Goal: Task Accomplishment & Management: Use online tool/utility

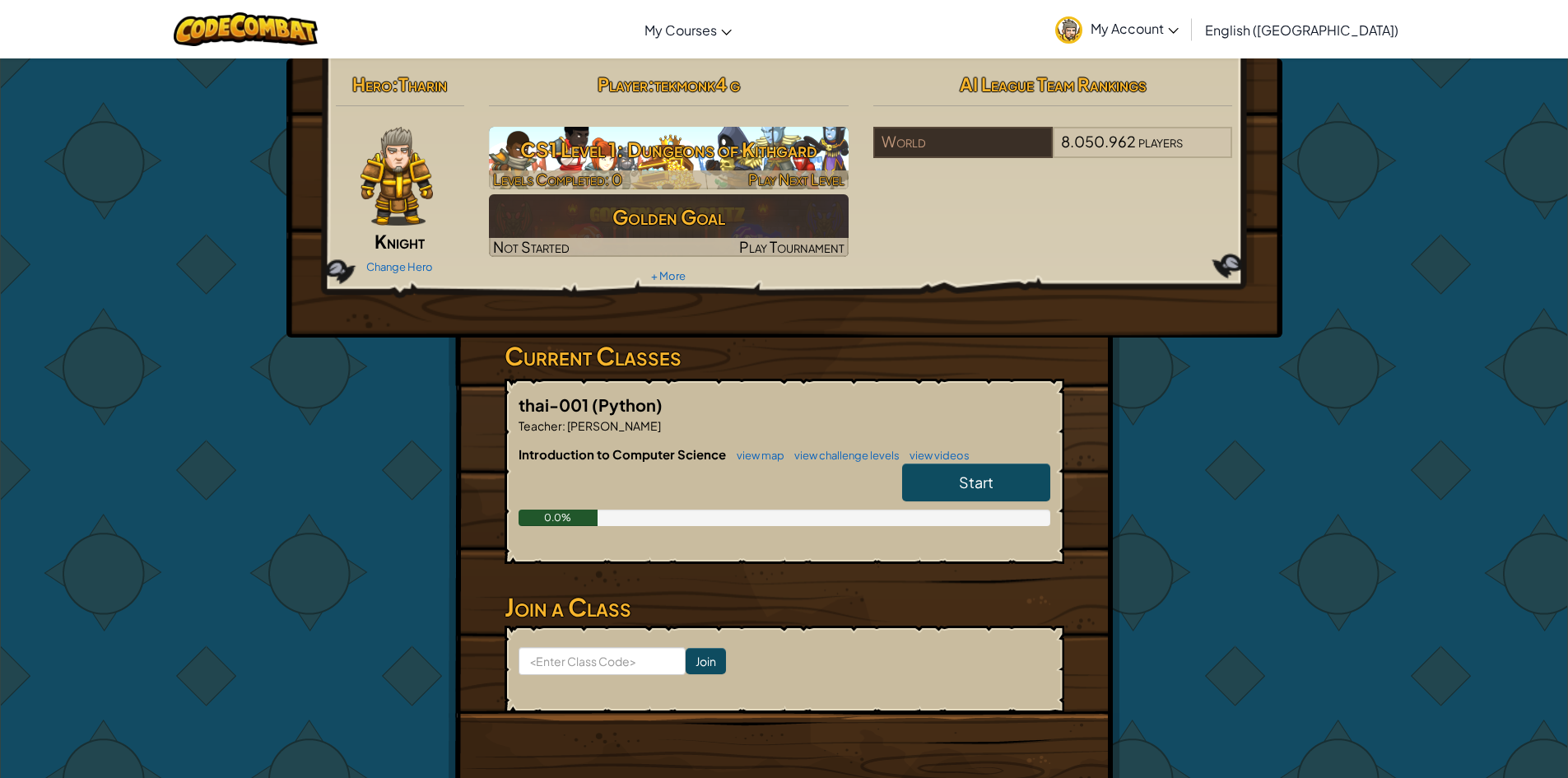
click at [590, 142] on h3 "CS1 Level 1: Dungeons of Kithgard" at bounding box center [668, 150] width 360 height 37
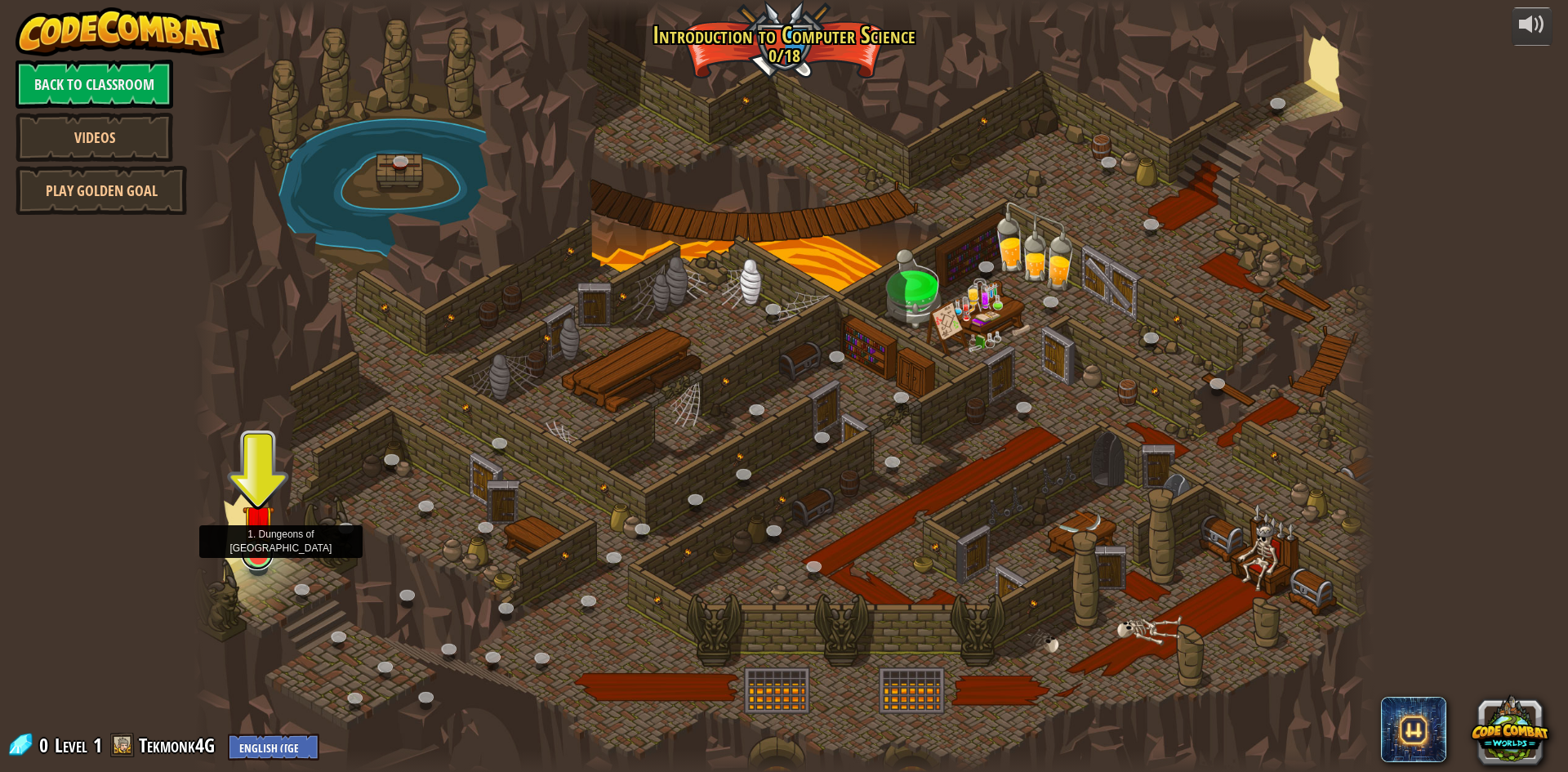
click at [255, 559] on link at bounding box center [257, 553] width 32 height 32
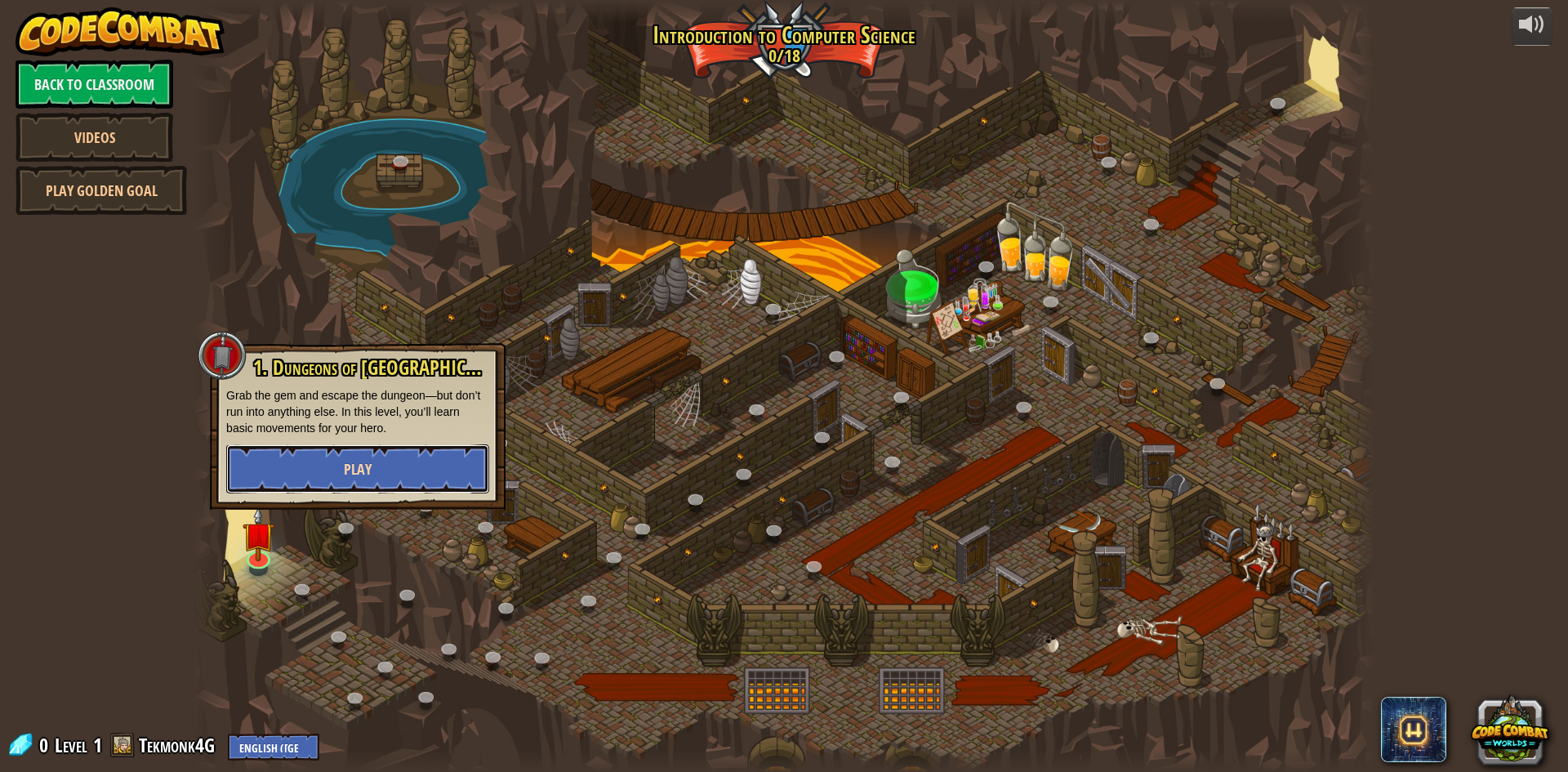
click at [360, 465] on span "Play" at bounding box center [358, 468] width 28 height 20
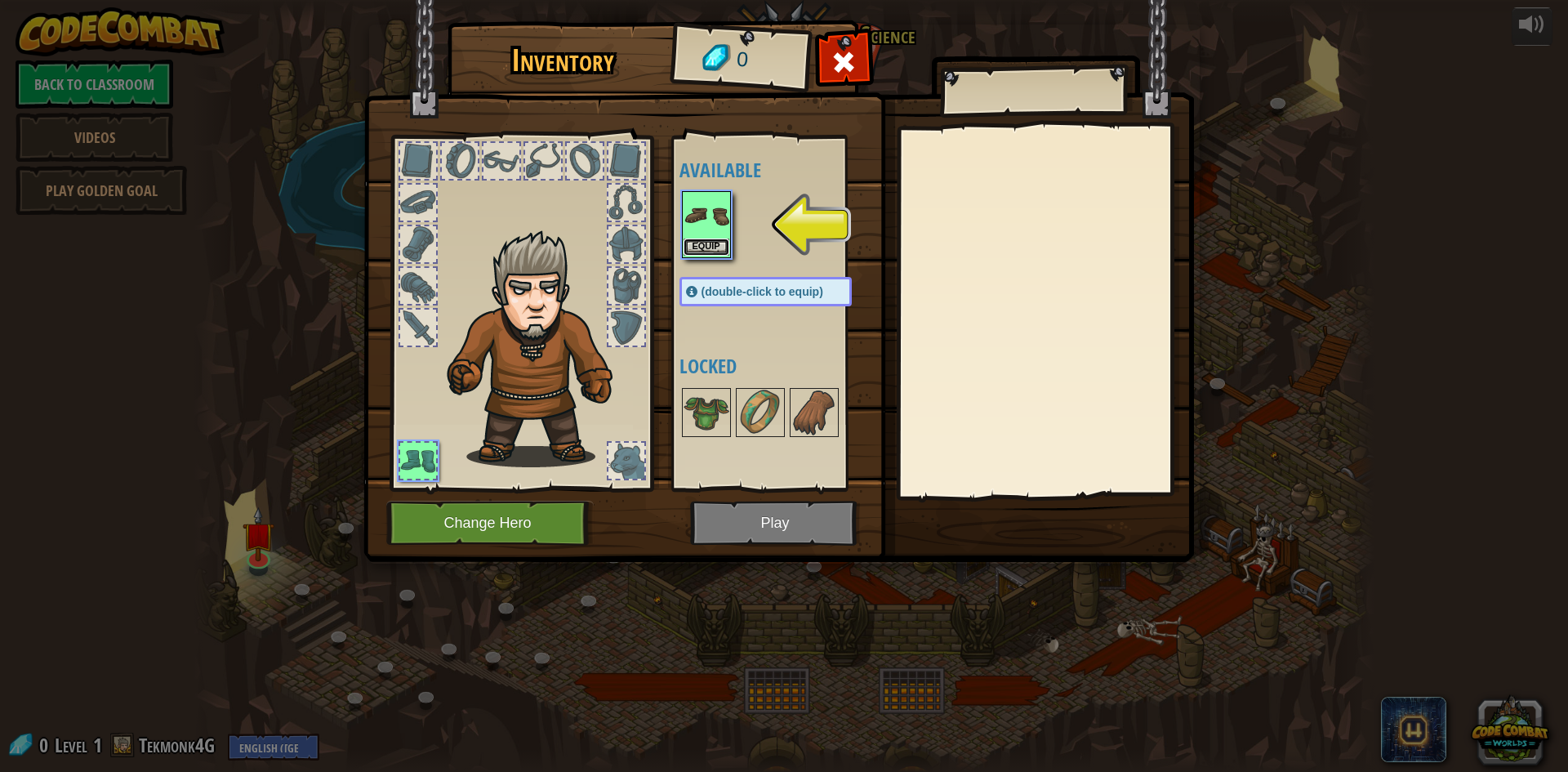
click at [713, 245] on button "Equip" at bounding box center [707, 247] width 45 height 17
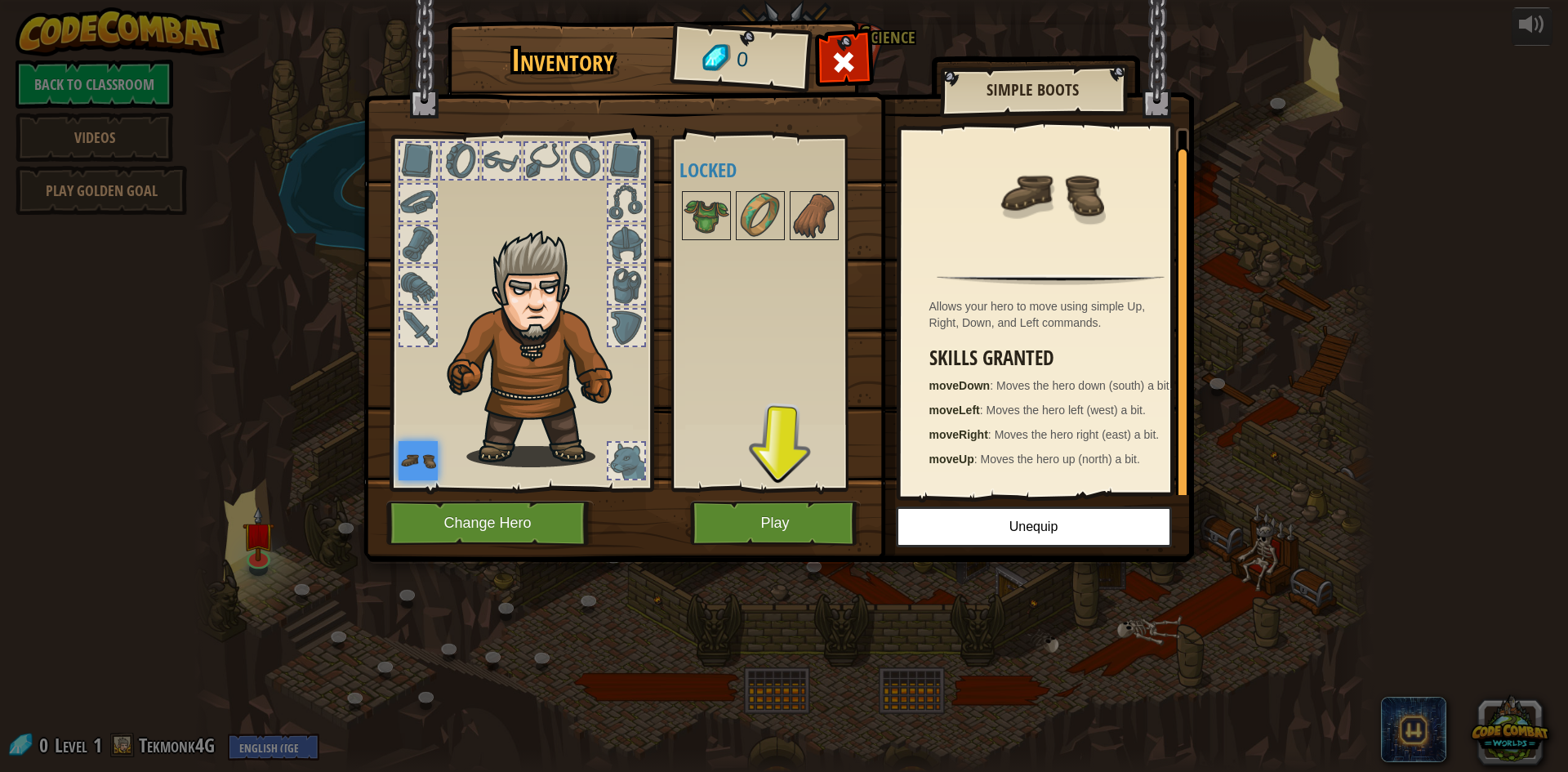
scroll to position [5, 0]
click at [933, 289] on div "Allows your hero to move using simple Up, Right, Down, and Left commands. Skill…" at bounding box center [1051, 312] width 300 height 367
drag, startPoint x: 926, startPoint y: 376, endPoint x: 1134, endPoint y: 396, distance: 209.0
click at [1134, 396] on div "Allows your hero to move using simple Up, Right, Down, and Left commands. Skill…" at bounding box center [1051, 312] width 300 height 367
drag, startPoint x: 928, startPoint y: 380, endPoint x: 1010, endPoint y: 380, distance: 82.0
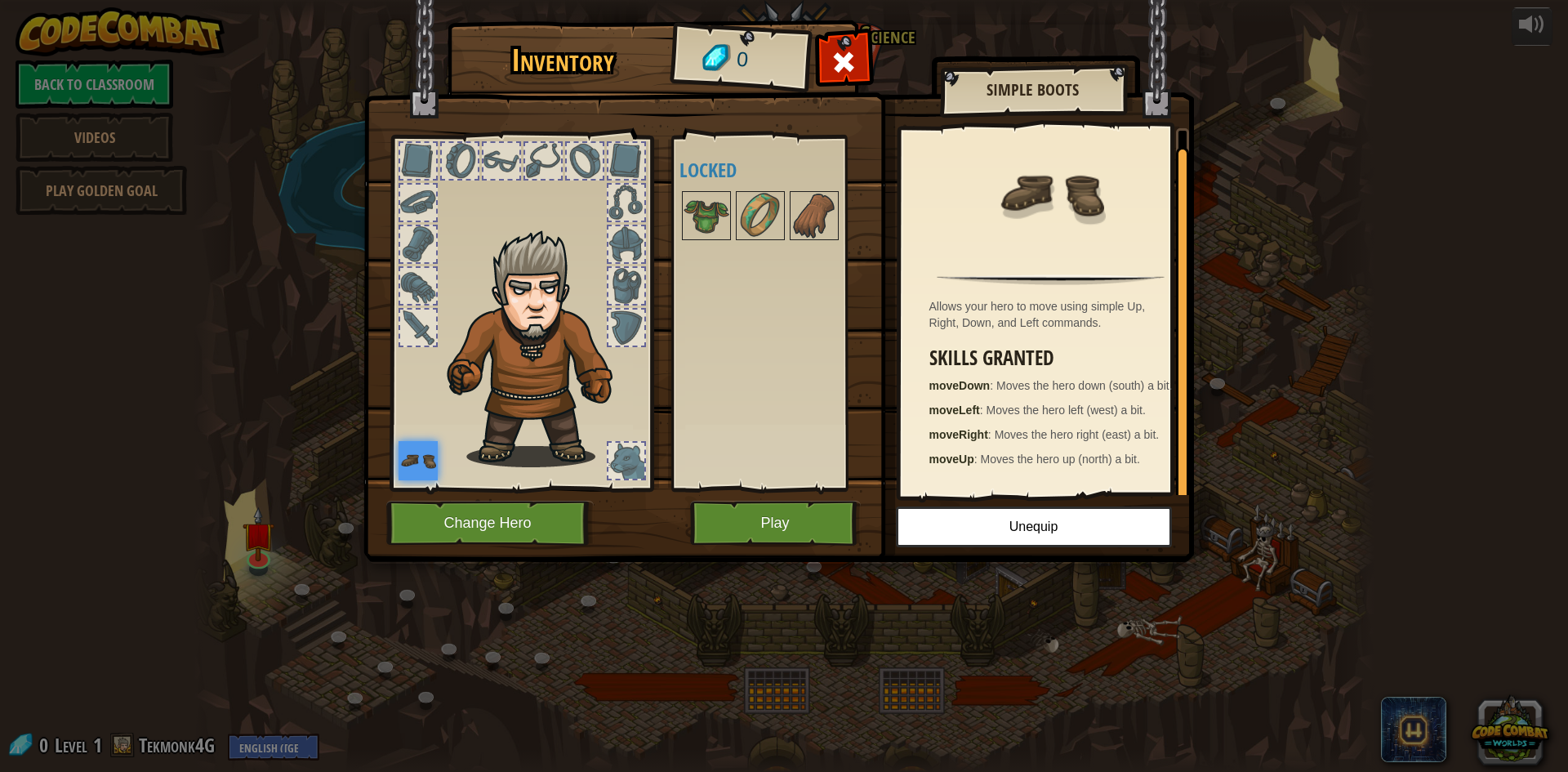
click at [1010, 380] on div "Allows your hero to move using simple Up, Right, Down, and Left commands. Skill…" at bounding box center [1051, 312] width 300 height 367
click at [971, 383] on strong "moveDown" at bounding box center [960, 385] width 61 height 13
click at [967, 418] on p "moveLeft : Moves the hero left (west) a bit." at bounding box center [1055, 410] width 252 height 17
click at [974, 455] on div "Skills Granted moveDown : Moves the hero down (south) a bit. moveLeft : Moves t…" at bounding box center [1055, 406] width 252 height 120
click at [955, 490] on div "Allows your hero to move using simple Up, Right, Down, and Left commands. Skill…" at bounding box center [1051, 312] width 300 height 367
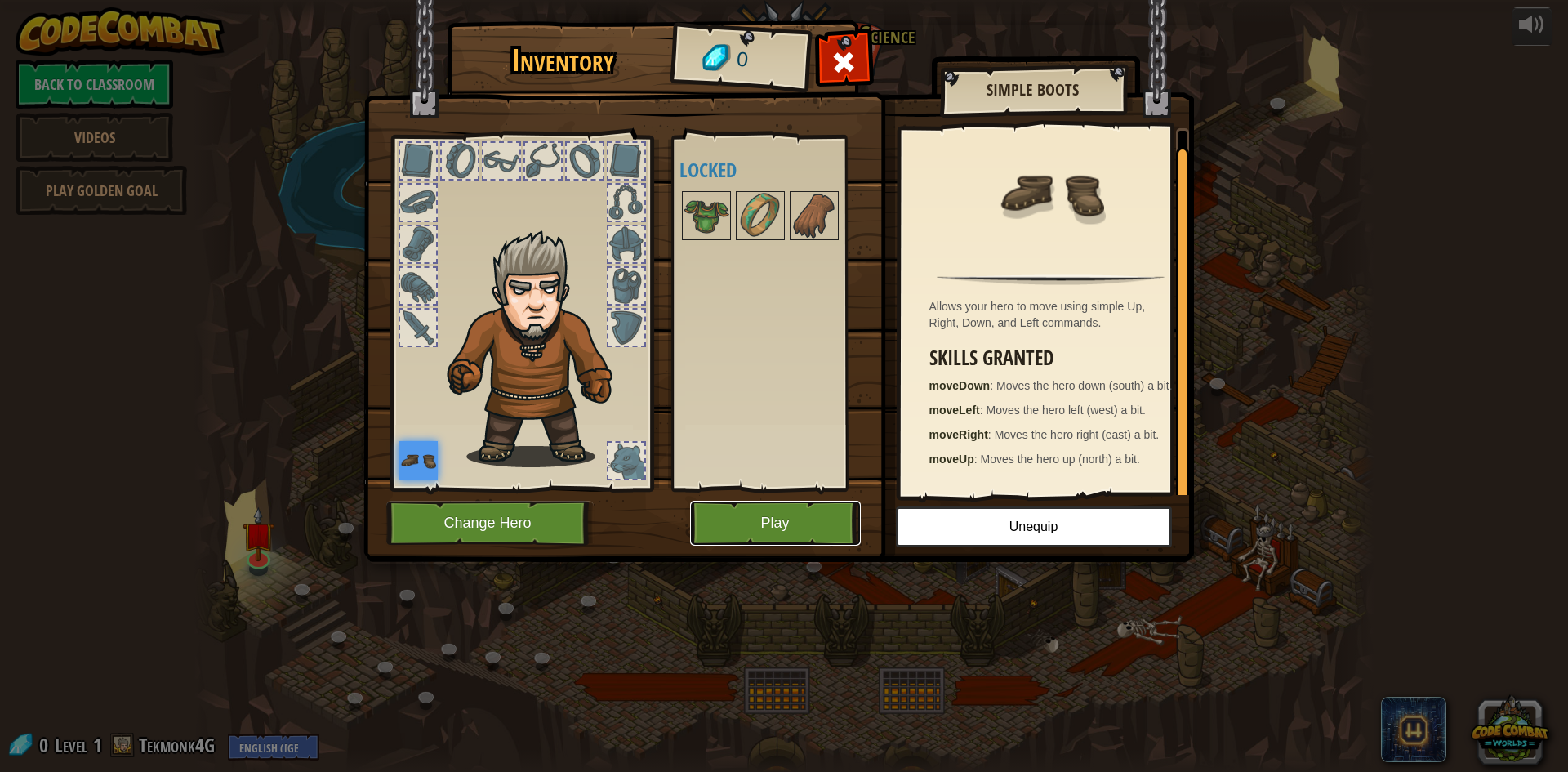
click at [797, 522] on button "Play" at bounding box center [775, 522] width 170 height 45
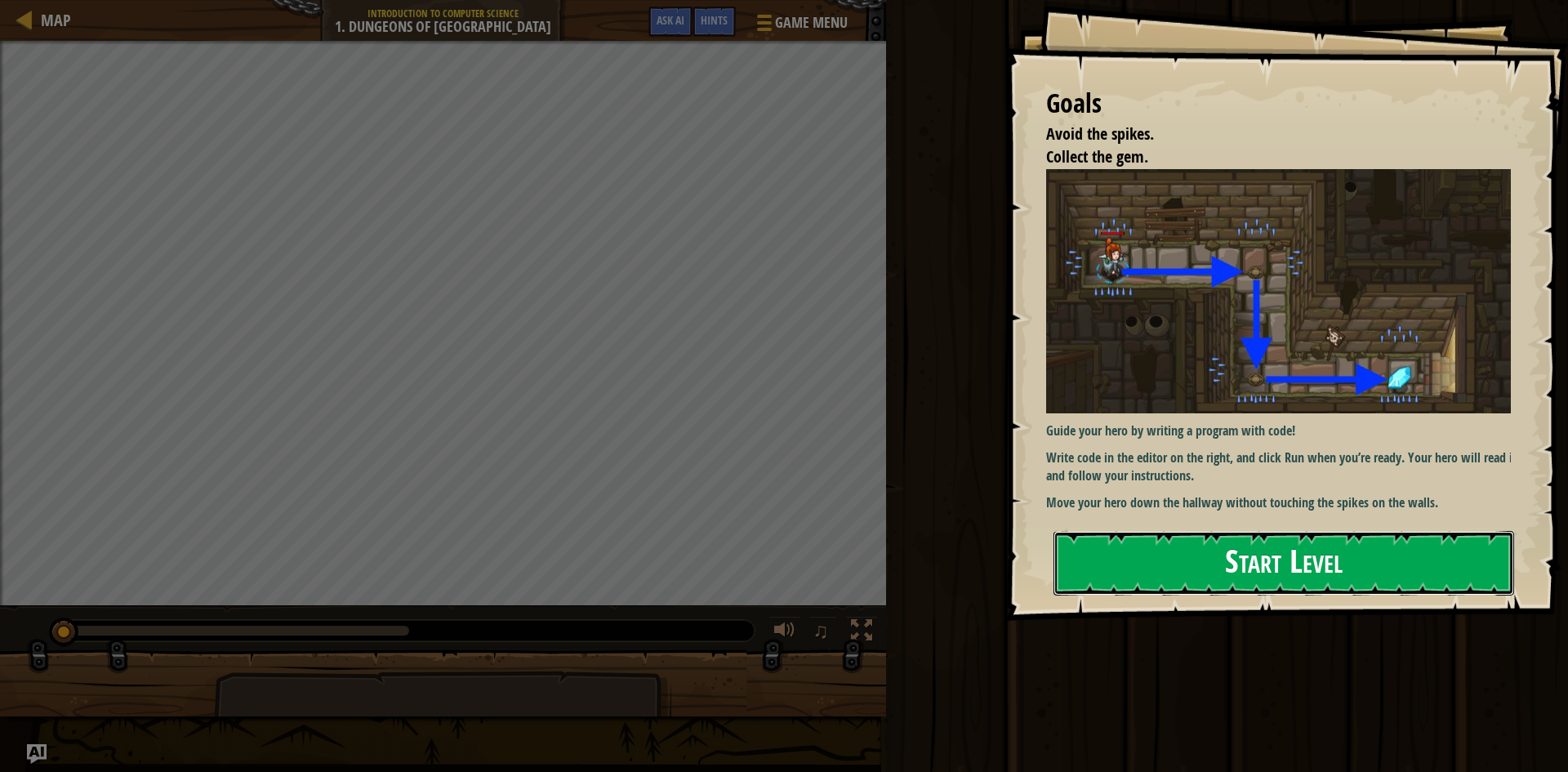
click at [1309, 562] on button "Start Level" at bounding box center [1283, 563] width 460 height 65
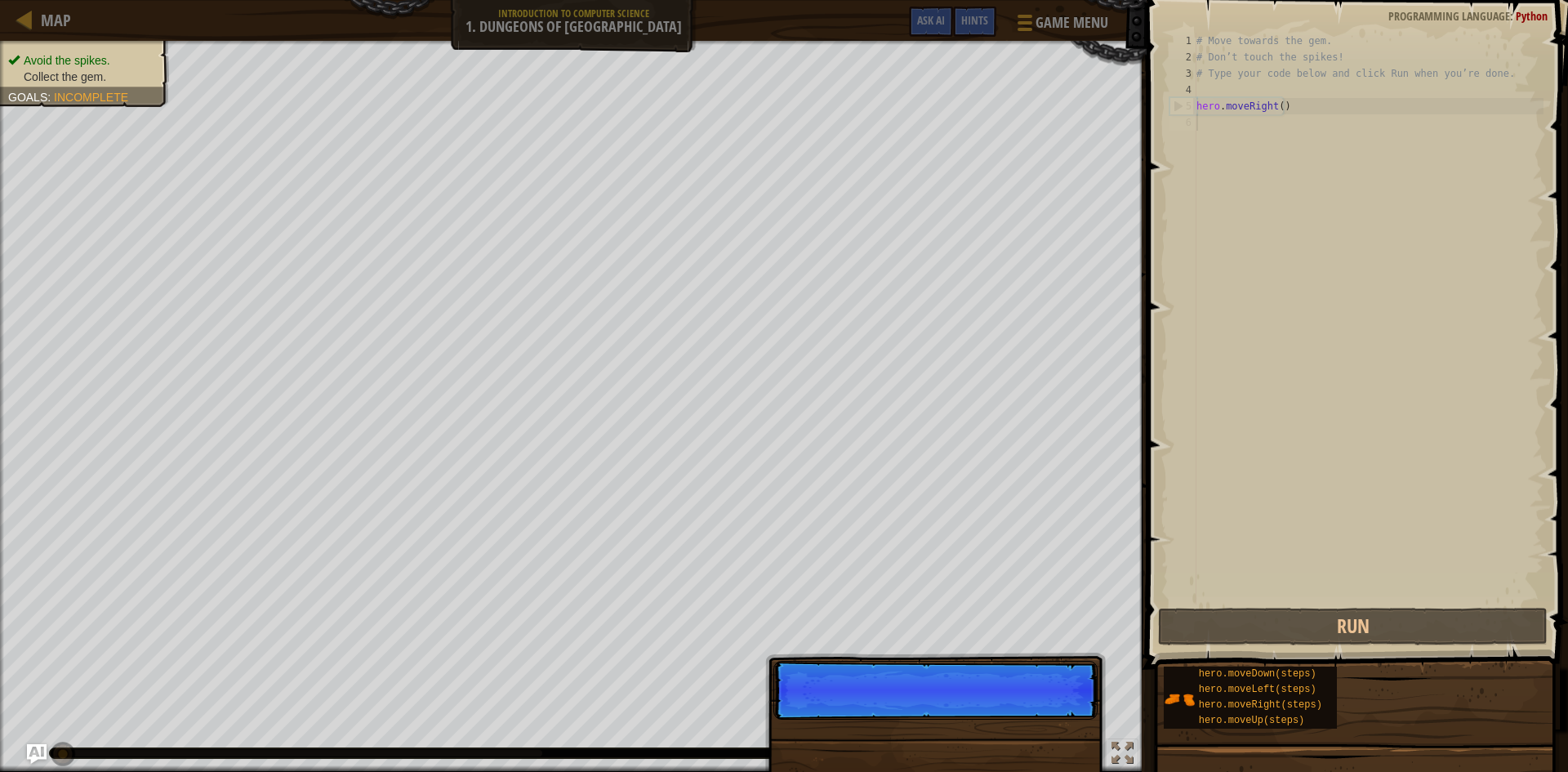
click at [1050, 710] on p "Skip (esc) Continue" at bounding box center [935, 689] width 324 height 59
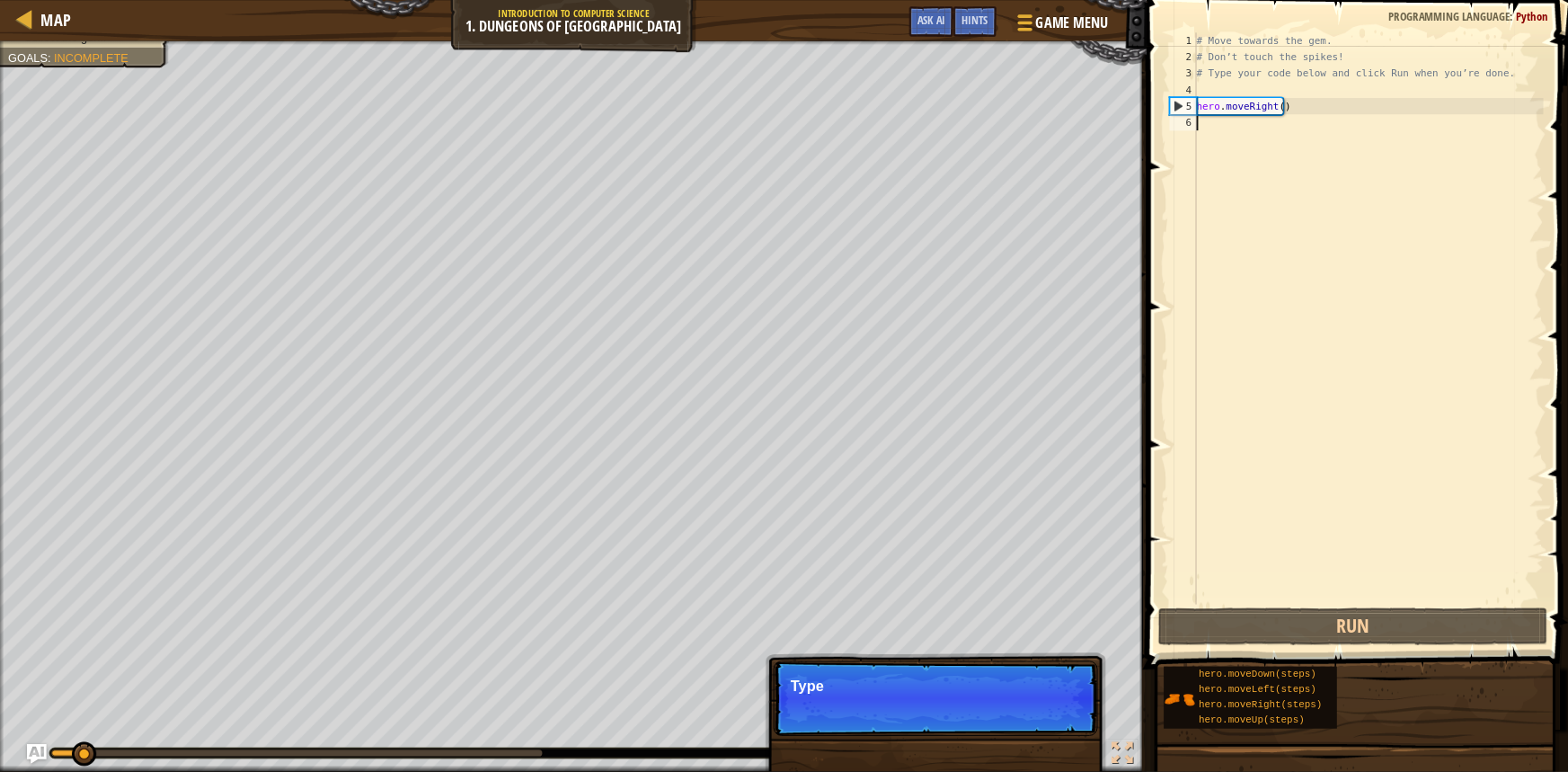
scroll to position [8, 0]
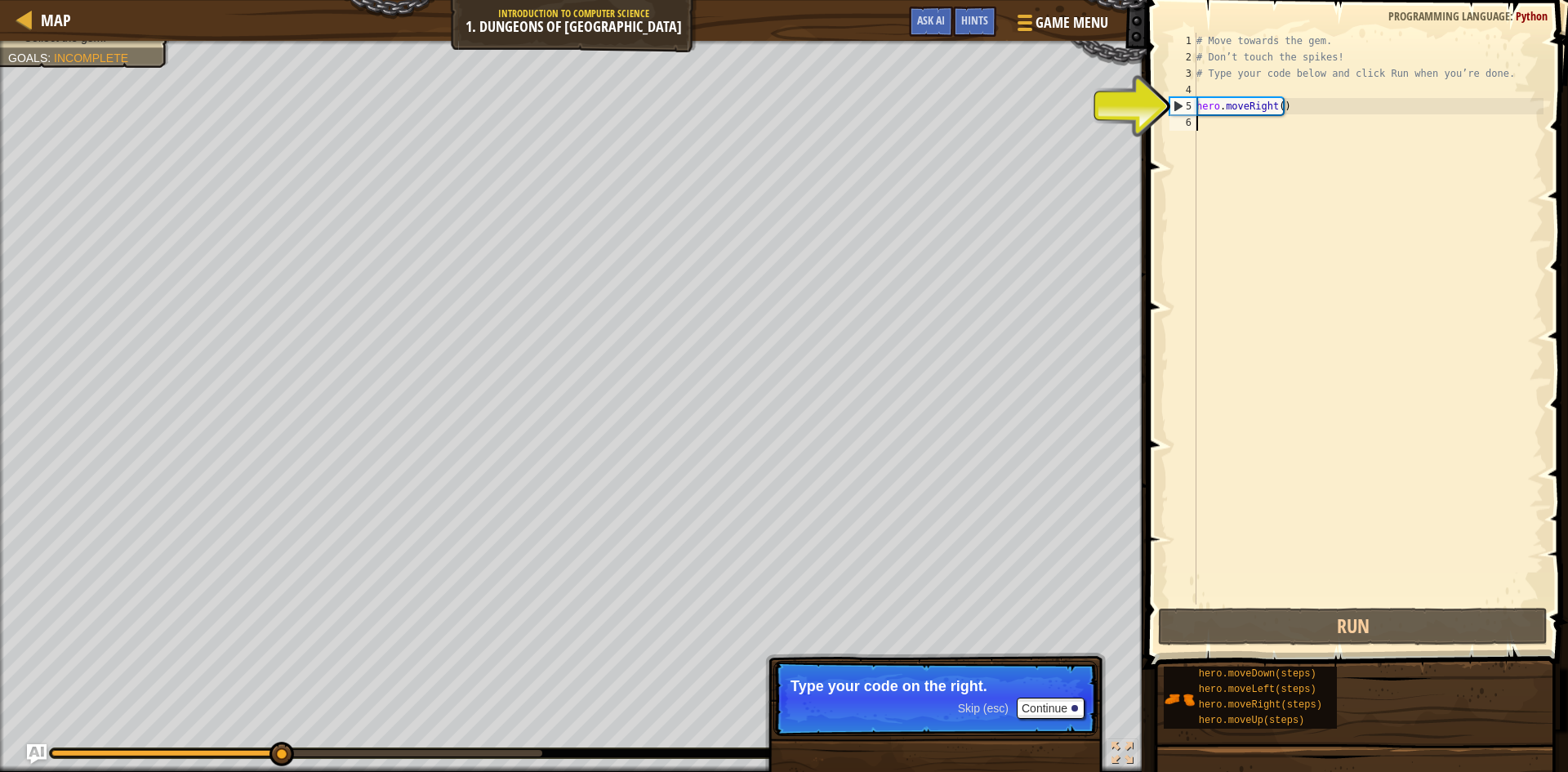
click at [1299, 113] on div "# Move towards the gem. # Don’t touch the spikes! # Type your code below and cl…" at bounding box center [1368, 334] width 350 height 604
type textarea "hero.moveRight()"
drag, startPoint x: 1292, startPoint y: 108, endPoint x: 1181, endPoint y: 113, distance: 111.1
click at [1181, 113] on div "hero.moveRight() 1 2 3 4 5 6 # Move towards the gem. # Don’t touch the spikes! …" at bounding box center [1355, 318] width 377 height 572
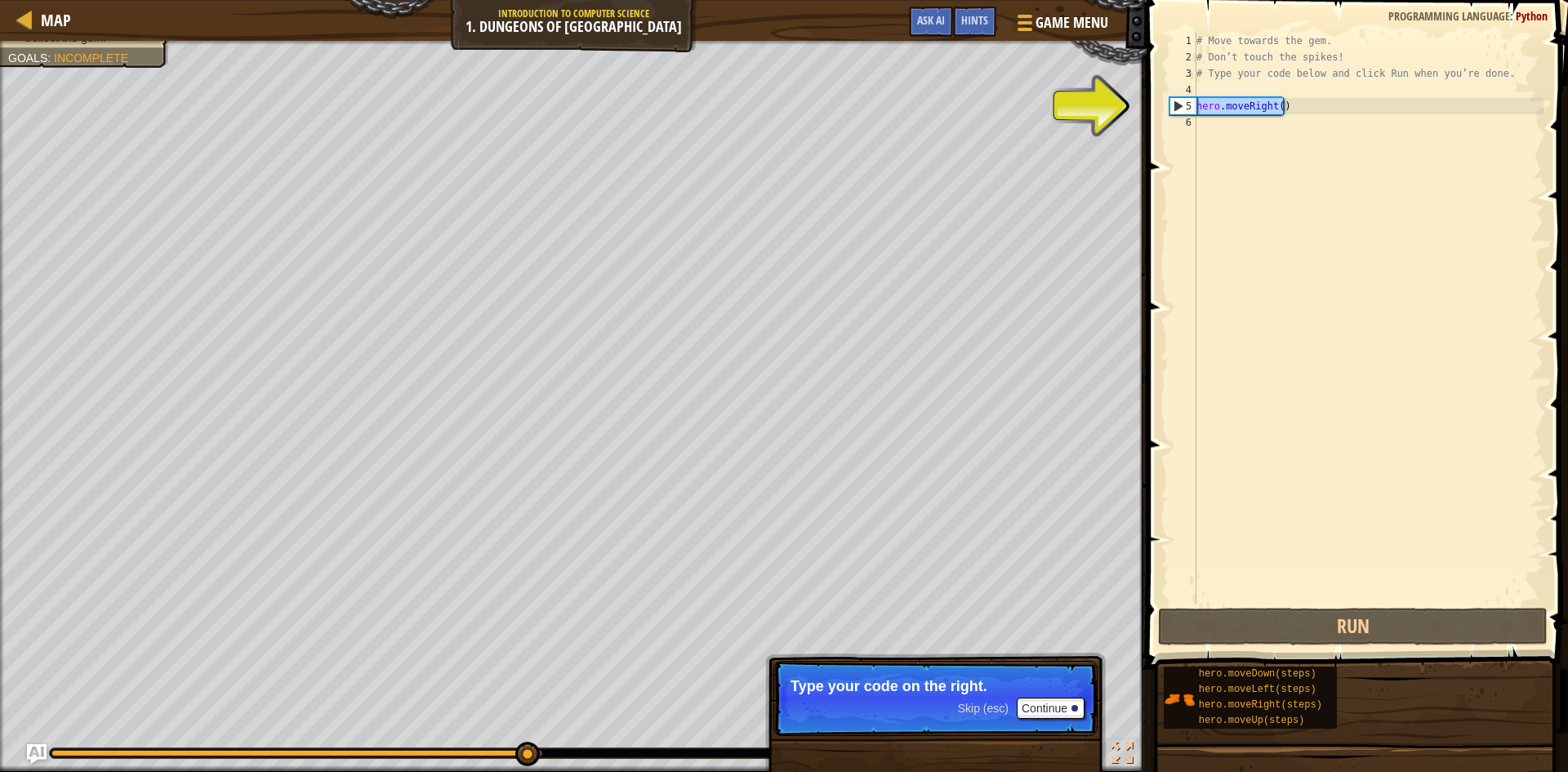
click at [1259, 114] on div "# Move towards the gem. # Don’t touch the spikes! # Type your code below and cl…" at bounding box center [1368, 318] width 350 height 572
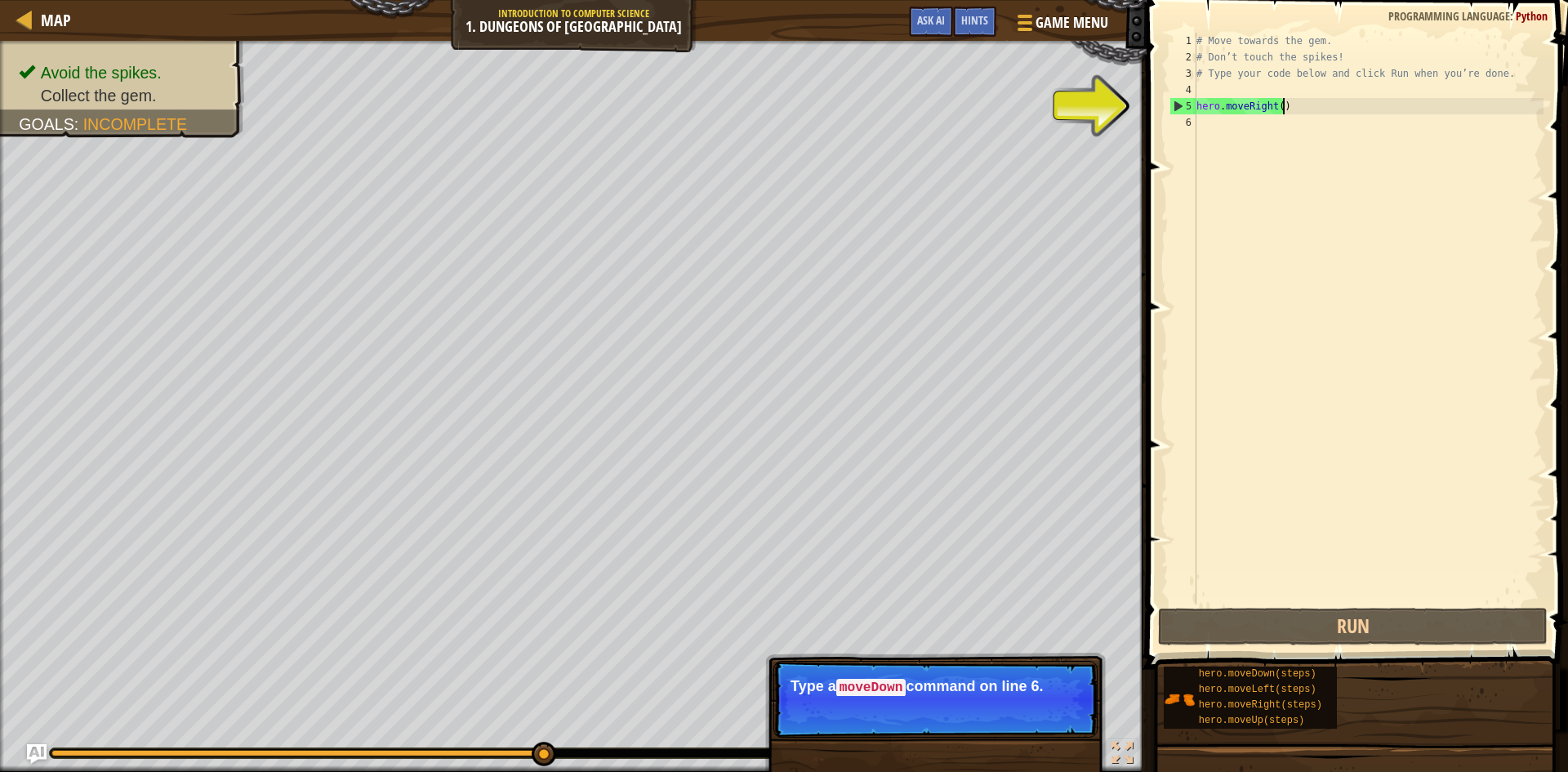
click at [1306, 107] on div "# Move towards the gem. # Don’t touch the spikes! # Type your code below and cl…" at bounding box center [1368, 334] width 350 height 604
click at [1040, 703] on button "Continue" at bounding box center [1051, 709] width 68 height 21
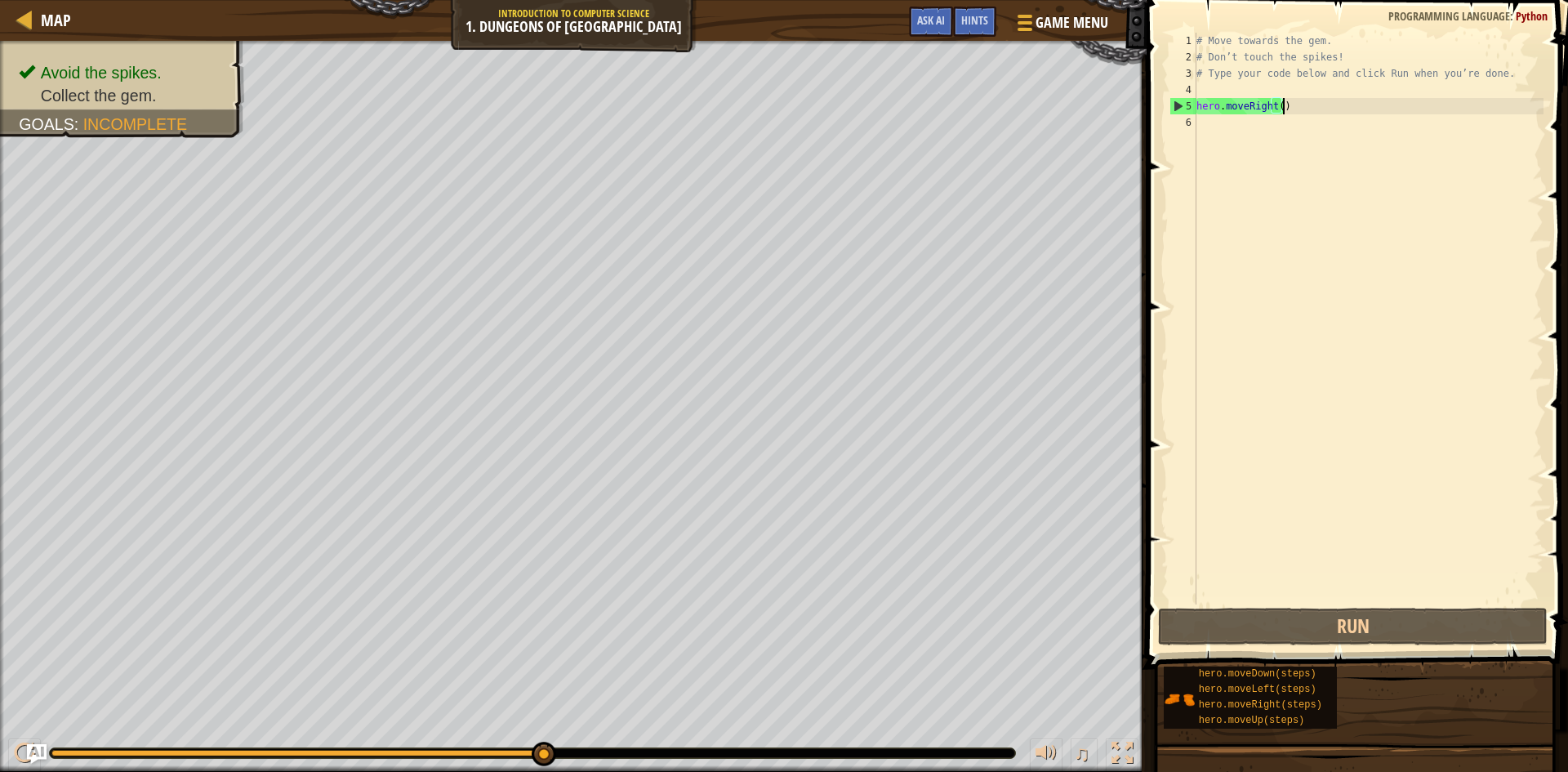
click at [1301, 108] on div "# Move towards the gem. # Don’t touch the spikes! # Type your code below and cl…" at bounding box center [1368, 334] width 350 height 604
drag, startPoint x: 1301, startPoint y: 105, endPoint x: 1179, endPoint y: 106, distance: 122.0
click at [1179, 106] on div "hero.moveRight() 1 2 3 4 5 6 # Move towards the gem. # Don’t touch the spikes! …" at bounding box center [1355, 318] width 377 height 572
click at [1281, 100] on div "# Move towards the gem. # Don’t touch the spikes! # Type your code below and cl…" at bounding box center [1368, 318] width 350 height 572
click at [1216, 107] on div "# Move towards the gem. # Don’t touch the spikes! # Type your code below and cl…" at bounding box center [1368, 334] width 350 height 604
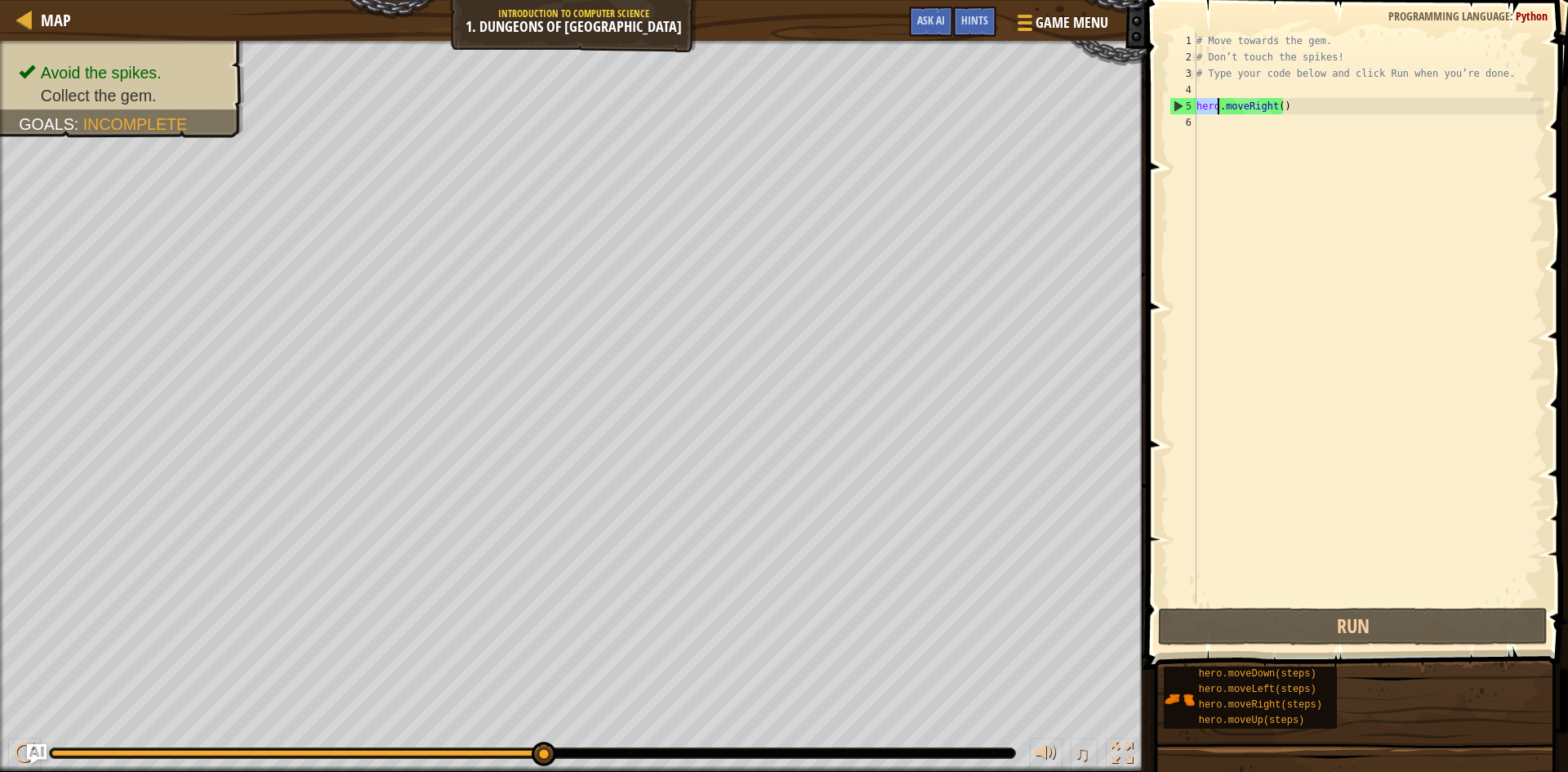
click at [1216, 107] on div "# Move towards the gem. # Don’t touch the spikes! # Type your code below and cl…" at bounding box center [1368, 334] width 350 height 604
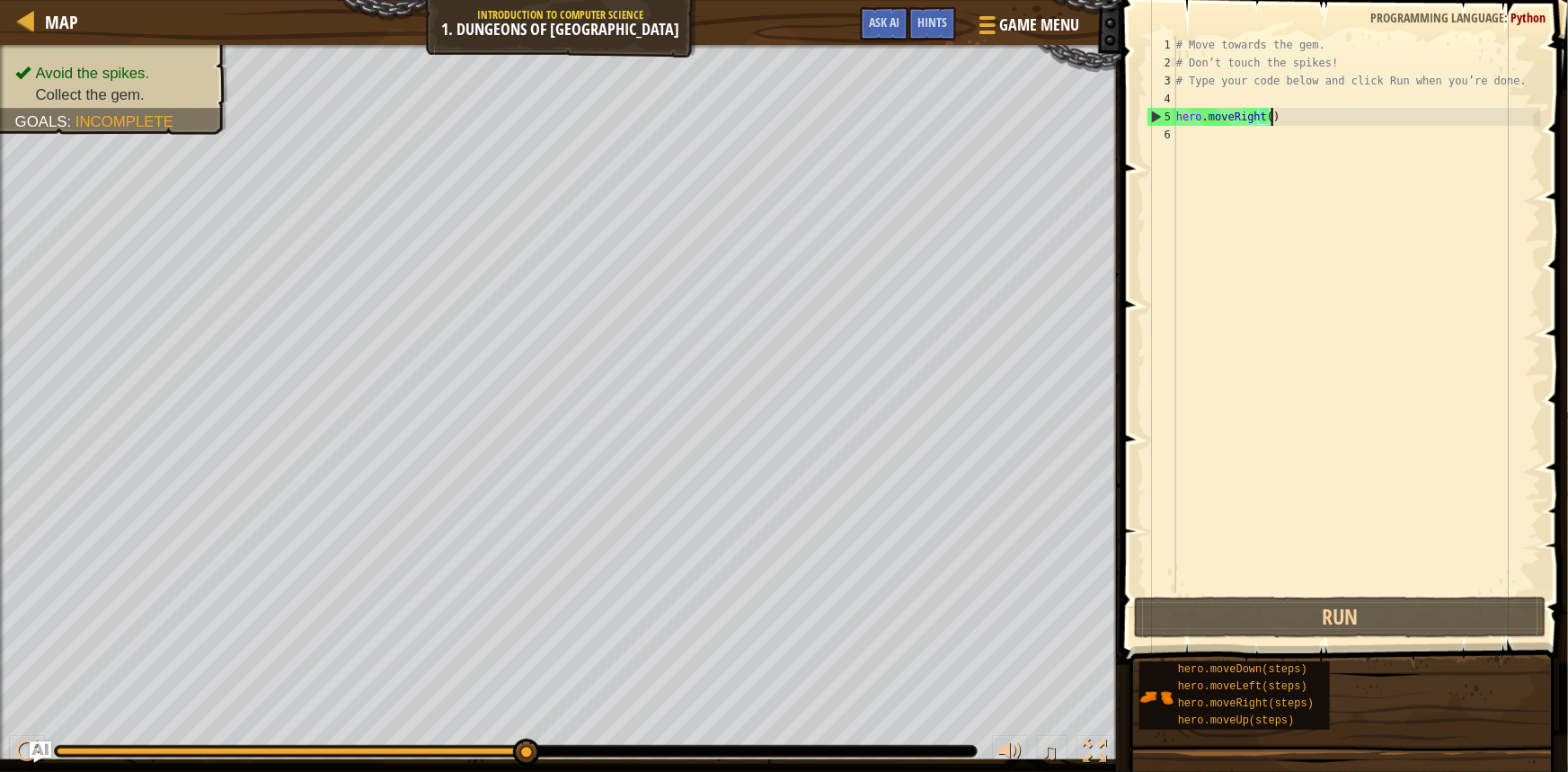
click at [1311, 125] on div "# Move towards the gem. # Don’t touch the spikes! # Type your code below and cl…" at bounding box center [1356, 332] width 368 height 593
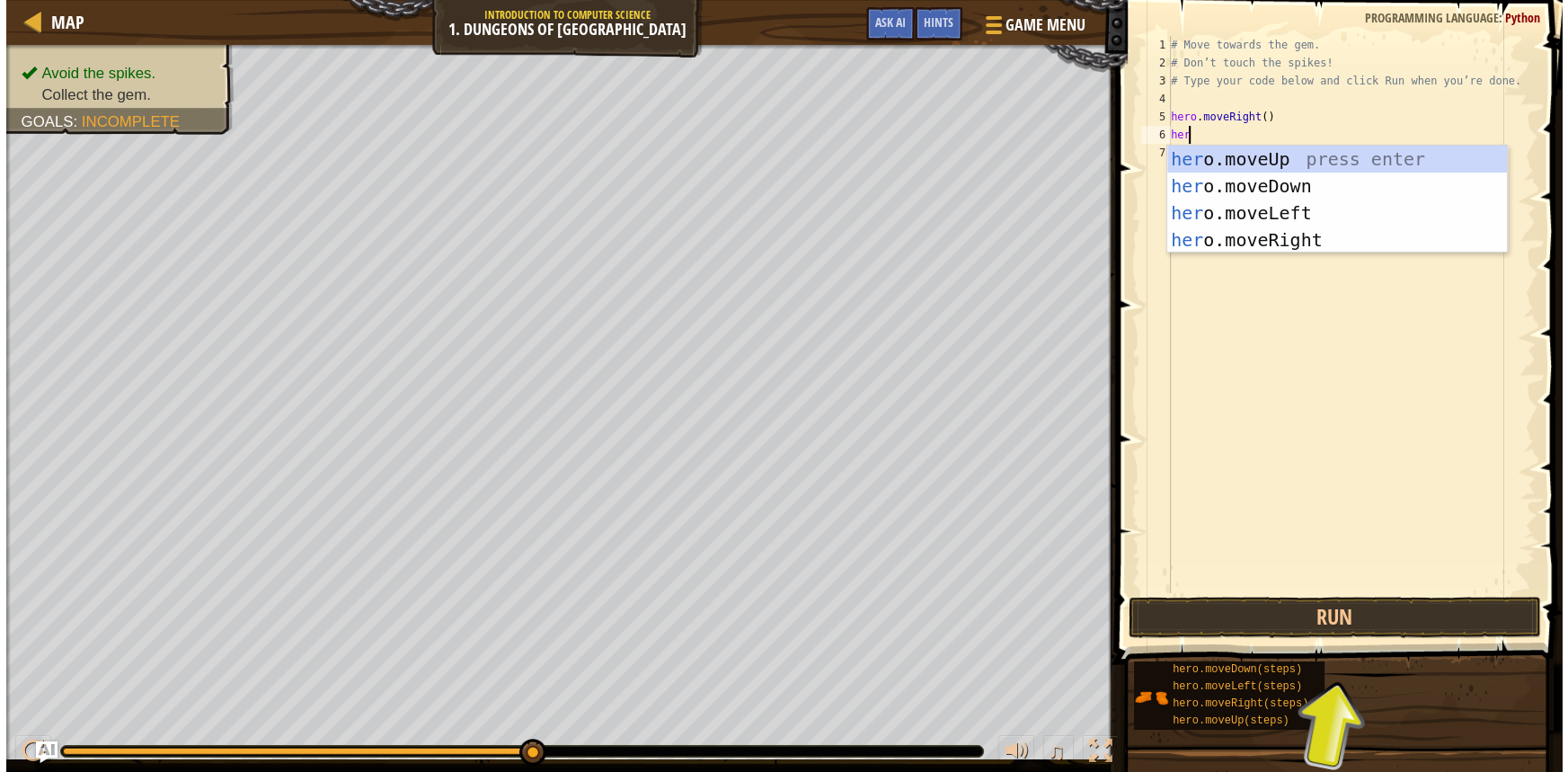
scroll to position [8, 1]
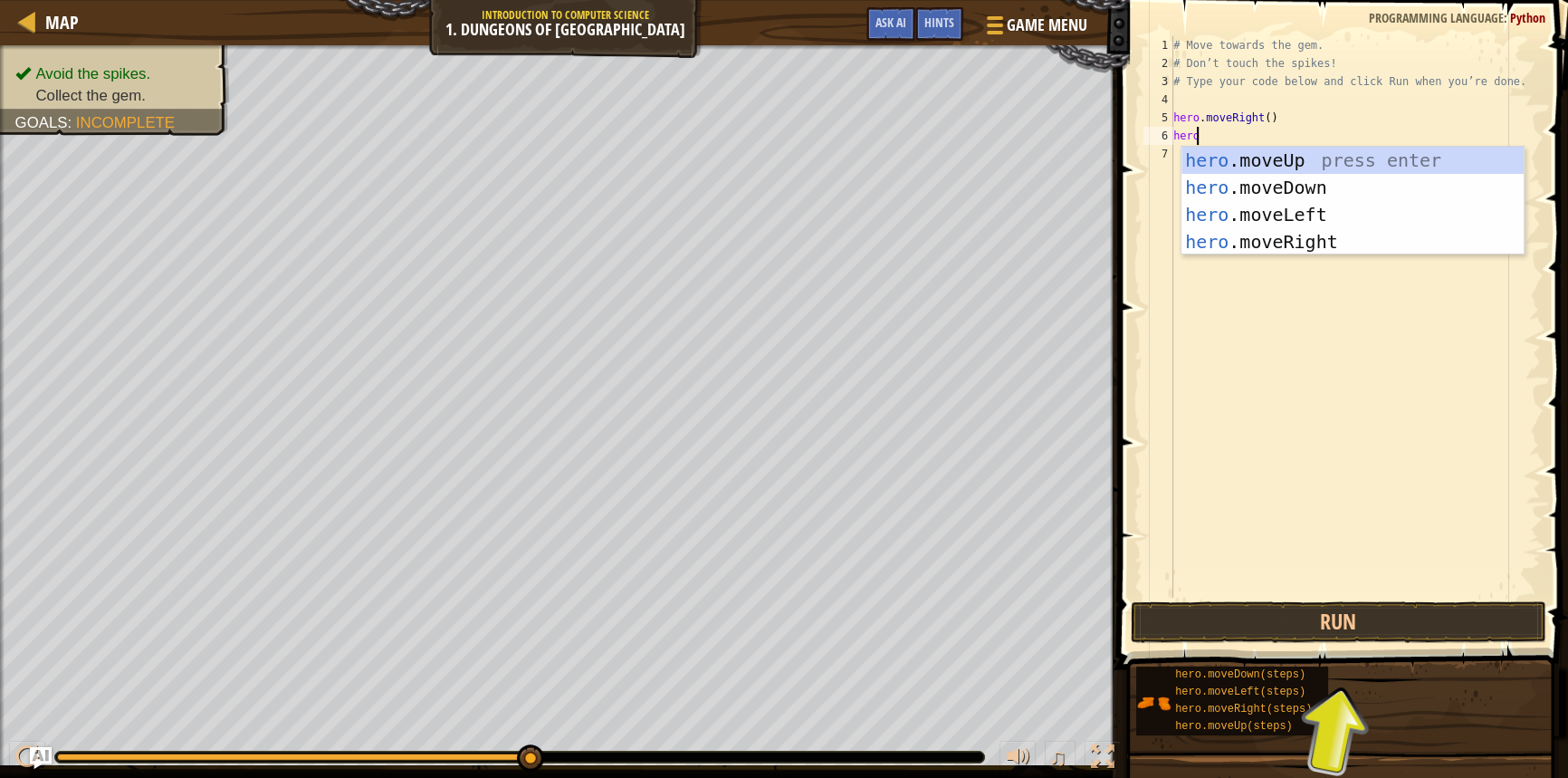
click at [1260, 128] on div "# Move towards the gem. # Don’t touch the spikes! # Type your code below and cl…" at bounding box center [1355, 334] width 371 height 598
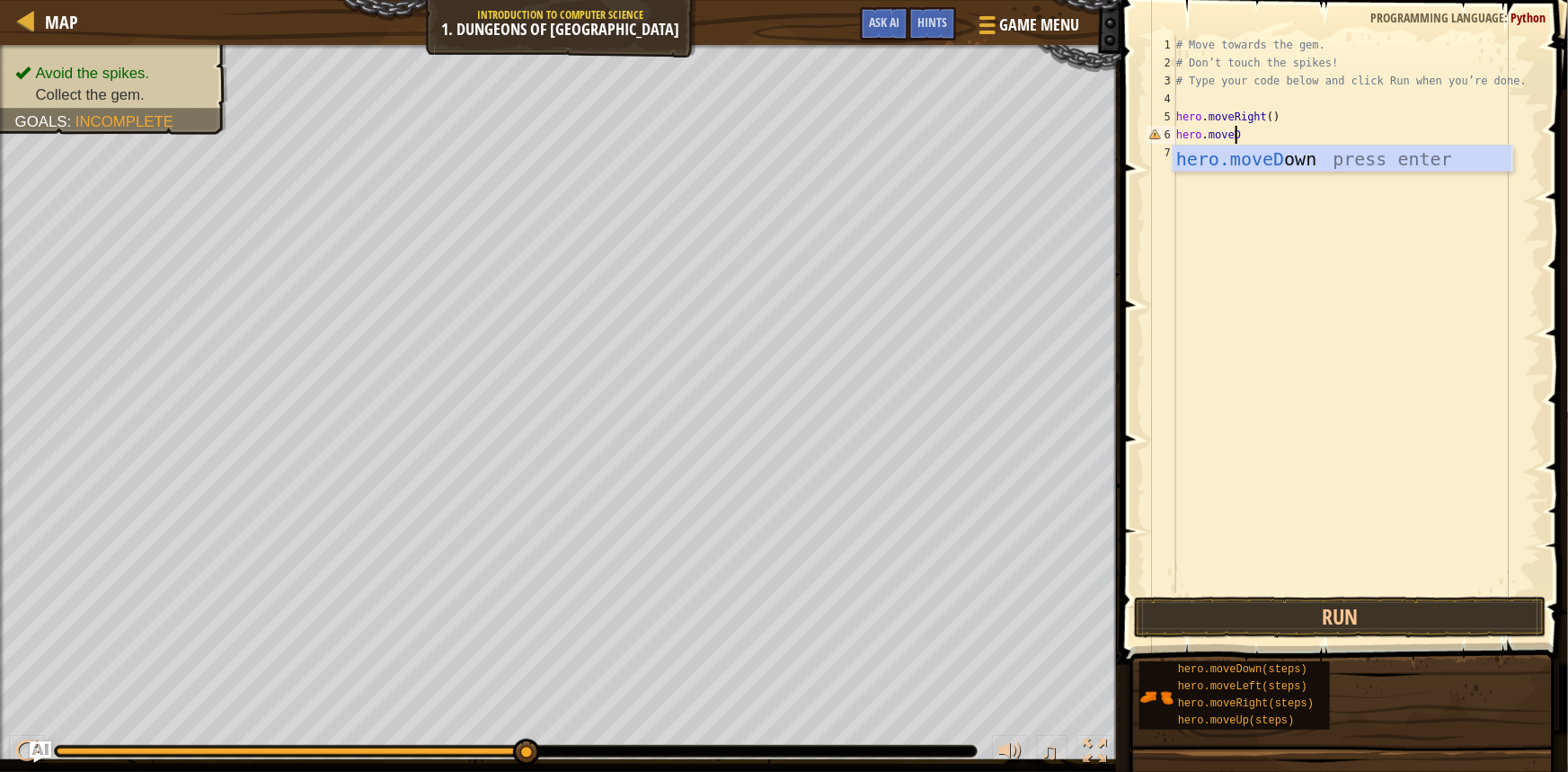
scroll to position [8, 4]
type textarea "hero.moveDo"
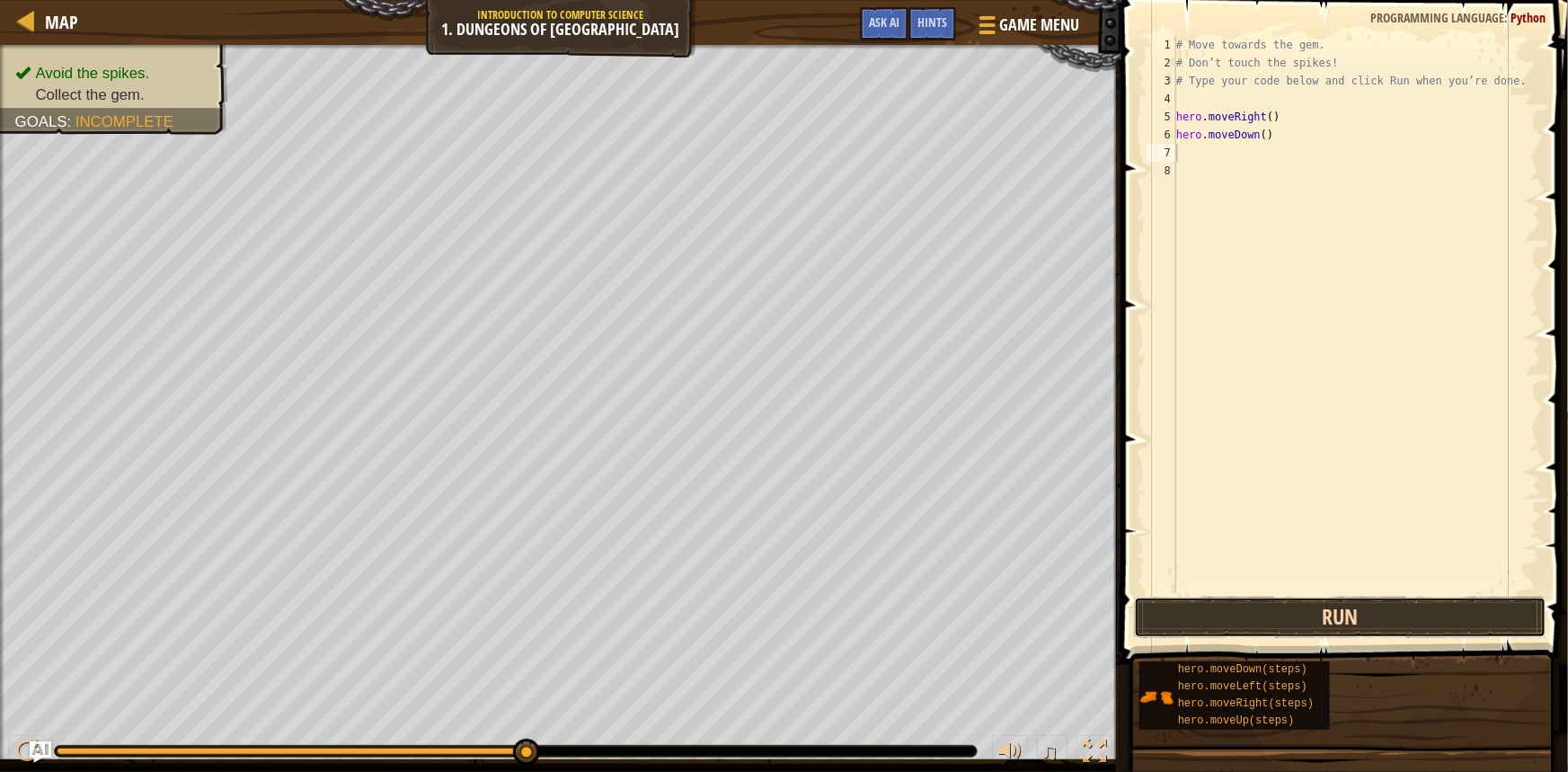
click at [1327, 619] on button "Run" at bounding box center [1339, 617] width 412 height 41
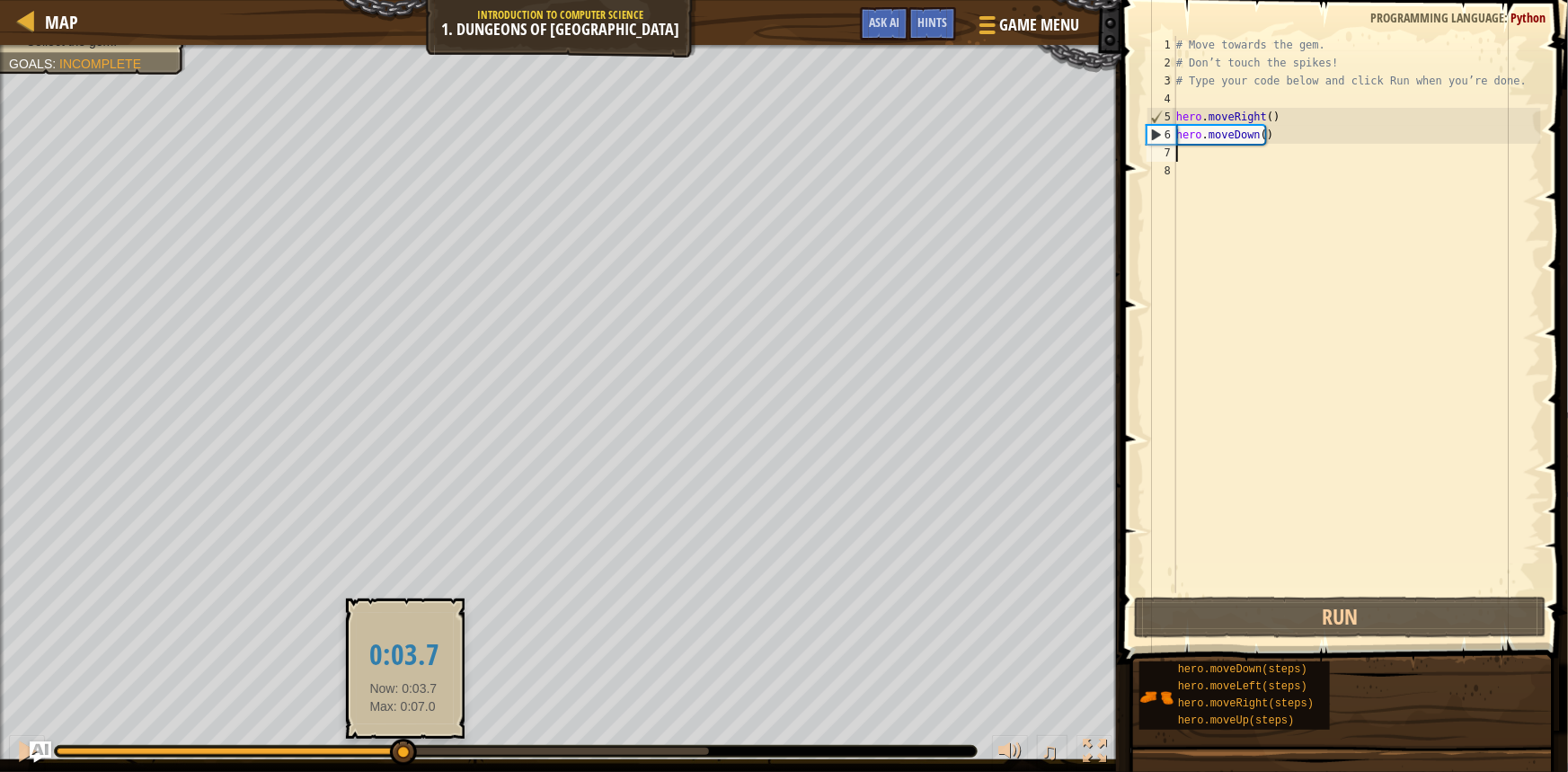
drag, startPoint x: 203, startPoint y: 753, endPoint x: 424, endPoint y: 746, distance: 221.1
click at [417, 746] on div at bounding box center [404, 753] width 27 height 27
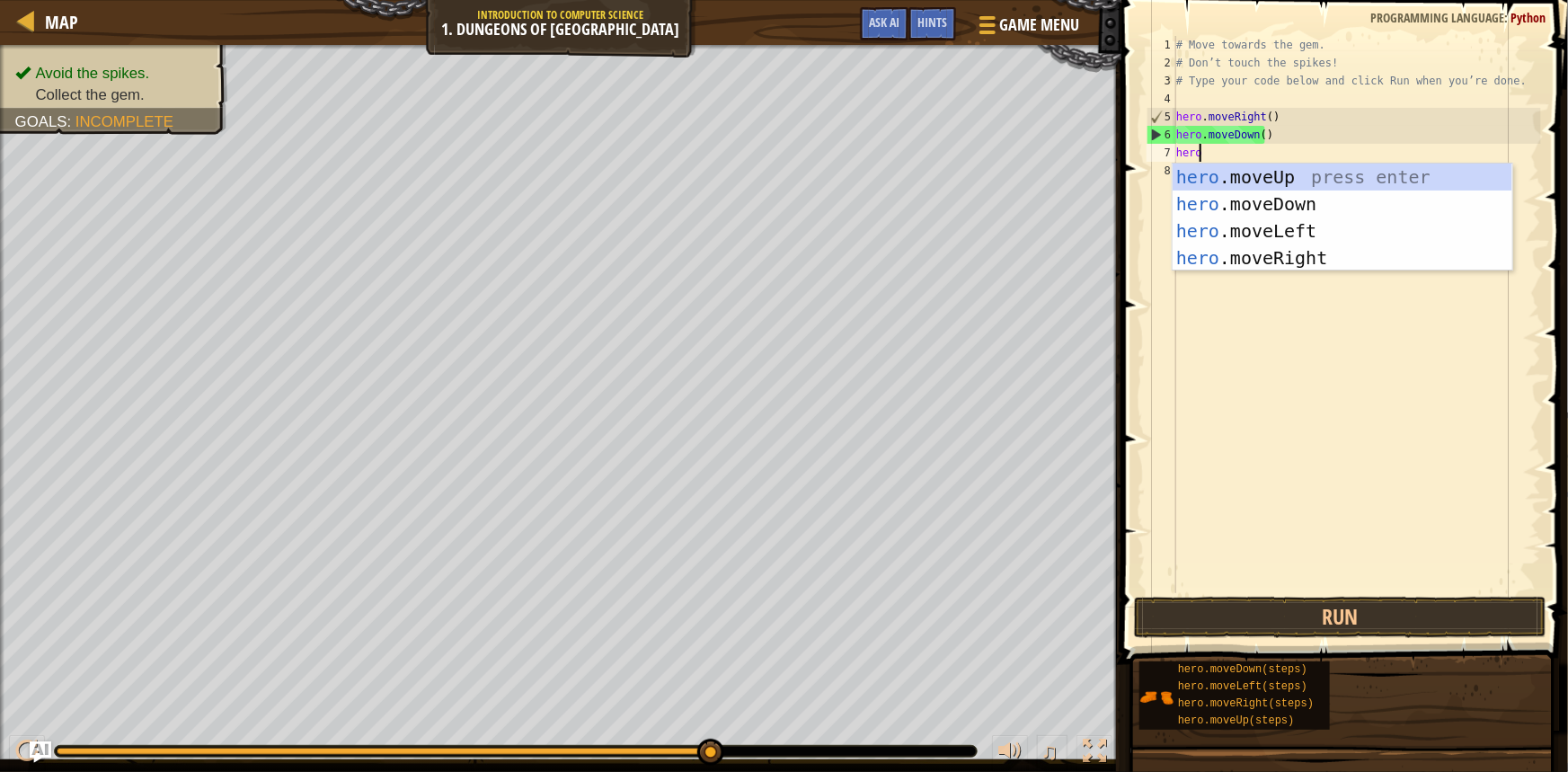
scroll to position [8, 1]
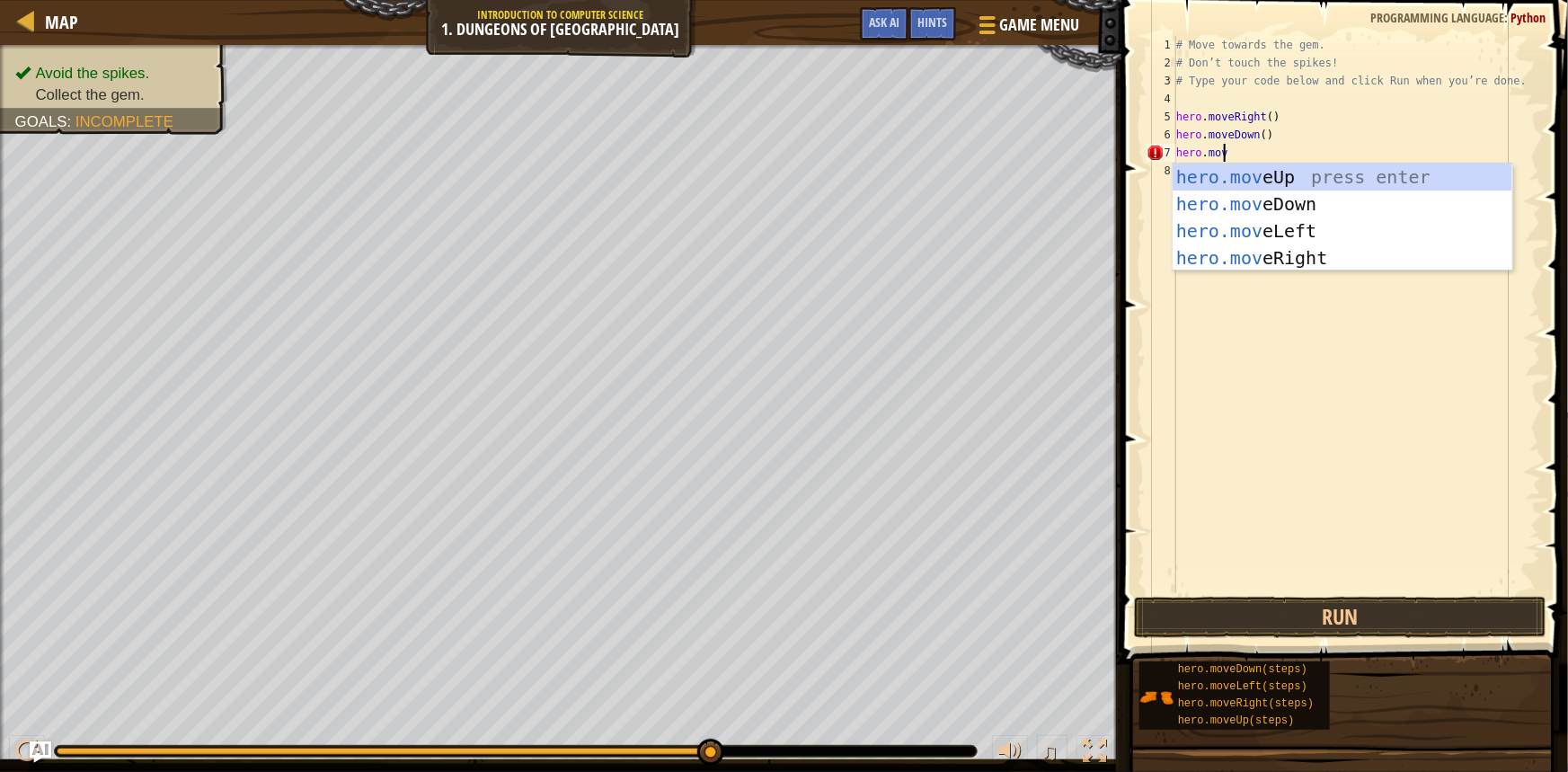
type textarea "hero.move"
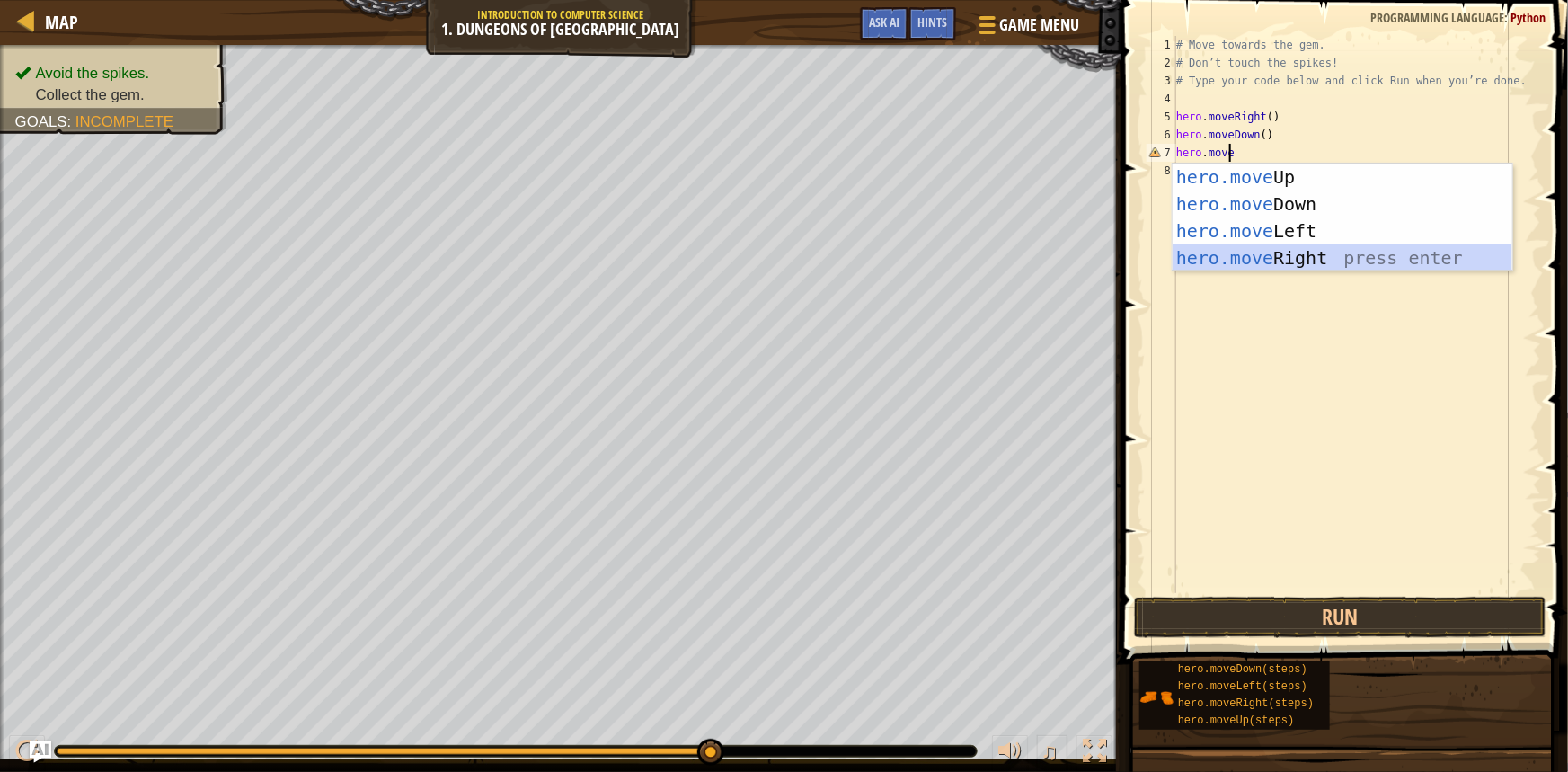
scroll to position [8, 0]
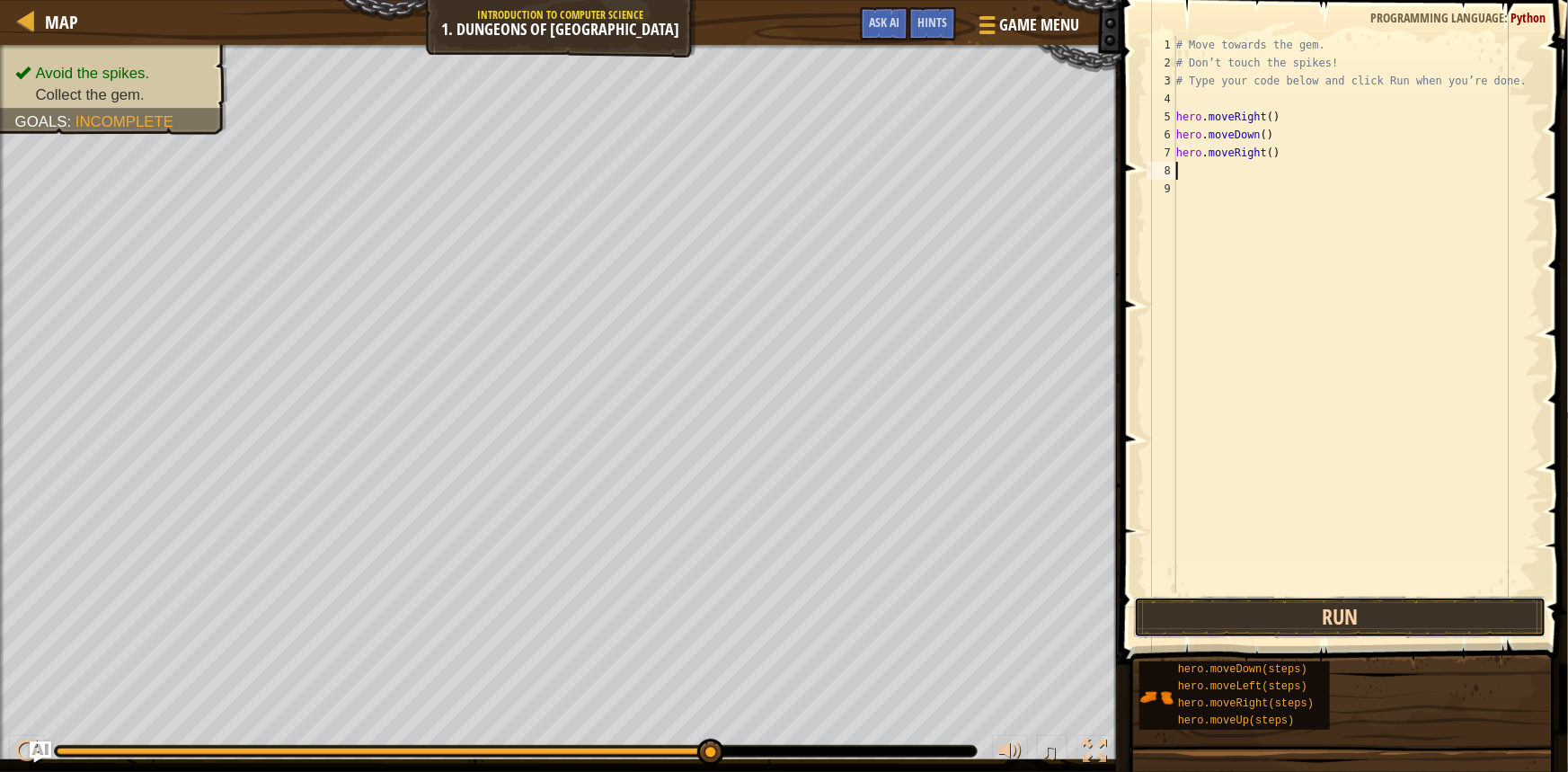
click at [1349, 615] on button "Run" at bounding box center [1339, 617] width 412 height 41
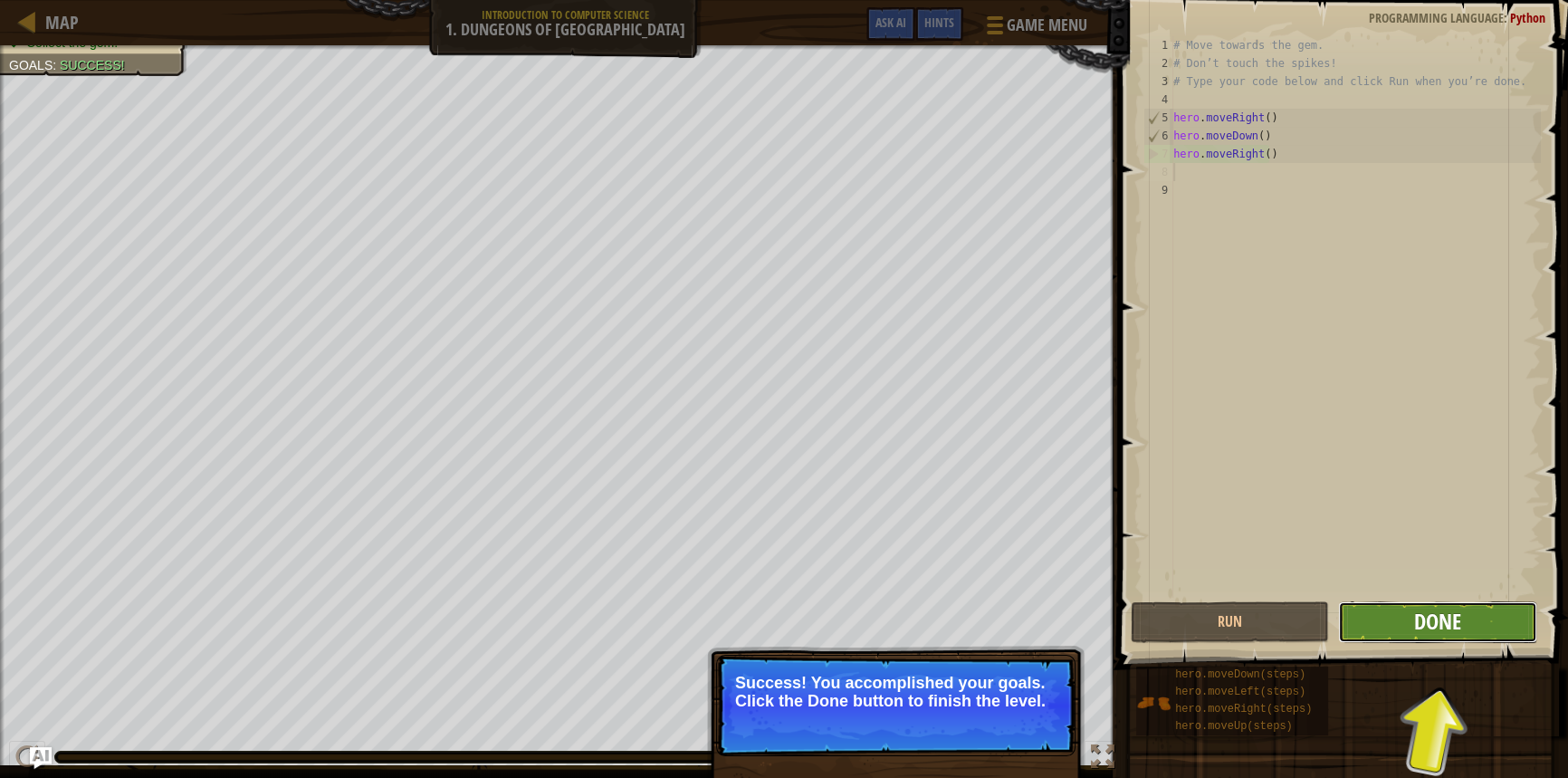
click at [1447, 619] on span "Done" at bounding box center [1437, 621] width 47 height 29
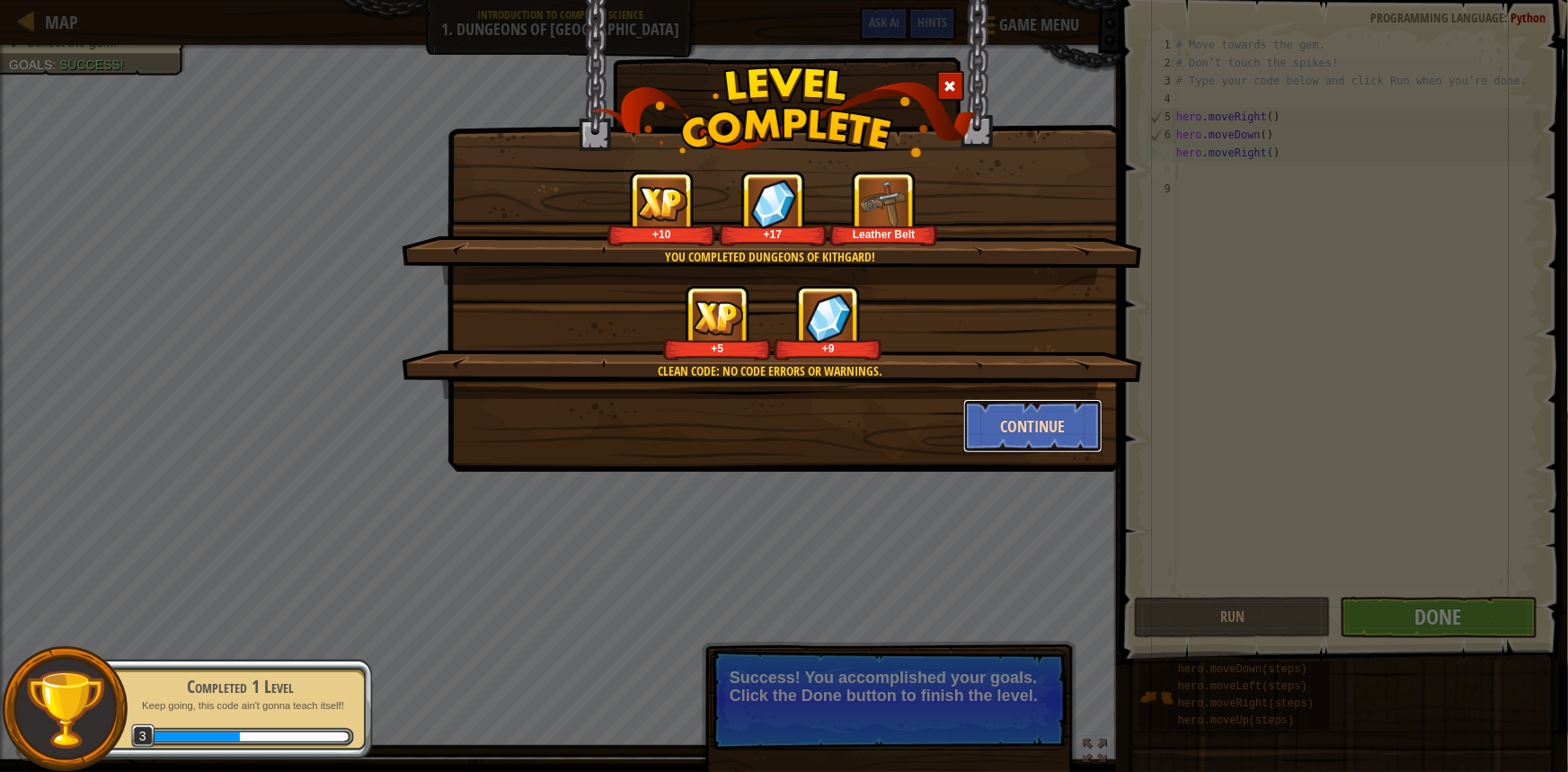
click at [1036, 422] on button "Continue" at bounding box center [1032, 426] width 139 height 54
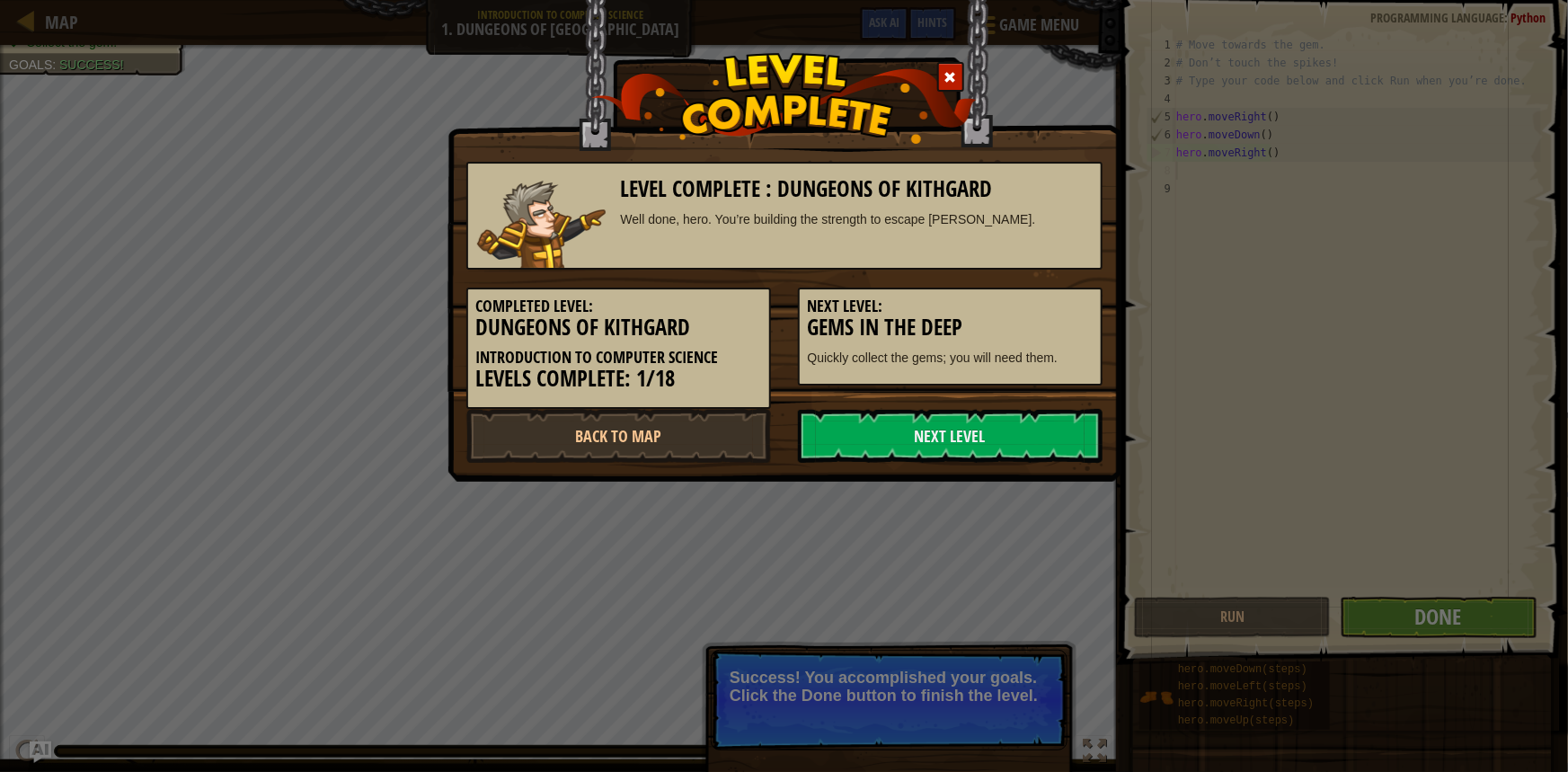
click at [1030, 217] on div "Well done, hero. You’re building the strength to escape [PERSON_NAME]." at bounding box center [856, 219] width 472 height 18
click at [1366, 414] on div "Level Complete : Dungeons of Kithgard Well done, hero. You’re building the stre…" at bounding box center [784, 386] width 1568 height 772
click at [962, 439] on link "Next Level" at bounding box center [949, 436] width 305 height 54
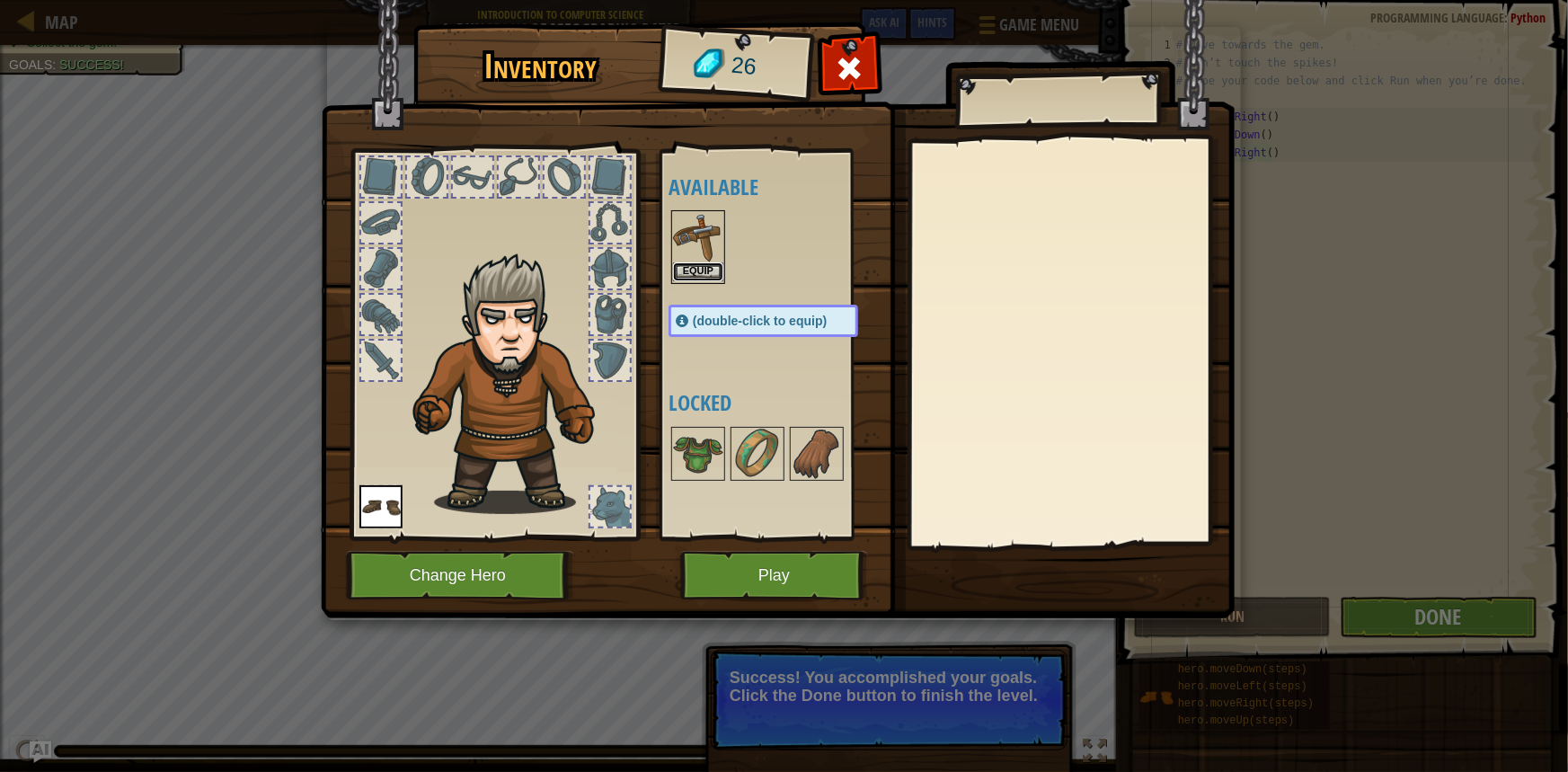
click at [700, 265] on button "Equip" at bounding box center [698, 272] width 50 height 19
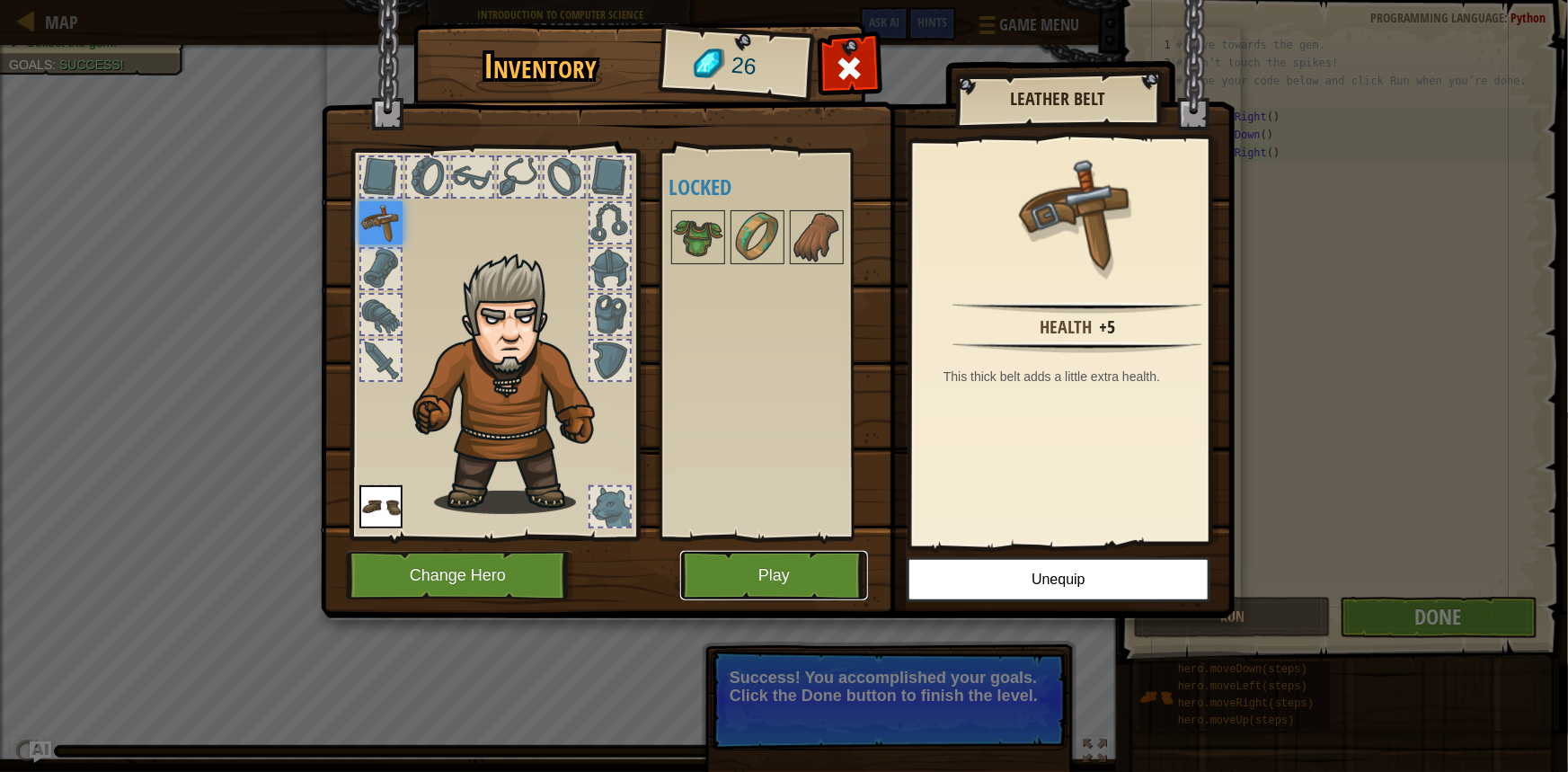
click at [802, 575] on button "Play" at bounding box center [773, 575] width 187 height 49
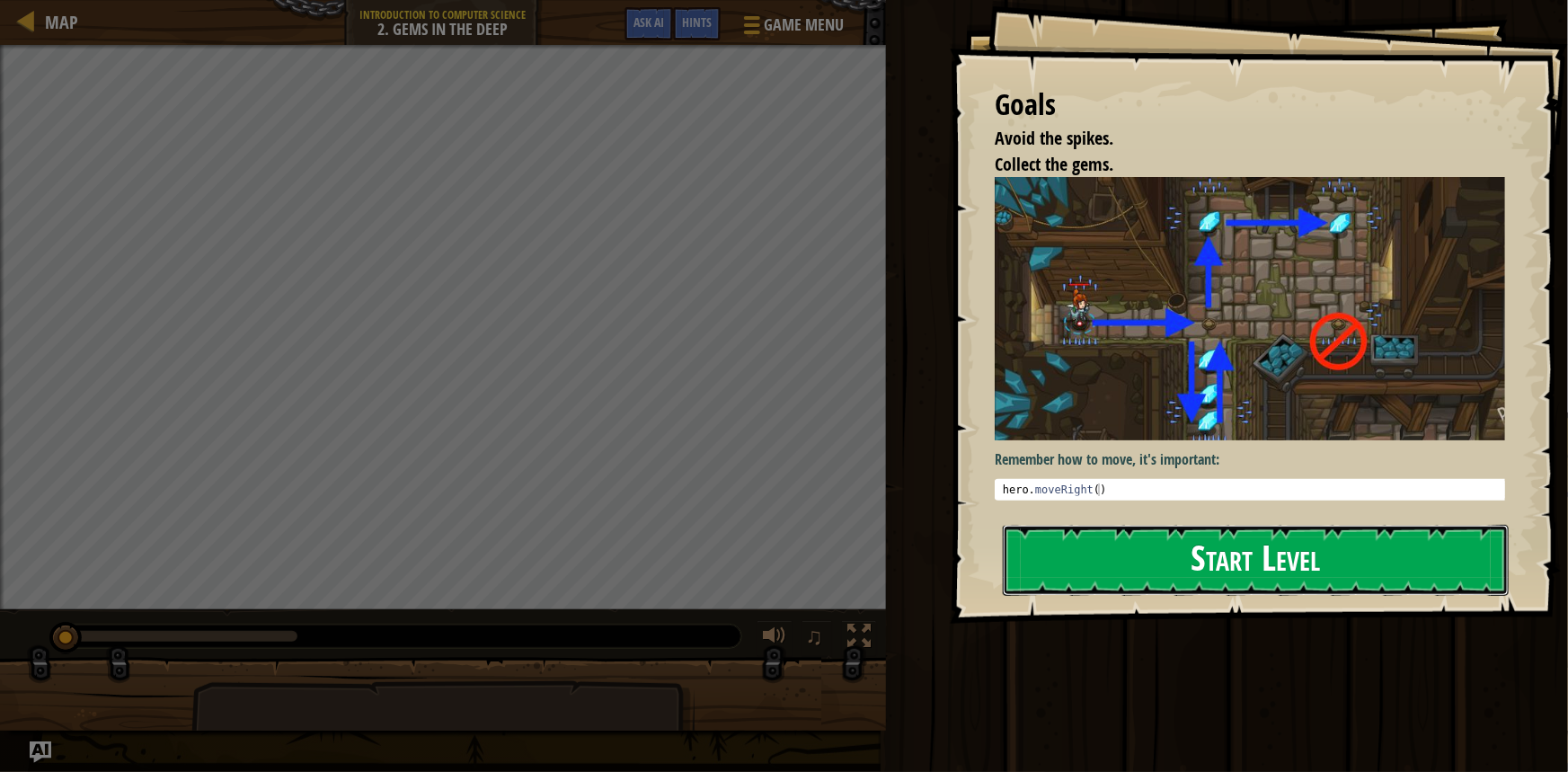
click at [1311, 563] on button "Start Level" at bounding box center [1255, 560] width 505 height 71
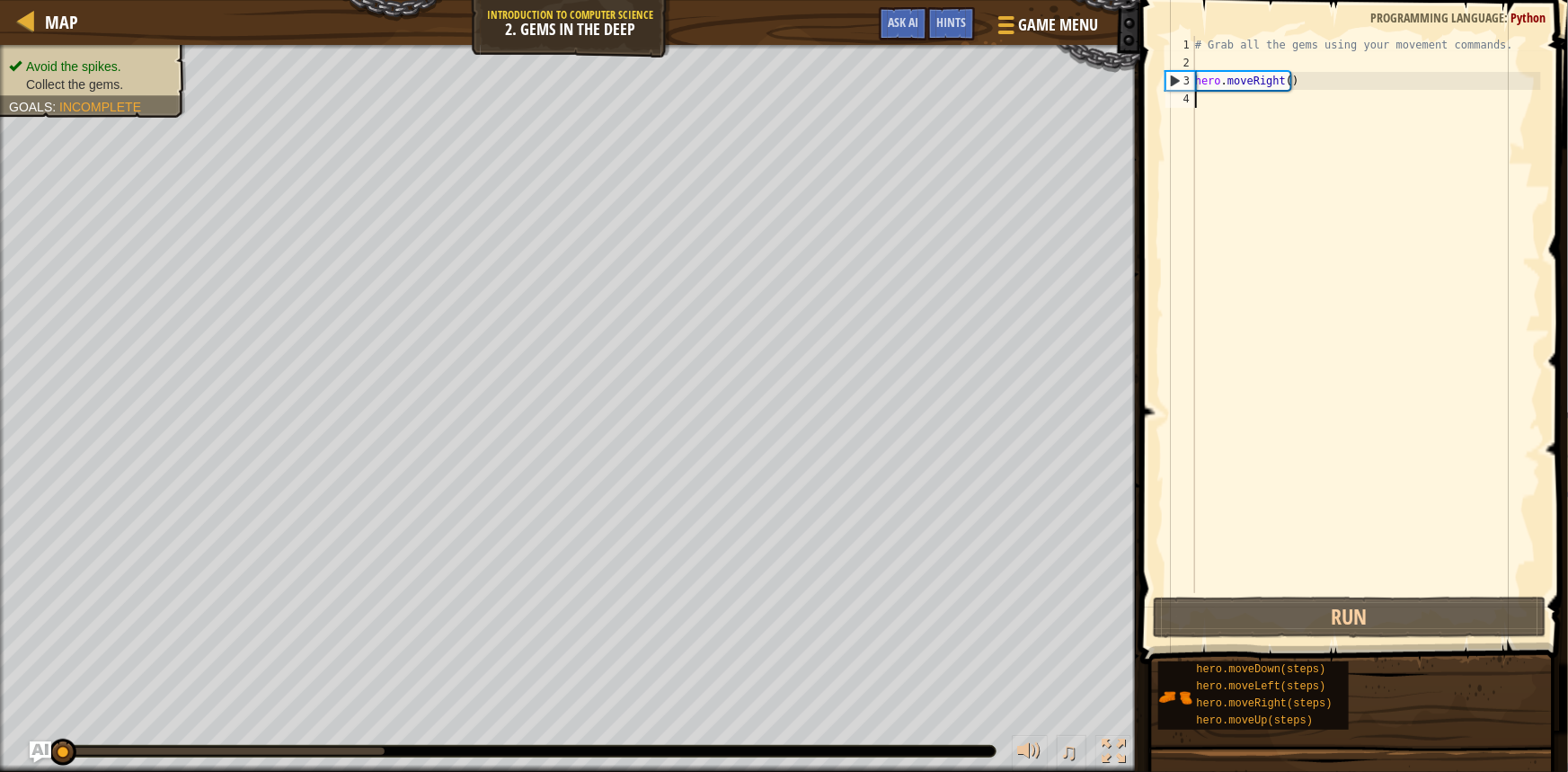
click at [1320, 82] on div "# Grab all the gems using your movement commands. hero . moveRight ( )" at bounding box center [1366, 332] width 350 height 593
type textarea "hero.moveRight()"
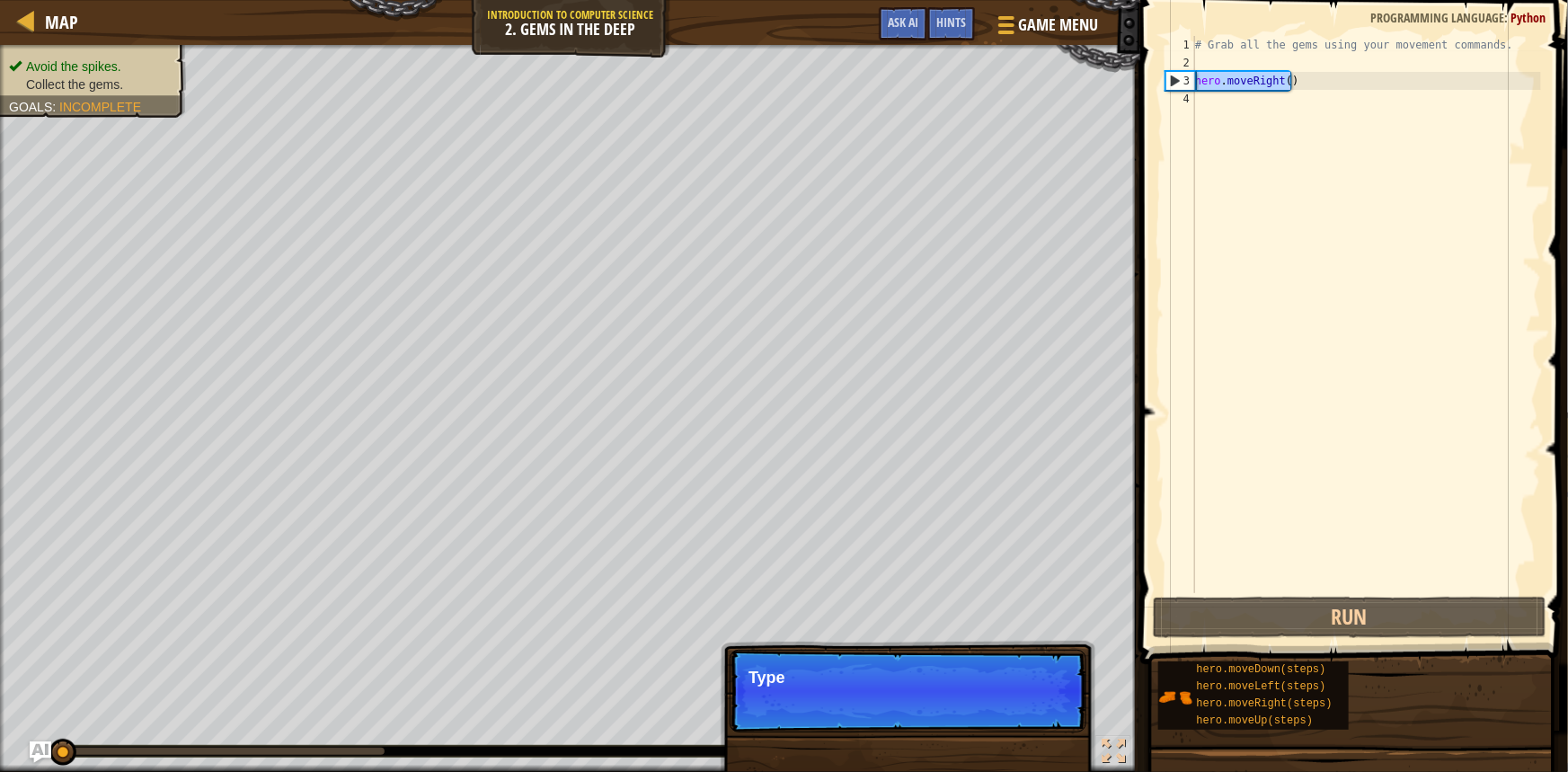
drag, startPoint x: 1320, startPoint y: 82, endPoint x: 1191, endPoint y: 74, distance: 129.2
click at [1191, 74] on div "hero.moveRight() 1 2 3 4 # Grab all the gems using your movement commands. hero…" at bounding box center [1351, 314] width 380 height 558
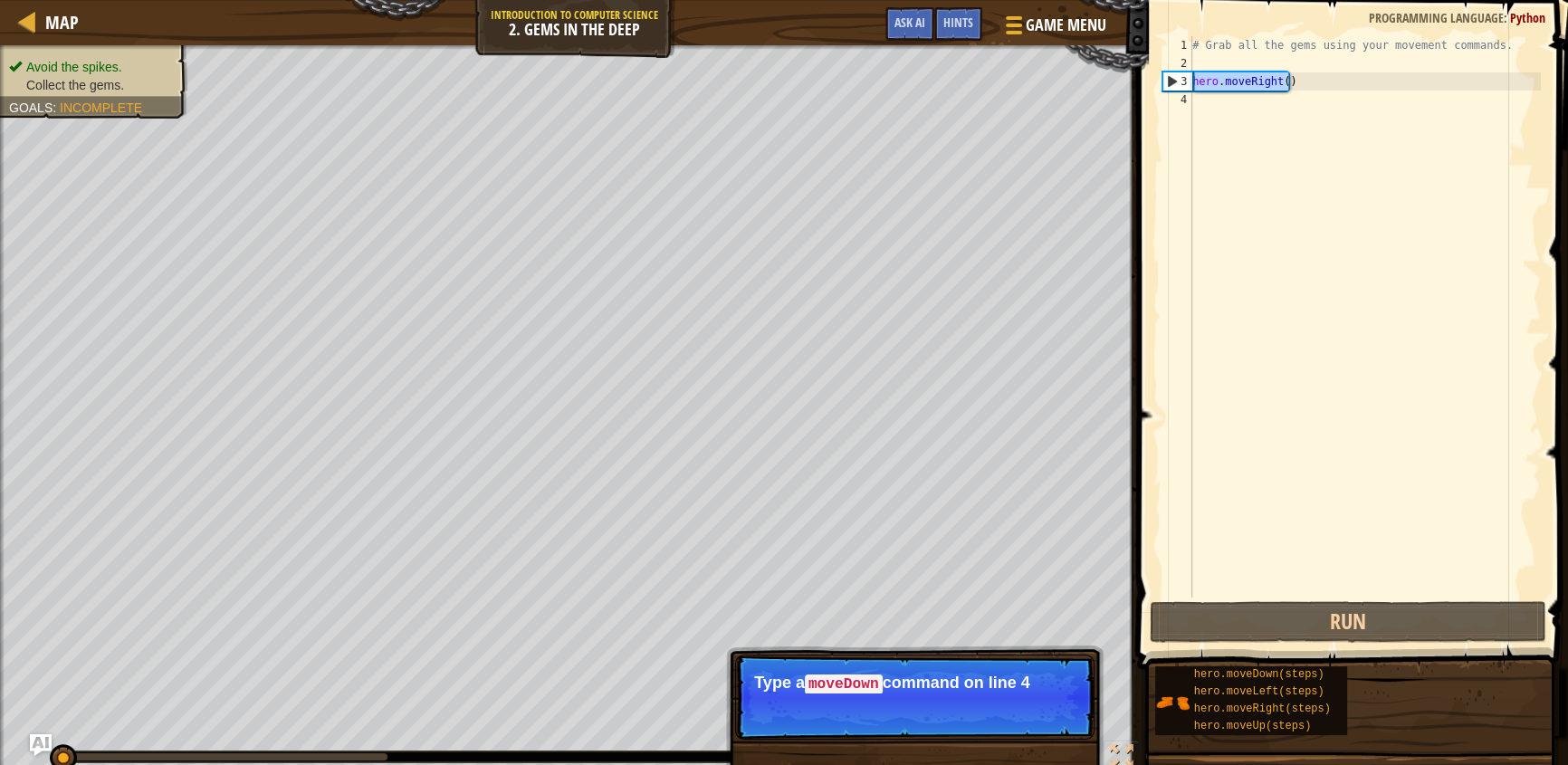
click at [1284, 118] on div "# Grab all the gems using your movement commands. hero . moveRight ( )" at bounding box center [1366, 334] width 353 height 597
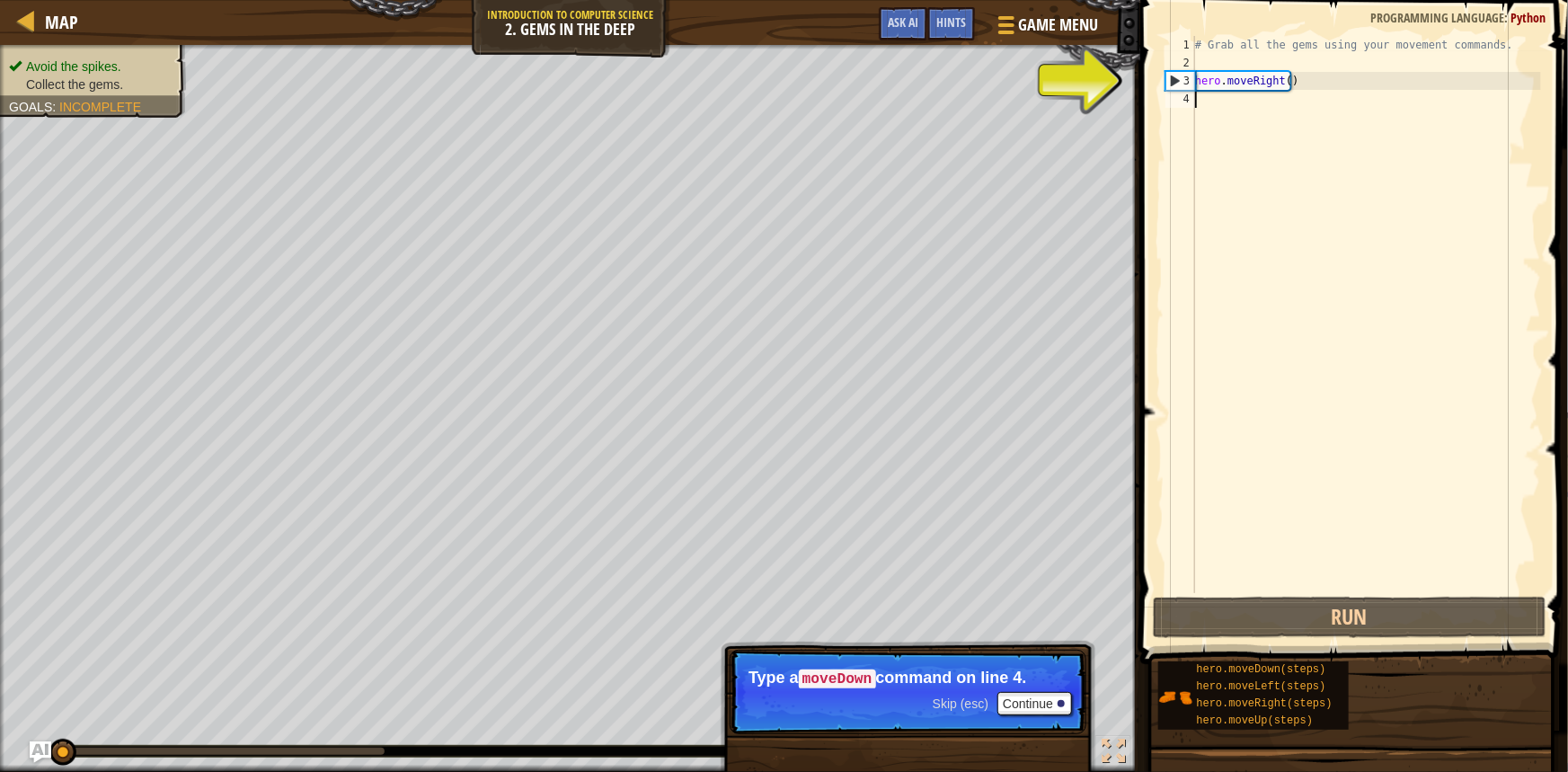
click at [1287, 481] on div "# Grab all the gems using your movement commands. hero . moveRight ( )" at bounding box center [1366, 332] width 350 height 593
click at [1034, 703] on button "Continue" at bounding box center [1035, 704] width 75 height 23
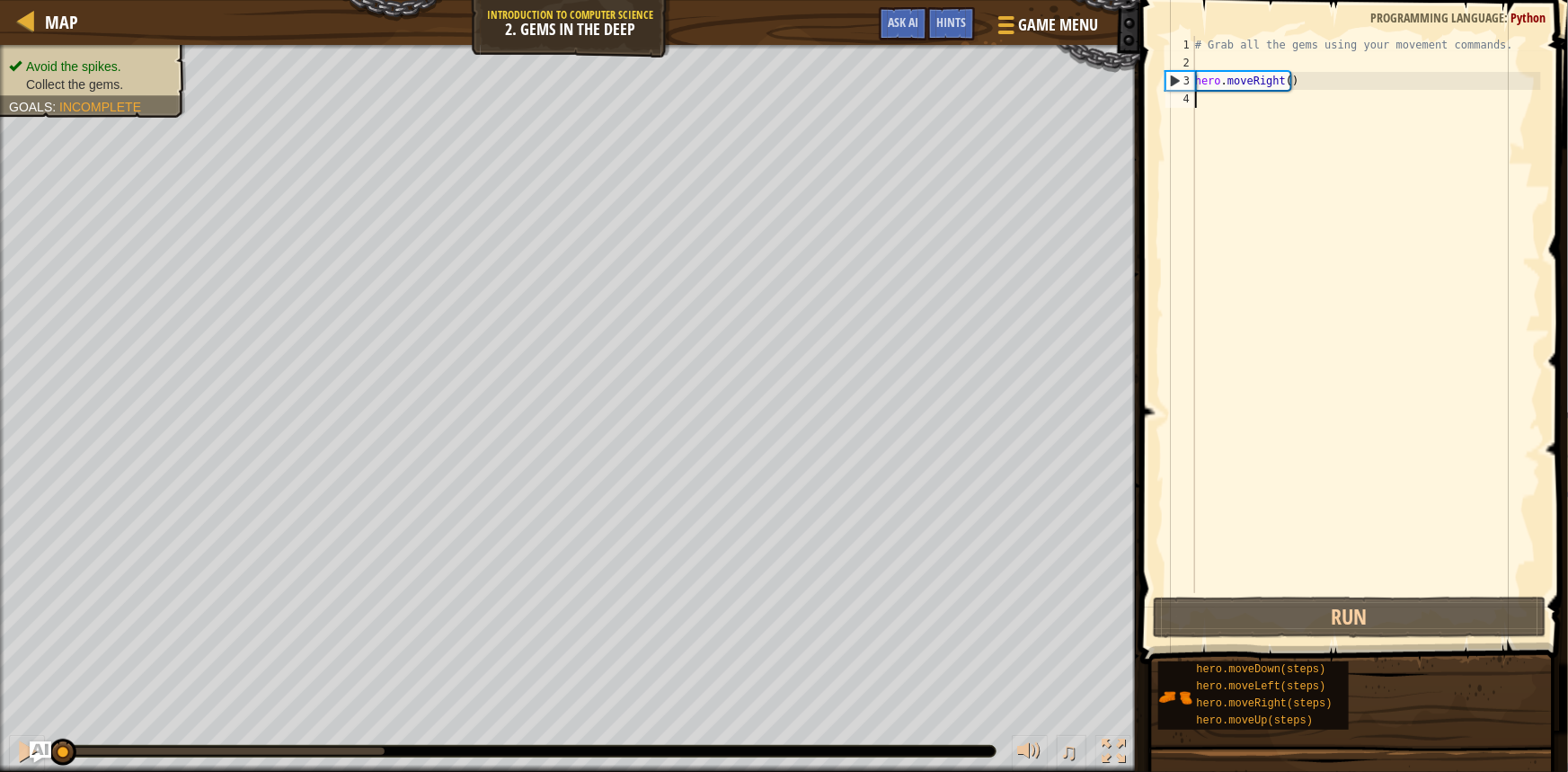
click at [1251, 157] on div "# Grab all the gems using your movement commands. hero . moveRight ( )" at bounding box center [1366, 332] width 350 height 593
click at [1249, 117] on div "# Grab all the gems using your movement commands. hero . moveRight ( )" at bounding box center [1366, 332] width 350 height 593
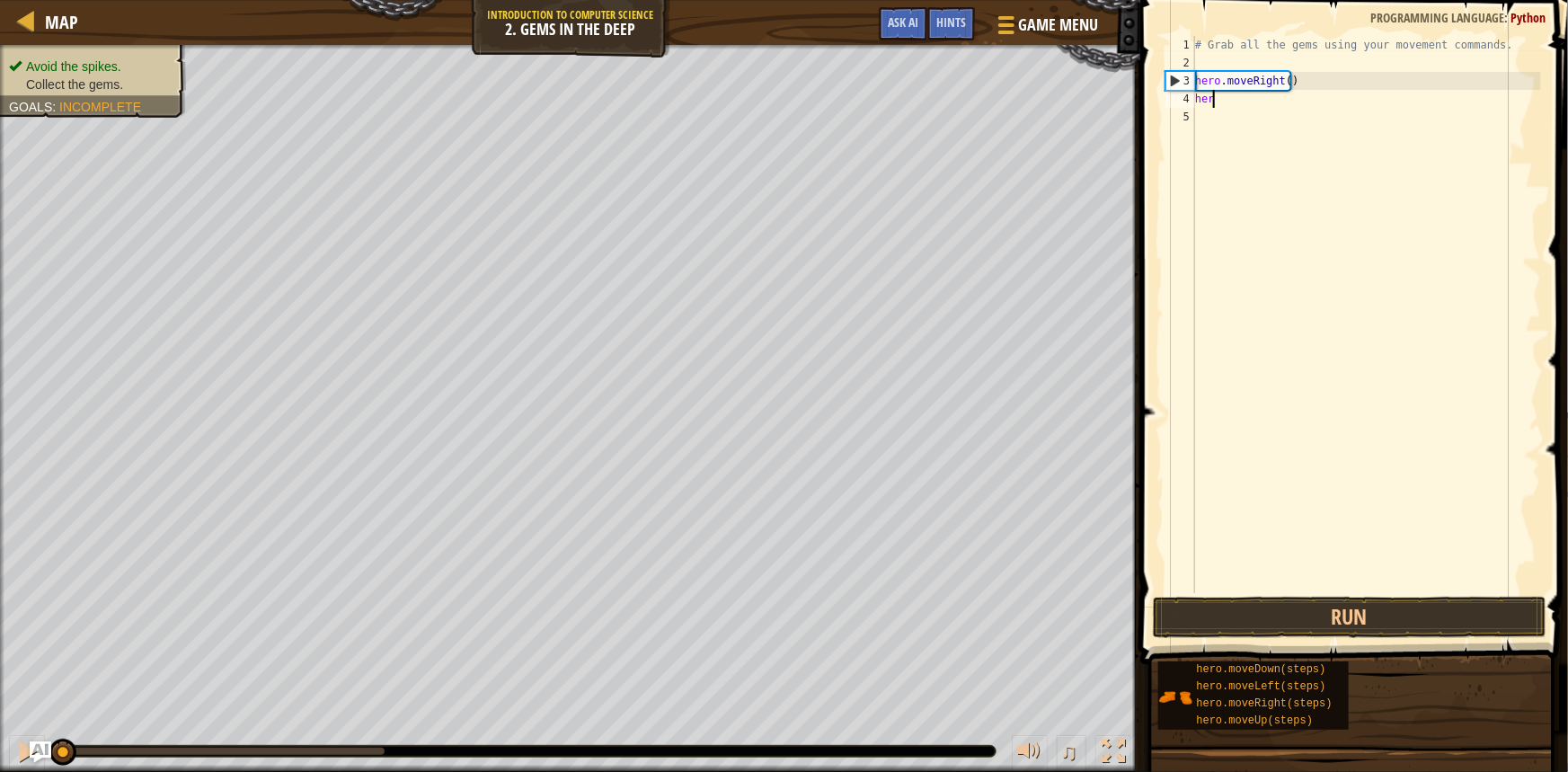
scroll to position [8, 0]
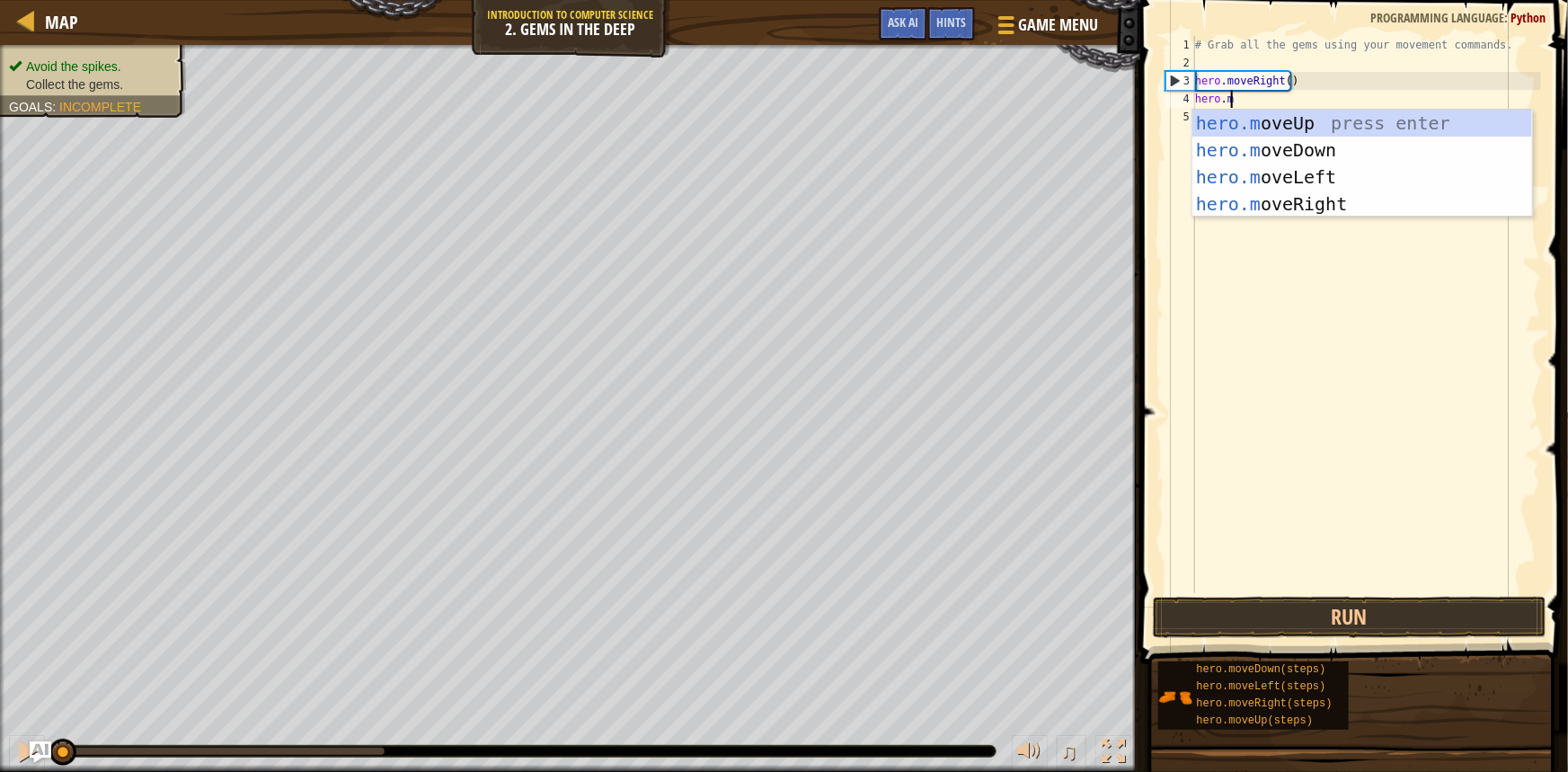
type textarea "hero.move"
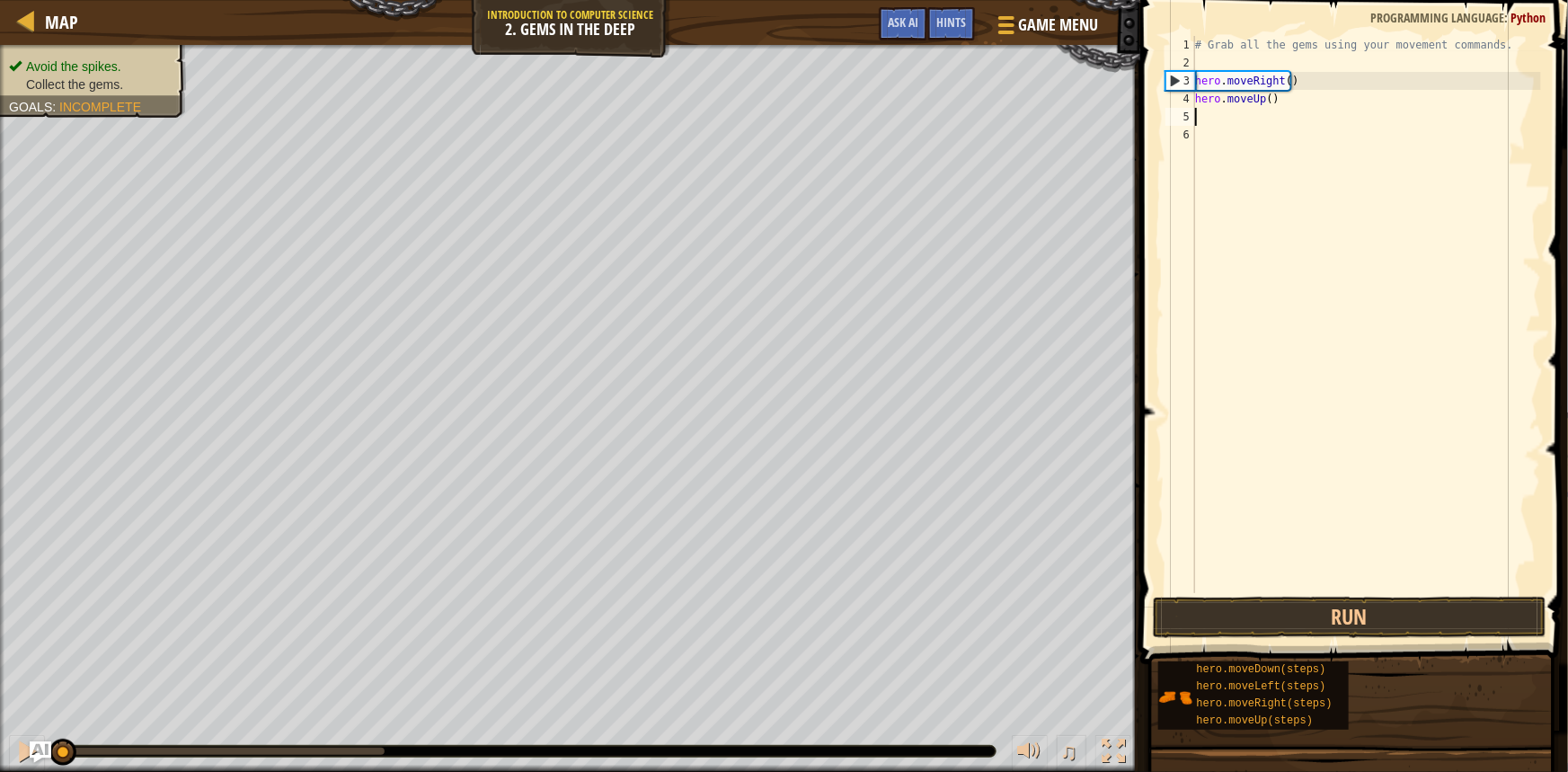
type textarea "("
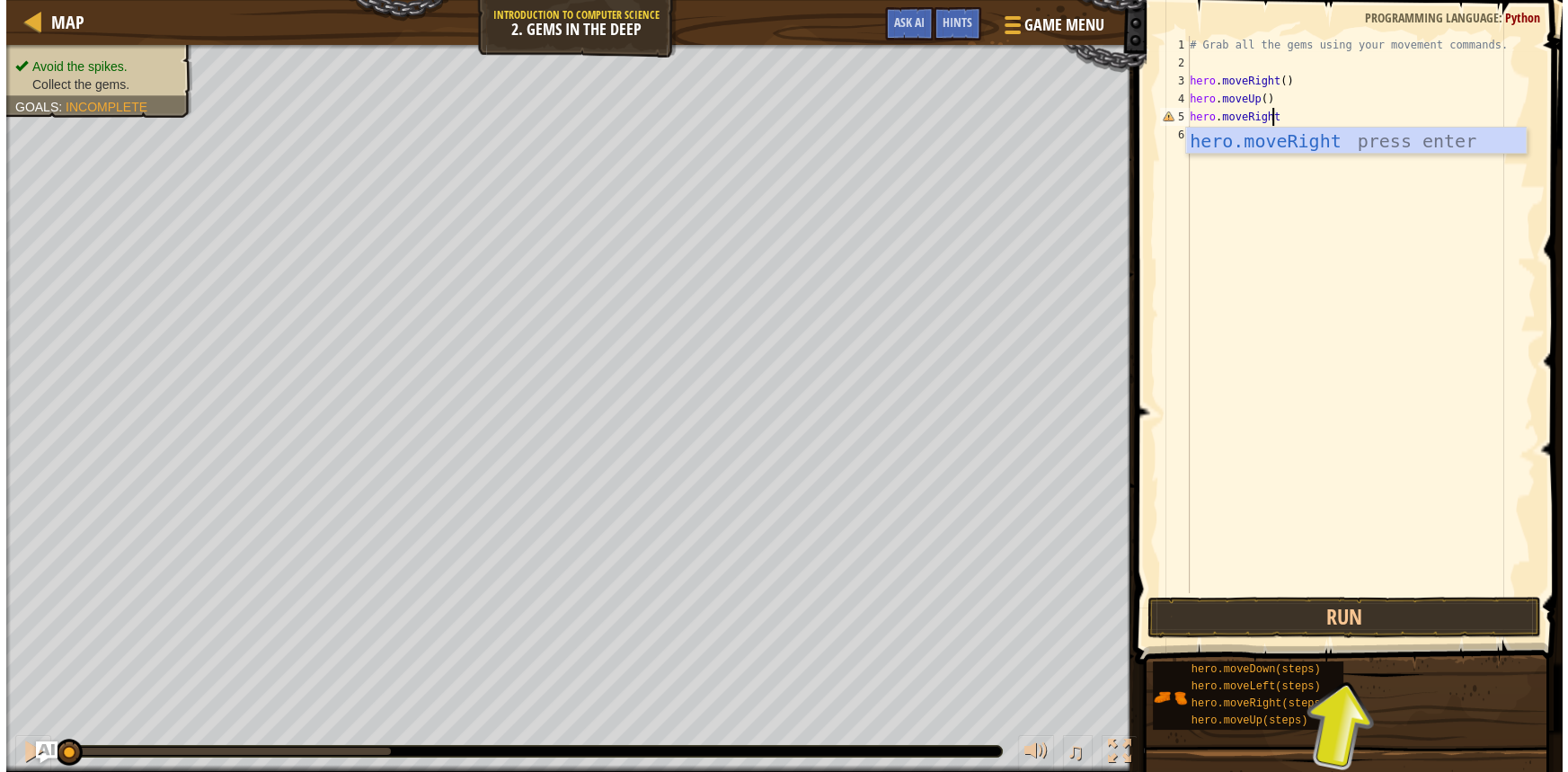
scroll to position [8, 7]
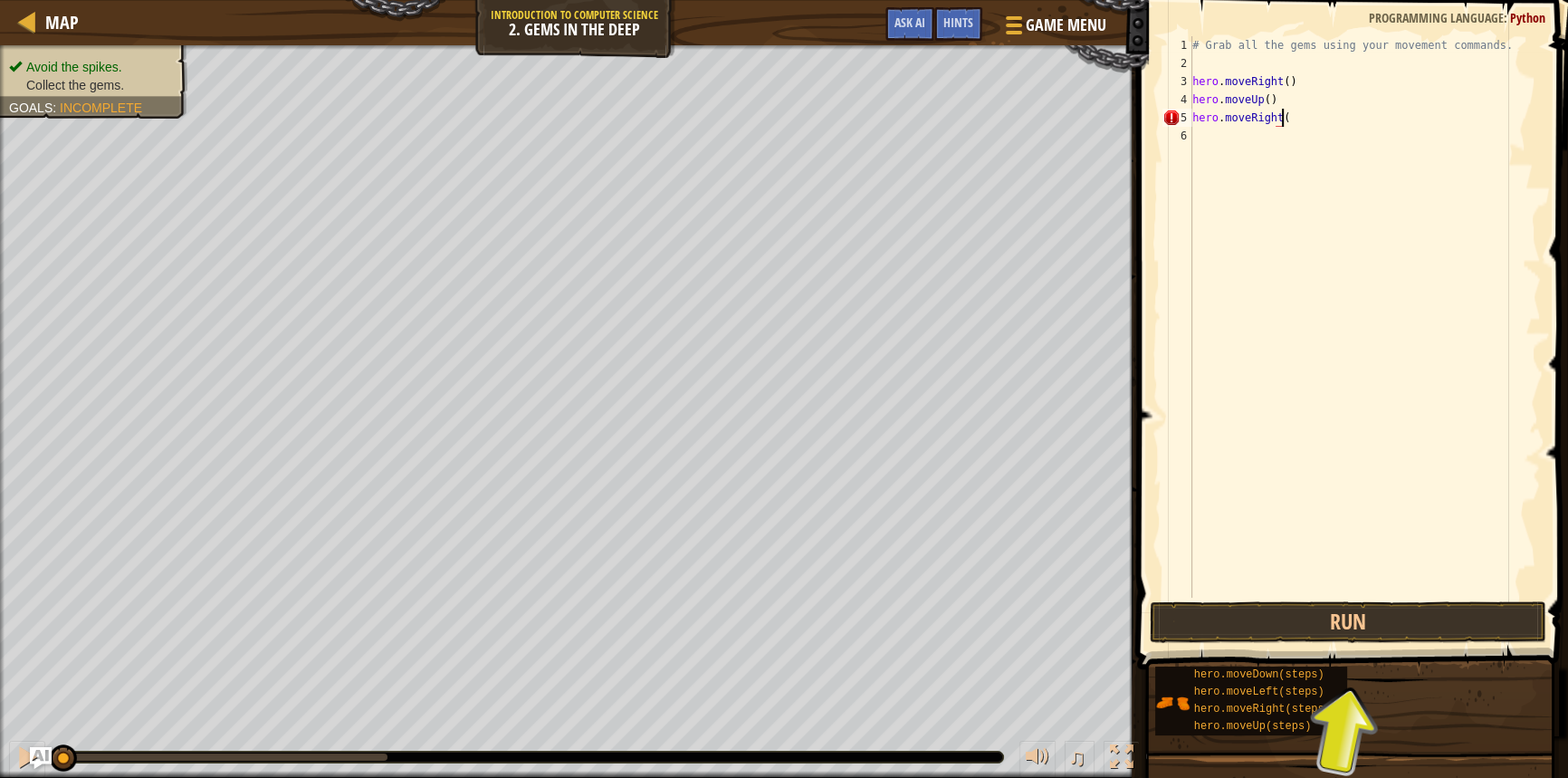
type textarea "hero.moveRight()"
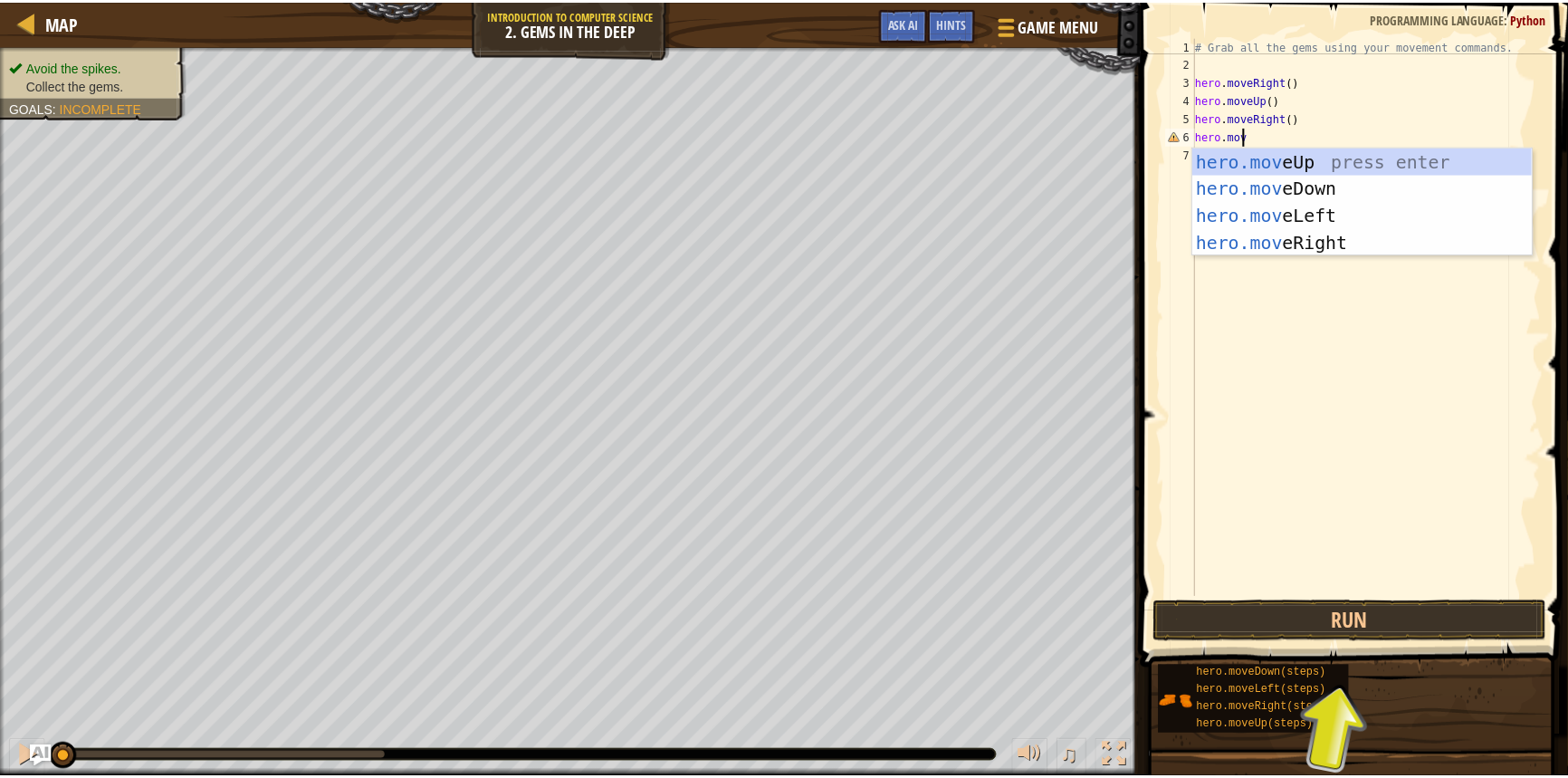
scroll to position [8, 3]
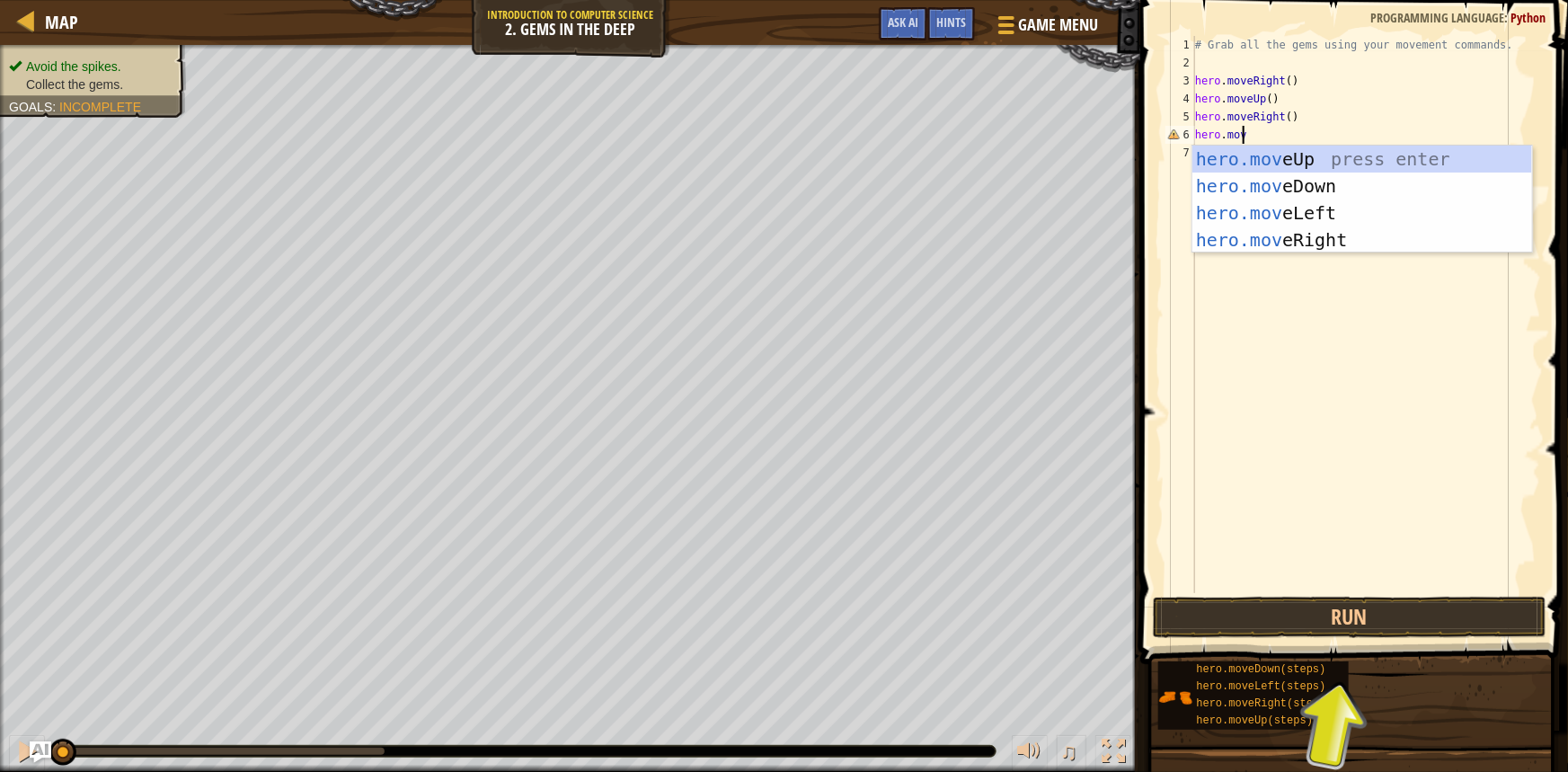
type textarea "hero.move"
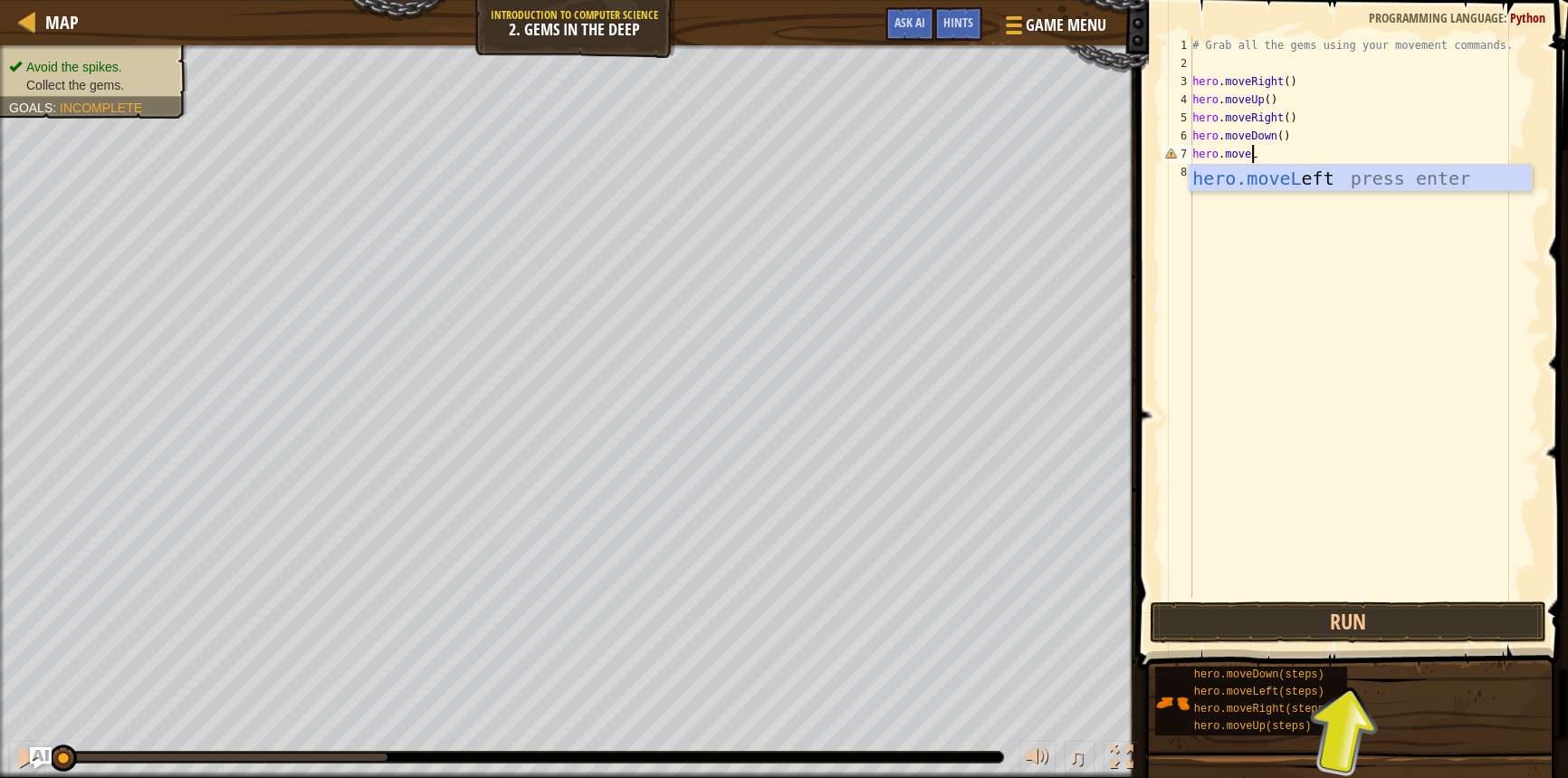
type textarea "hero.moveLe"
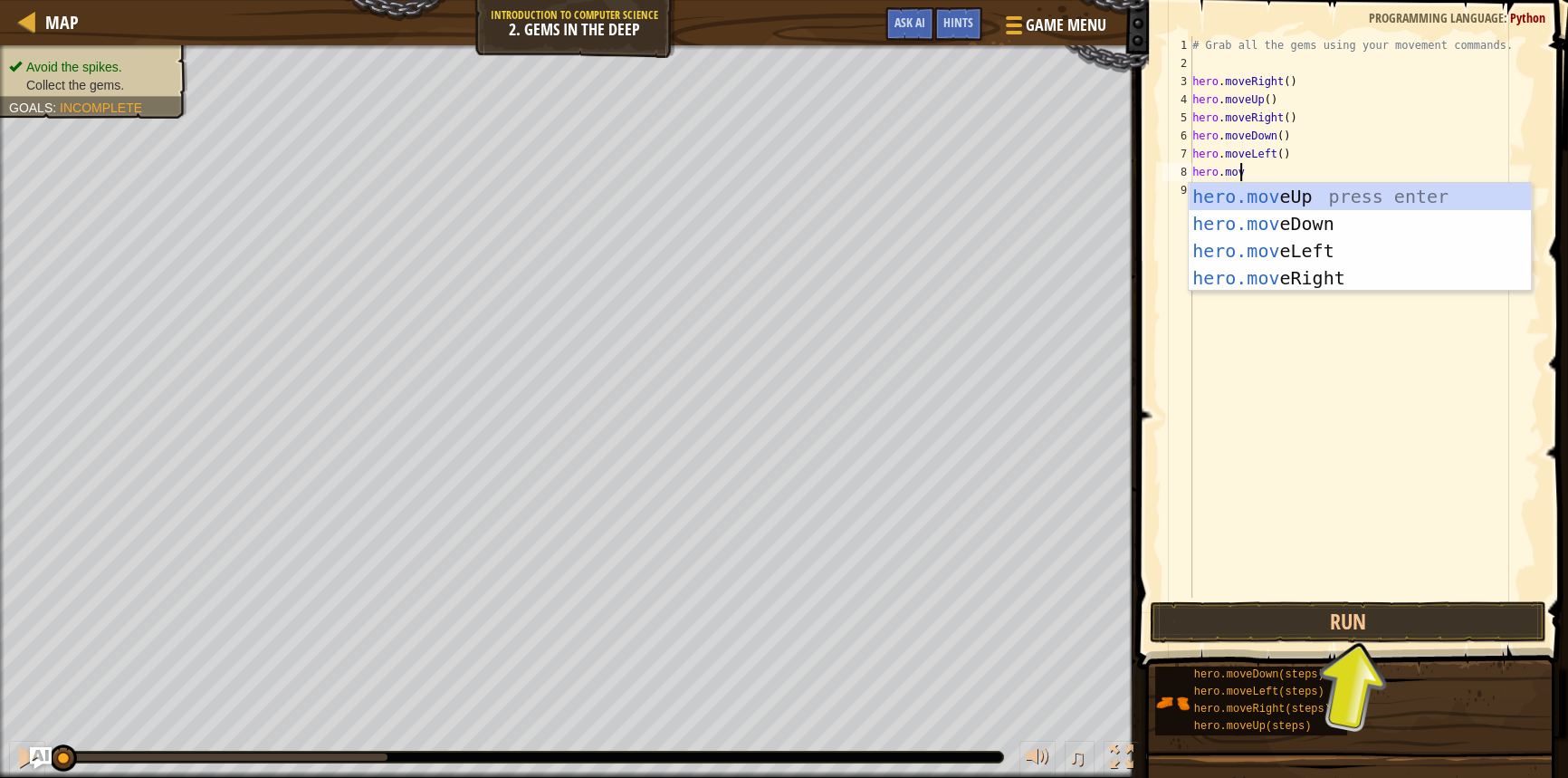
type textarea "hero.move"
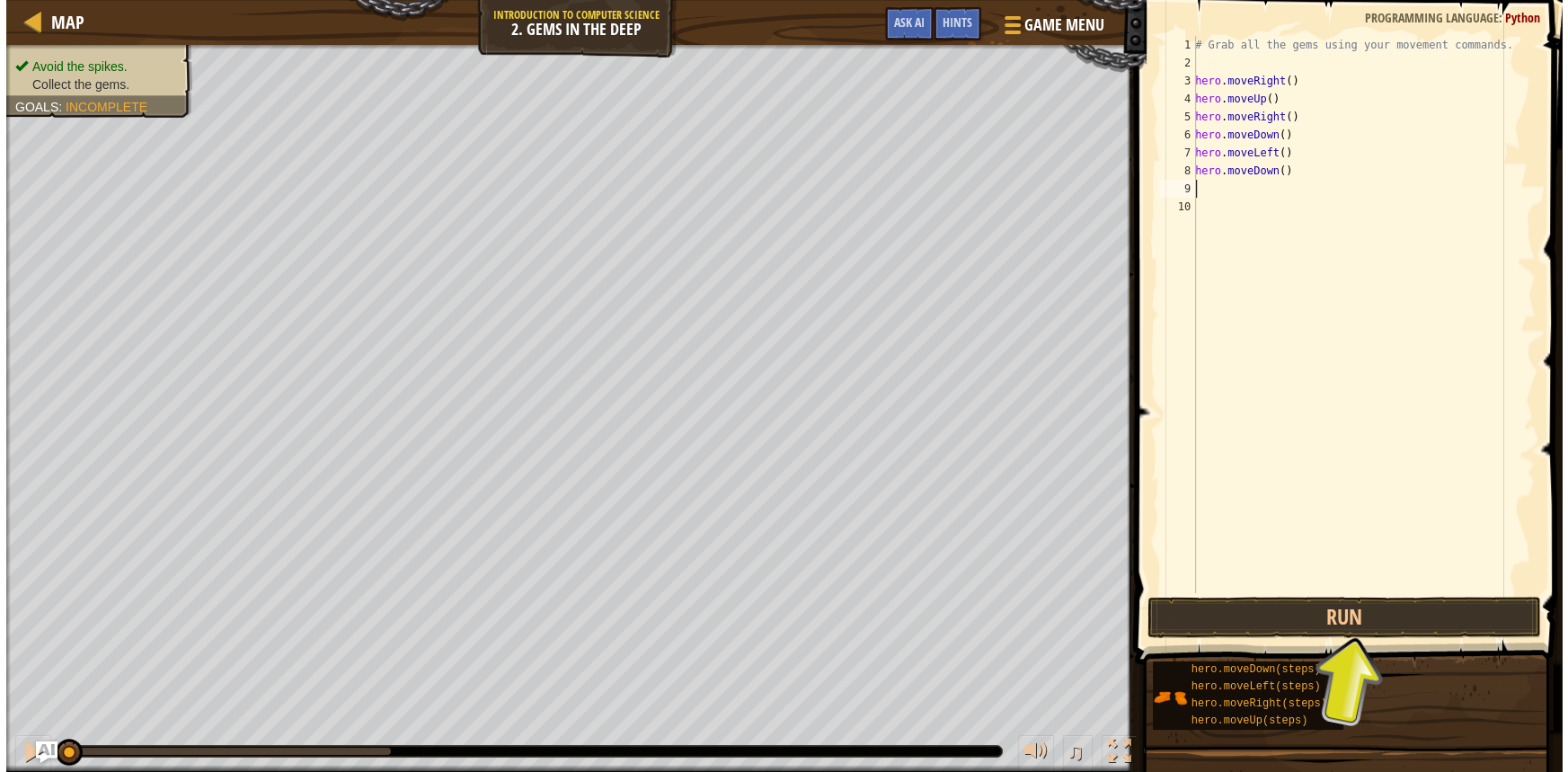
scroll to position [8, 0]
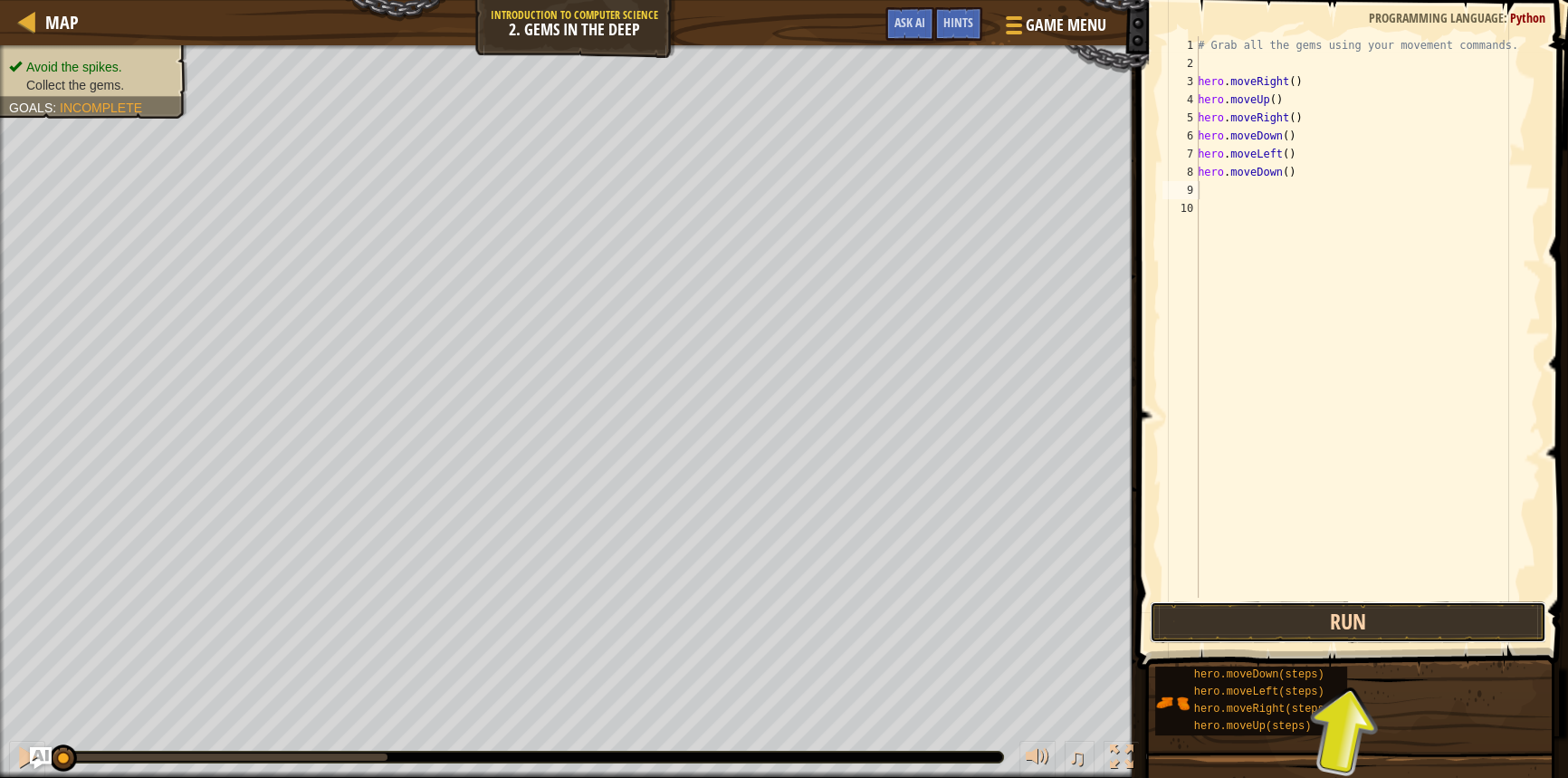
click at [1259, 613] on button "Run" at bounding box center [1348, 622] width 397 height 42
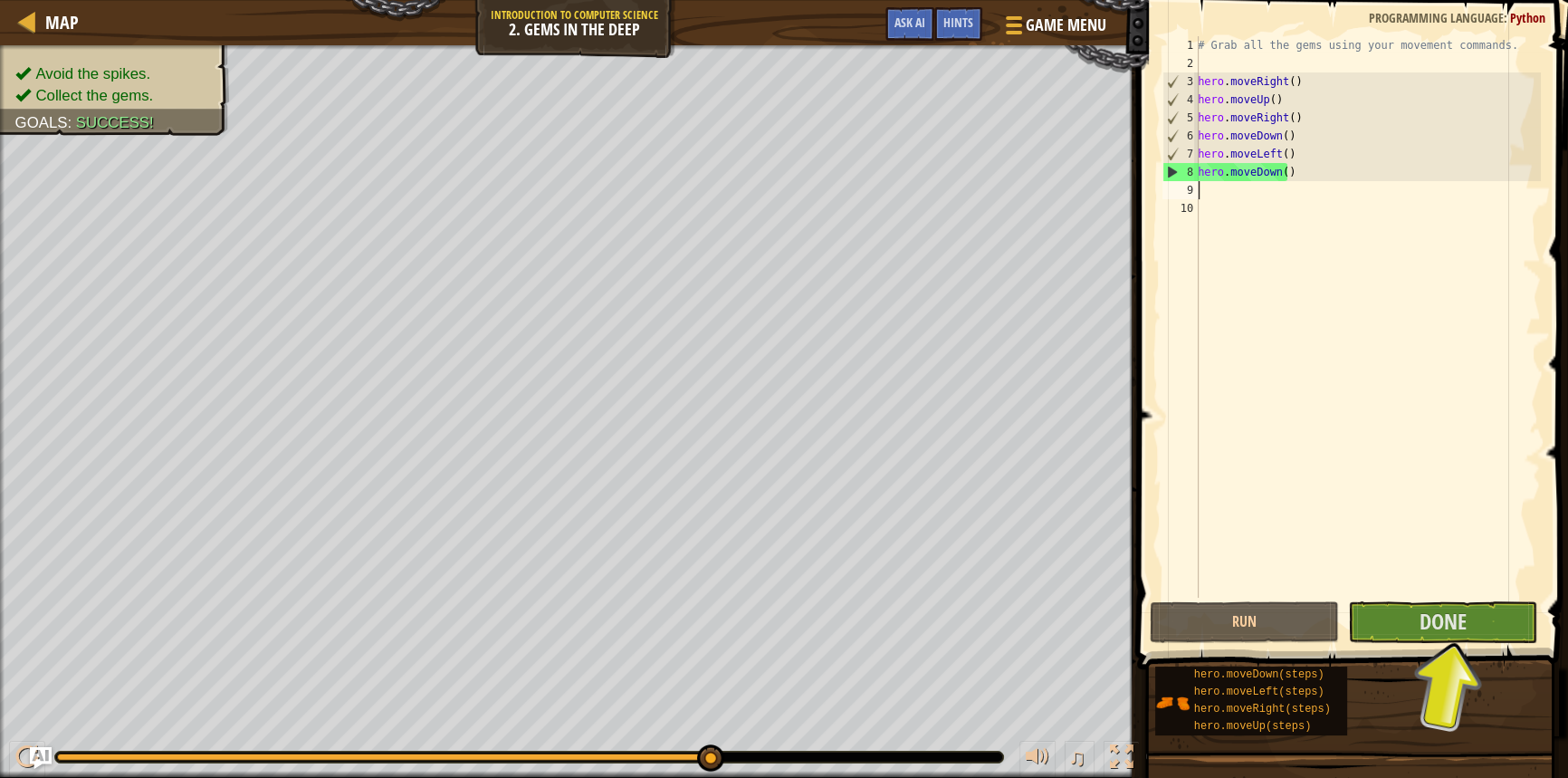
click at [1344, 186] on div "# Grab all the gems using your movement commands. hero . moveRight ( ) hero . m…" at bounding box center [1368, 334] width 347 height 598
click at [116, 754] on div "0:01.2 Now: 0:13.7 Max: 0:13.7" at bounding box center [383, 757] width 652 height 7
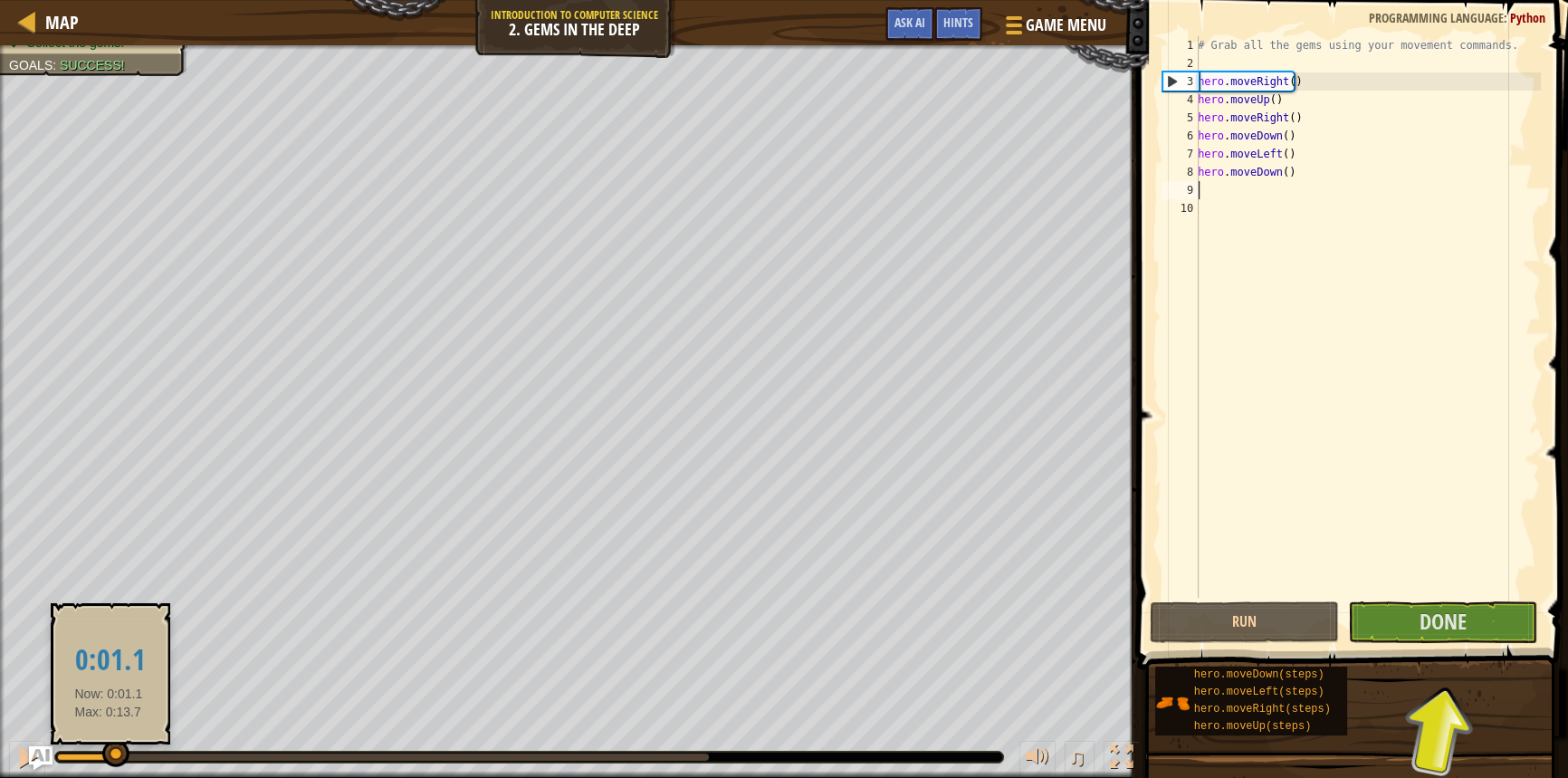
drag, startPoint x: 114, startPoint y: 752, endPoint x: 48, endPoint y: 753, distance: 66.0
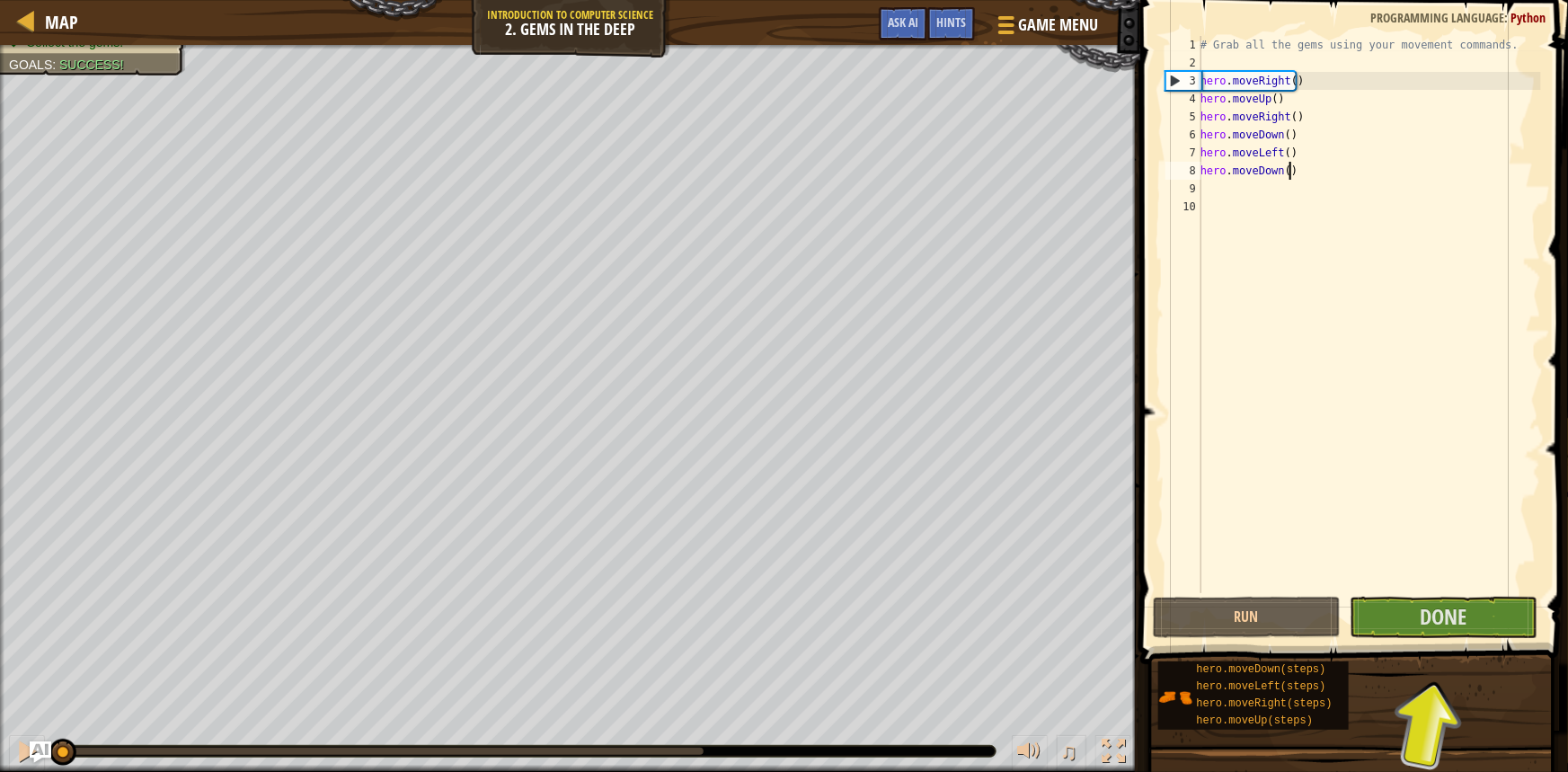
click at [1348, 162] on div "# Grab all the gems using your movement commands. hero . moveRight ( ) hero . m…" at bounding box center [1368, 332] width 344 height 593
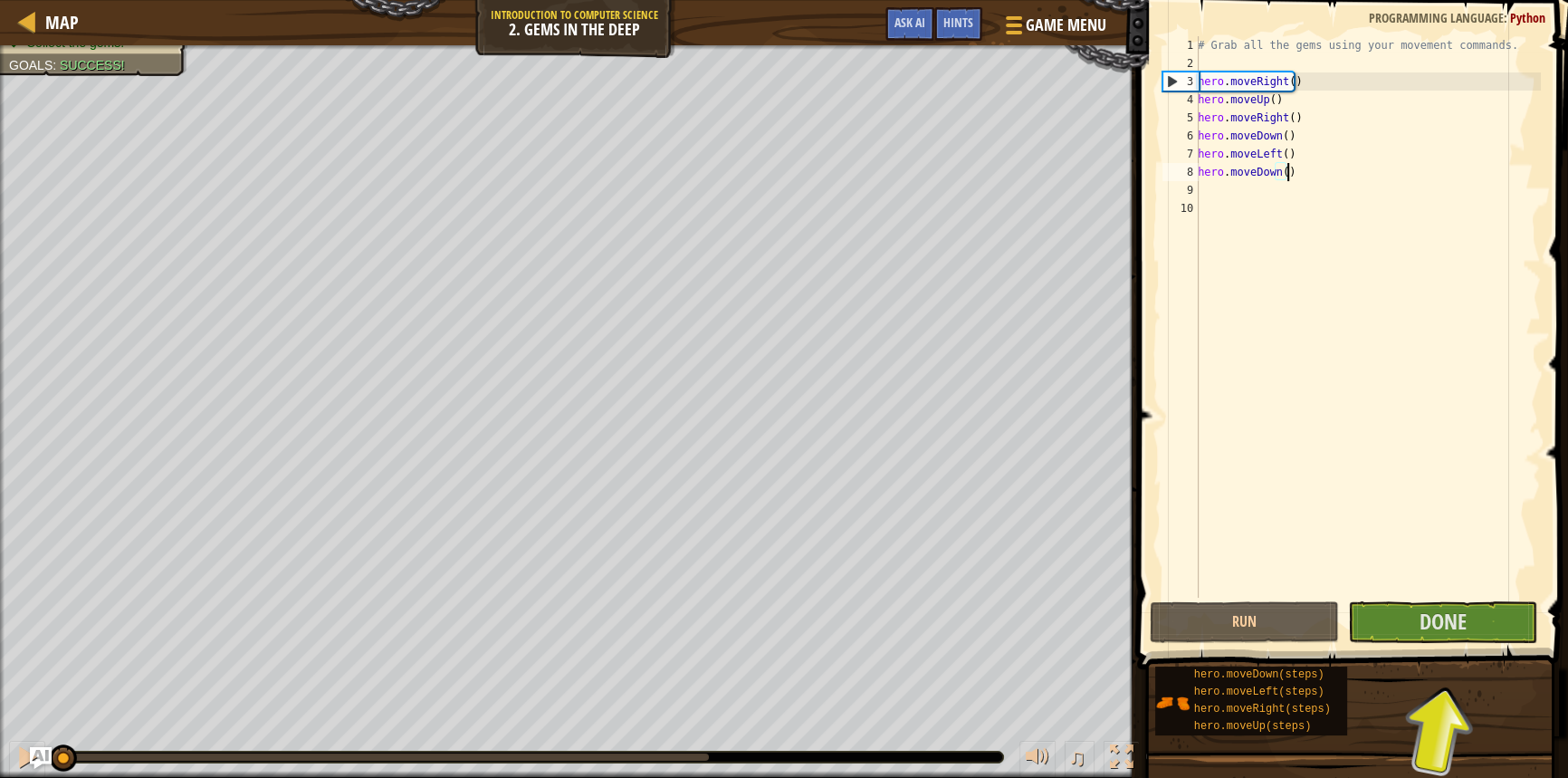
click at [1289, 81] on div "# Grab all the gems using your movement commands. hero . moveRight ( ) hero . m…" at bounding box center [1368, 334] width 347 height 598
drag, startPoint x: 1299, startPoint y: 83, endPoint x: 1289, endPoint y: 82, distance: 10.0
click at [1289, 82] on div "# Grab all the gems using your movement commands. hero . moveRight ( ) hero . m…" at bounding box center [1368, 334] width 347 height 598
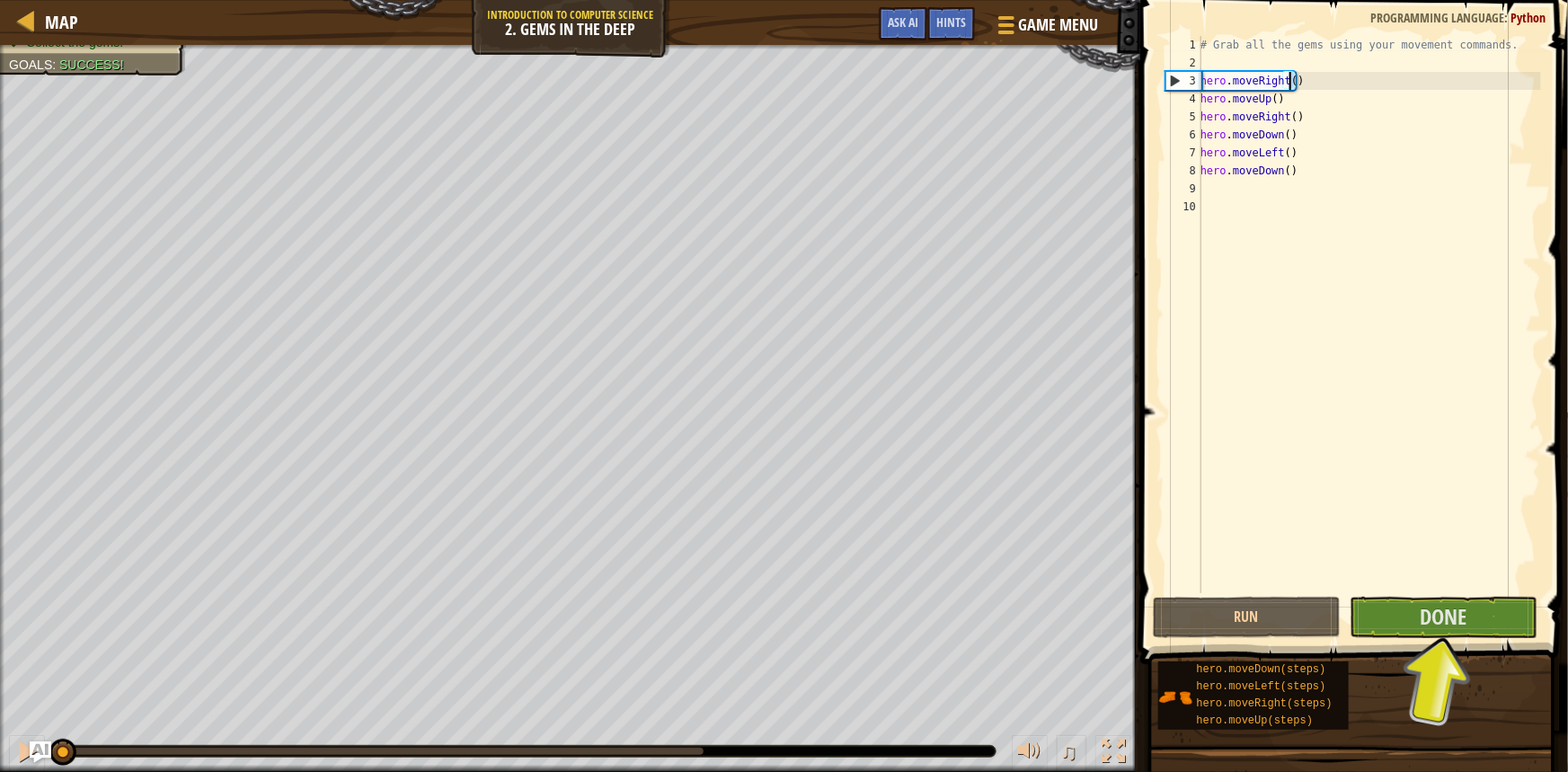
click at [1292, 158] on div "# Grab all the gems using your movement commands. hero . moveRight ( ) hero . m…" at bounding box center [1368, 332] width 344 height 593
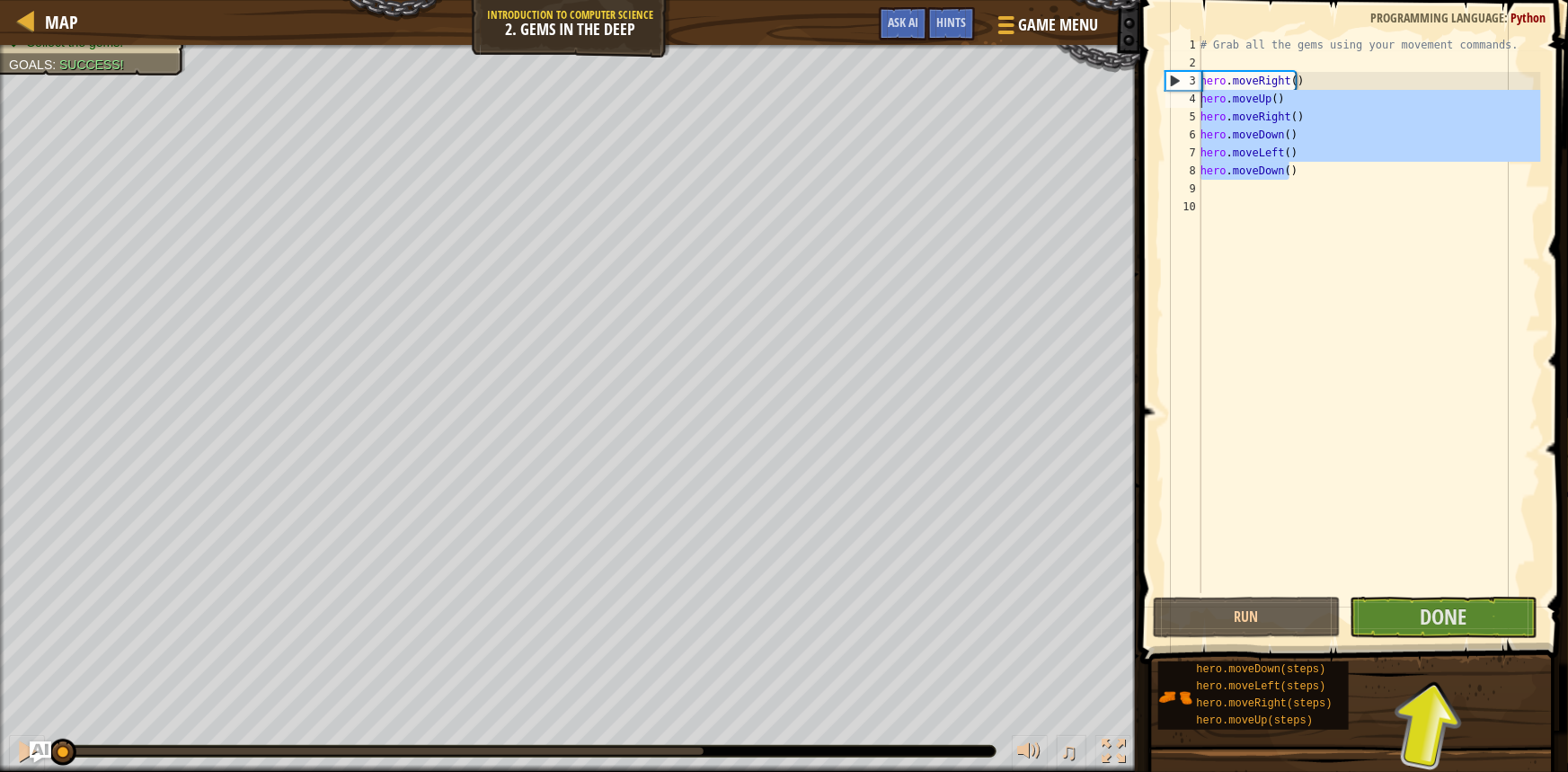
drag, startPoint x: 1315, startPoint y: 175, endPoint x: 1182, endPoint y: 102, distance: 151.7
click at [1182, 102] on div "hero.moveLeft() 1 2 3 4 5 6 7 8 9 10 # Grab all the gems using your movement co…" at bounding box center [1351, 314] width 380 height 558
type textarea "hero.moveUp() hero.moveRight()"
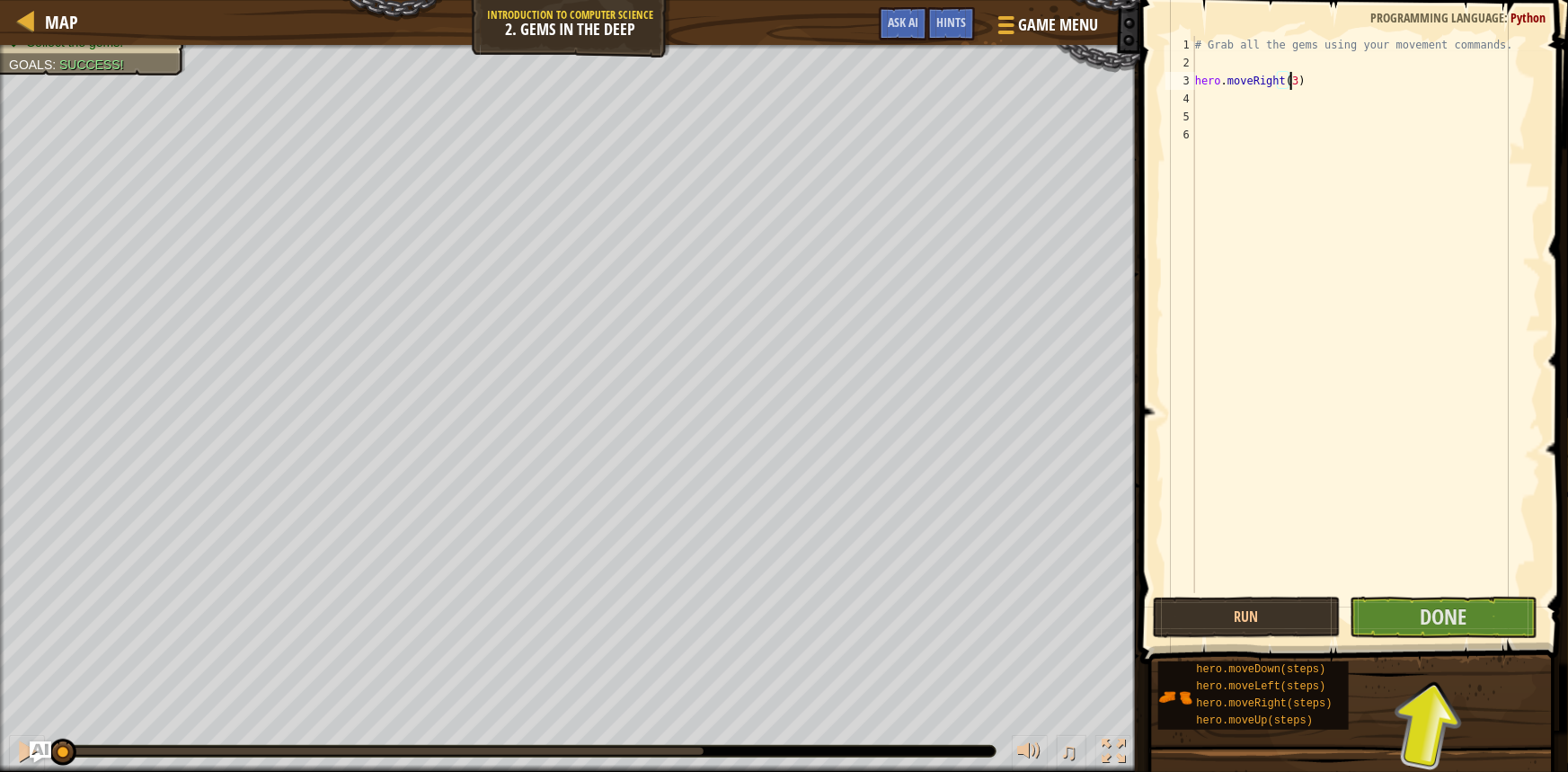
scroll to position [8, 7]
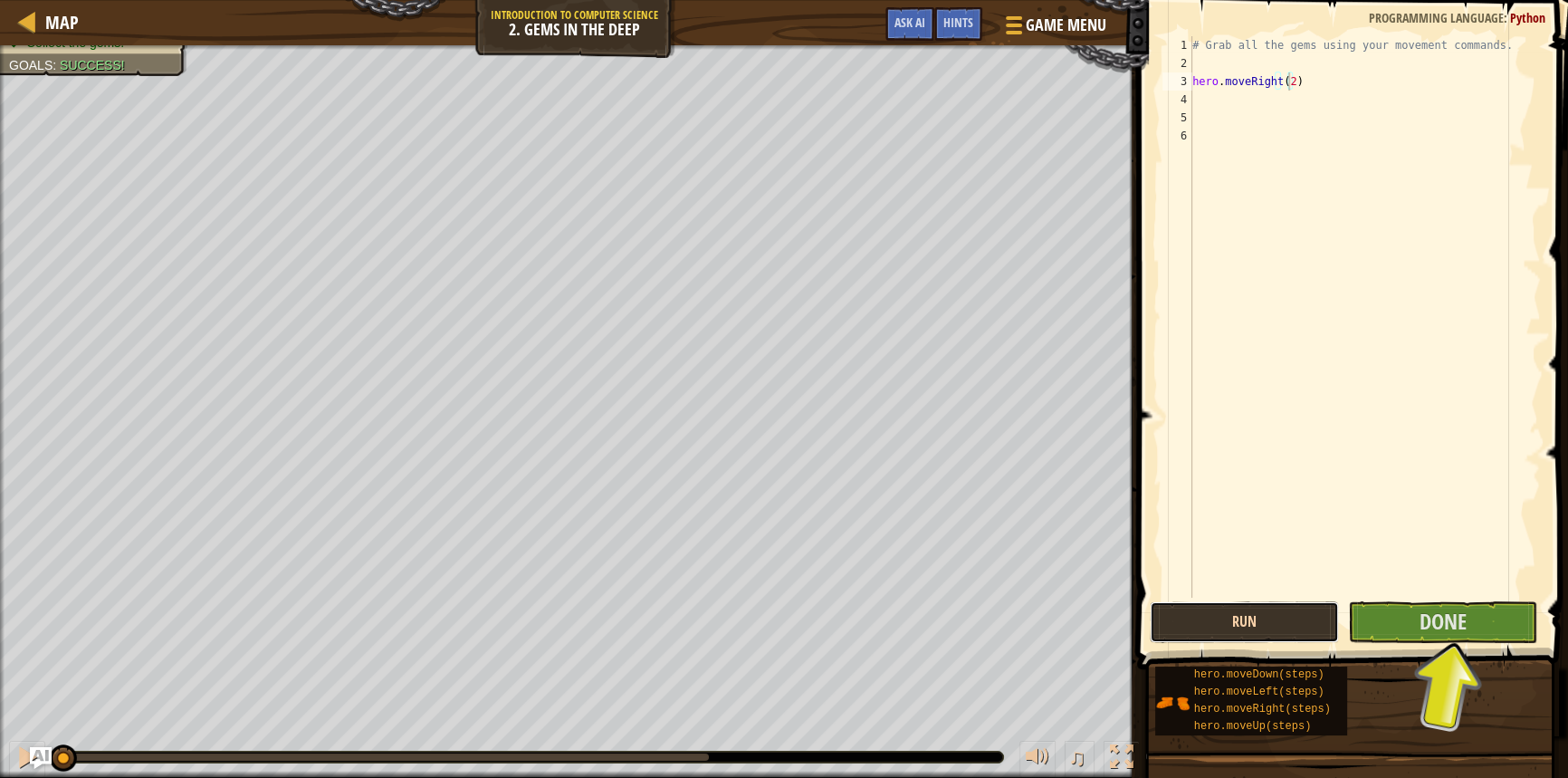
click at [1267, 625] on button "Run" at bounding box center [1244, 622] width 189 height 42
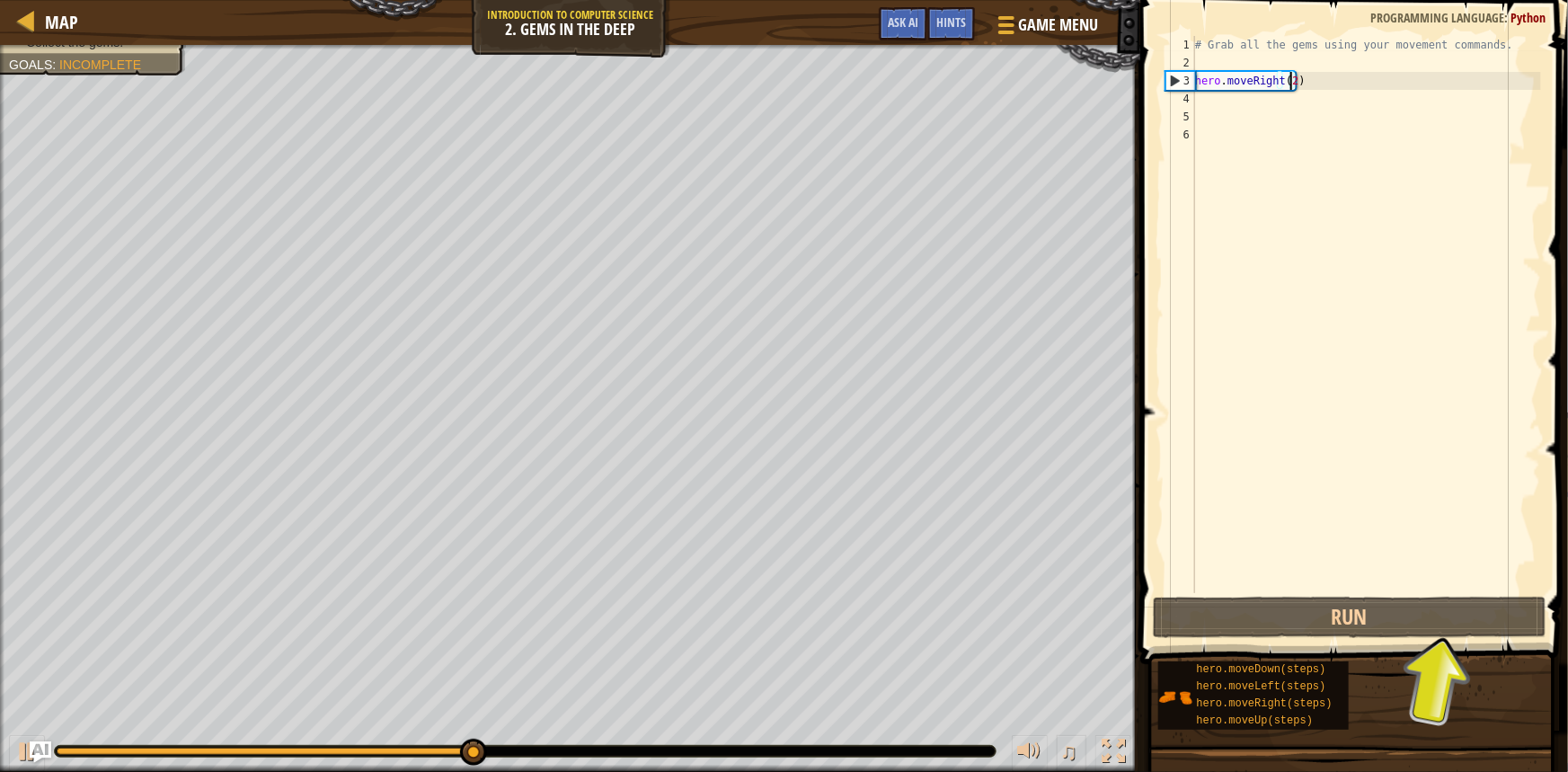
click at [1299, 81] on div "# Grab all the gems using your movement commands. hero . moveRight ( 2 )" at bounding box center [1366, 332] width 350 height 593
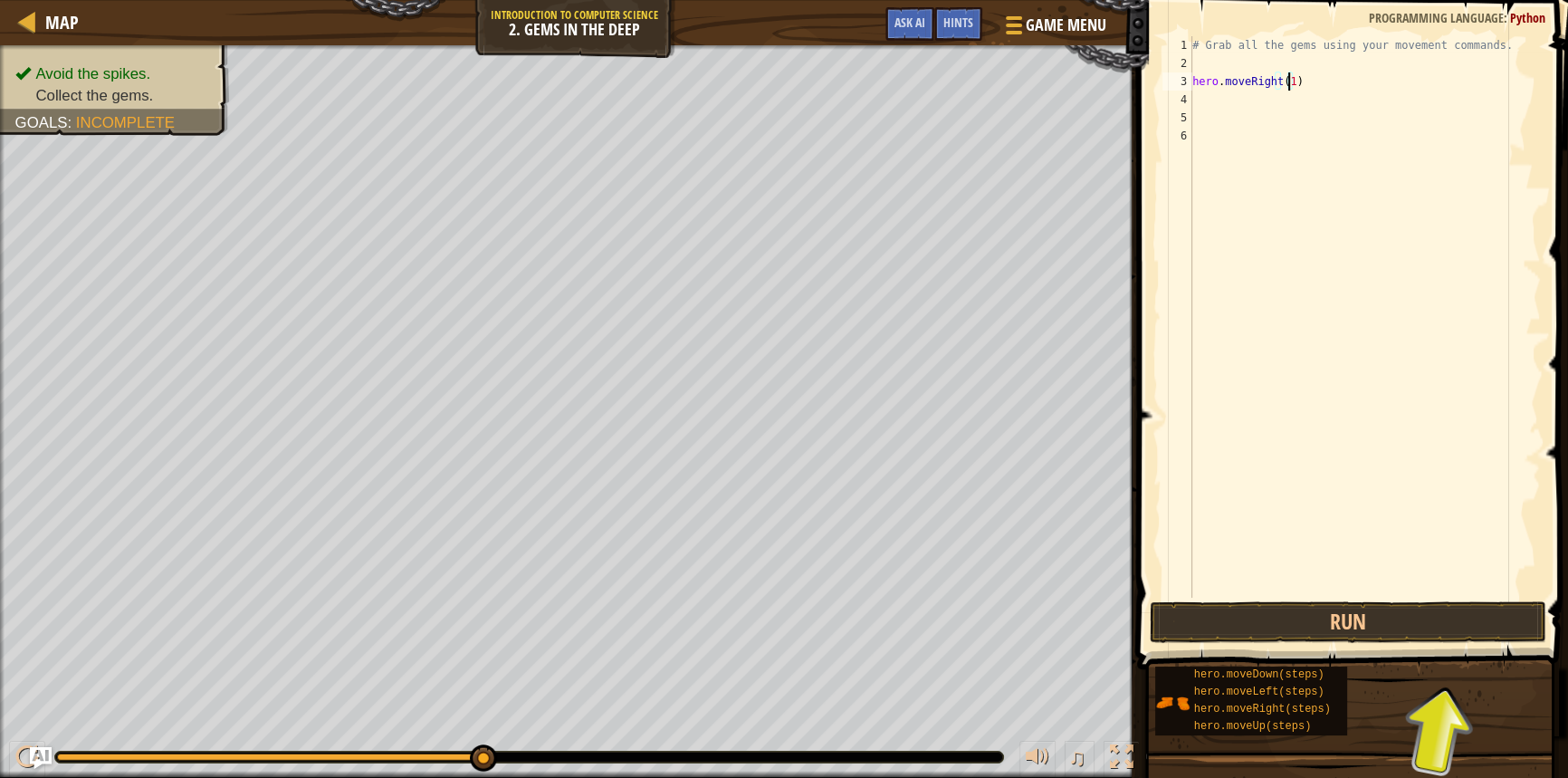
type textarea "hero.moveRight()"
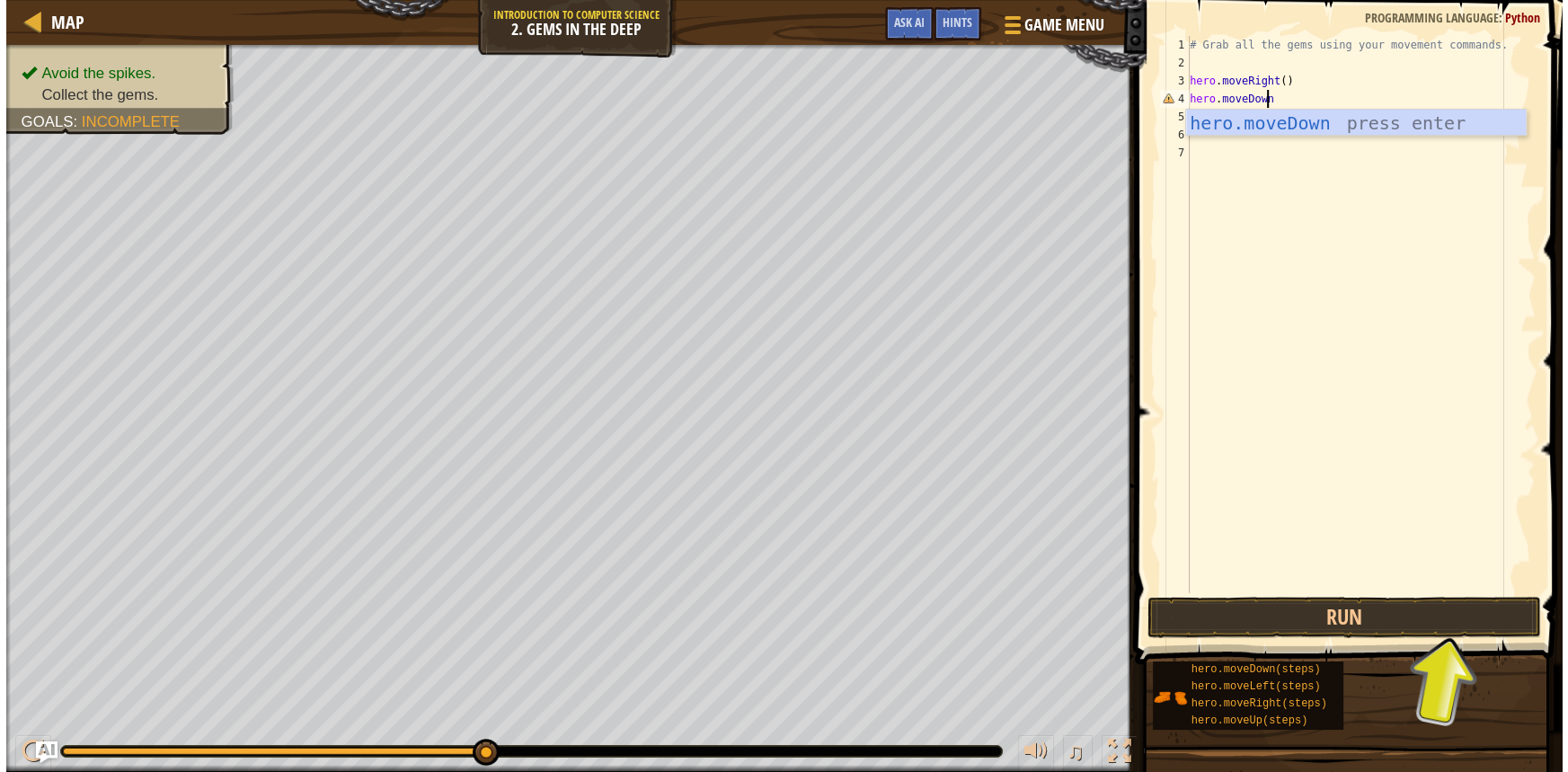
scroll to position [8, 7]
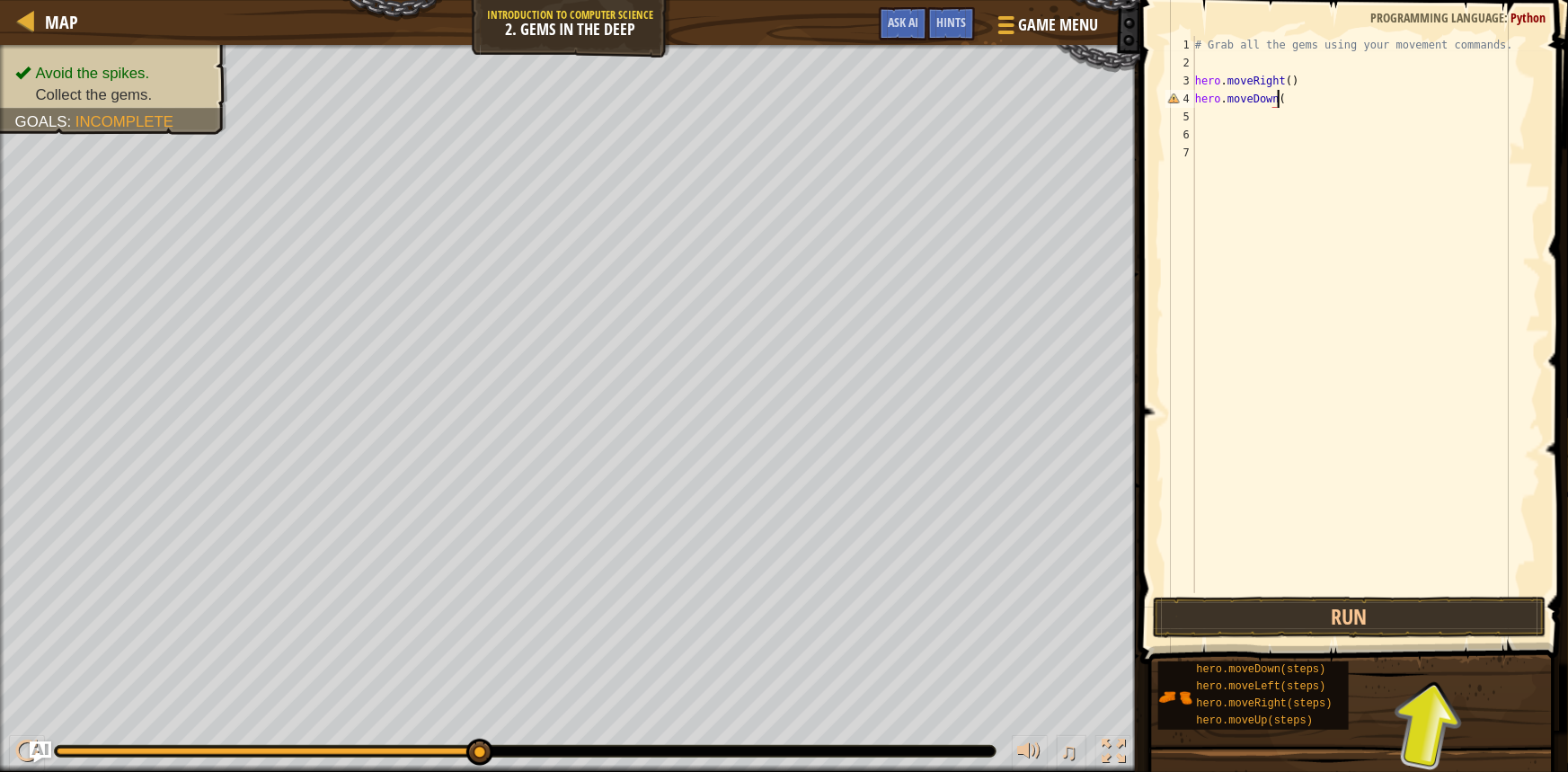
type textarea "hero.moveDown()"
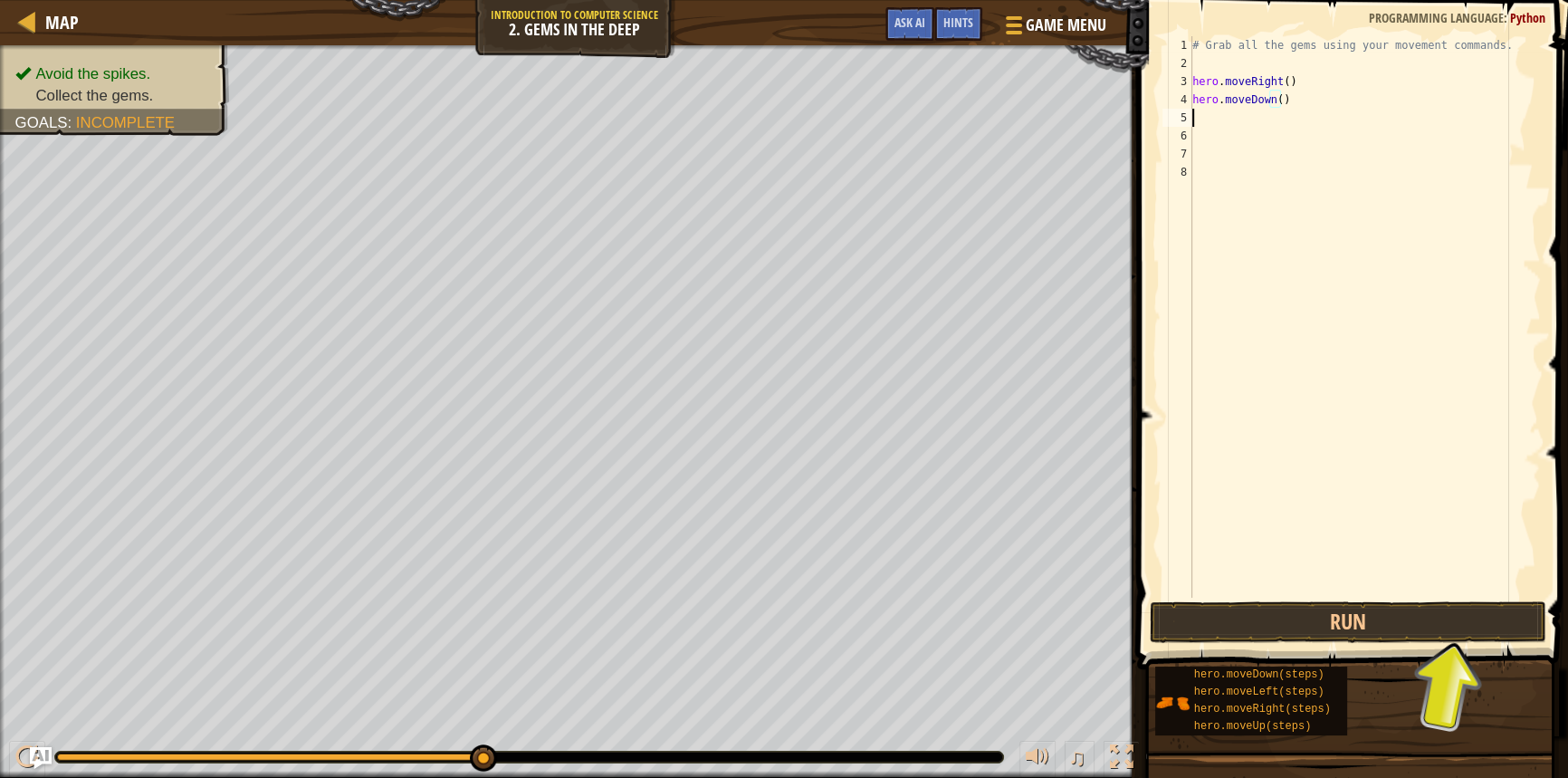
scroll to position [8, 0]
click at [1346, 630] on button "Run" at bounding box center [1348, 622] width 397 height 42
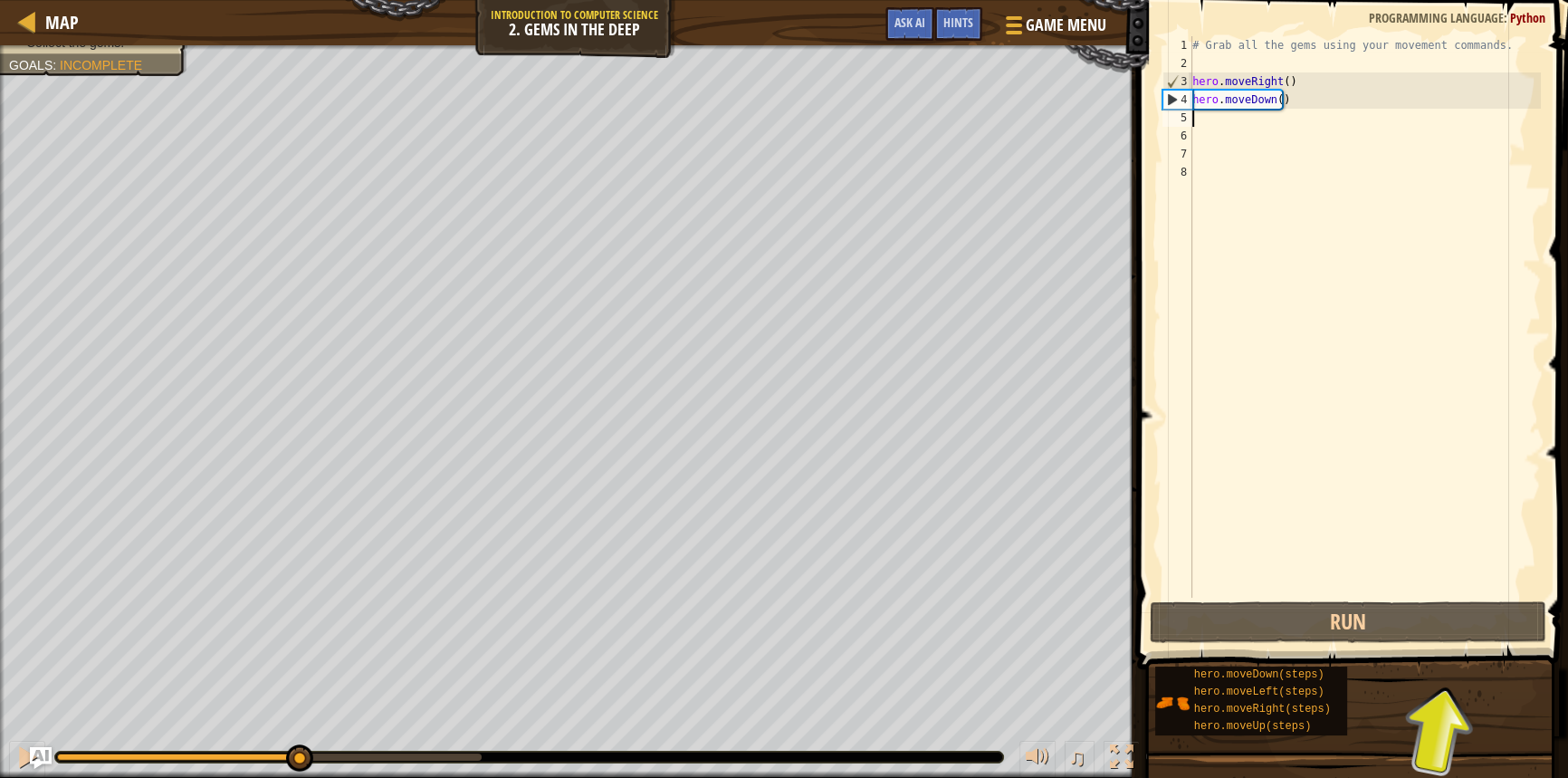
drag, startPoint x: 157, startPoint y: 758, endPoint x: 299, endPoint y: 751, distance: 142.2
click at [299, 751] on div at bounding box center [299, 759] width 27 height 27
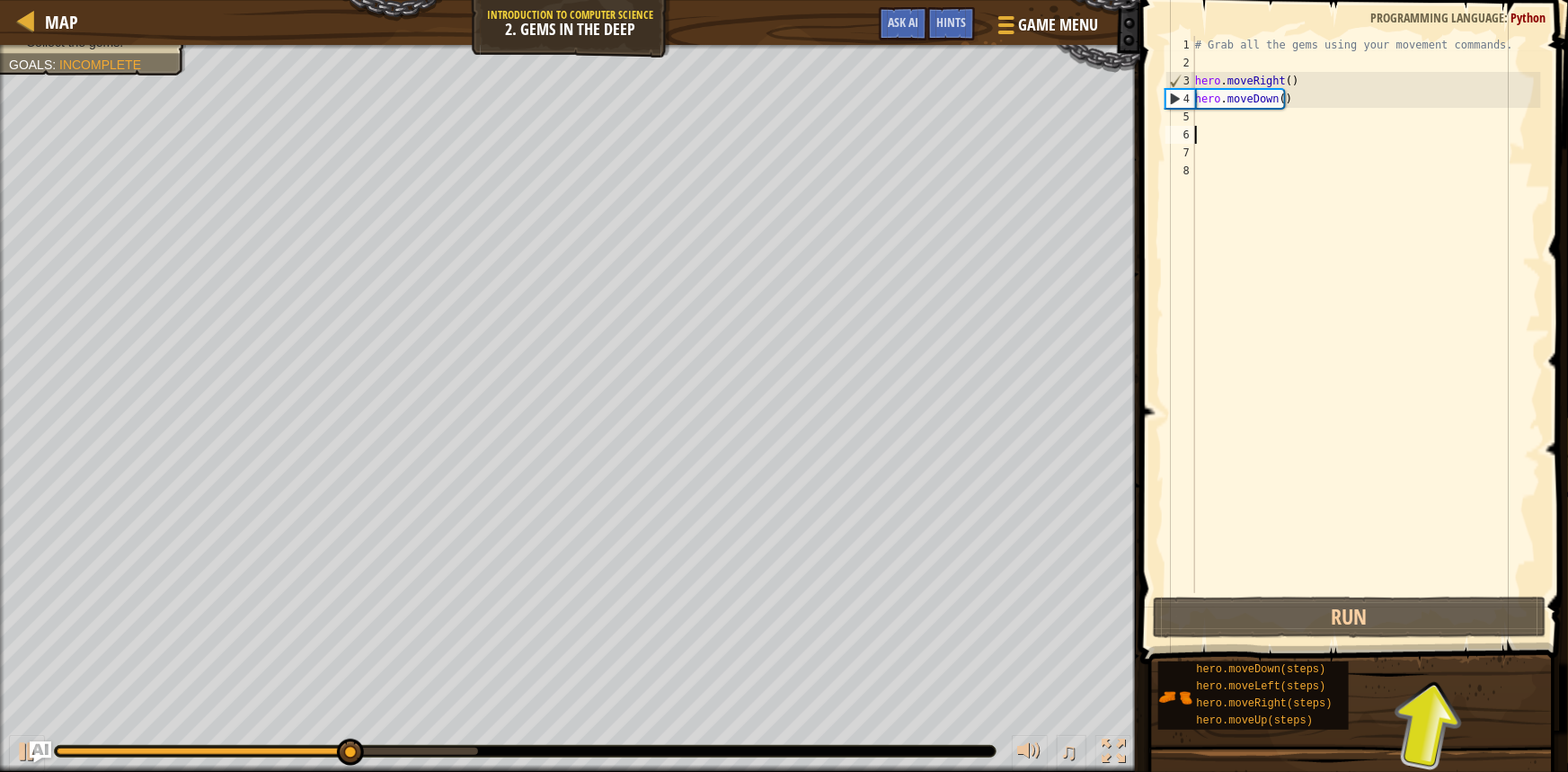
click at [1317, 132] on div "# Grab all the gems using your movement commands. hero . moveRight ( ) hero . m…" at bounding box center [1366, 332] width 350 height 593
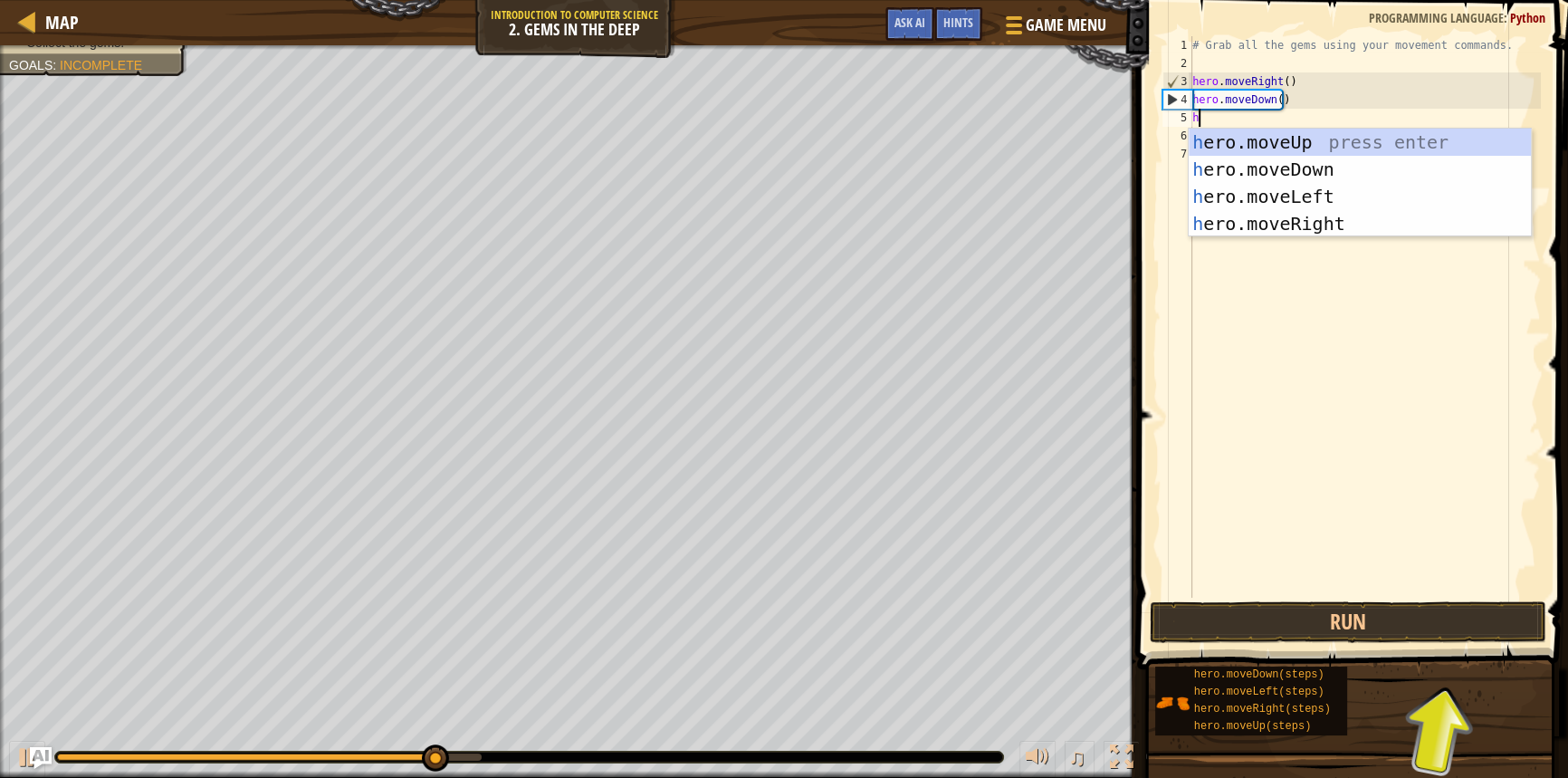
type textarea "he"
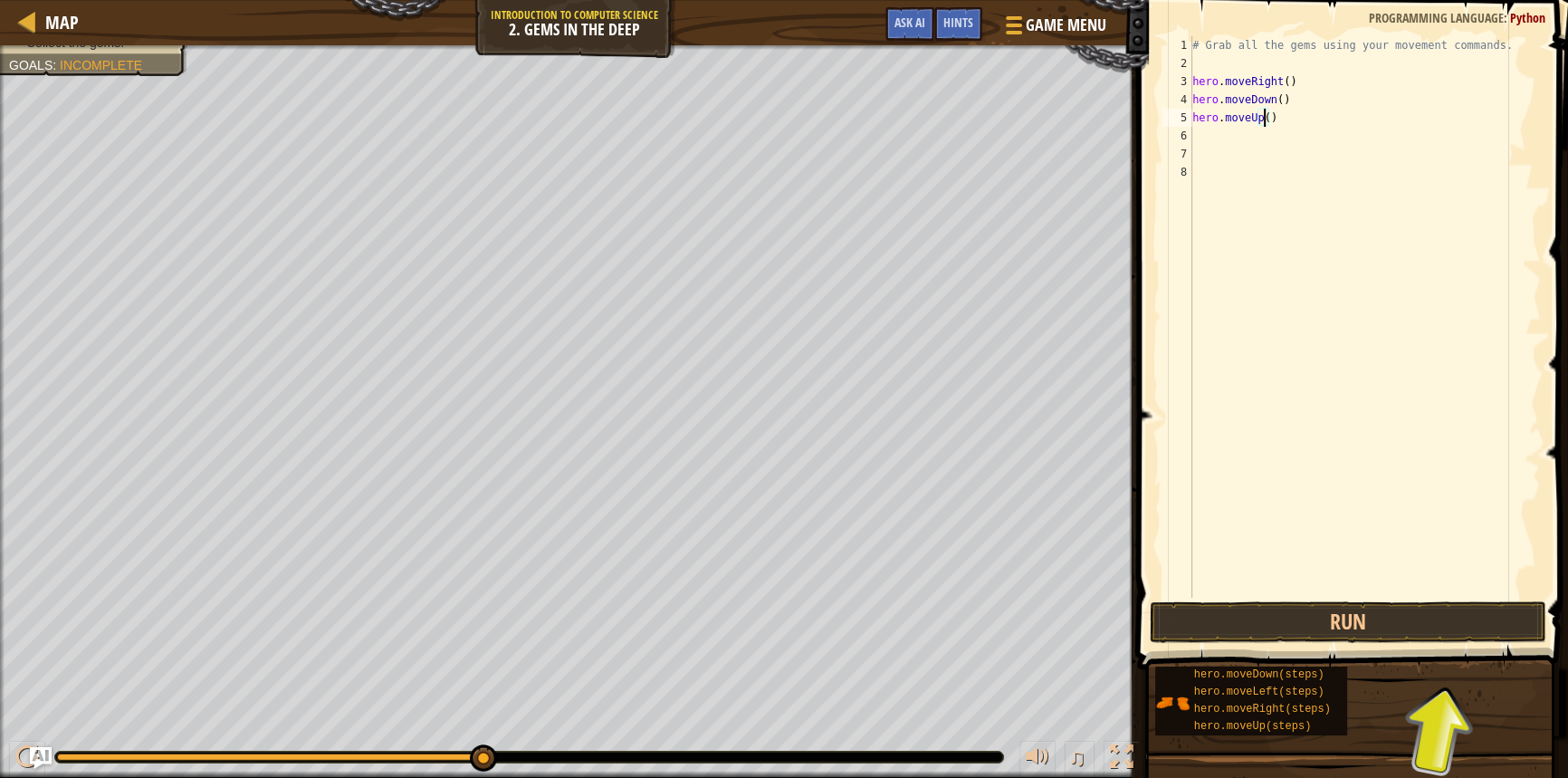
type textarea "hero.moveUp(2)"
type textarea "h"
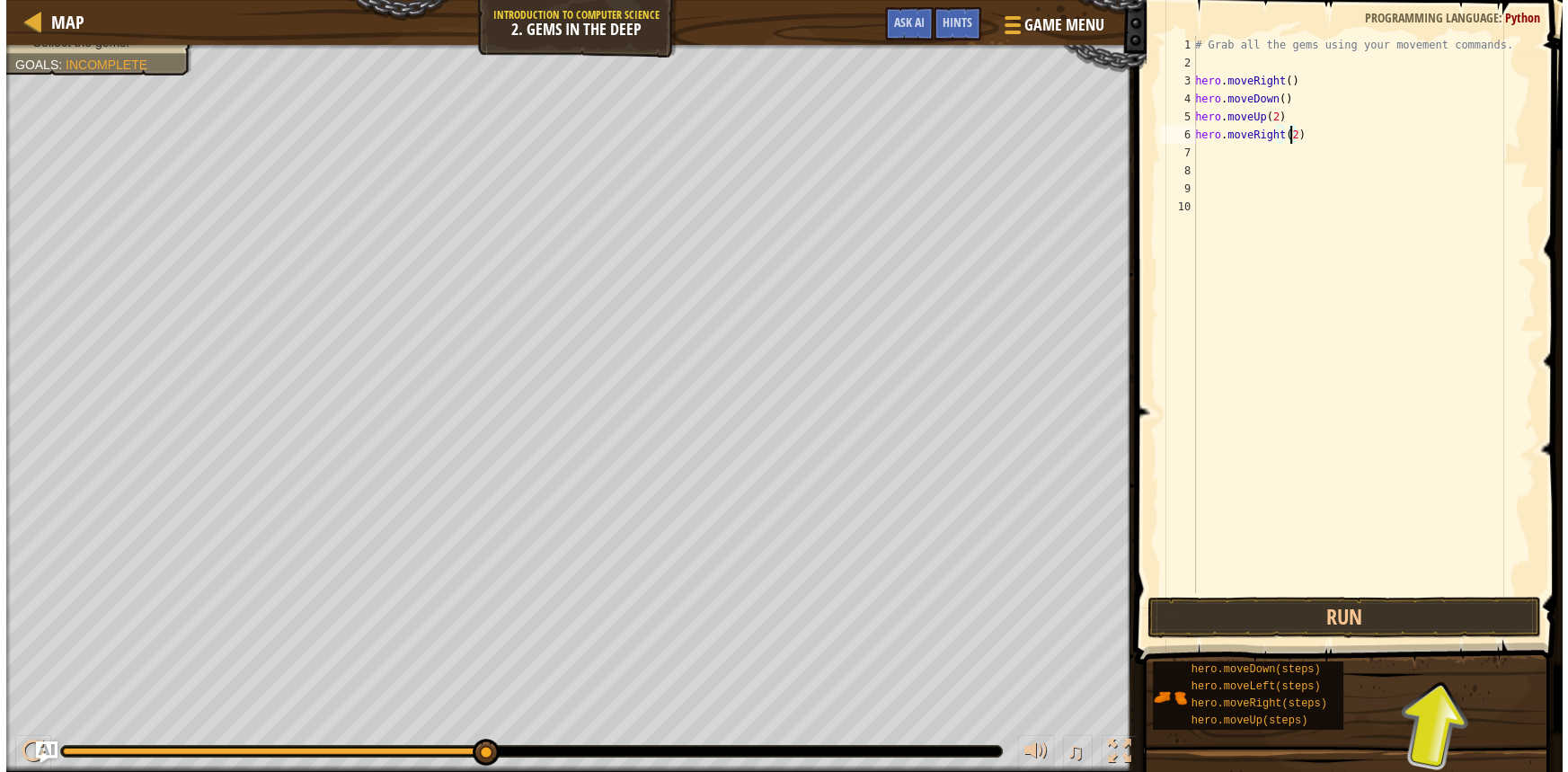
scroll to position [8, 7]
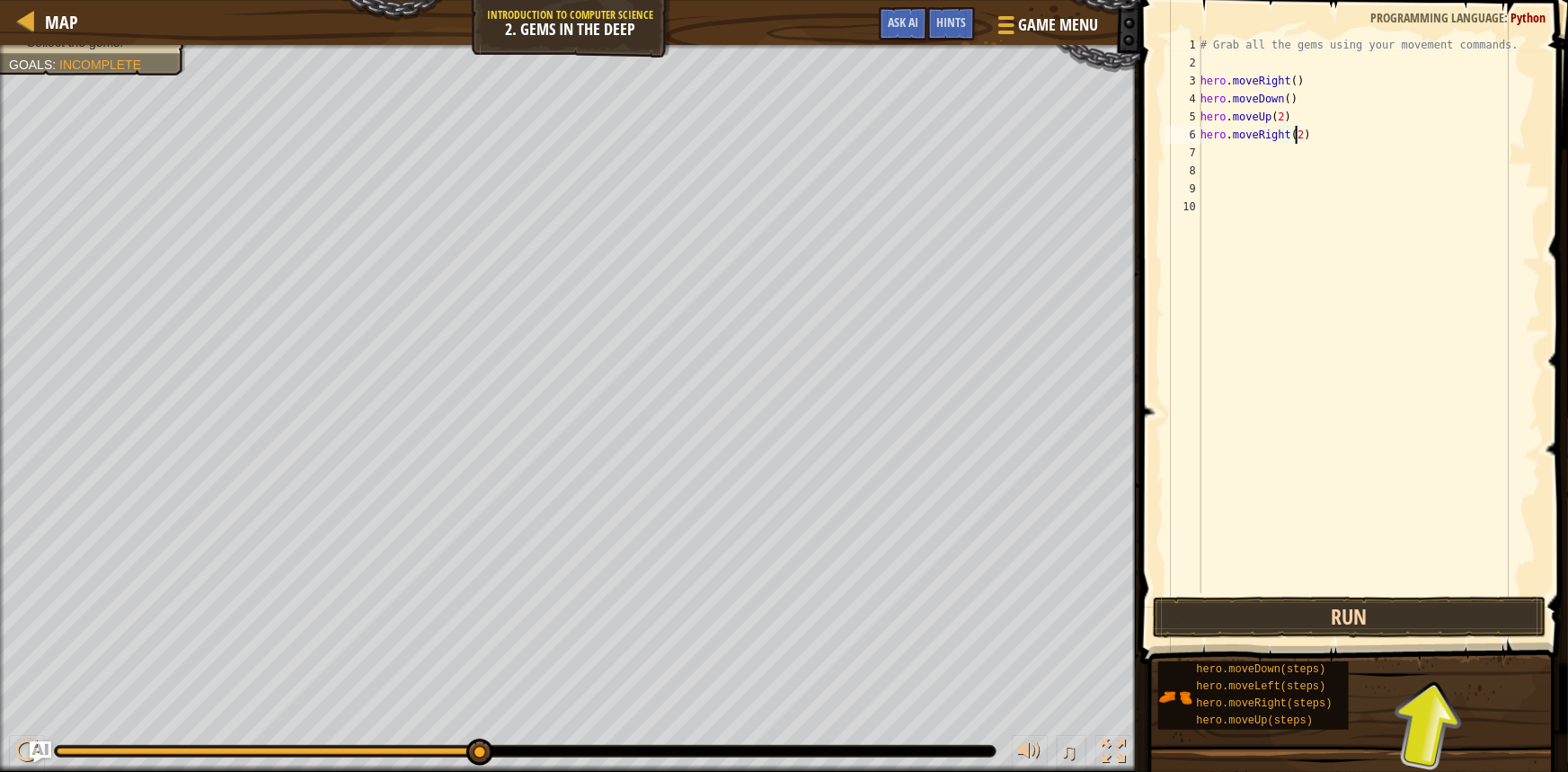
type textarea "hero.moveRight(2)"
click at [1379, 620] on button "Run" at bounding box center [1350, 617] width 394 height 41
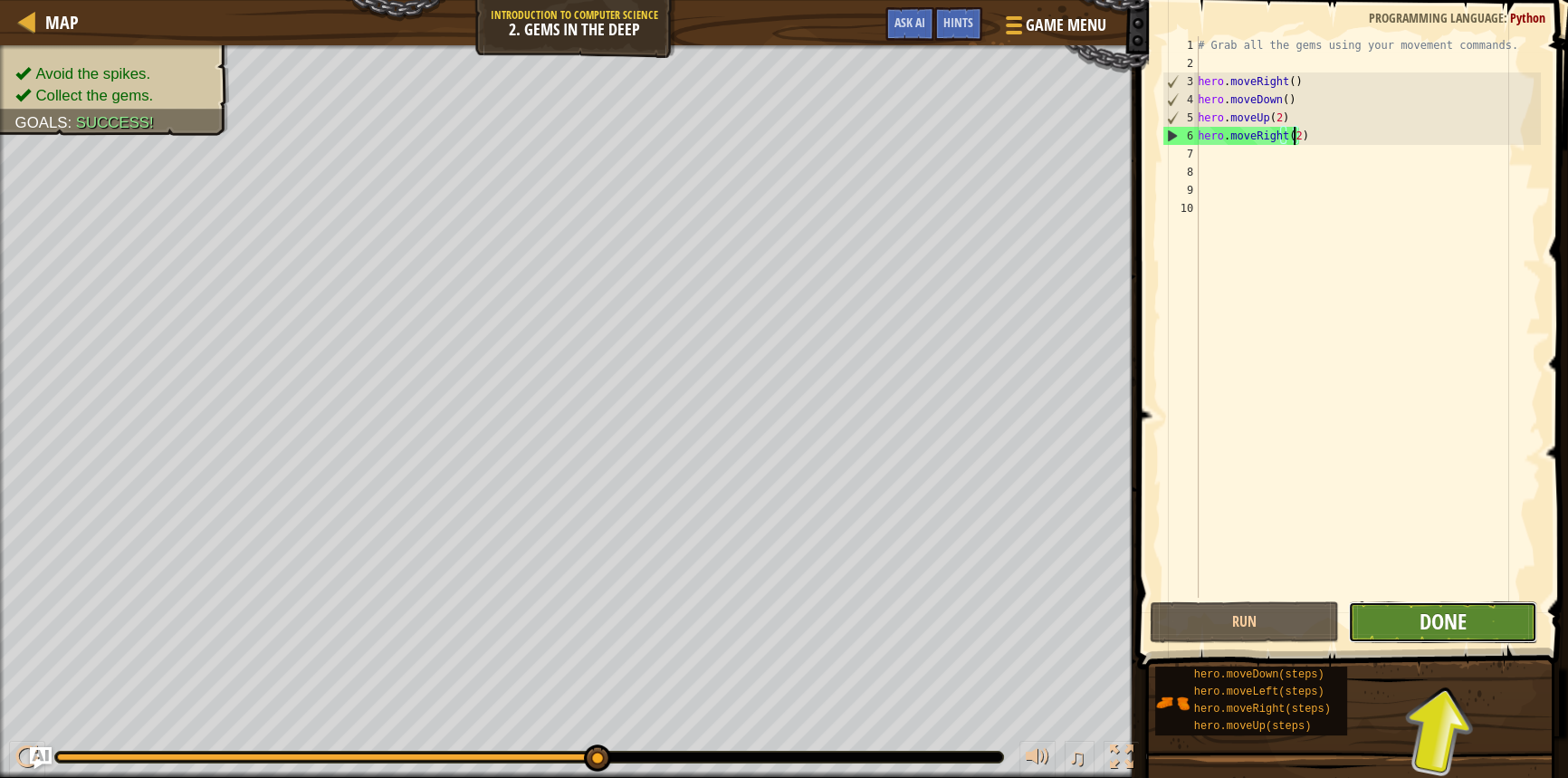
click at [1450, 621] on span "Done" at bounding box center [1442, 621] width 47 height 29
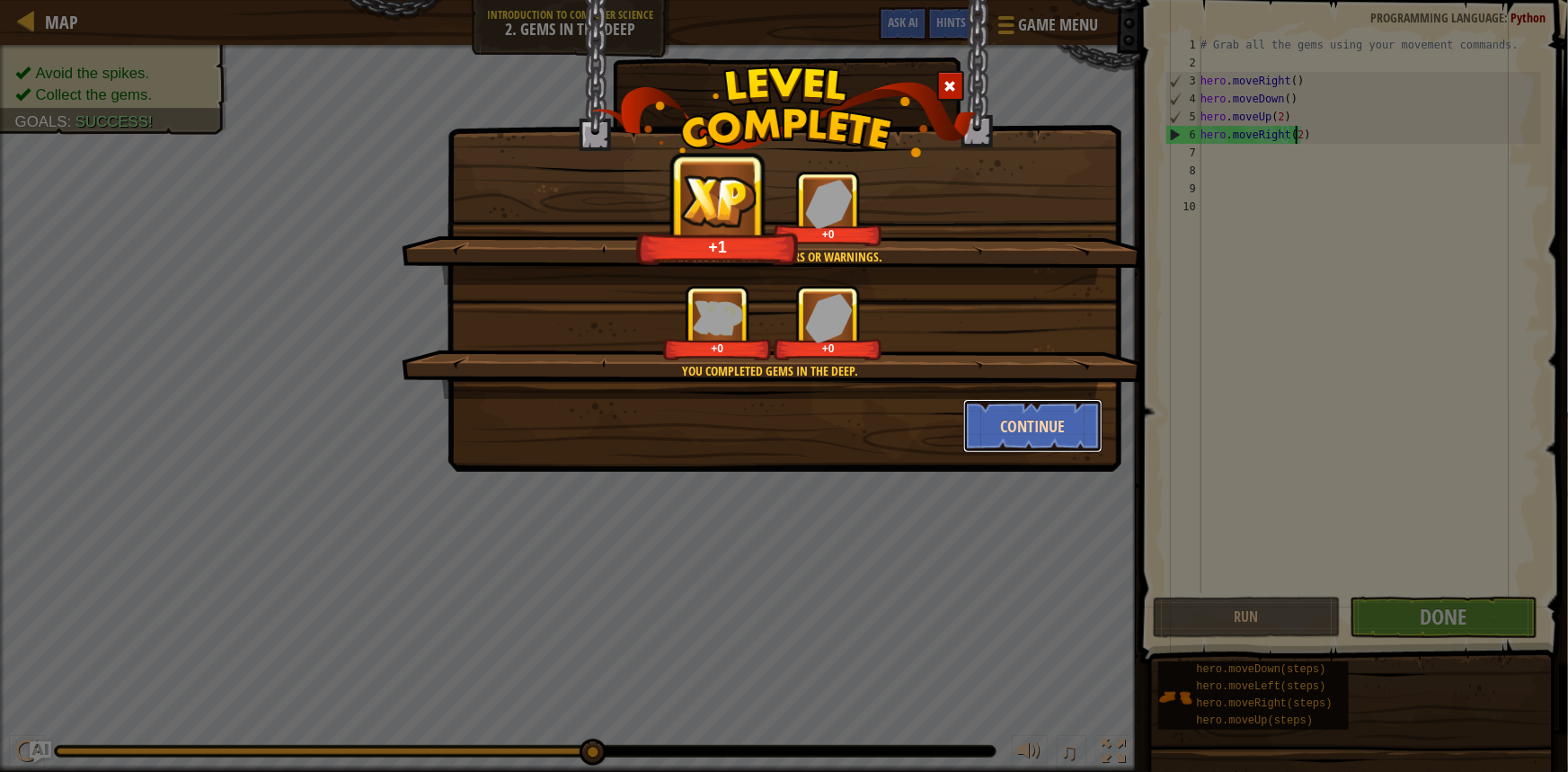
click at [1062, 432] on button "Continue" at bounding box center [1032, 426] width 139 height 54
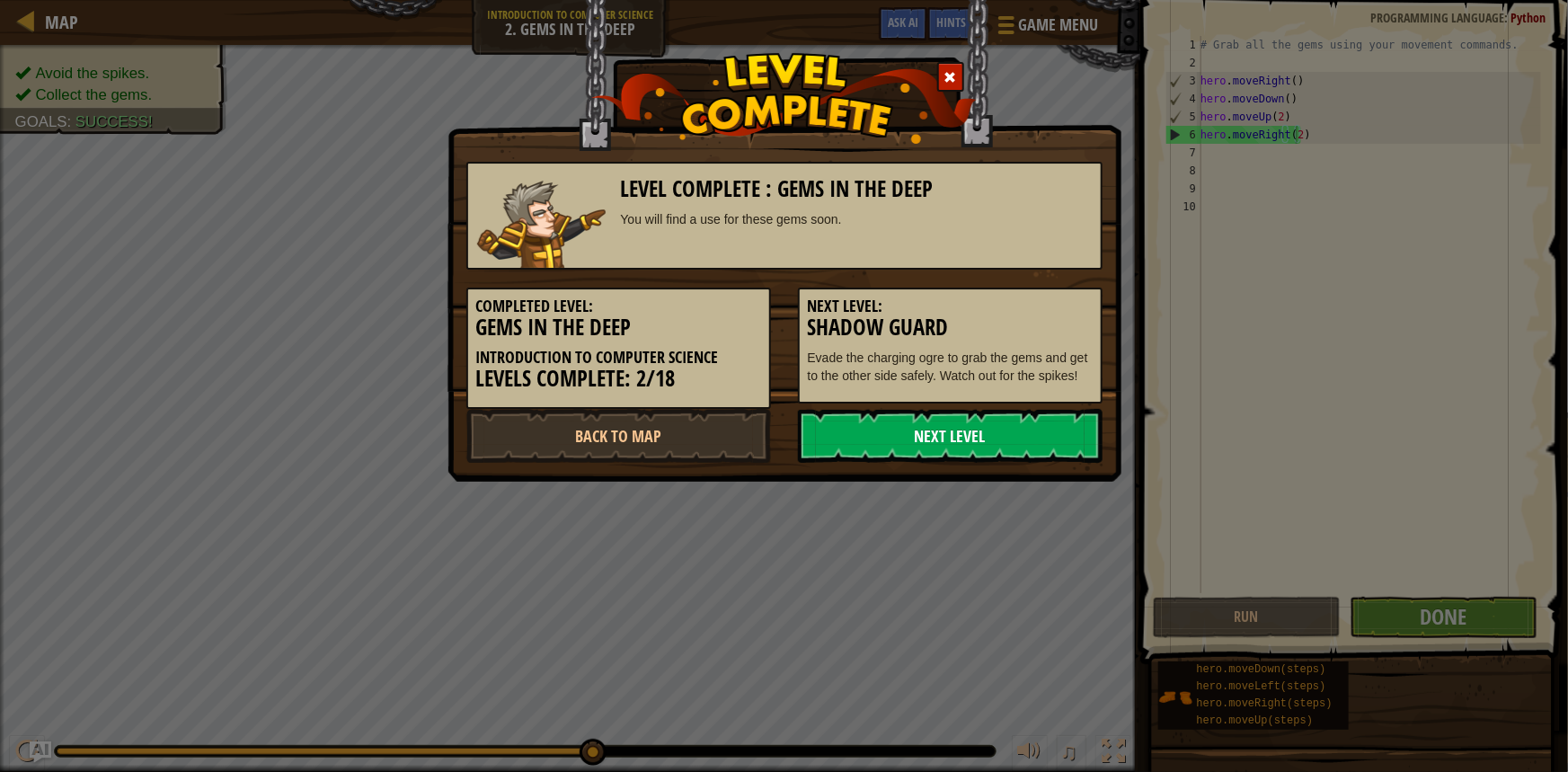
click at [965, 435] on link "Next Level" at bounding box center [949, 436] width 305 height 54
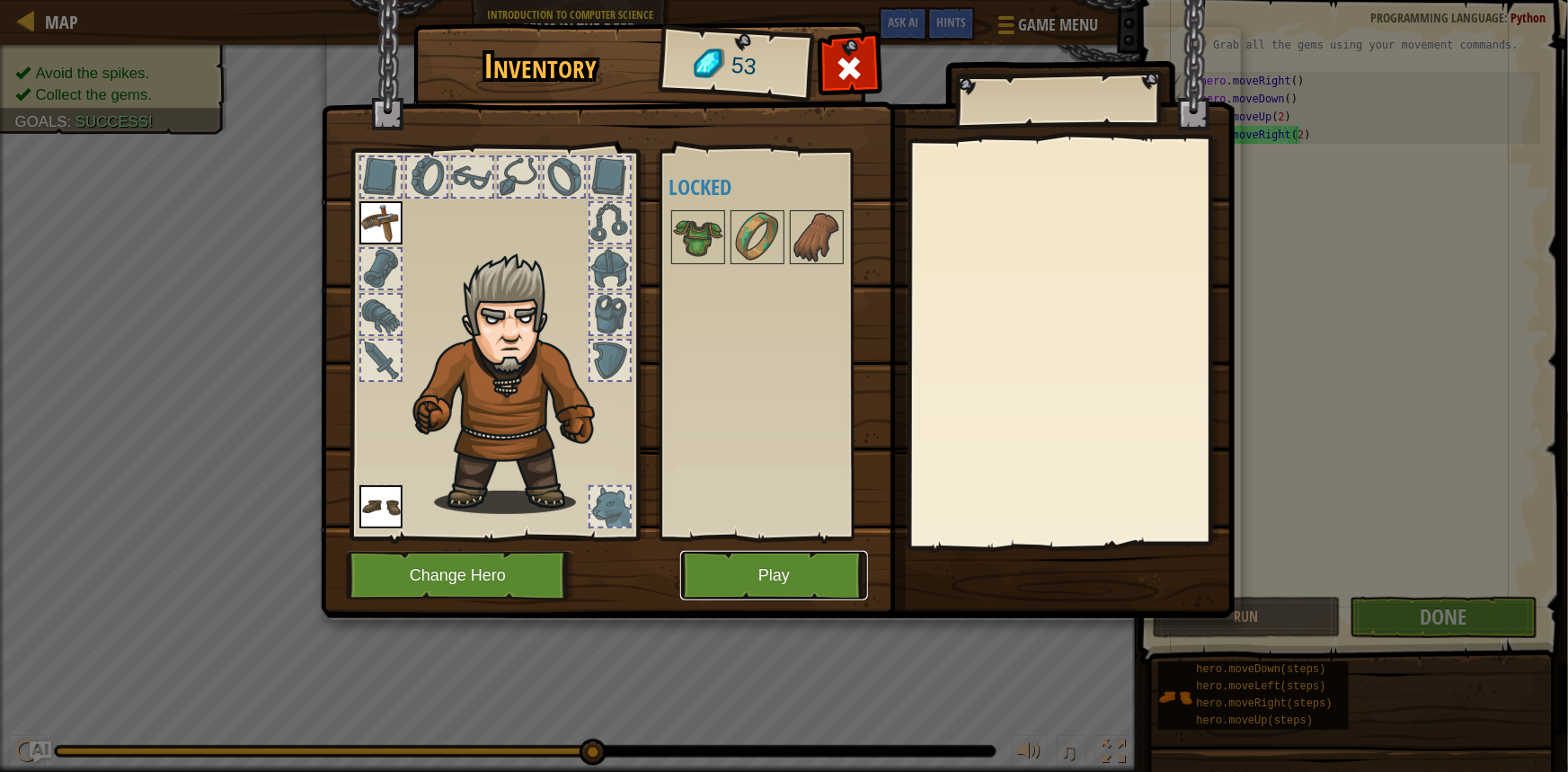
click at [759, 577] on button "Play" at bounding box center [773, 575] width 187 height 49
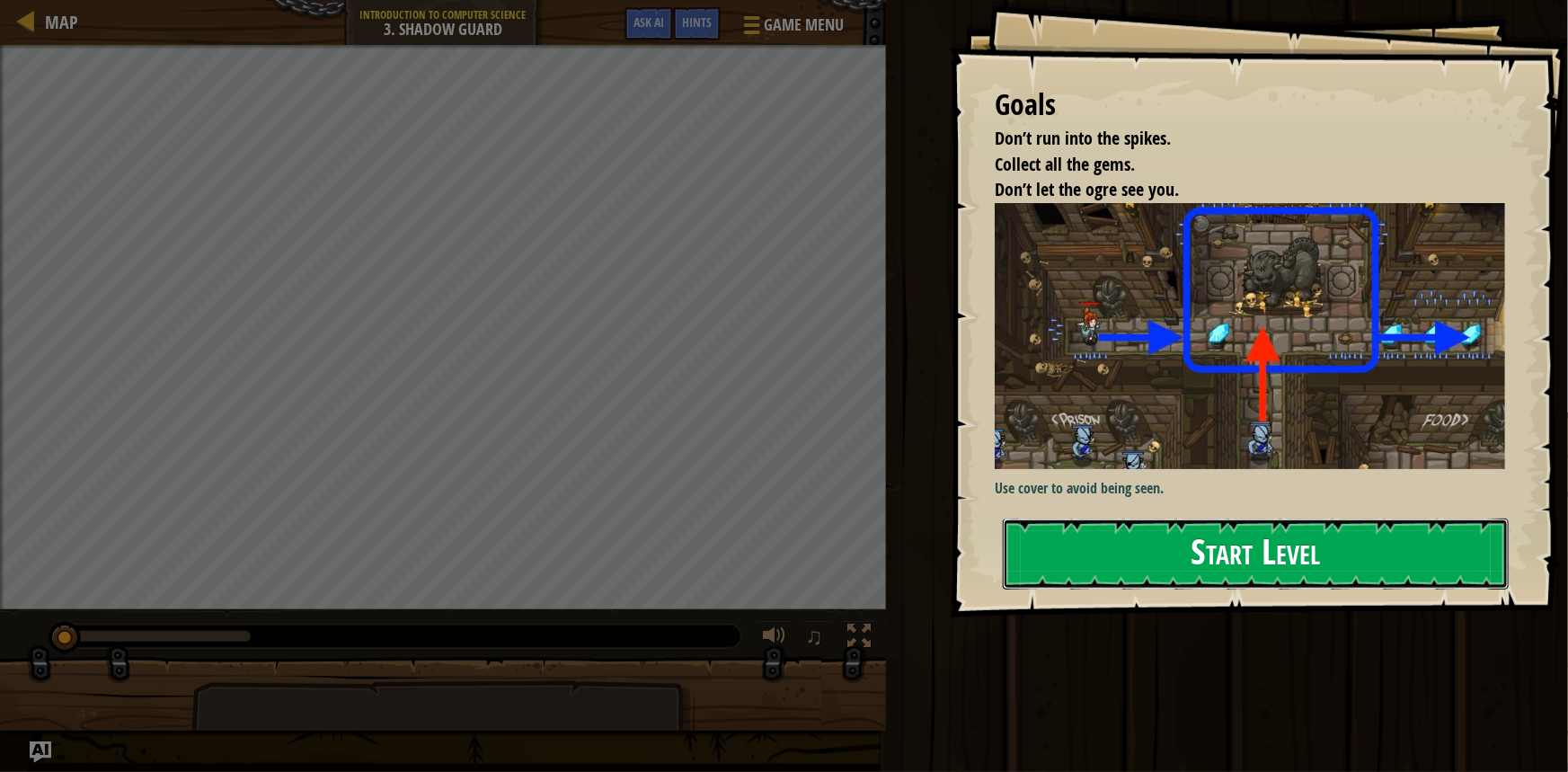
click at [1320, 558] on button "Start Level" at bounding box center [1255, 554] width 505 height 71
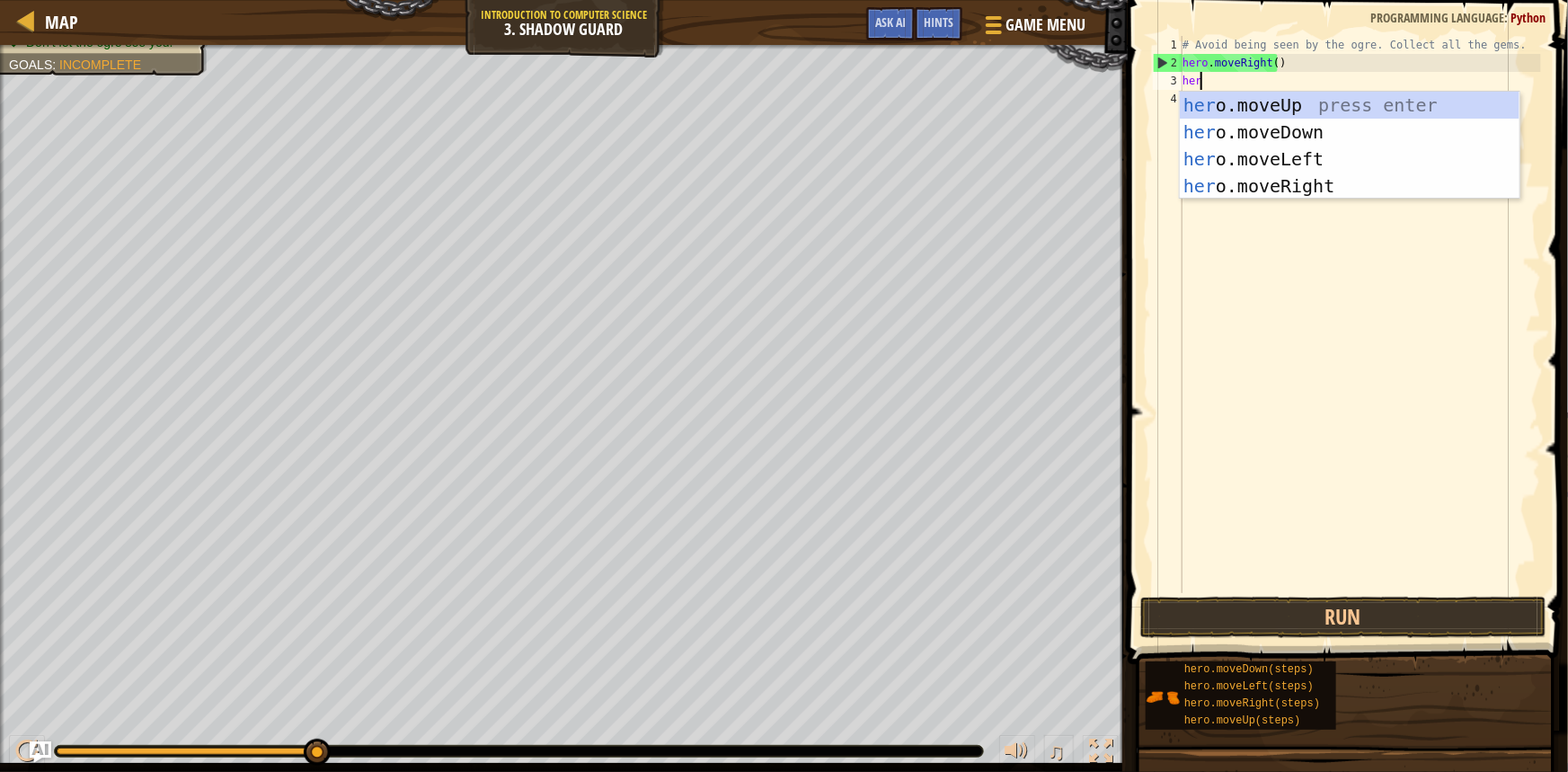
scroll to position [8, 1]
type textarea "hero."
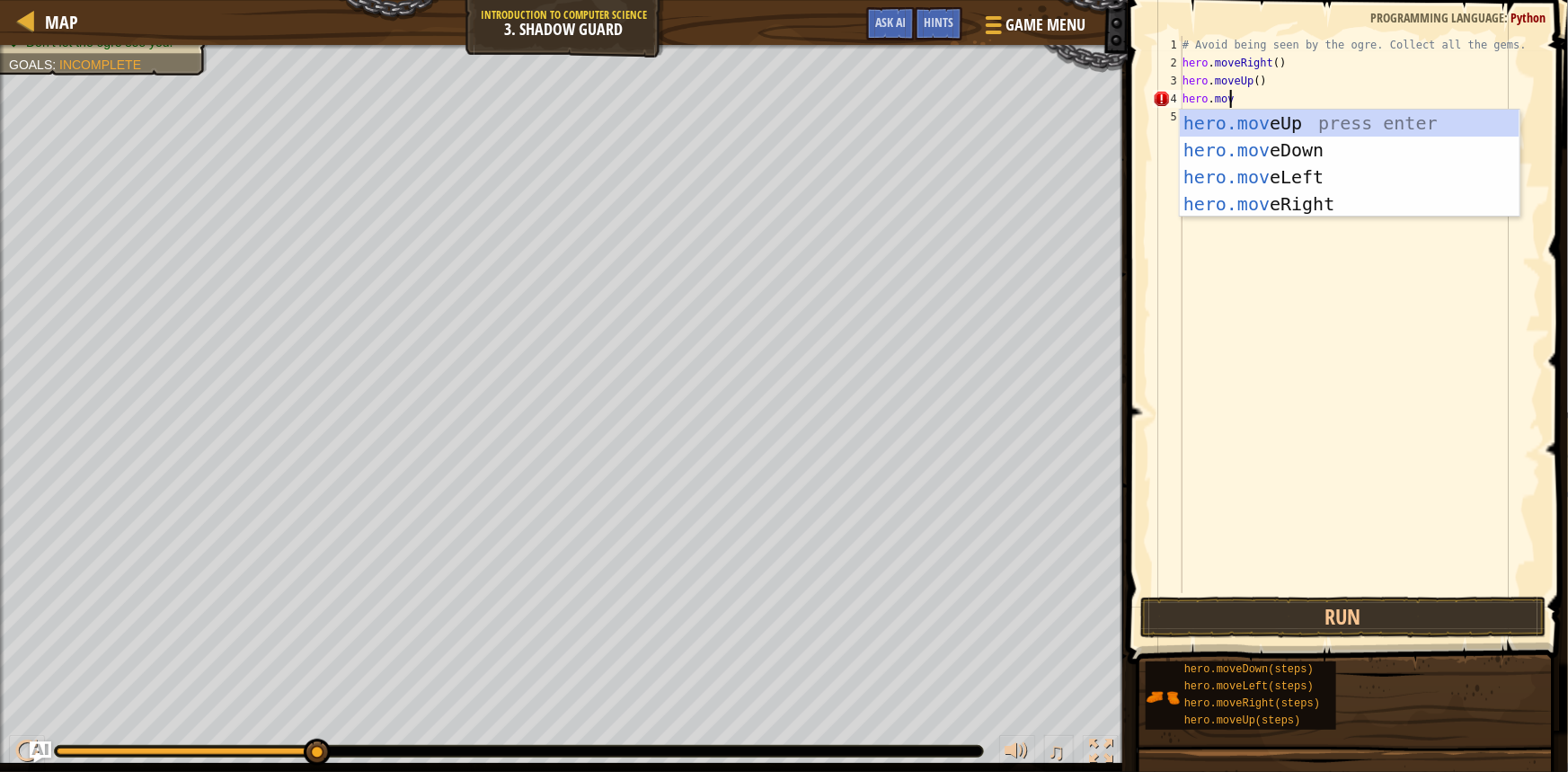
type textarea "hero.move"
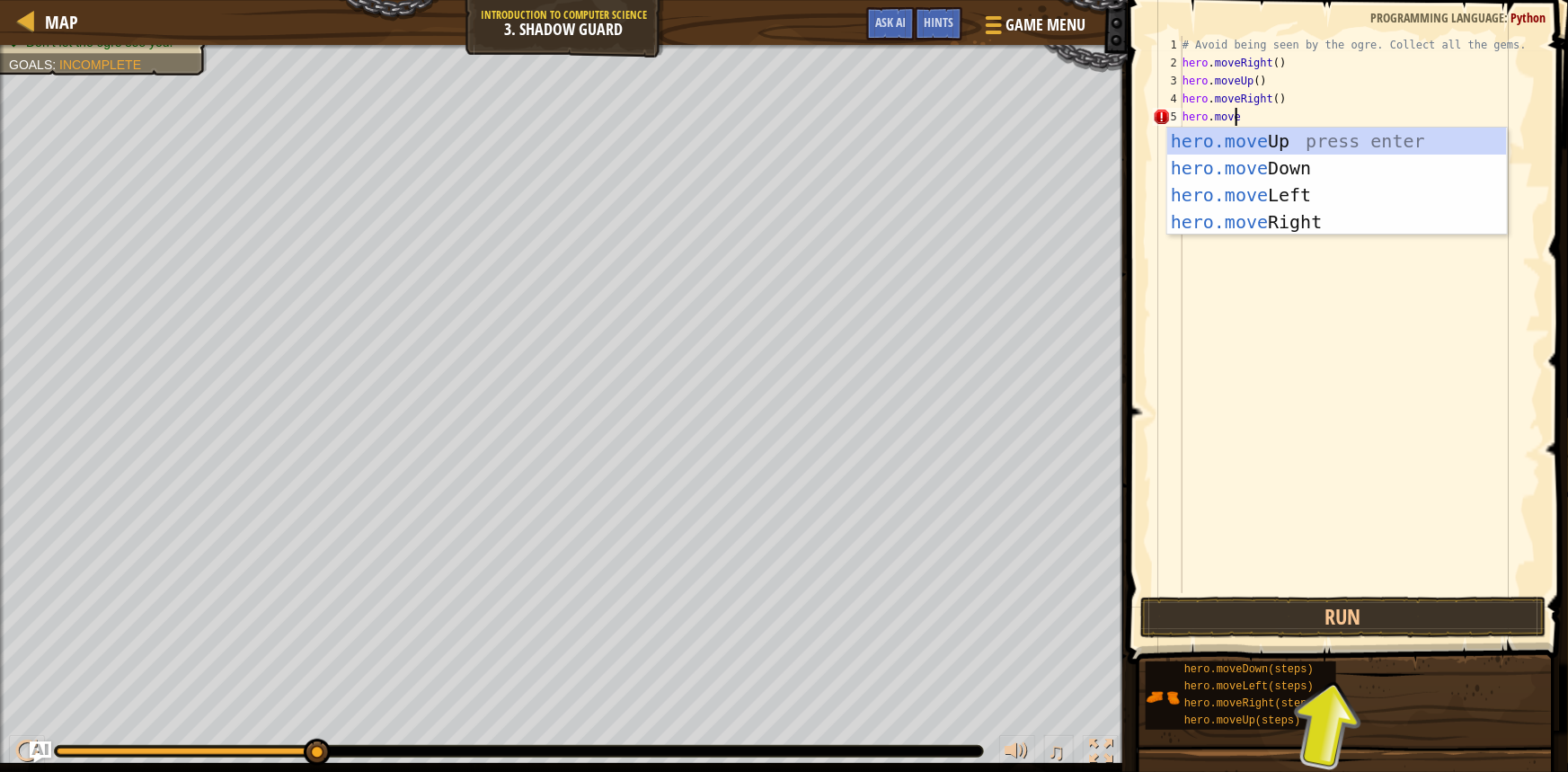
scroll to position [8, 4]
type textarea "hero.moveDo"
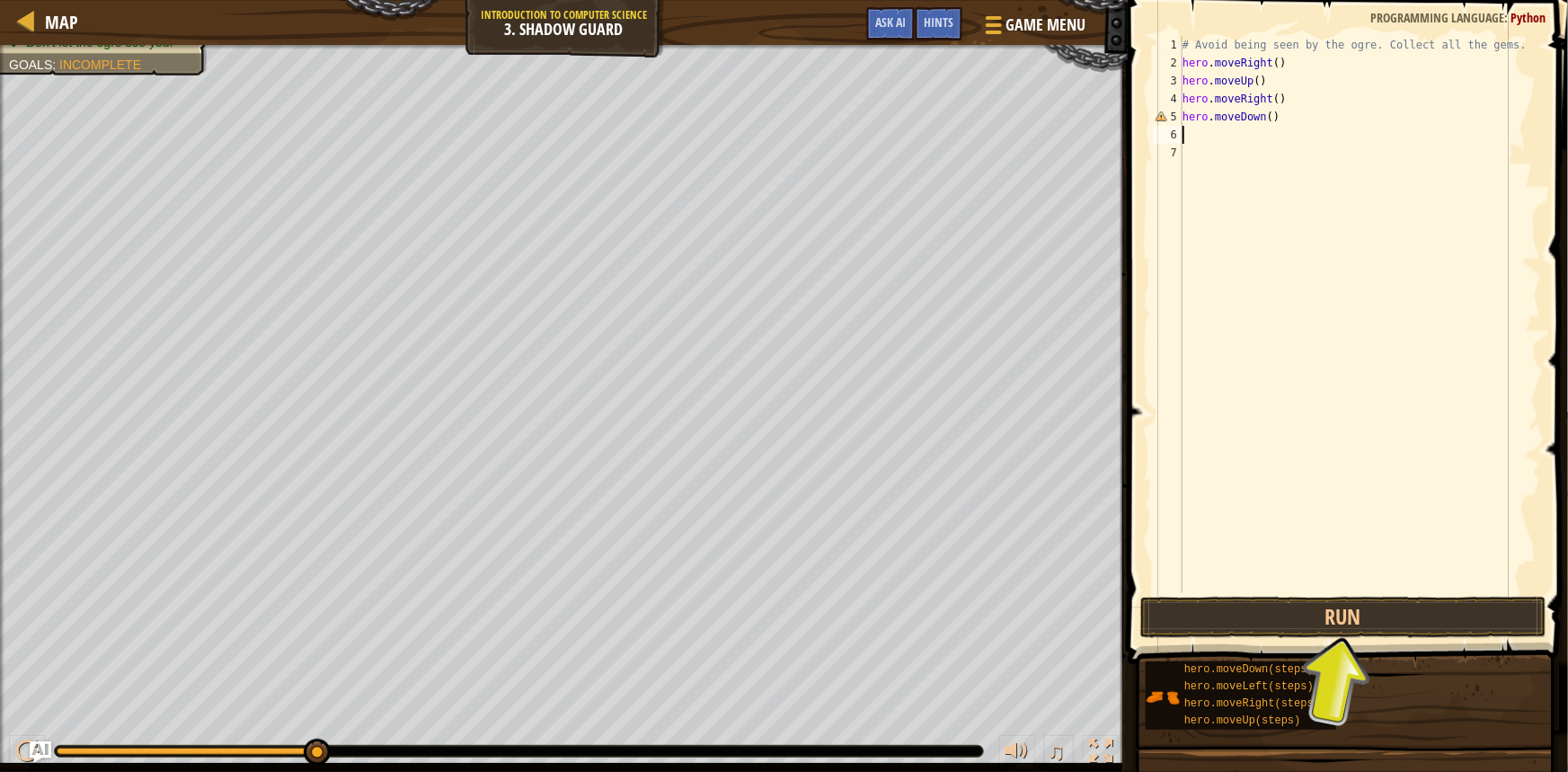
scroll to position [8, 0]
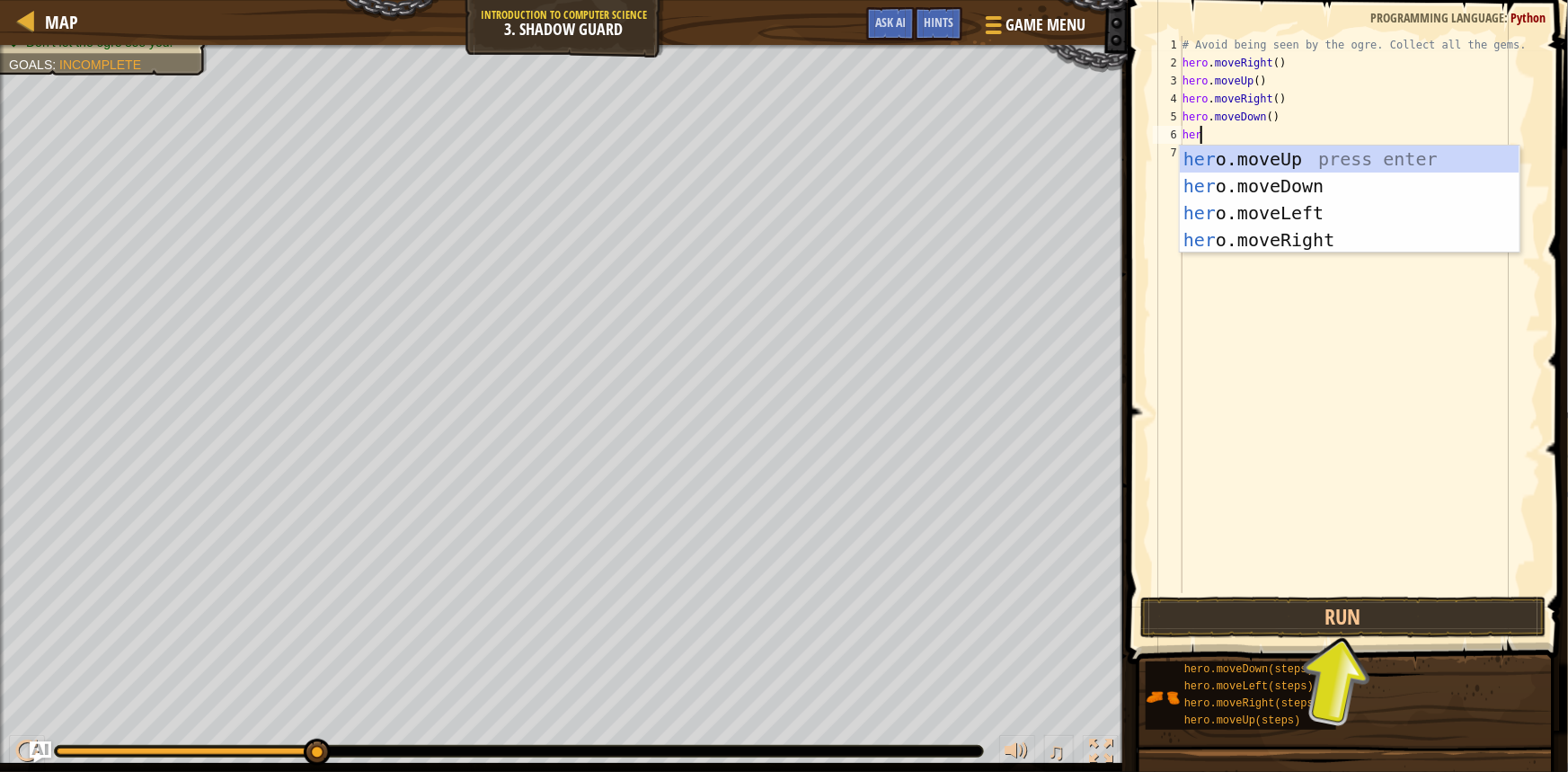
type textarea "hero"
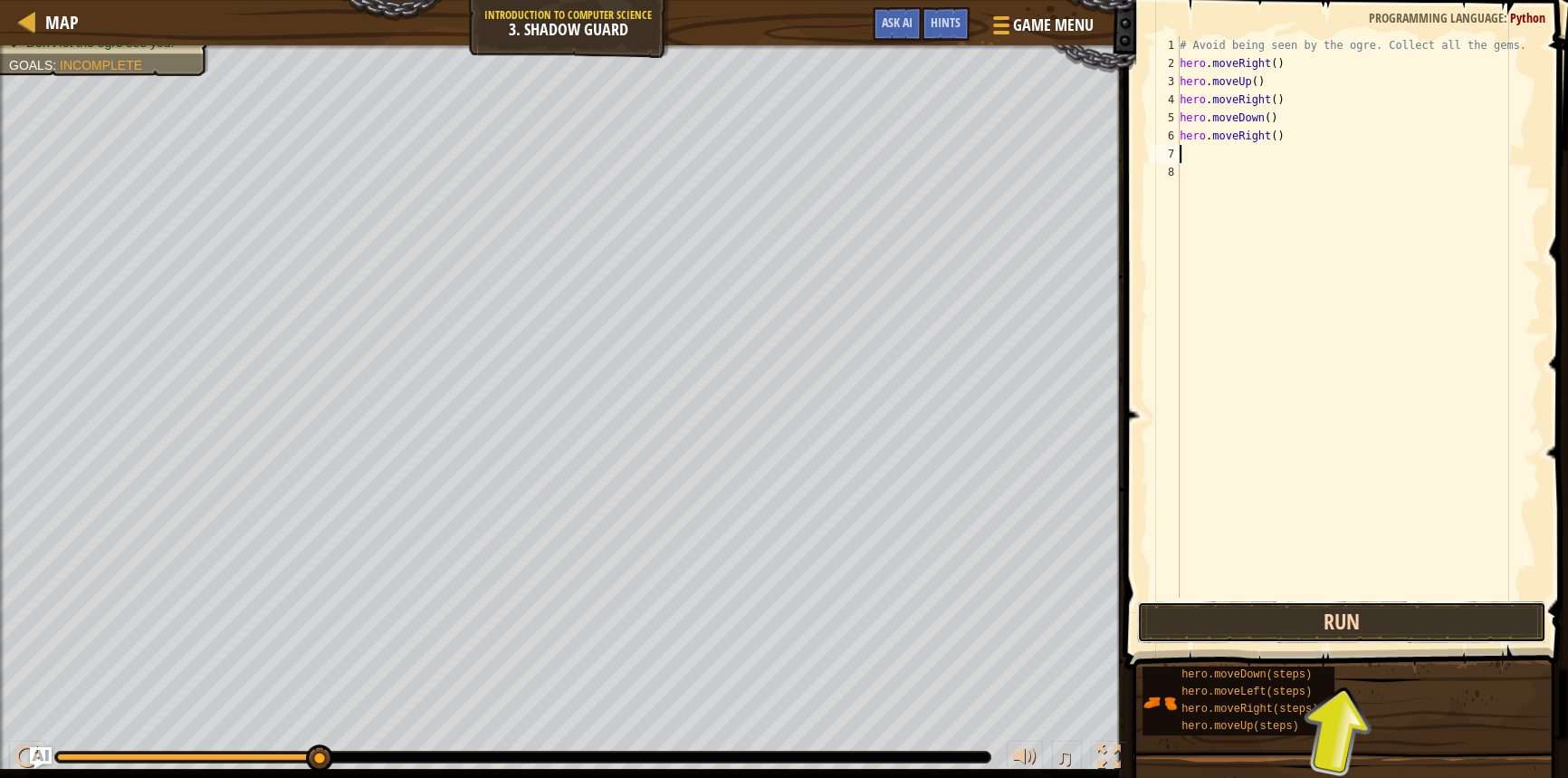
click at [1303, 616] on button "Run" at bounding box center [1341, 622] width 410 height 42
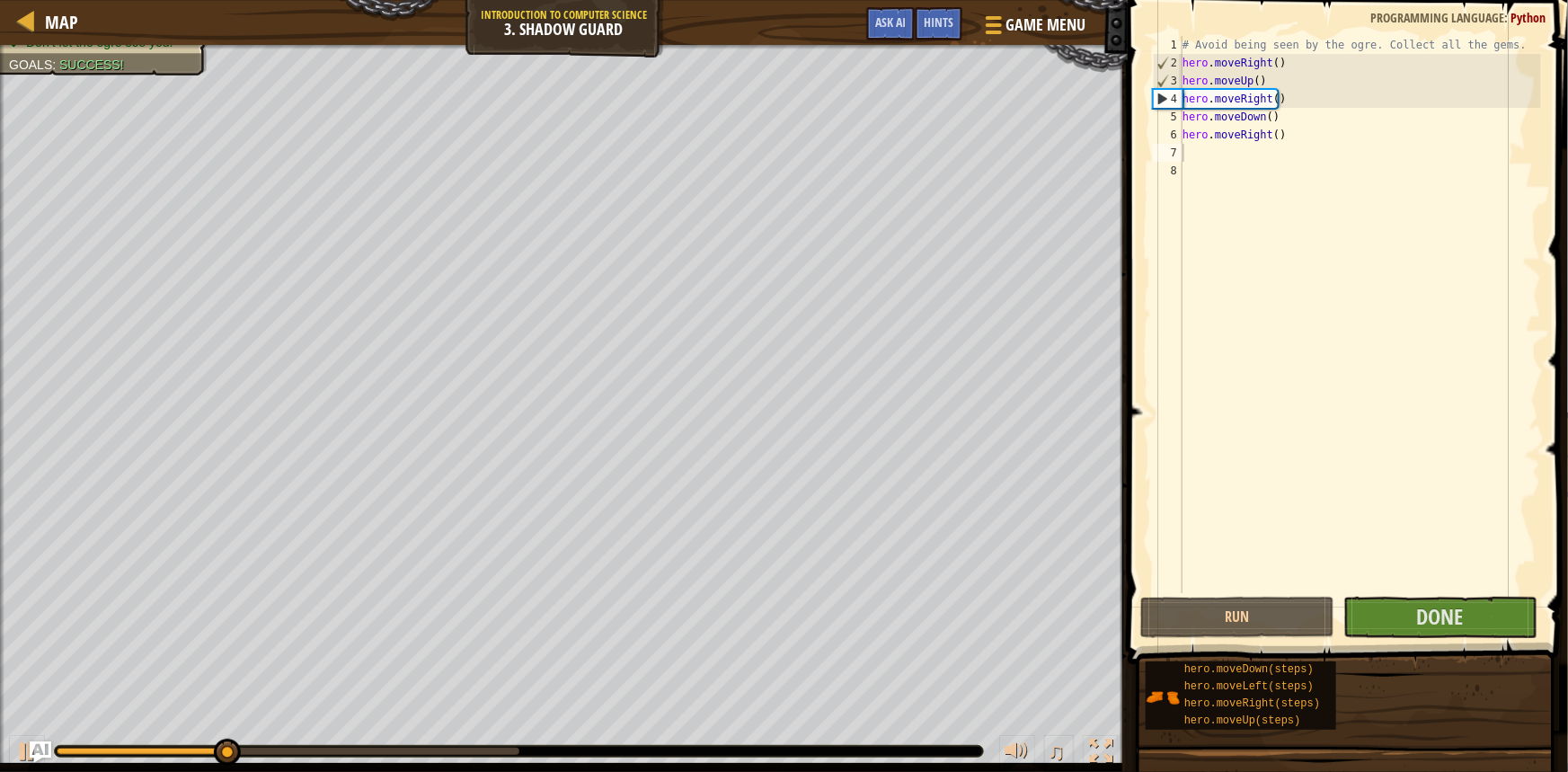
drag, startPoint x: 265, startPoint y: 746, endPoint x: 297, endPoint y: 747, distance: 32.0
click at [297, 747] on div at bounding box center [519, 751] width 928 height 11
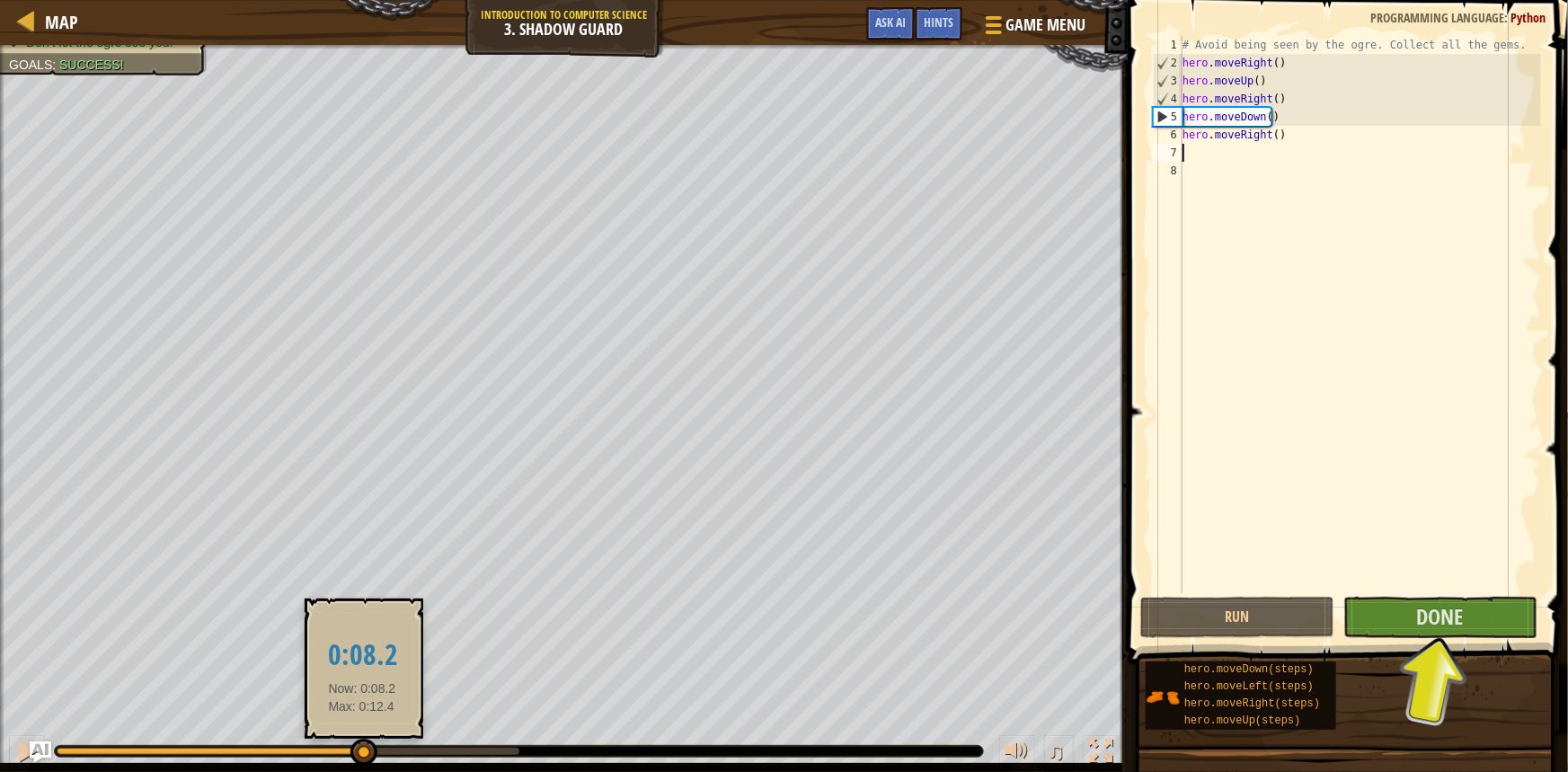
drag, startPoint x: 265, startPoint y: 751, endPoint x: 587, endPoint y: 755, distance: 322.0
click at [378, 755] on div at bounding box center [364, 753] width 27 height 27
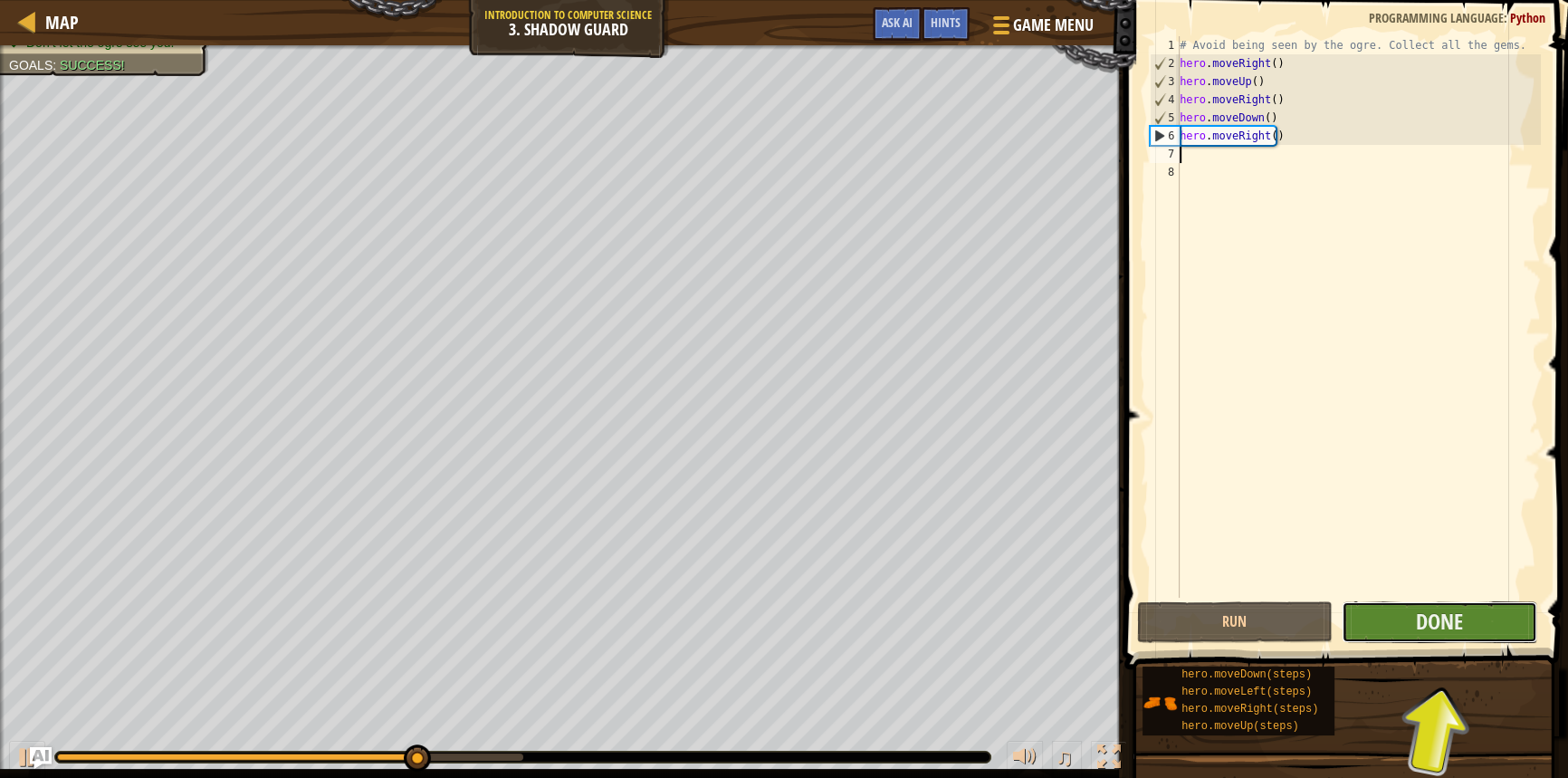
click at [1467, 617] on button "Done" at bounding box center [1440, 622] width 196 height 42
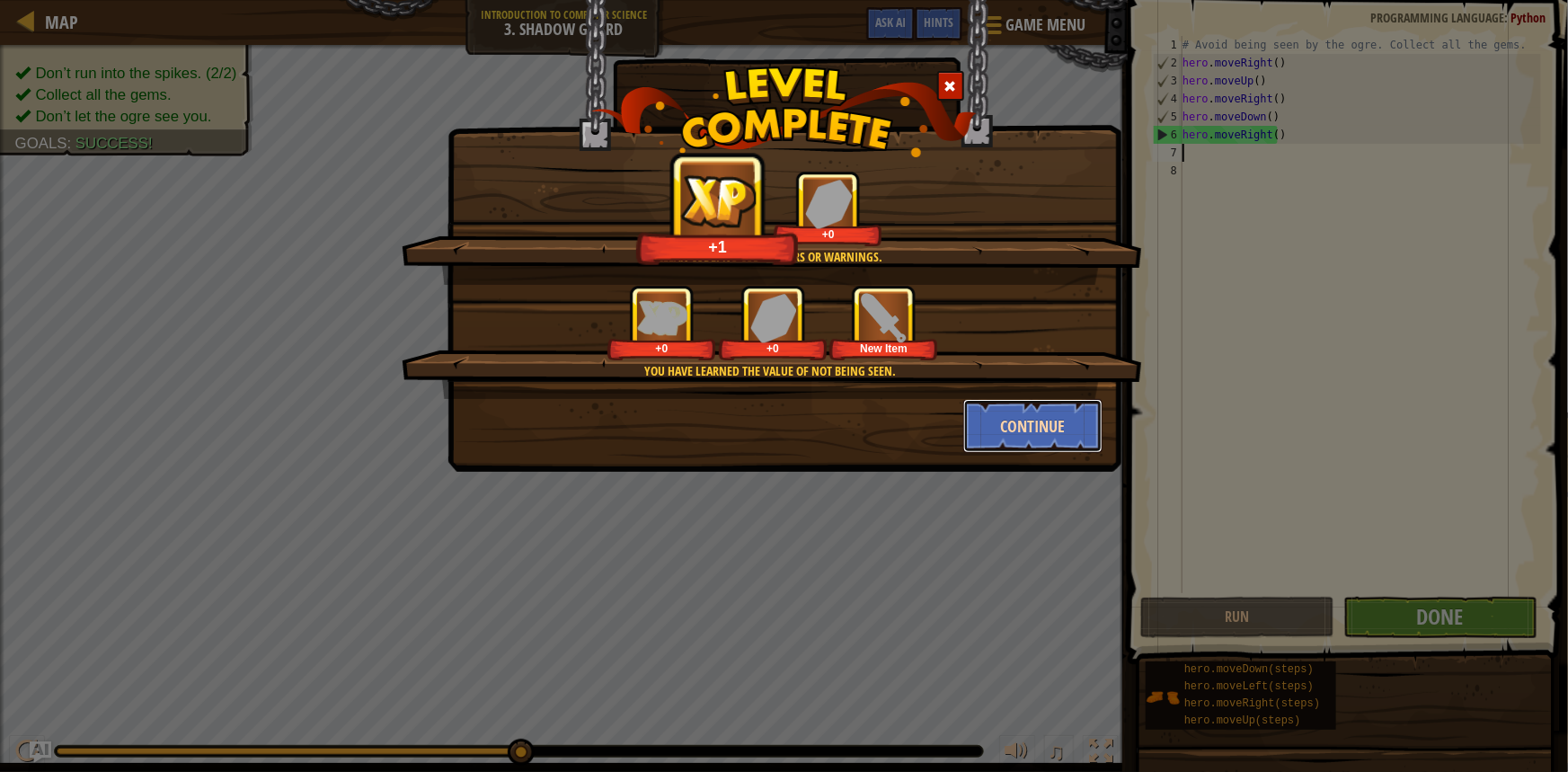
click at [1042, 431] on button "Continue" at bounding box center [1032, 426] width 139 height 54
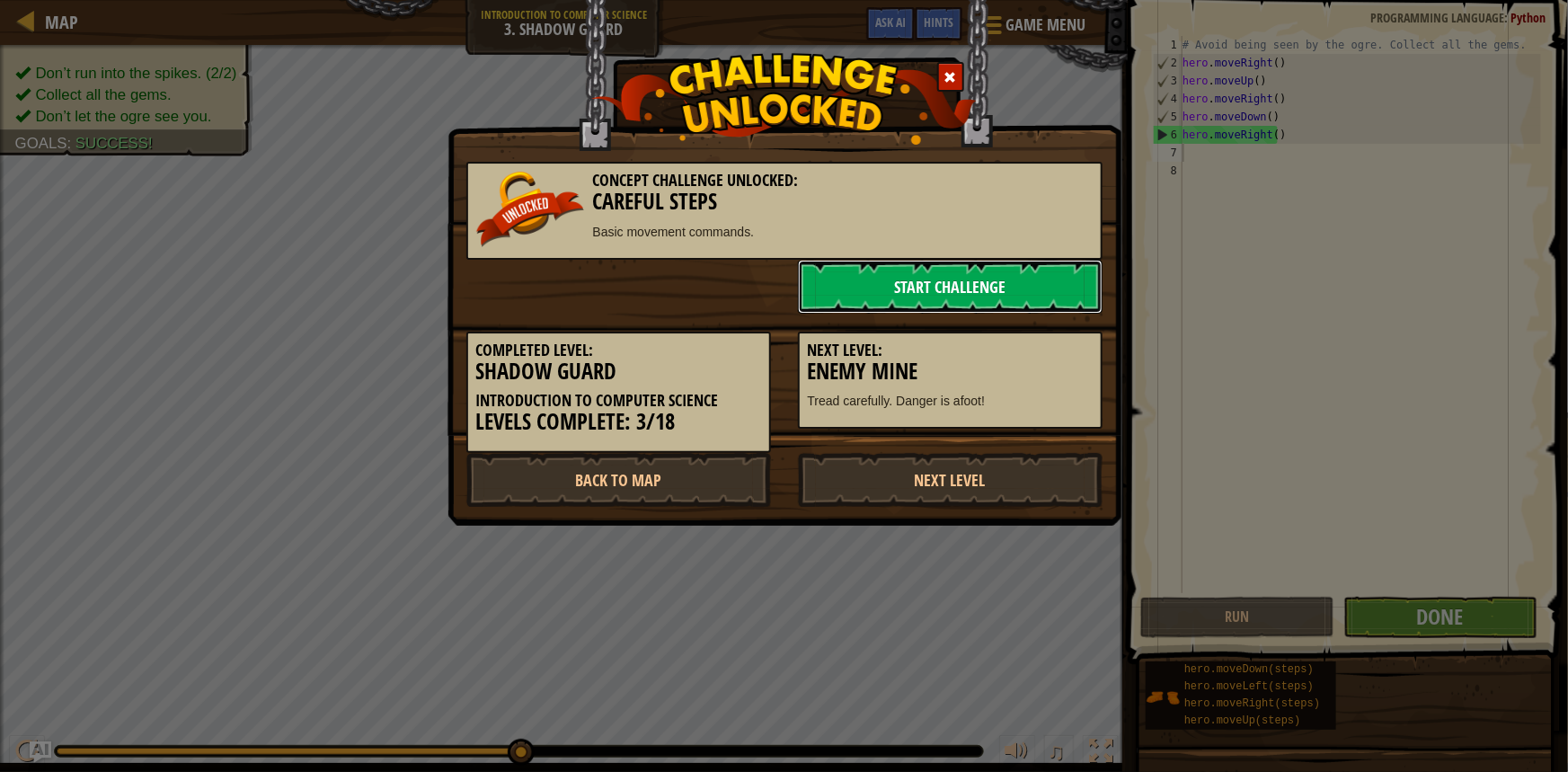
click at [968, 281] on link "Start Challenge" at bounding box center [949, 286] width 305 height 54
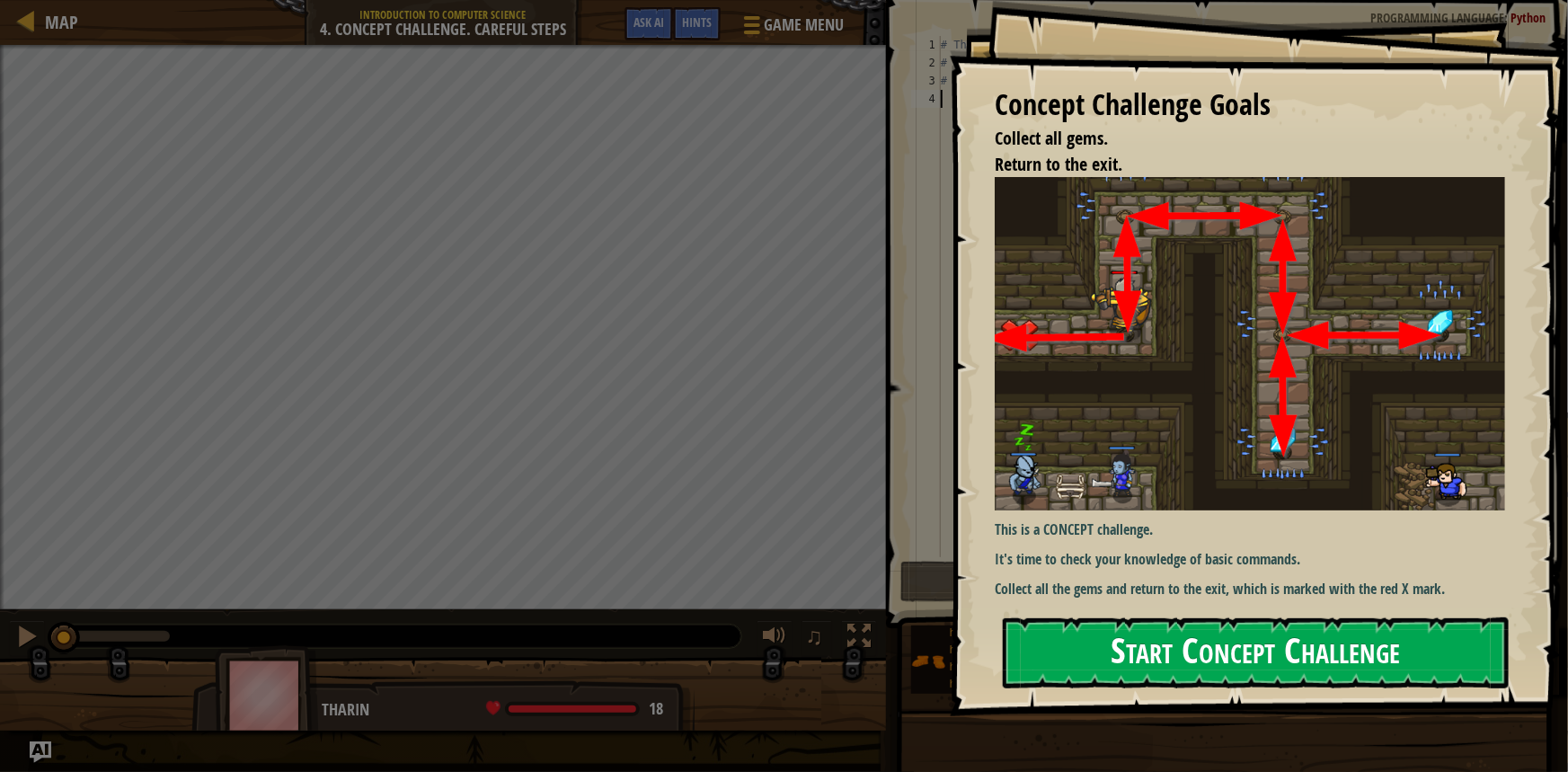
click at [1328, 657] on button "Start Concept Challenge" at bounding box center [1255, 653] width 505 height 71
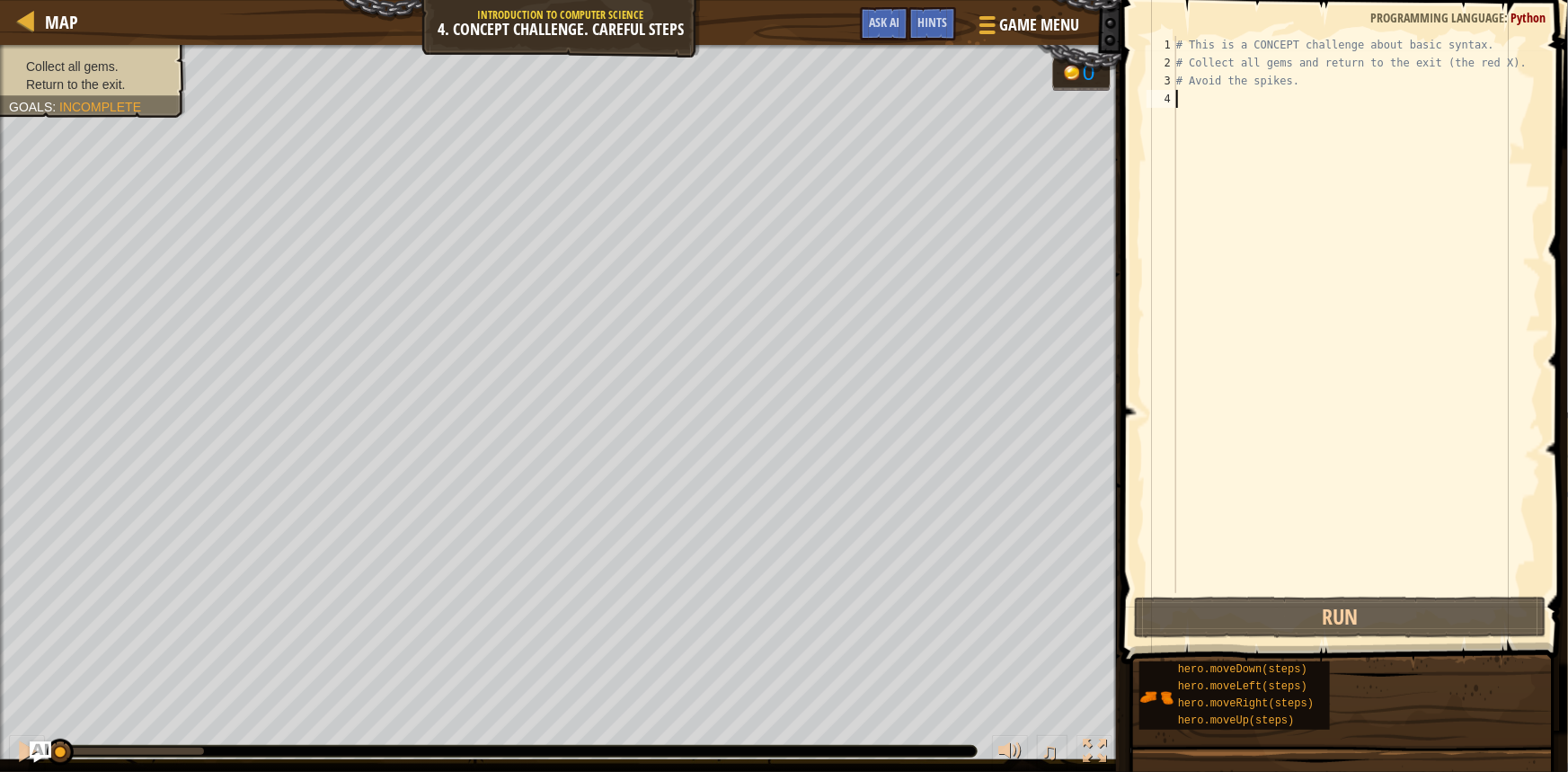
click at [1217, 100] on div "# This is a CONCEPT challenge about basic syntax. # Collect all gems and return…" at bounding box center [1356, 332] width 368 height 593
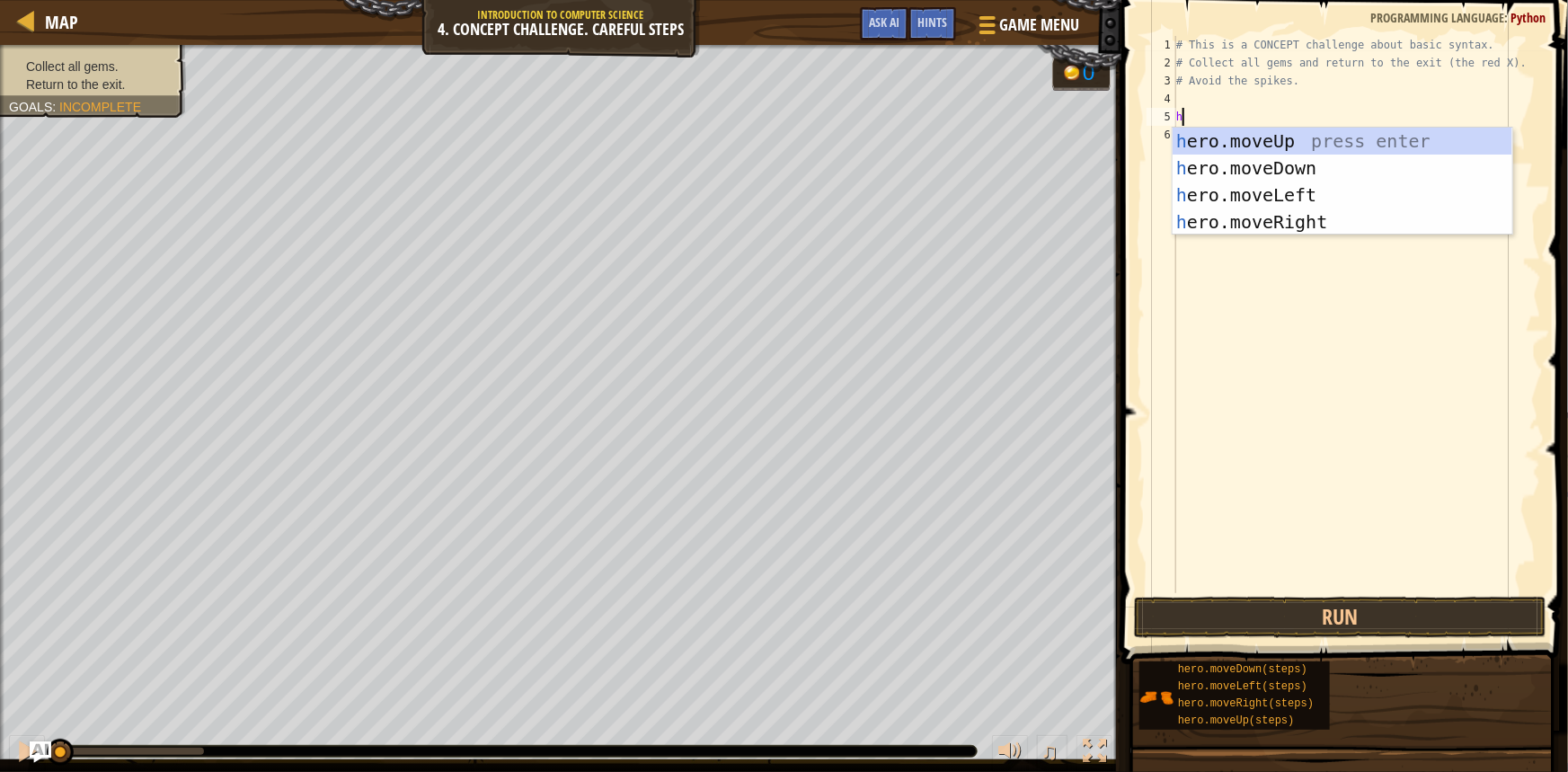
scroll to position [8, 0]
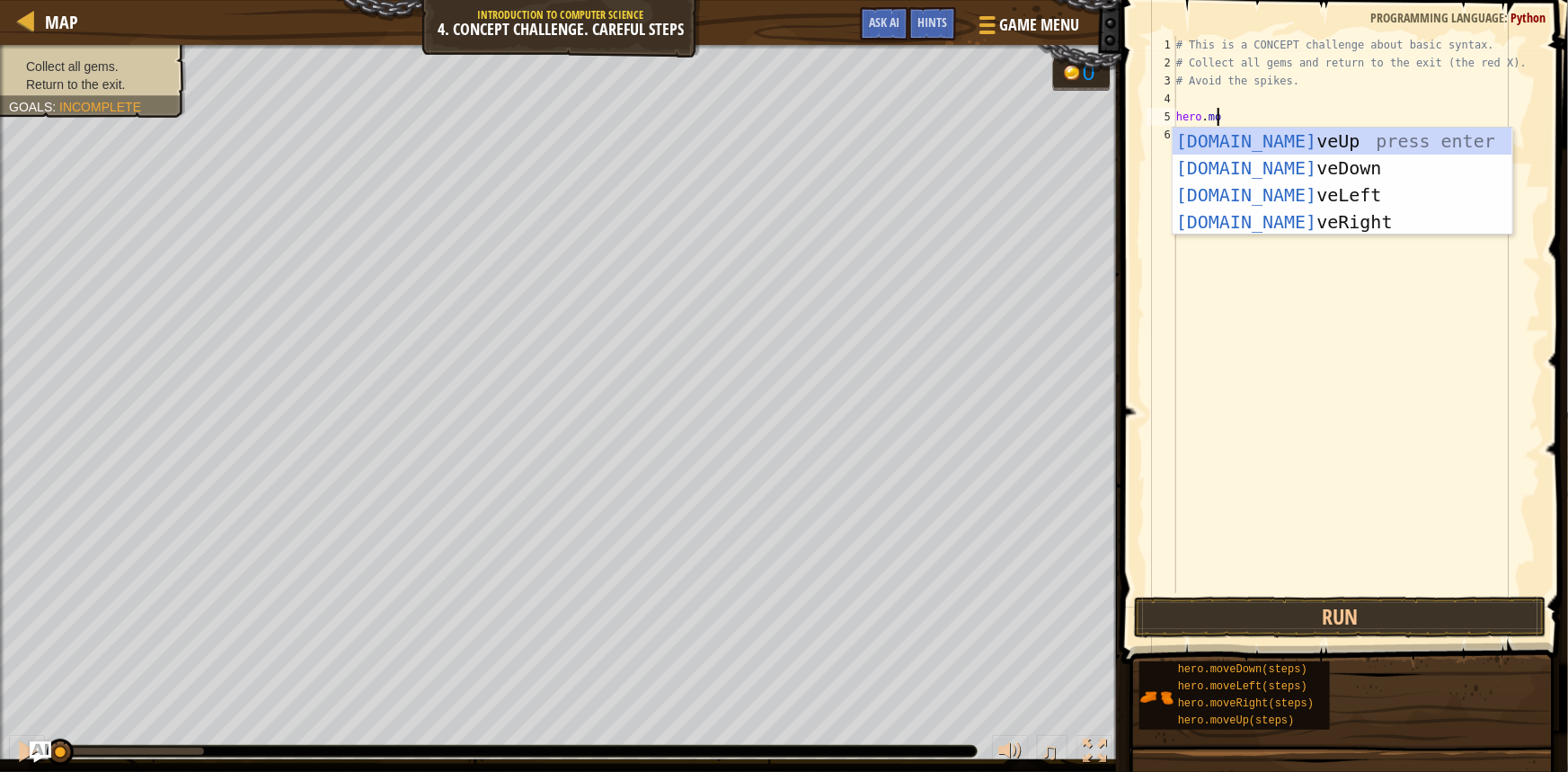
type textarea "hero.move"
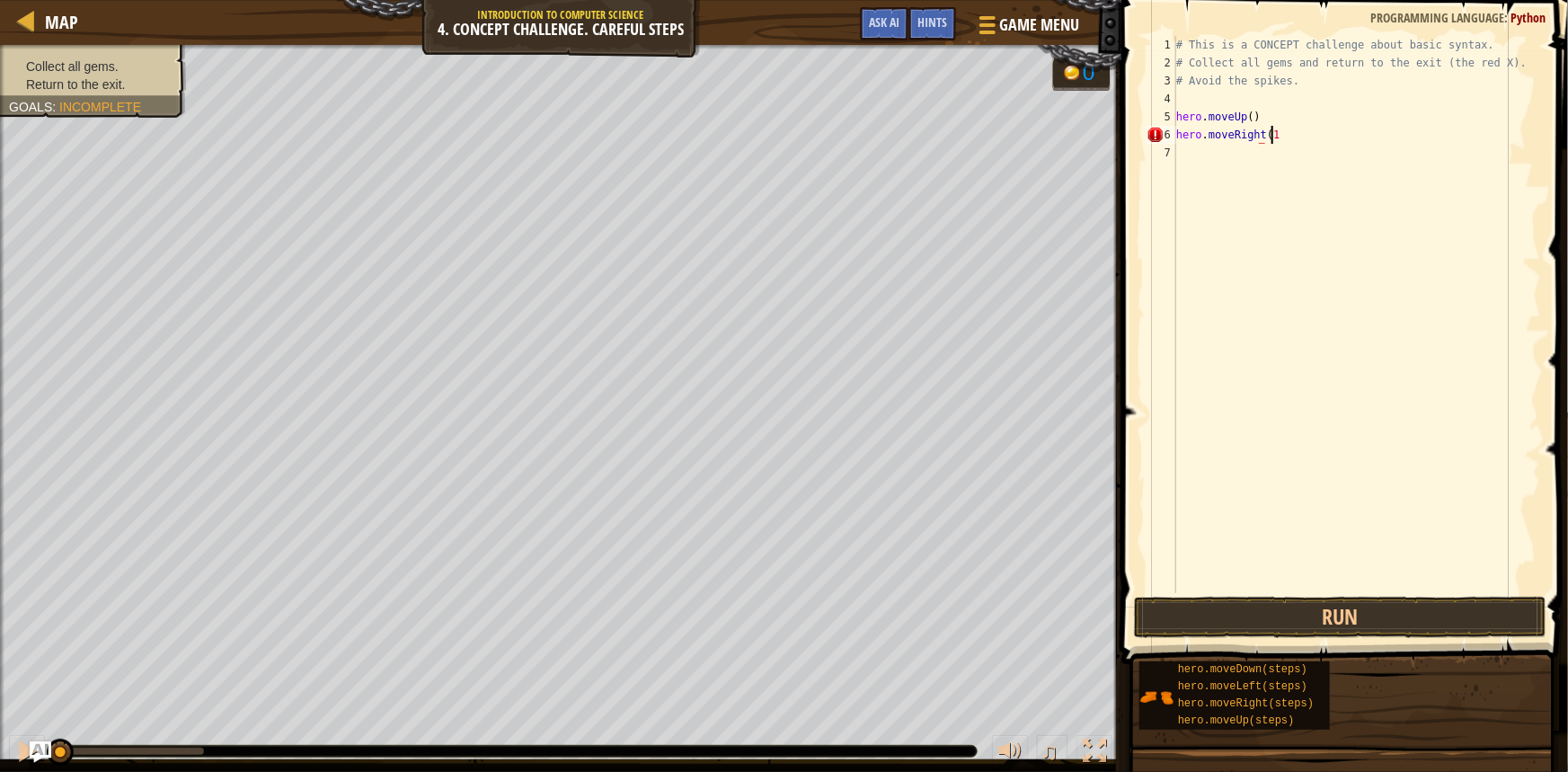
scroll to position [8, 7]
type textarea "hero.moveRight(1)"
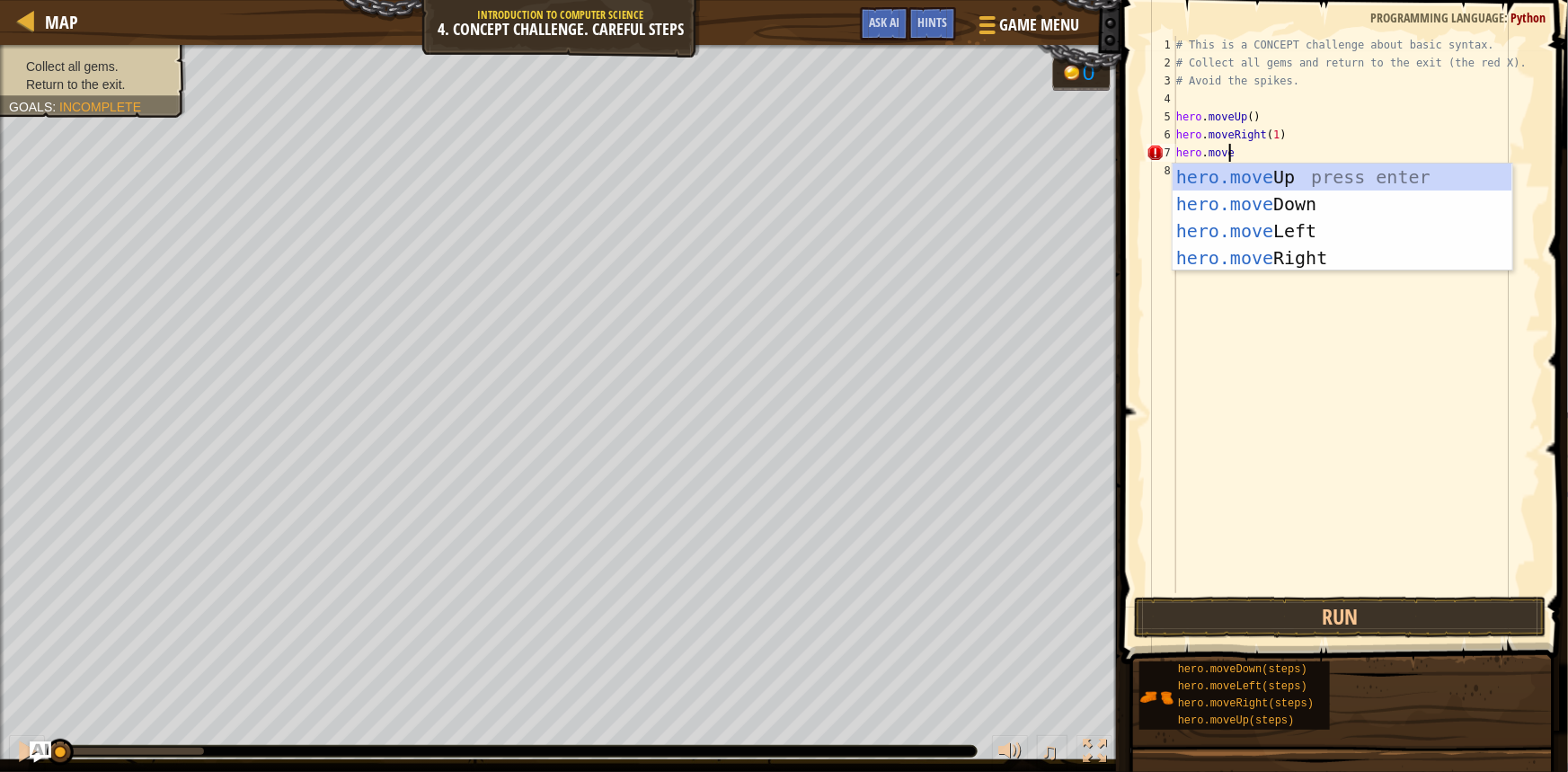
scroll to position [8, 4]
type textarea "hero.moveDo"
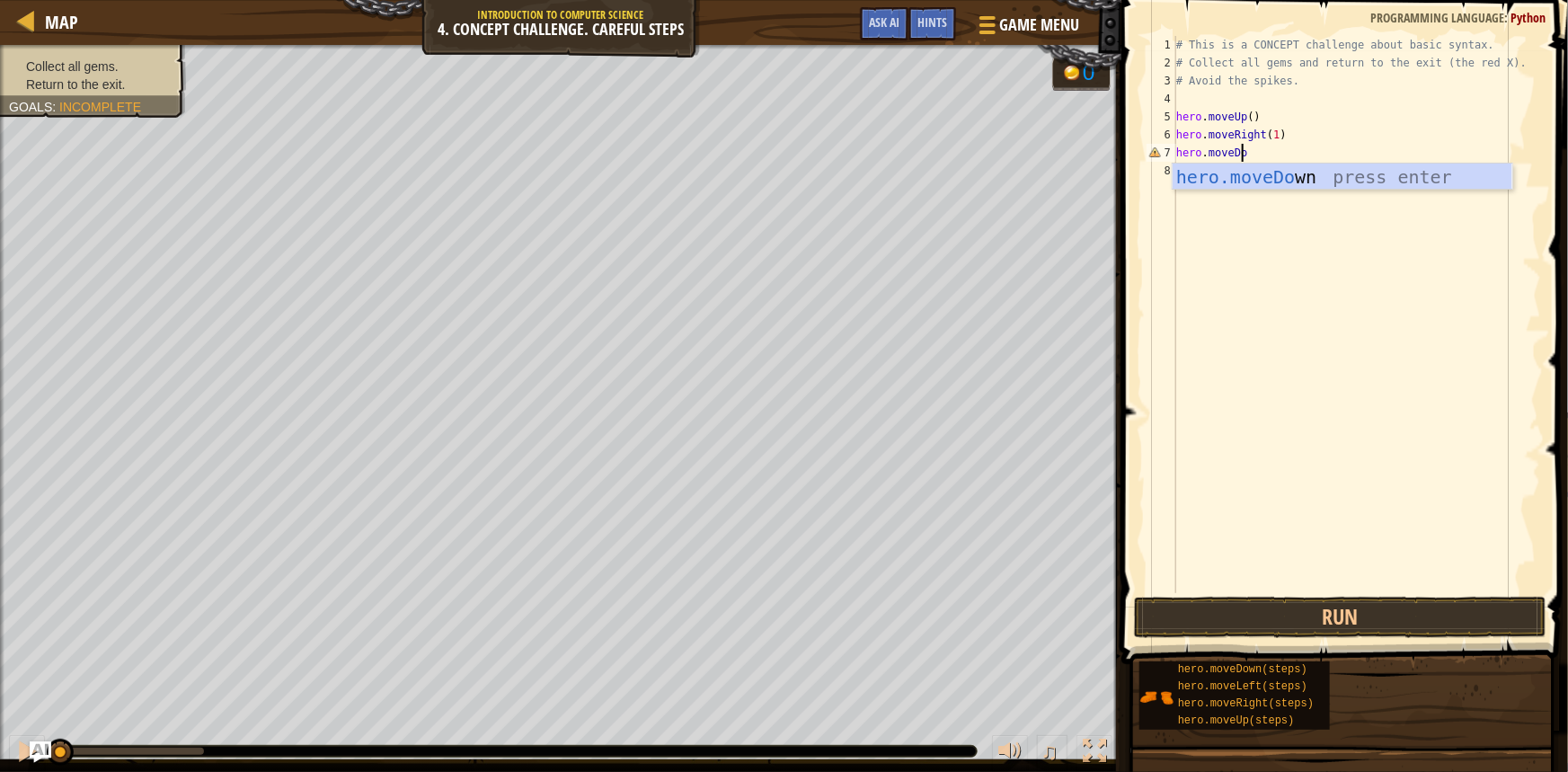
scroll to position [8, 0]
type textarea "("
type textarea "hero.moveDown(2)"
type textarea "hero.moveUp(1)"
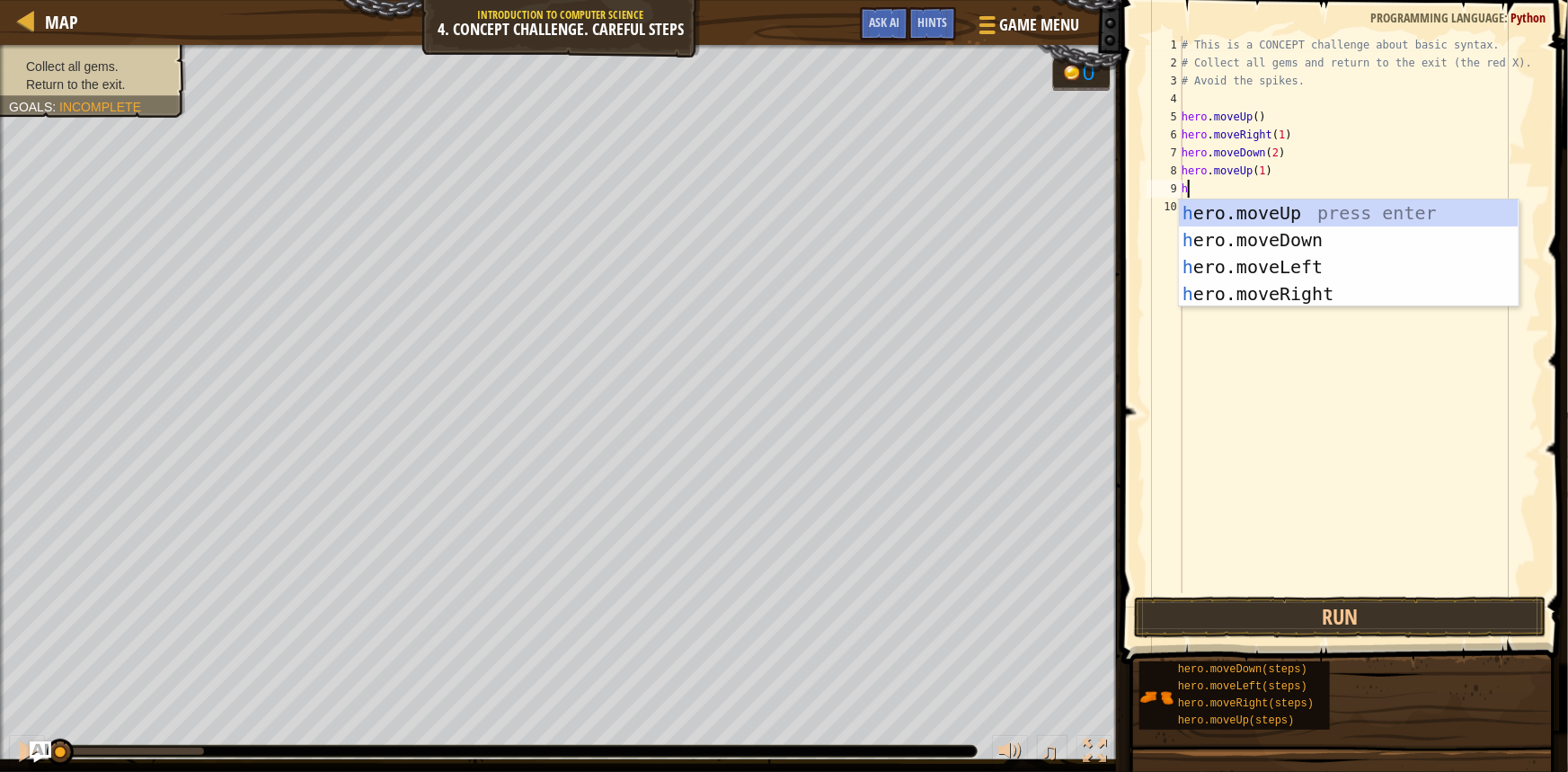
scroll to position [8, 0]
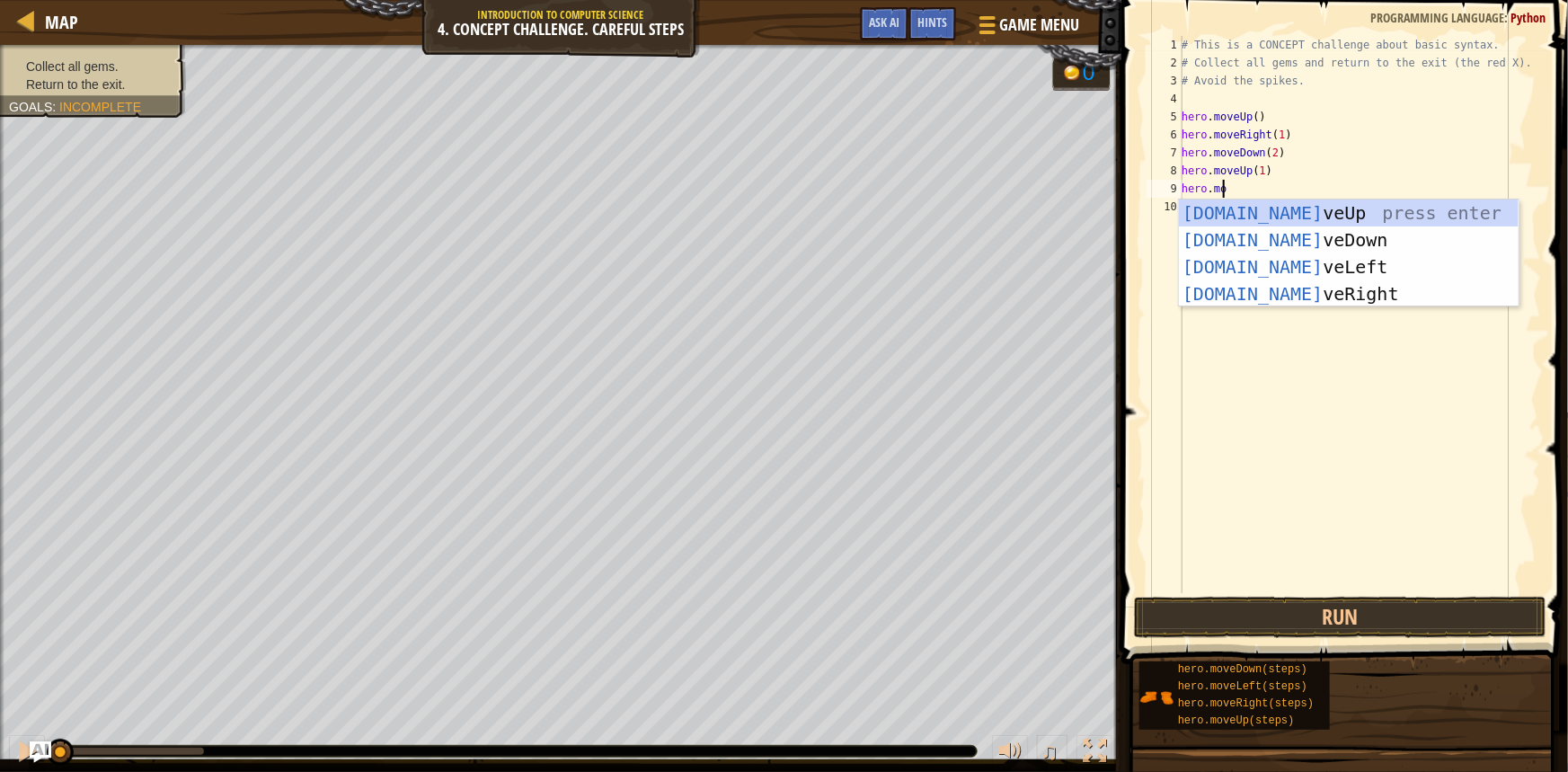
type textarea "hero.move"
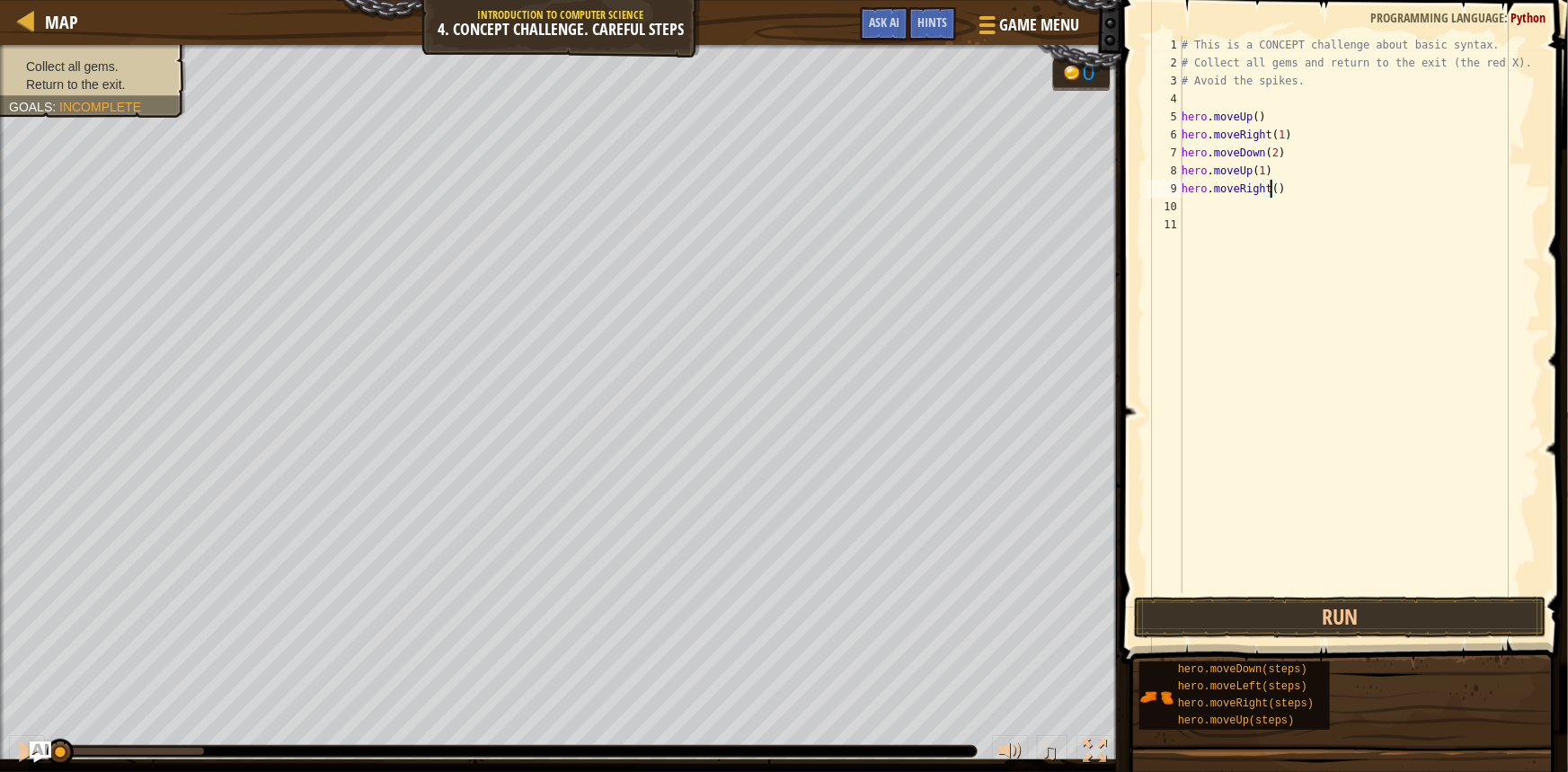
type textarea "hero.moveRight(1)"
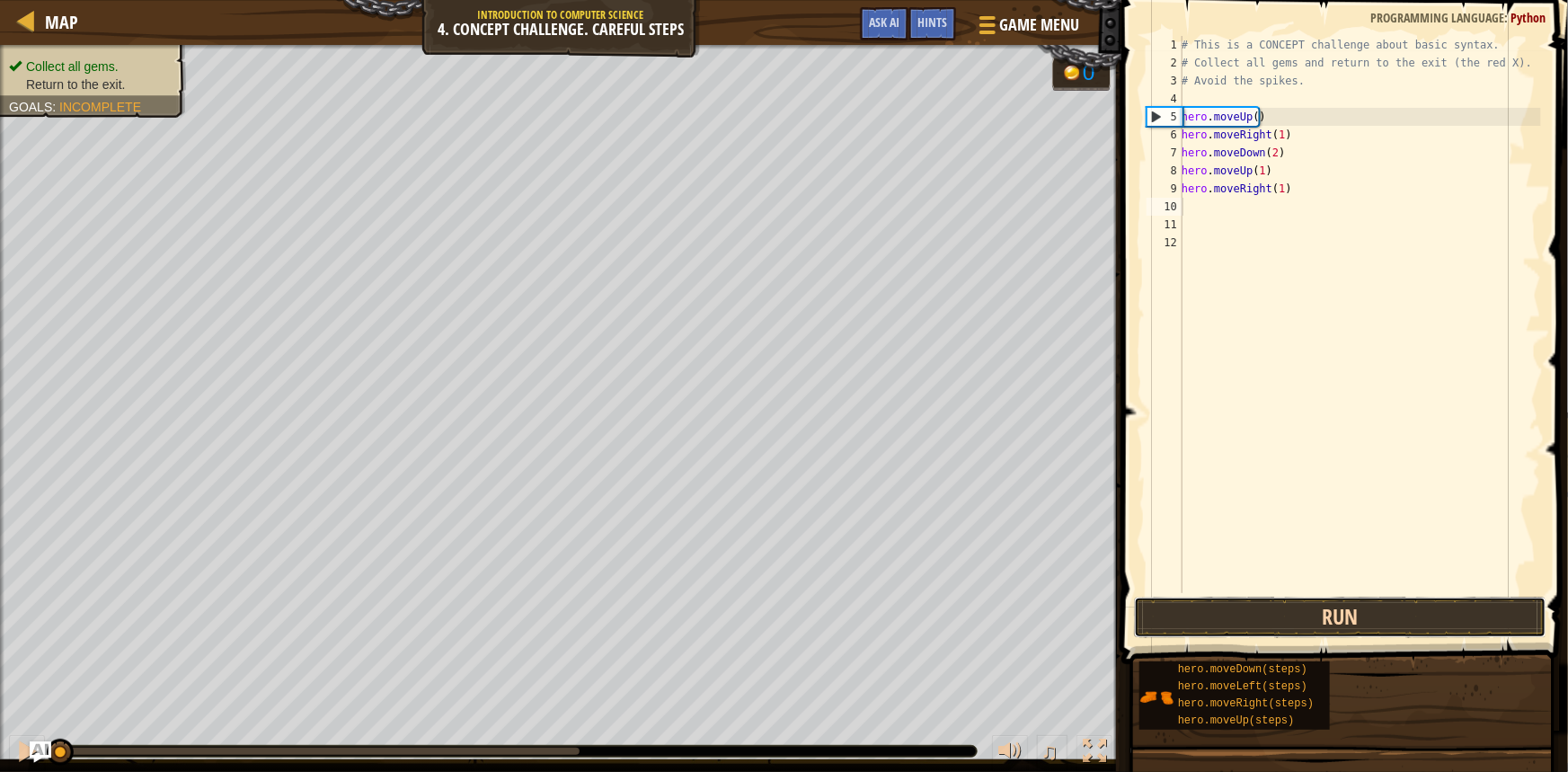
click at [1321, 611] on button "Run" at bounding box center [1339, 617] width 412 height 41
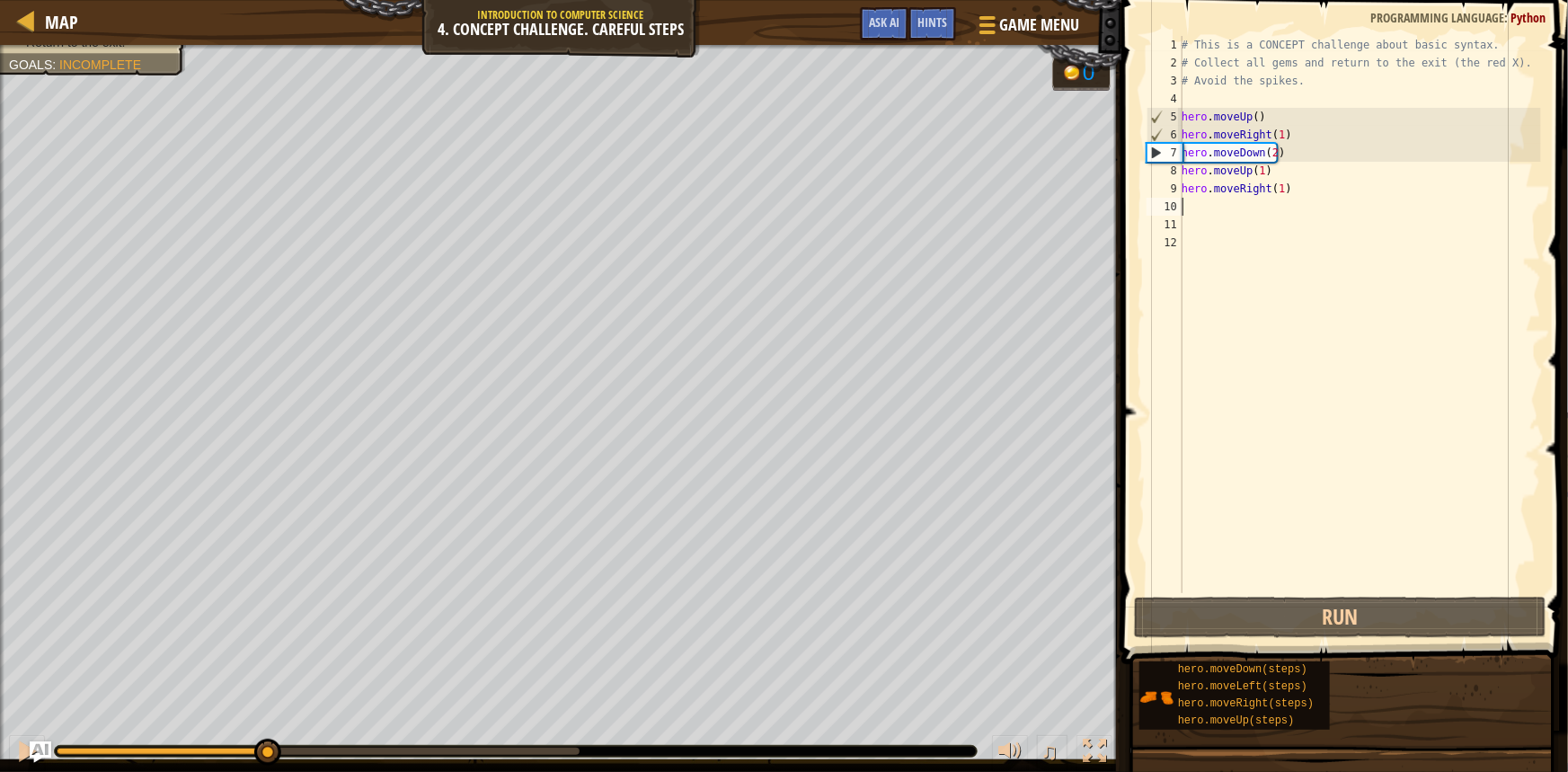
drag, startPoint x: 63, startPoint y: 748, endPoint x: 380, endPoint y: 755, distance: 317.1
click at [380, 755] on div at bounding box center [515, 751] width 921 height 11
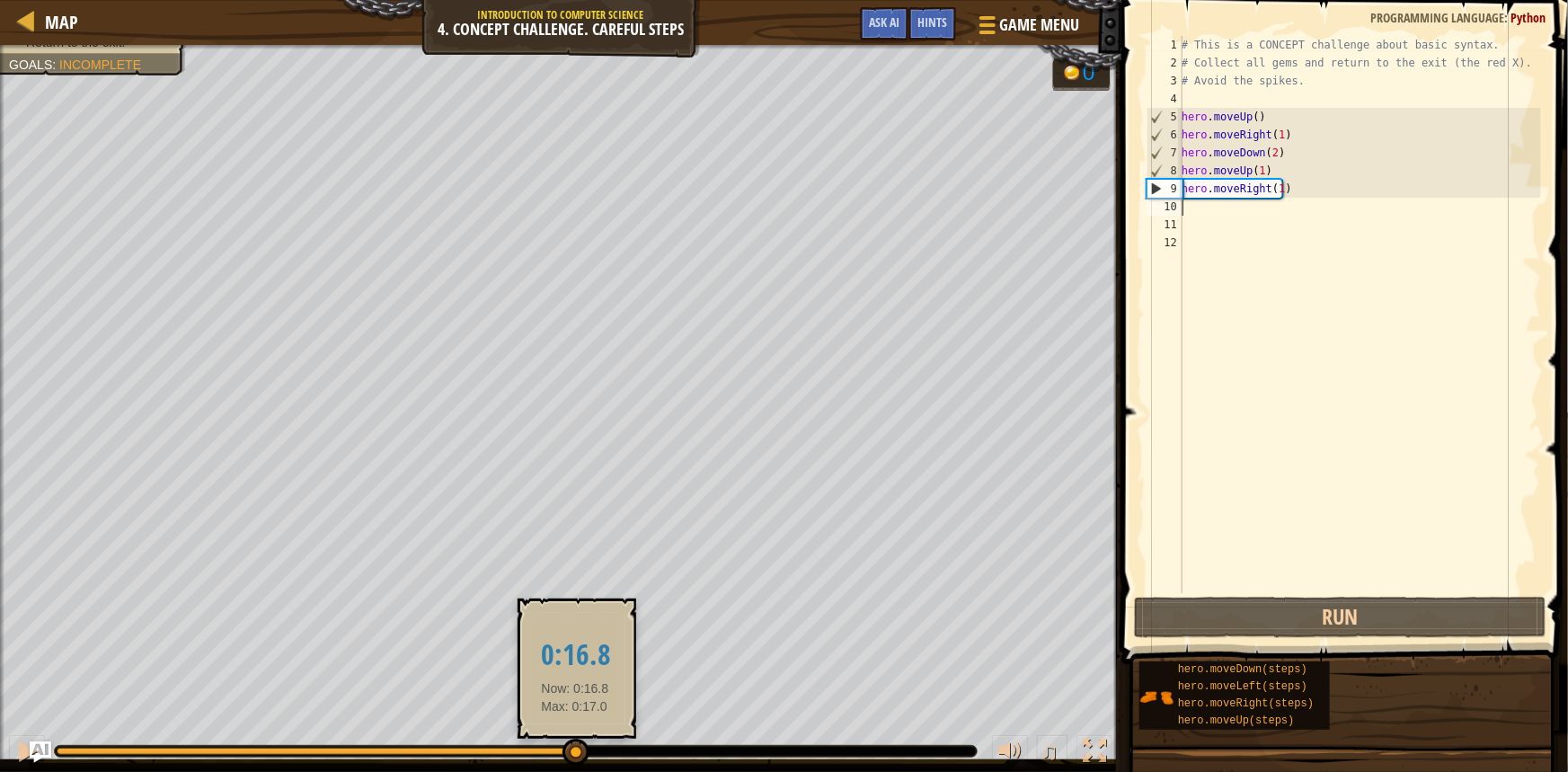
drag, startPoint x: 294, startPoint y: 752, endPoint x: 586, endPoint y: 749, distance: 292.0
click at [586, 749] on div at bounding box center [576, 753] width 27 height 27
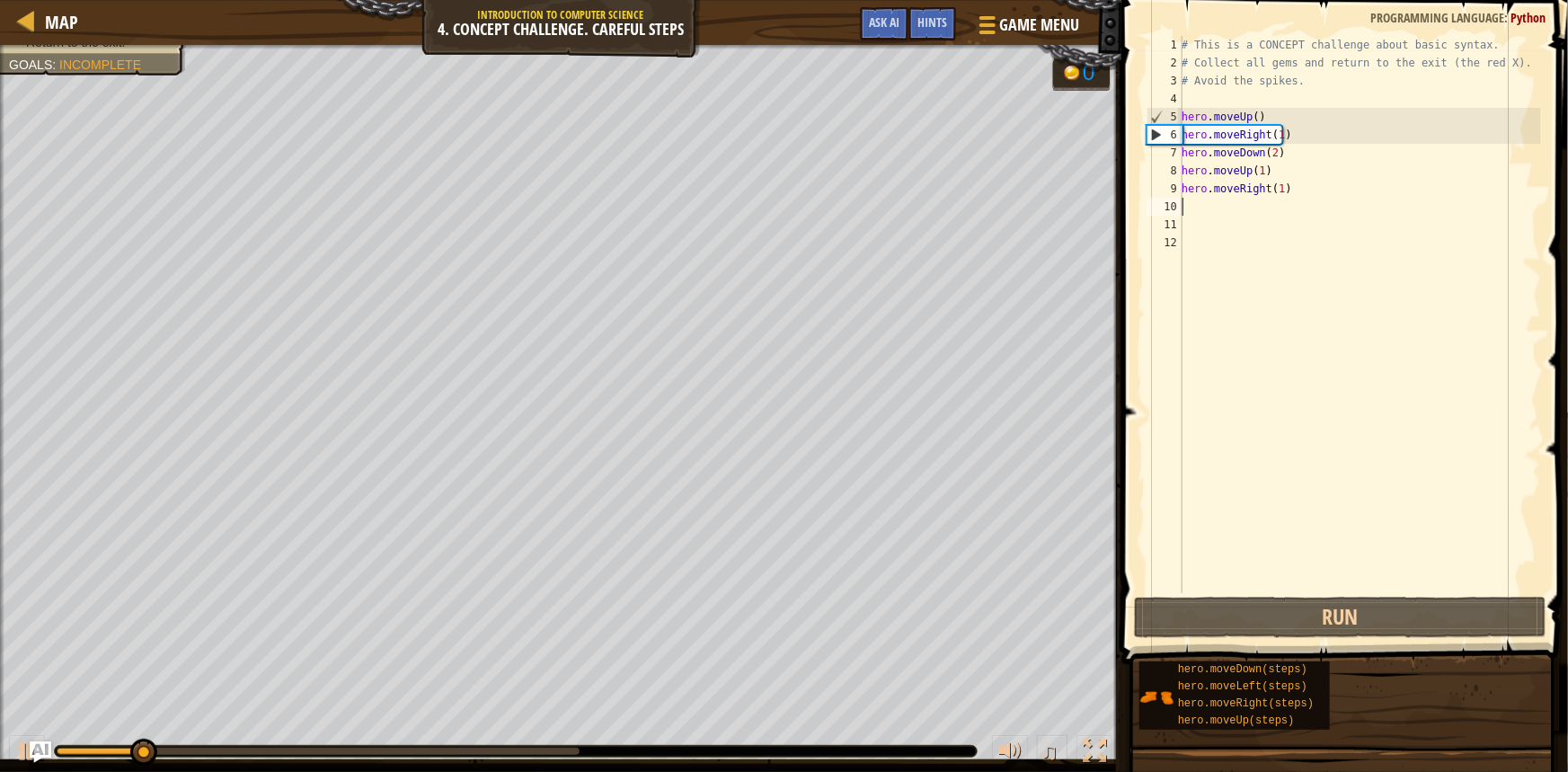
click at [572, 746] on div at bounding box center [515, 751] width 921 height 11
click at [21, 751] on div at bounding box center [27, 752] width 23 height 23
click at [555, 756] on div at bounding box center [515, 751] width 921 height 11
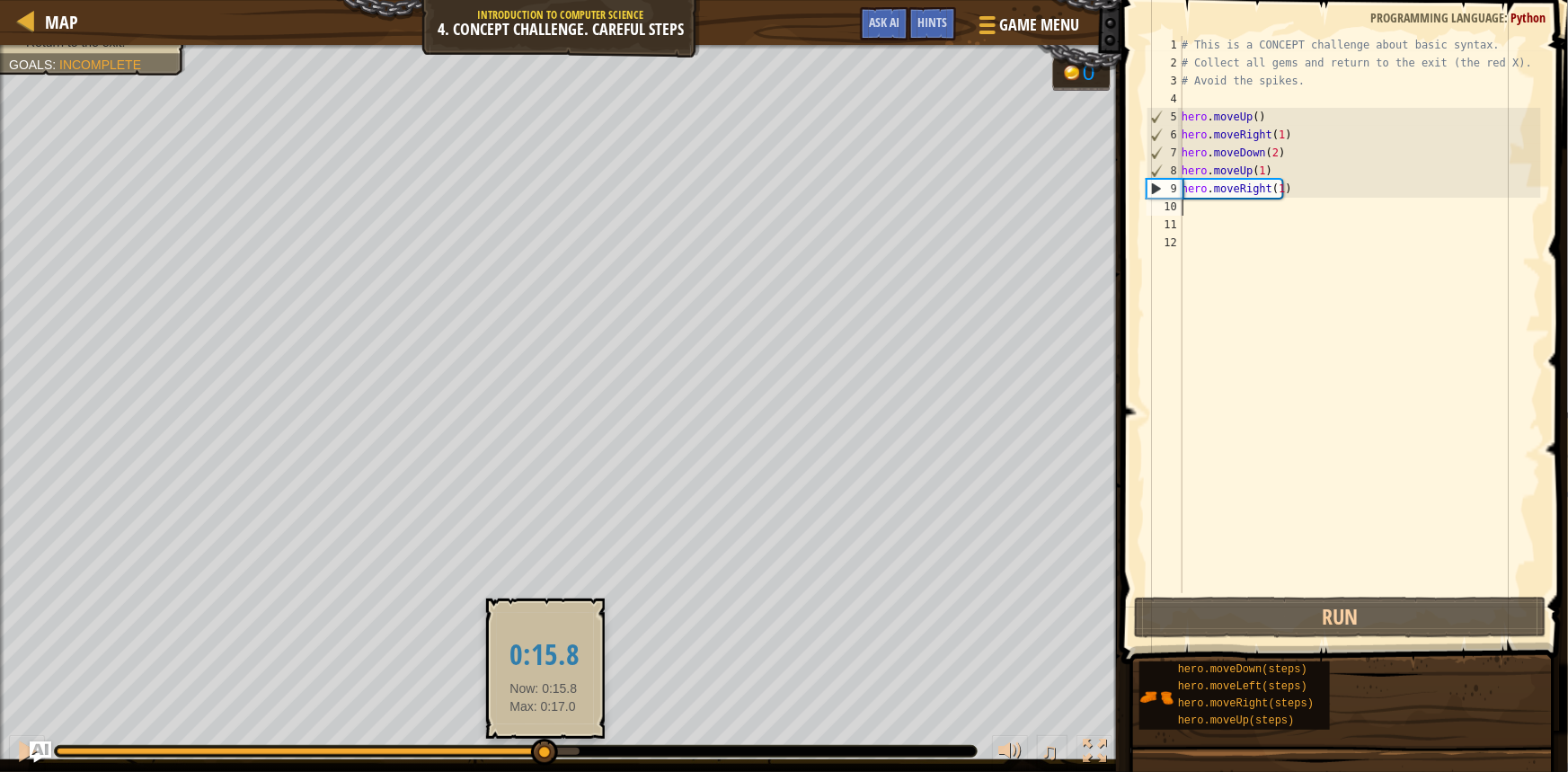
drag, startPoint x: 178, startPoint y: 747, endPoint x: 548, endPoint y: 744, distance: 370.0
click at [548, 744] on div at bounding box center [545, 753] width 27 height 27
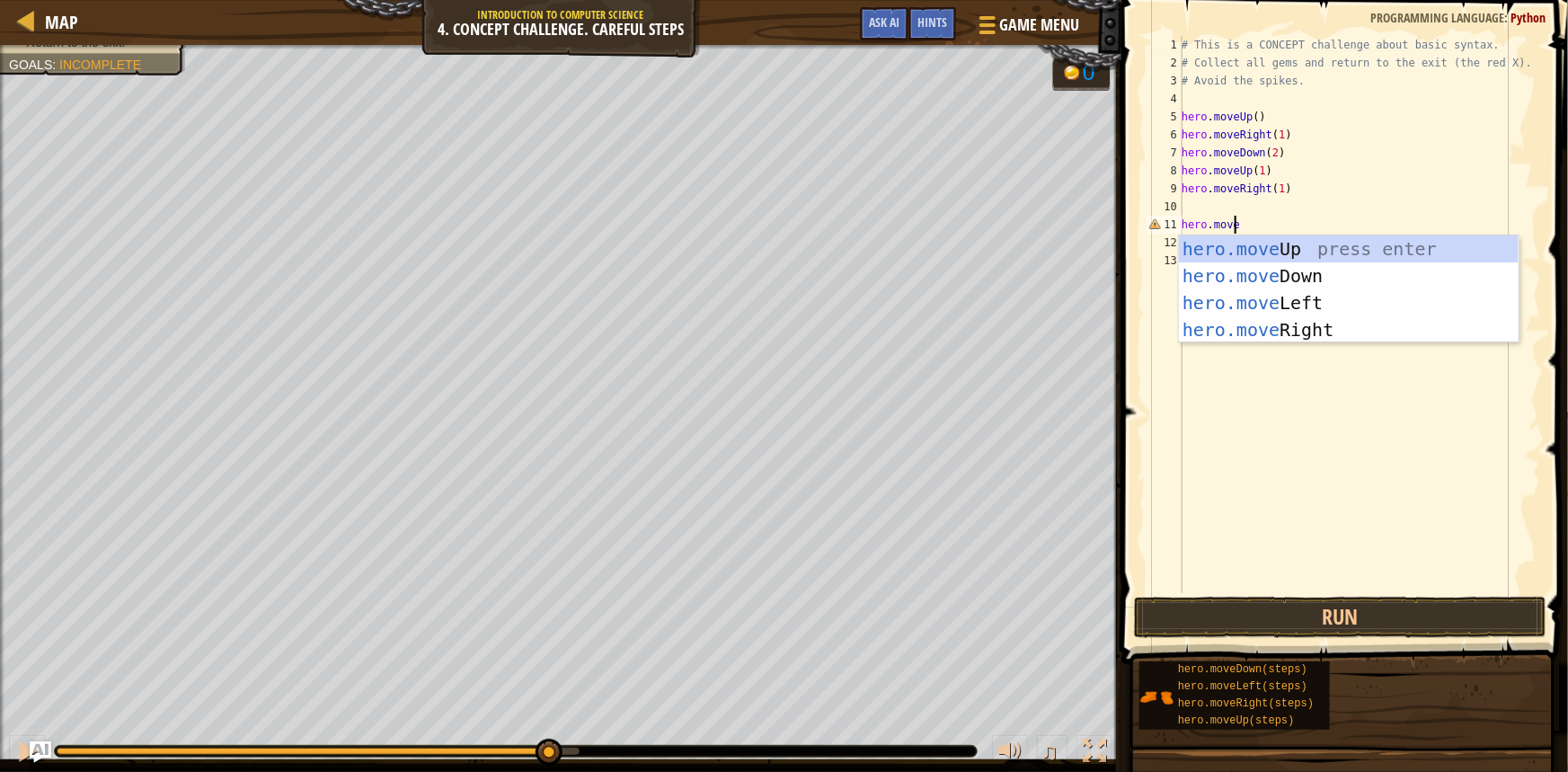
scroll to position [8, 4]
type textarea "hero.moveL"
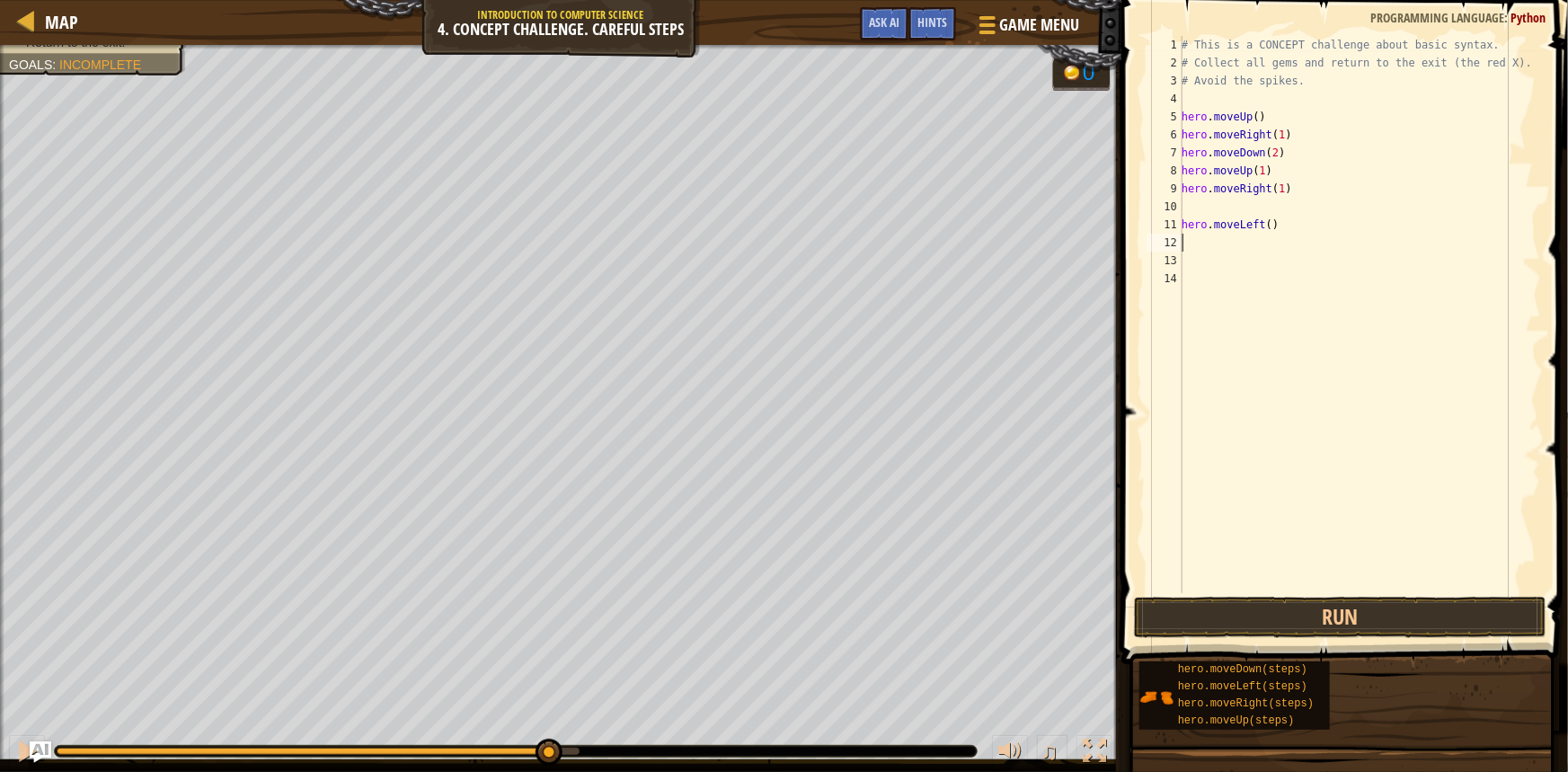
scroll to position [8, 0]
type textarea "("
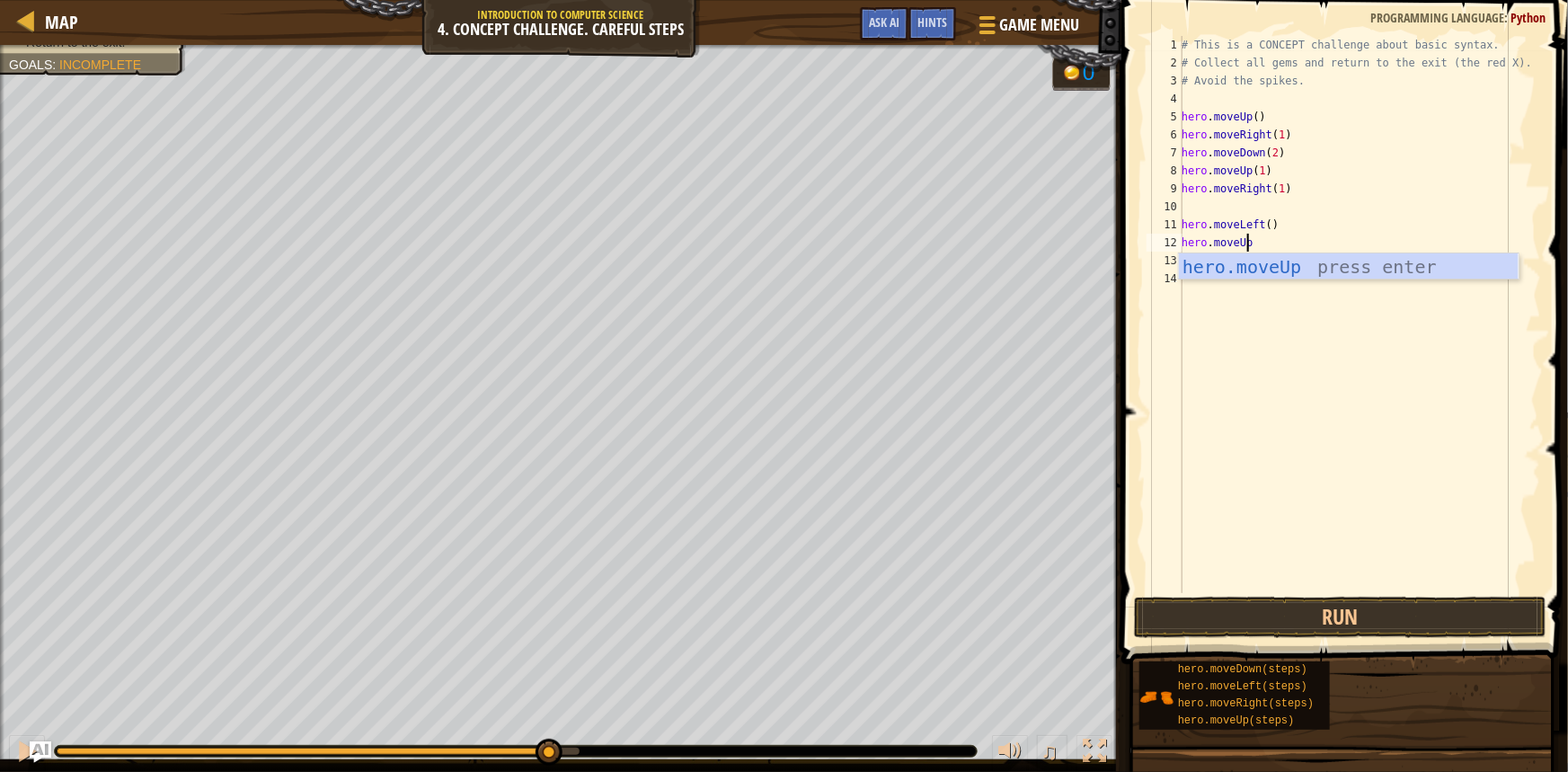
scroll to position [8, 5]
type textarea "hero.moveUp()"
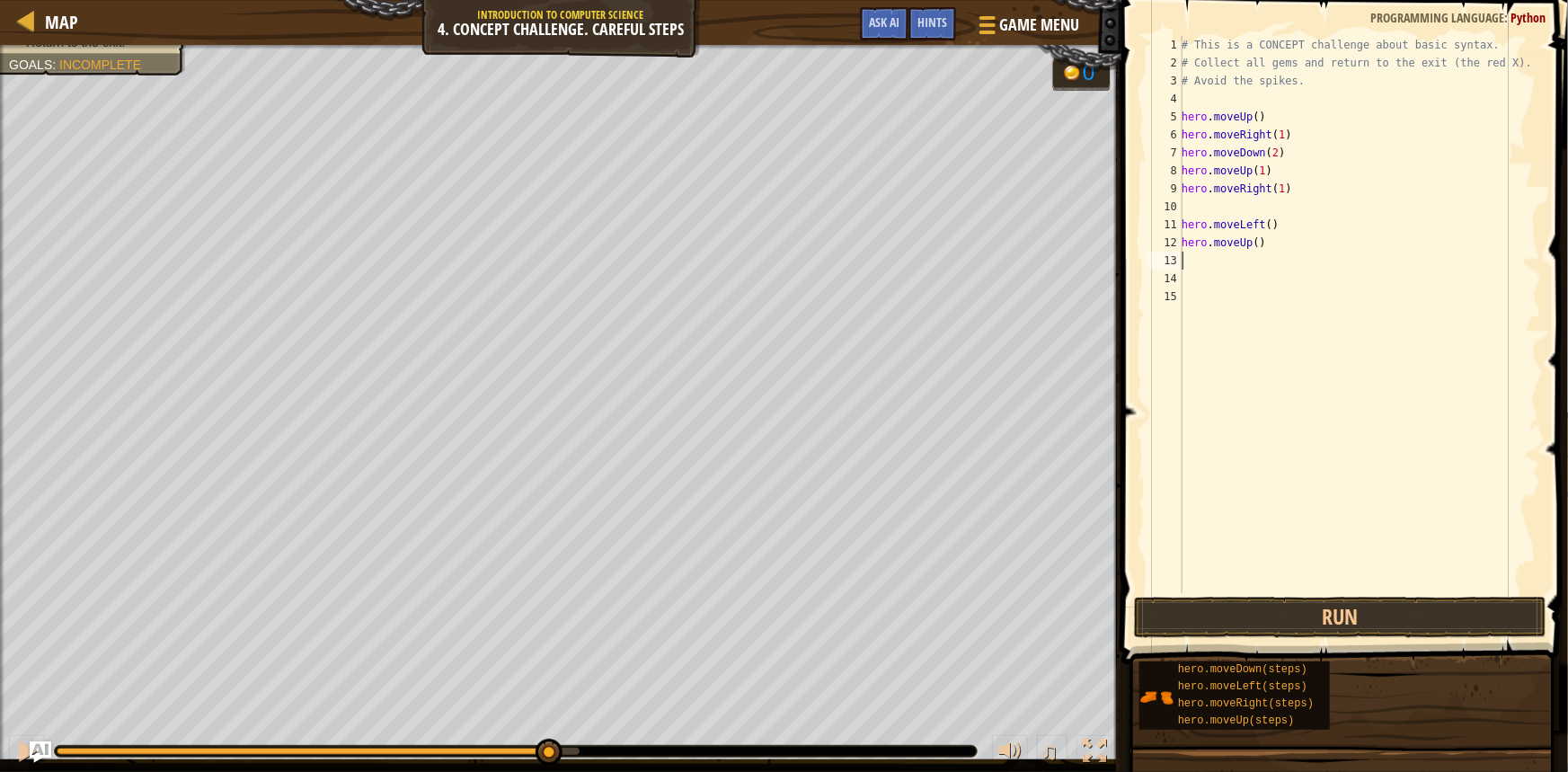
scroll to position [8, 0]
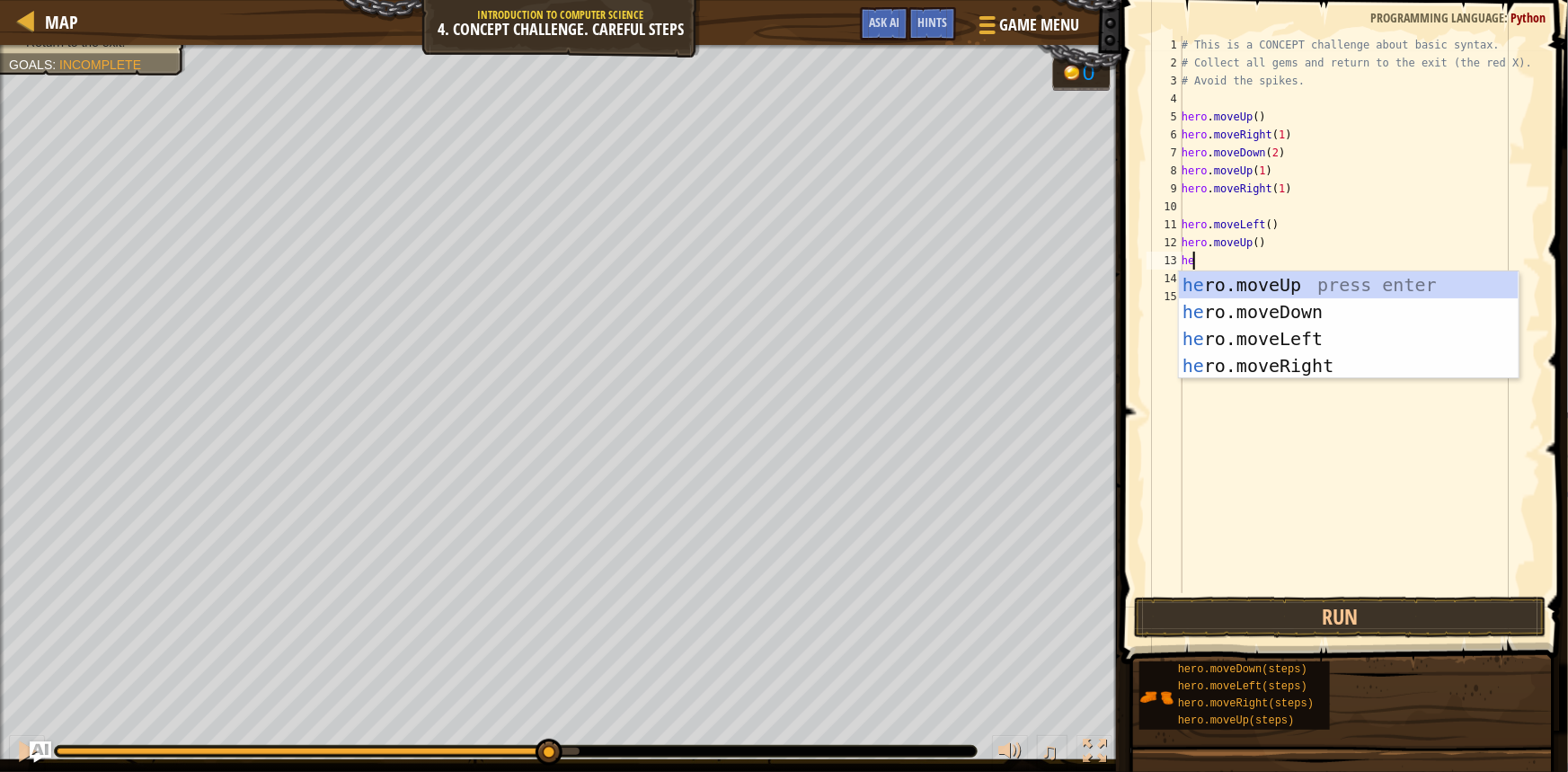
type textarea "he"
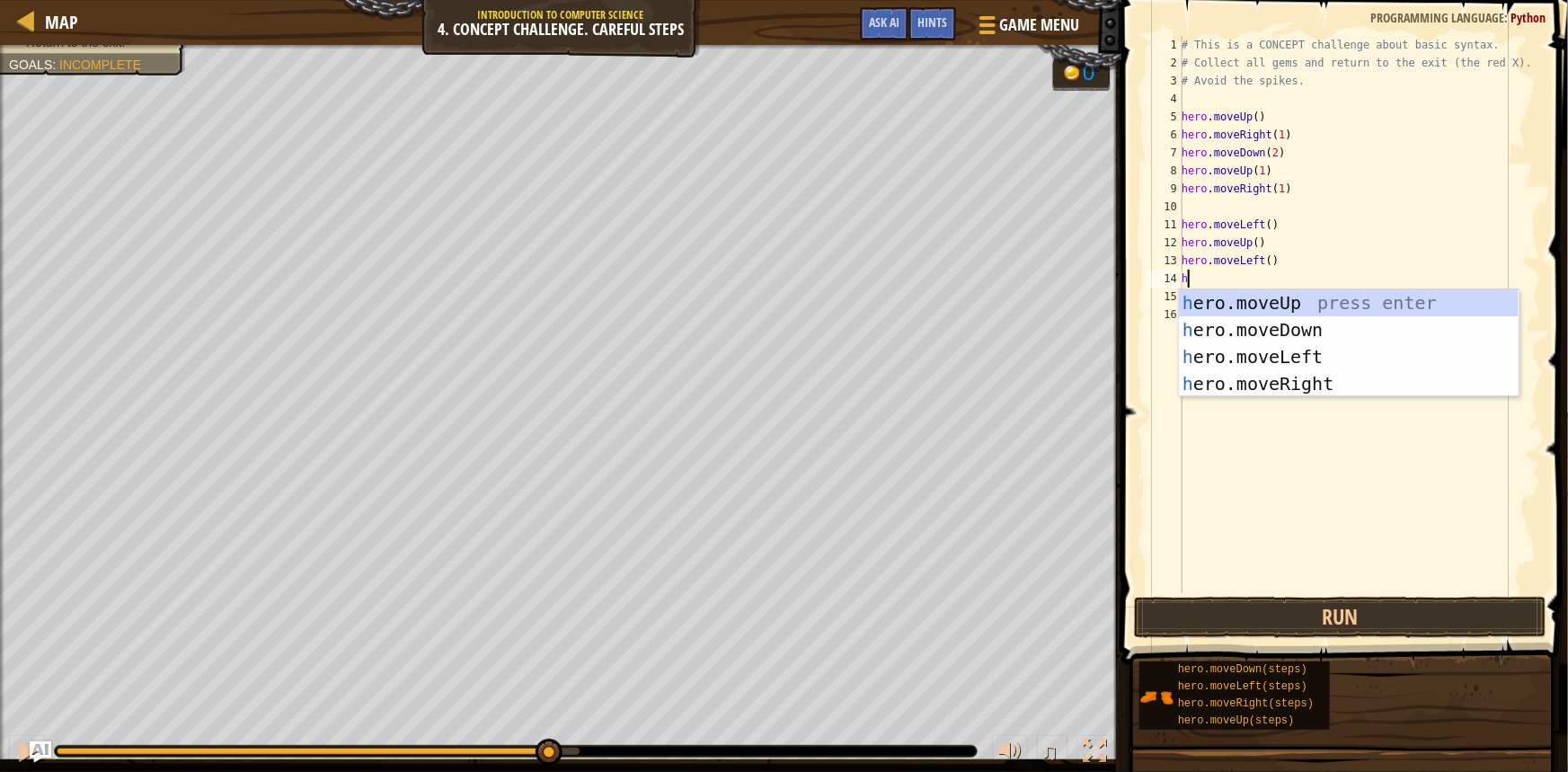
type textarea "he"
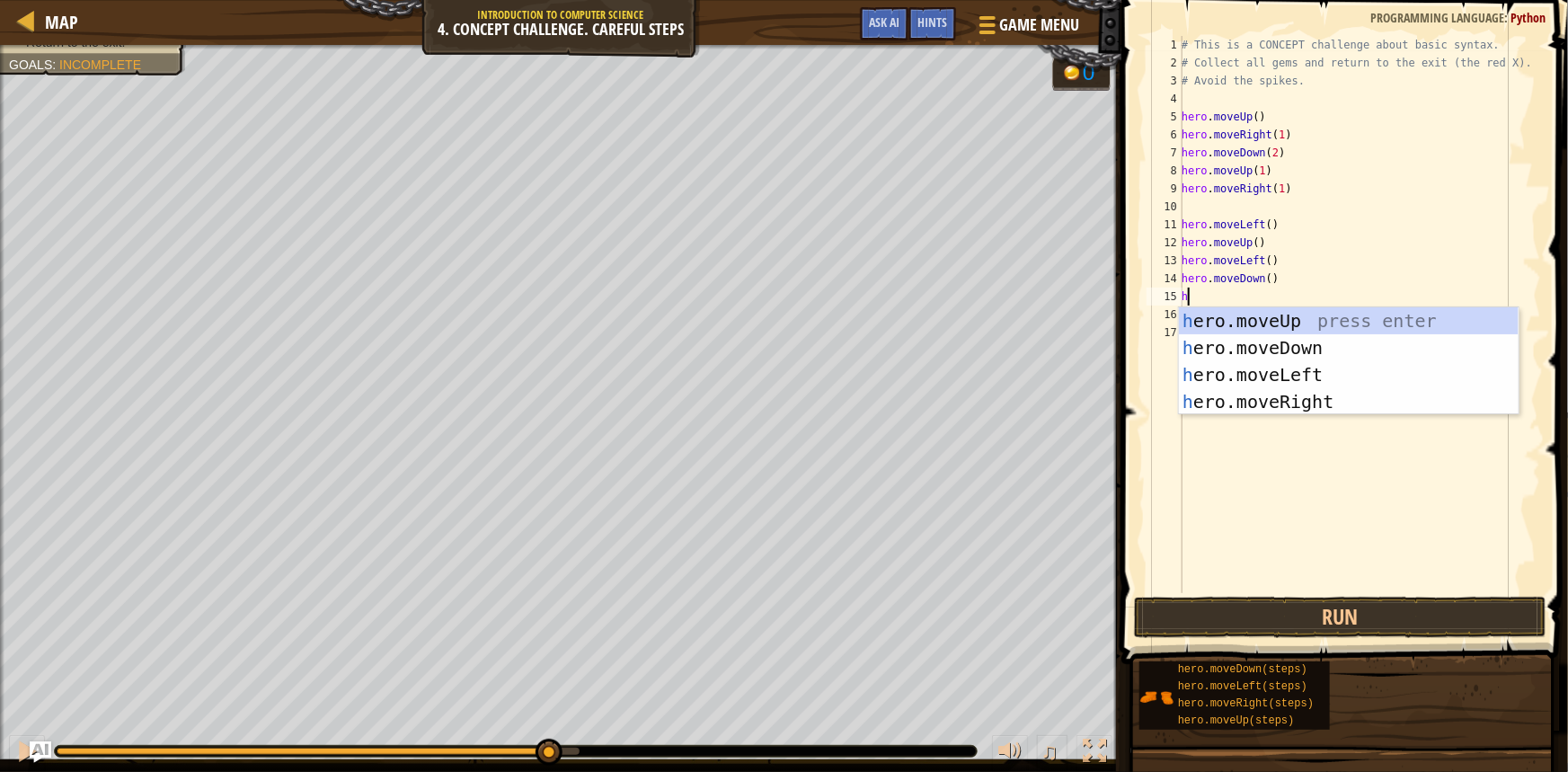
type textarea "he"
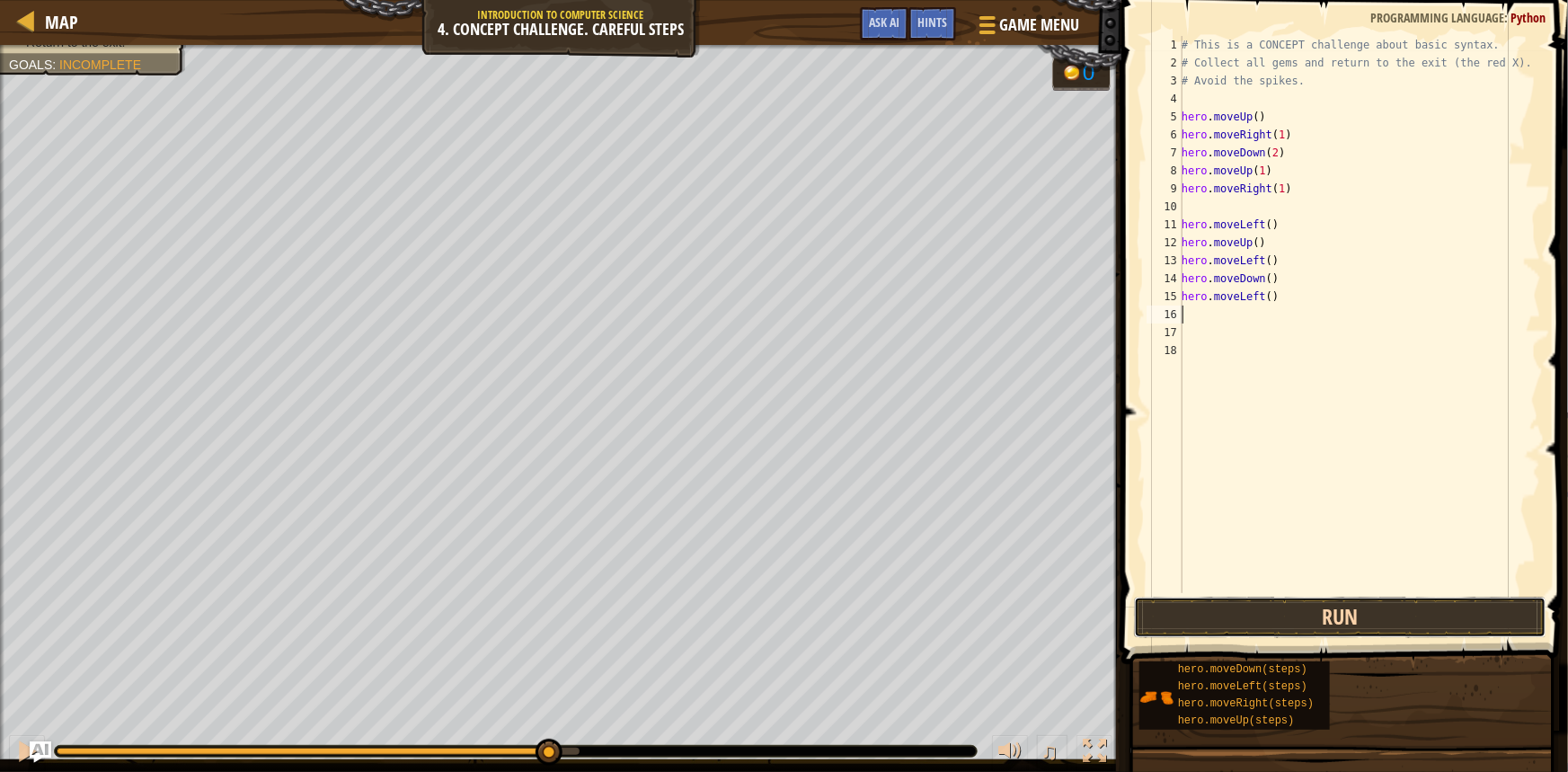
click at [1425, 611] on button "Run" at bounding box center [1339, 617] width 412 height 41
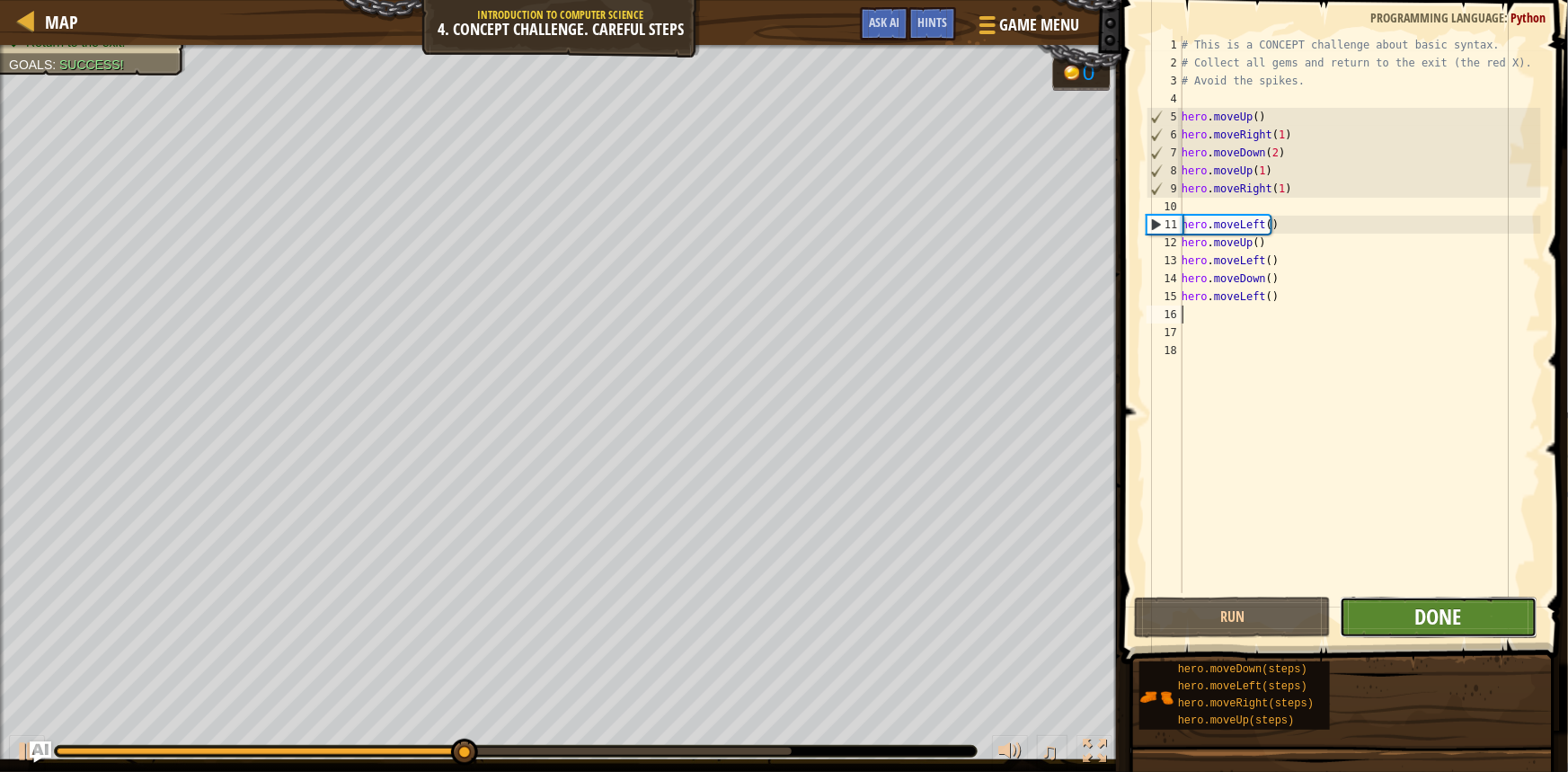
click at [1458, 620] on span "Done" at bounding box center [1438, 616] width 47 height 29
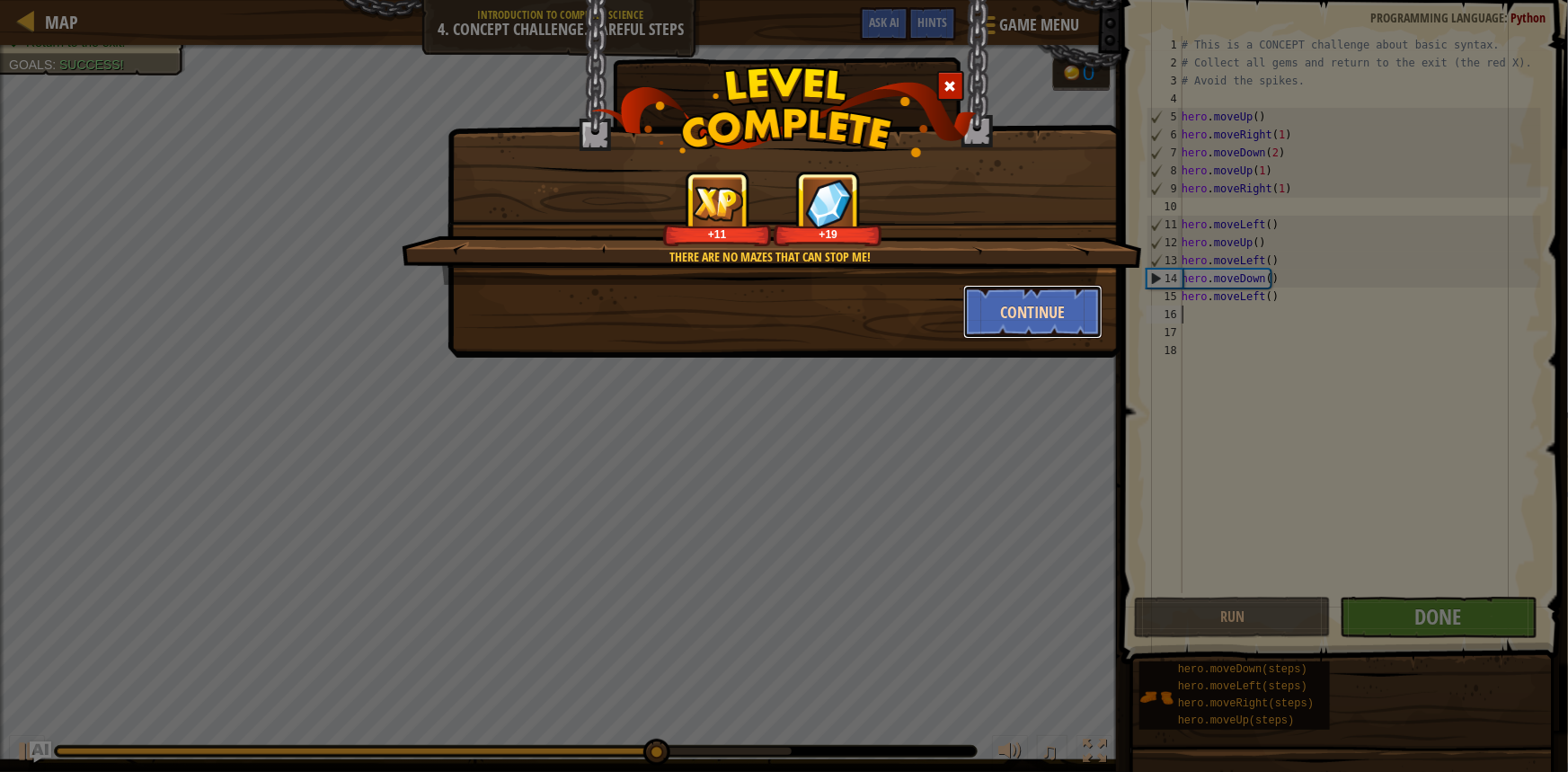
click at [1034, 308] on button "Continue" at bounding box center [1032, 311] width 139 height 54
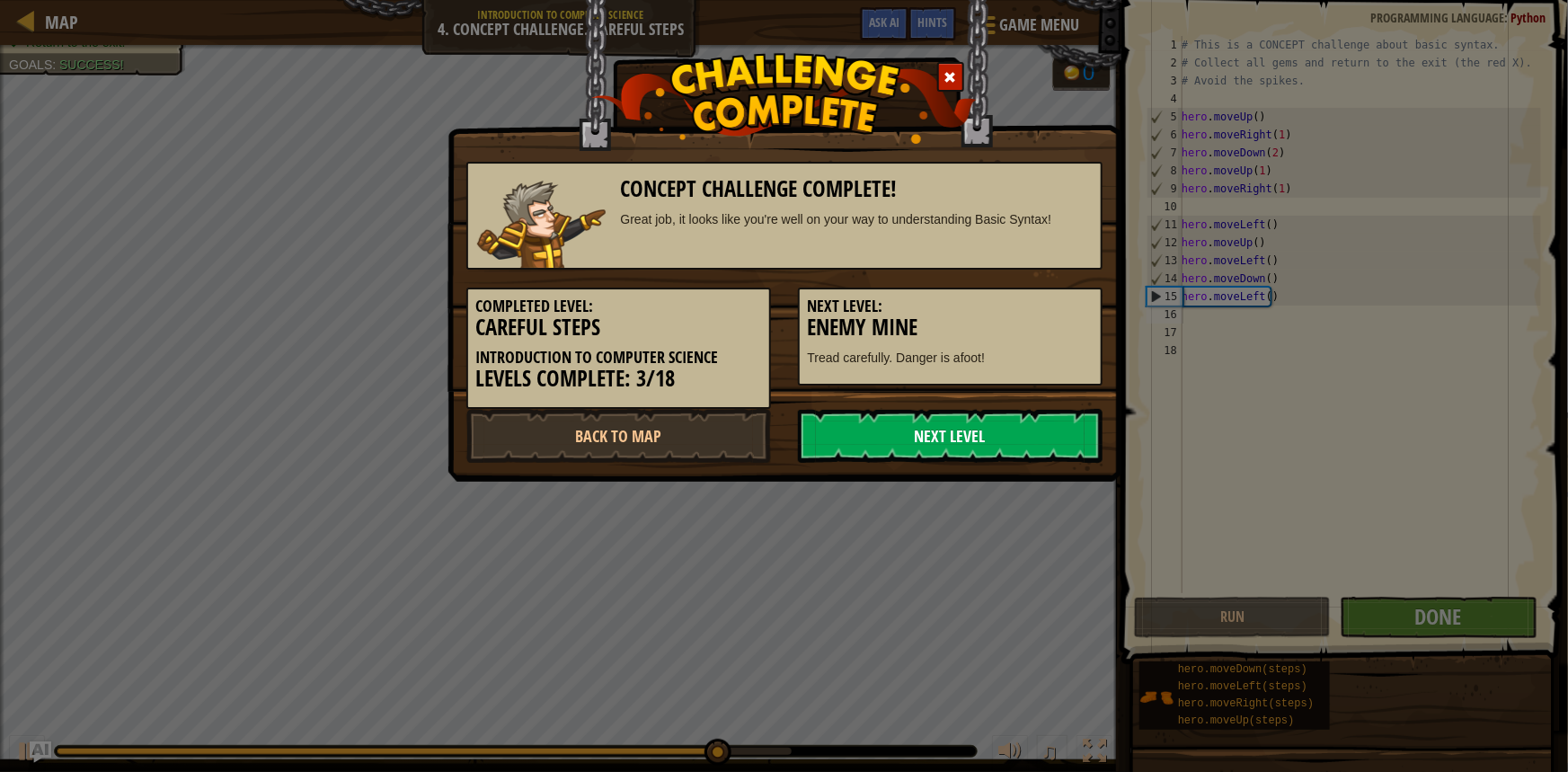
click at [948, 437] on link "Next Level" at bounding box center [949, 436] width 305 height 54
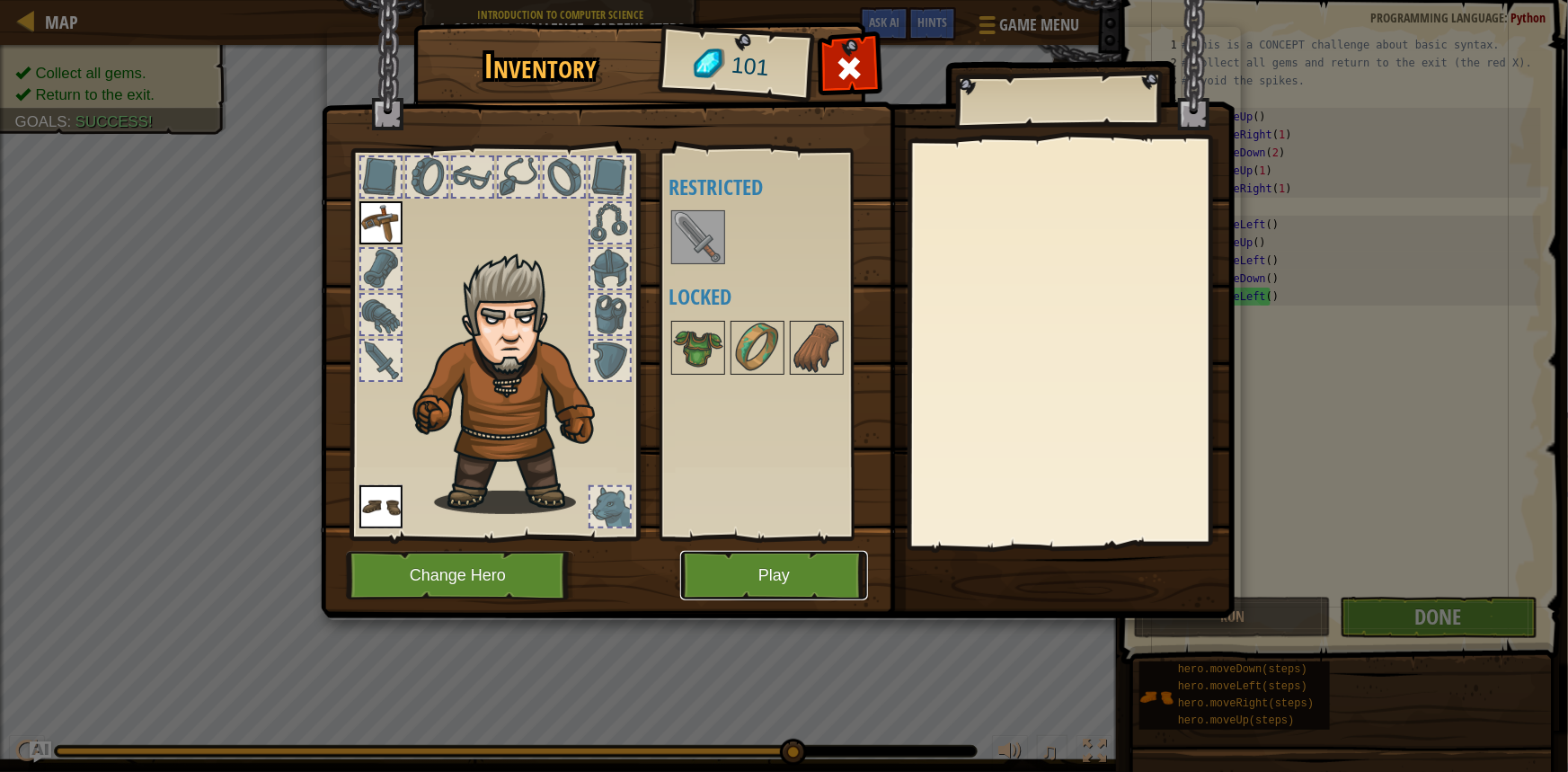
click at [790, 560] on button "Play" at bounding box center [773, 575] width 187 height 49
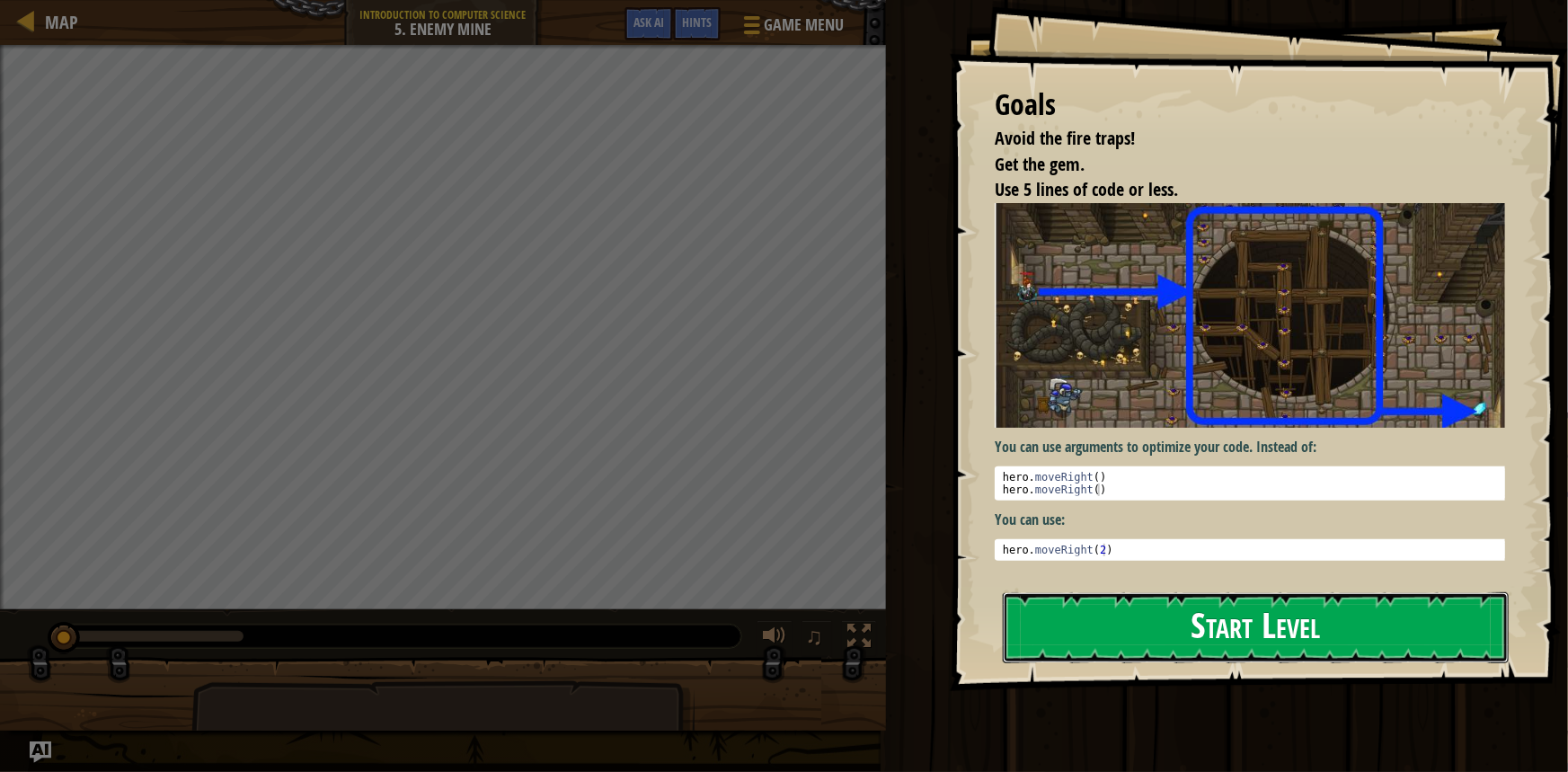
click at [1304, 631] on button "Start Level" at bounding box center [1255, 628] width 505 height 71
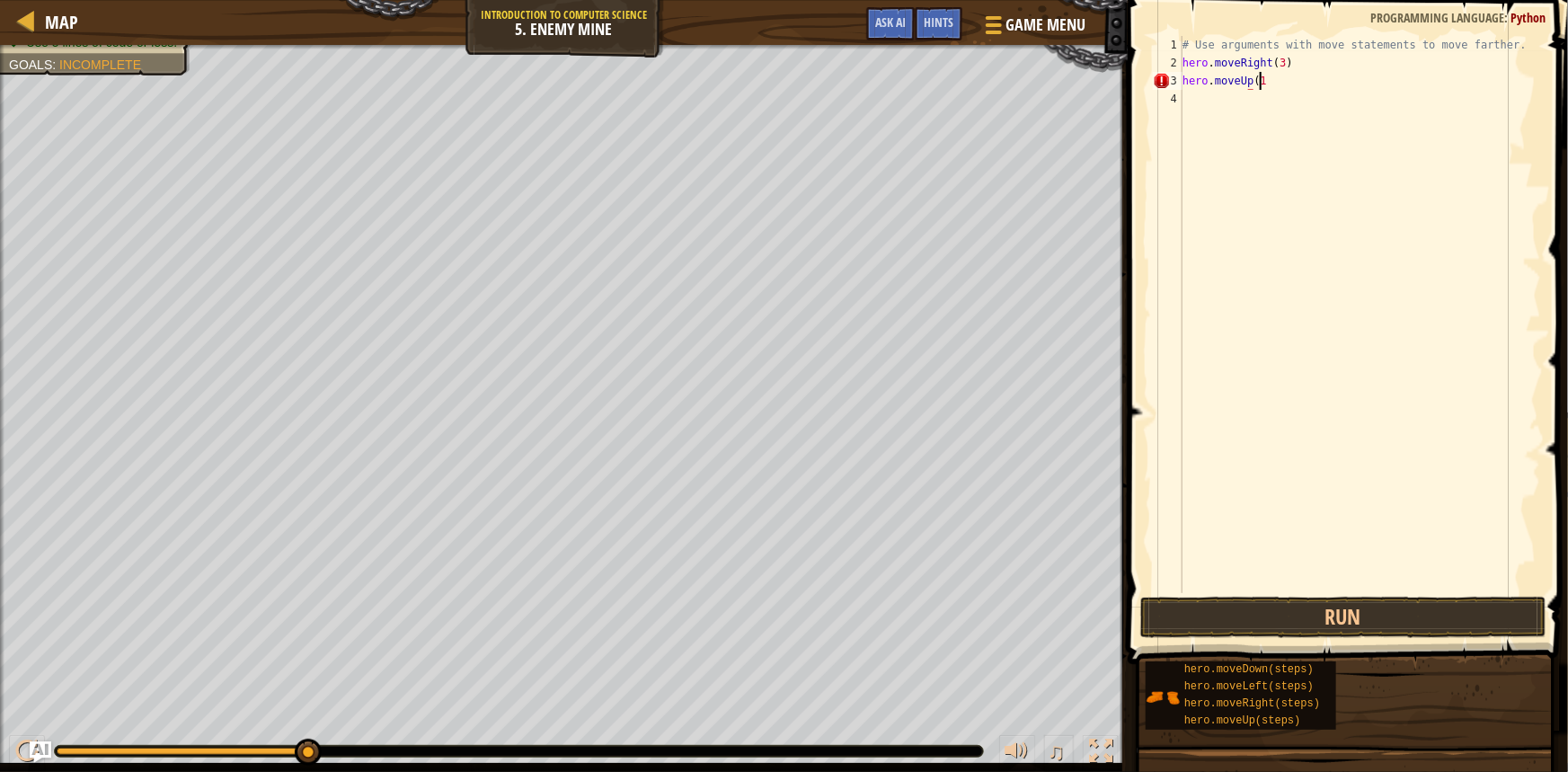
scroll to position [8, 6]
type textarea "hero.moveUp(1)"
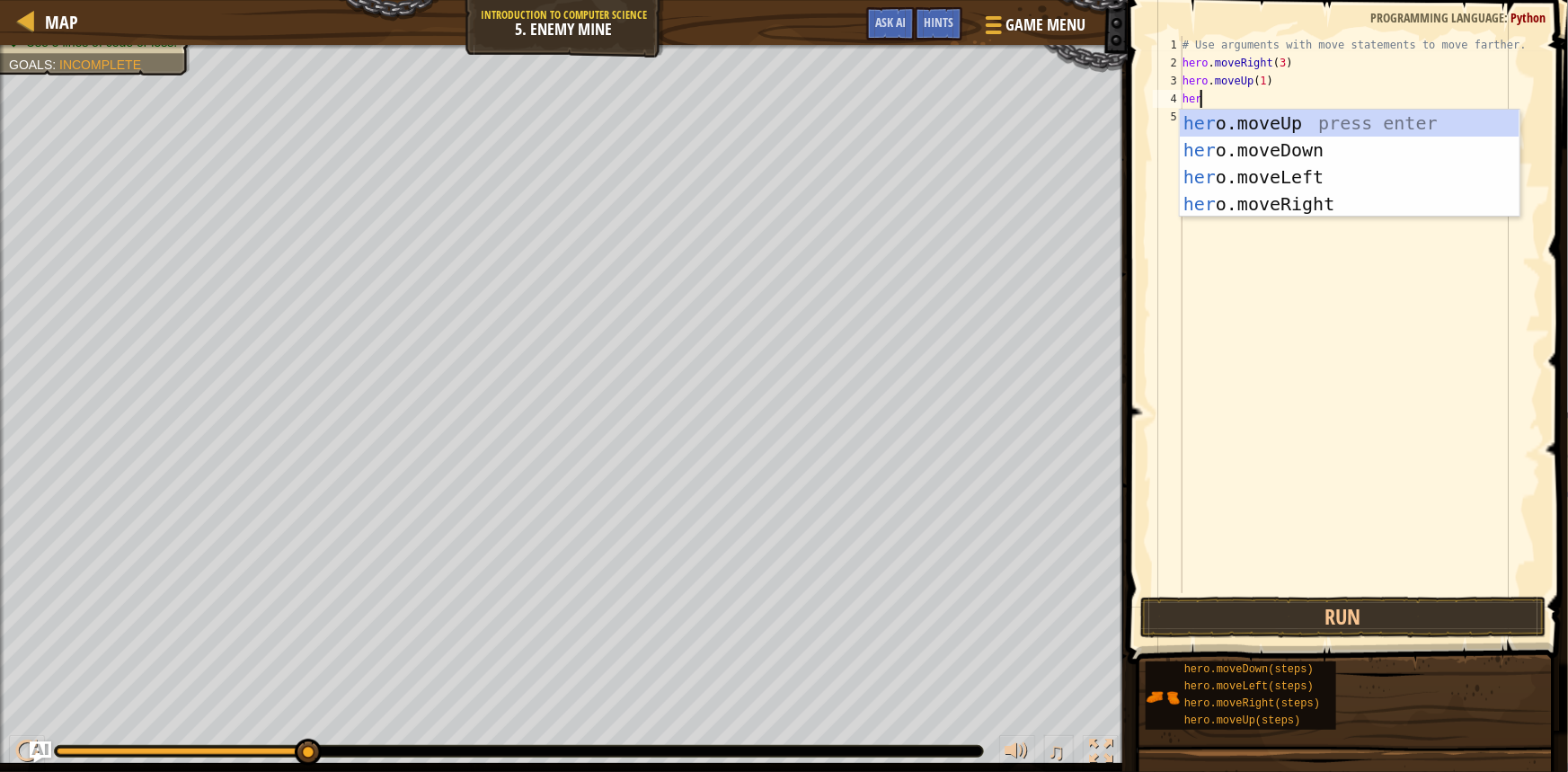
scroll to position [8, 1]
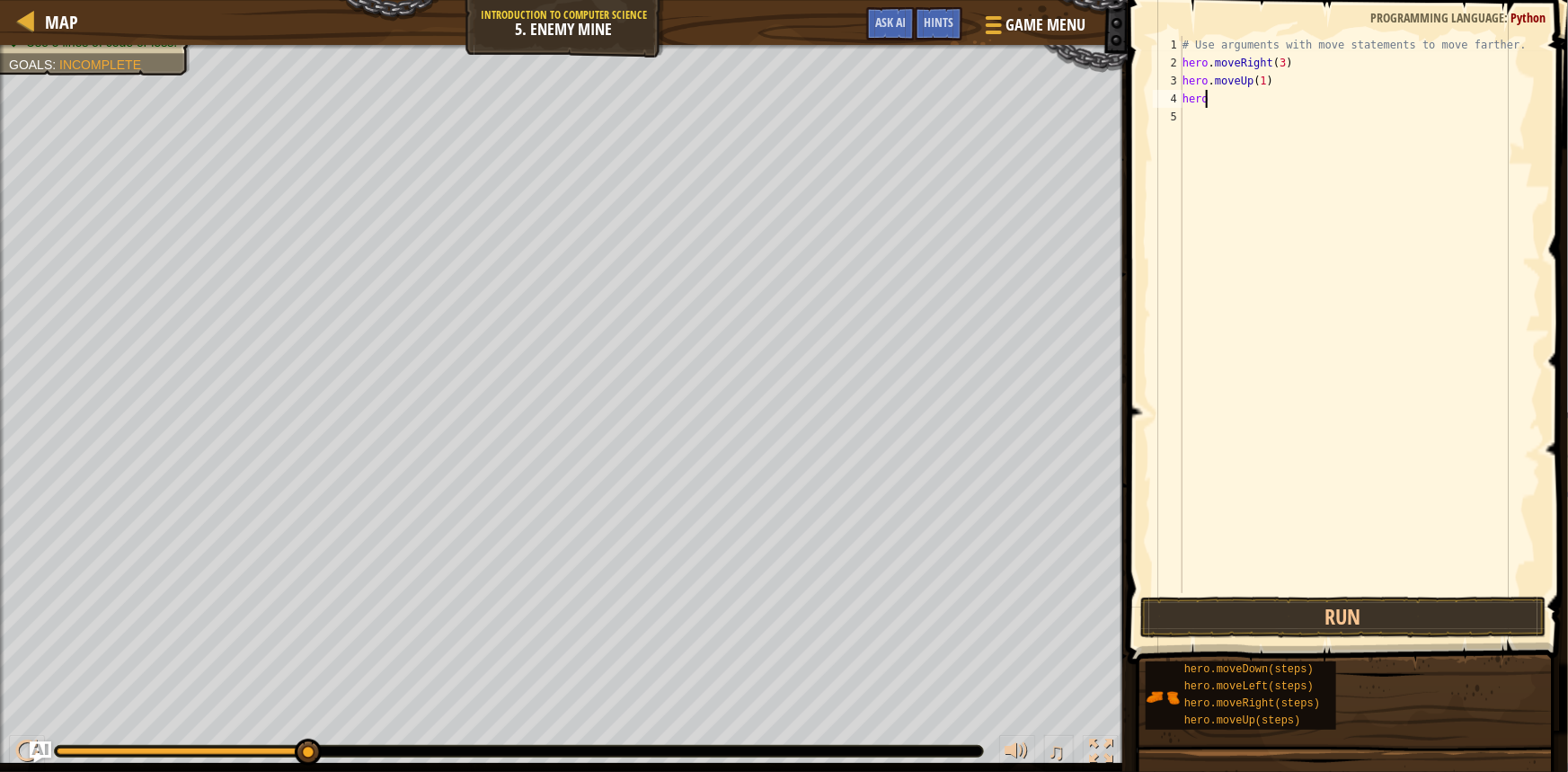
type textarea "hero."
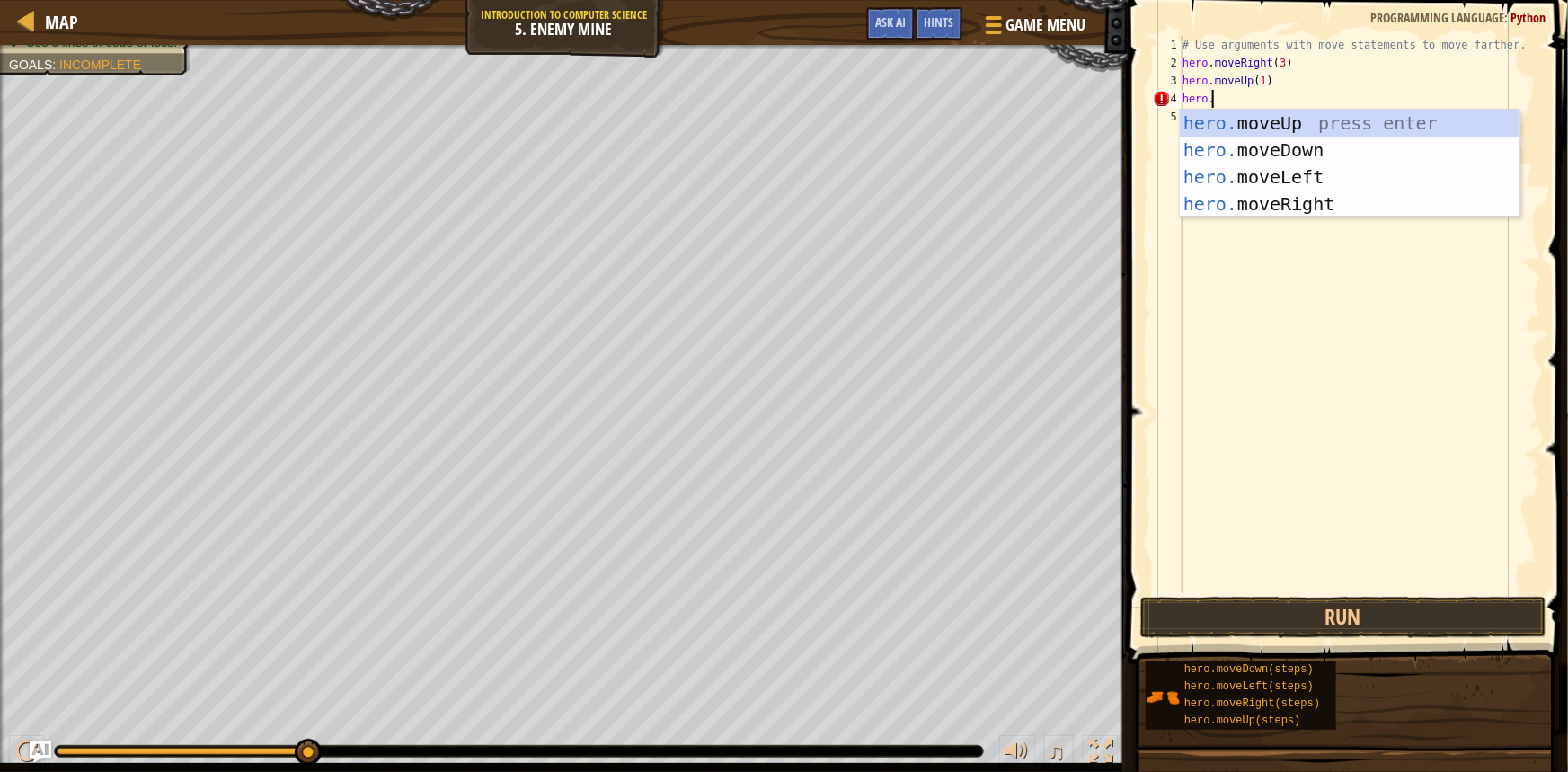
click at [1284, 311] on div "# Use arguments with move statements to move farther. hero . moveRight ( 3 ) he…" at bounding box center [1360, 332] width 362 height 593
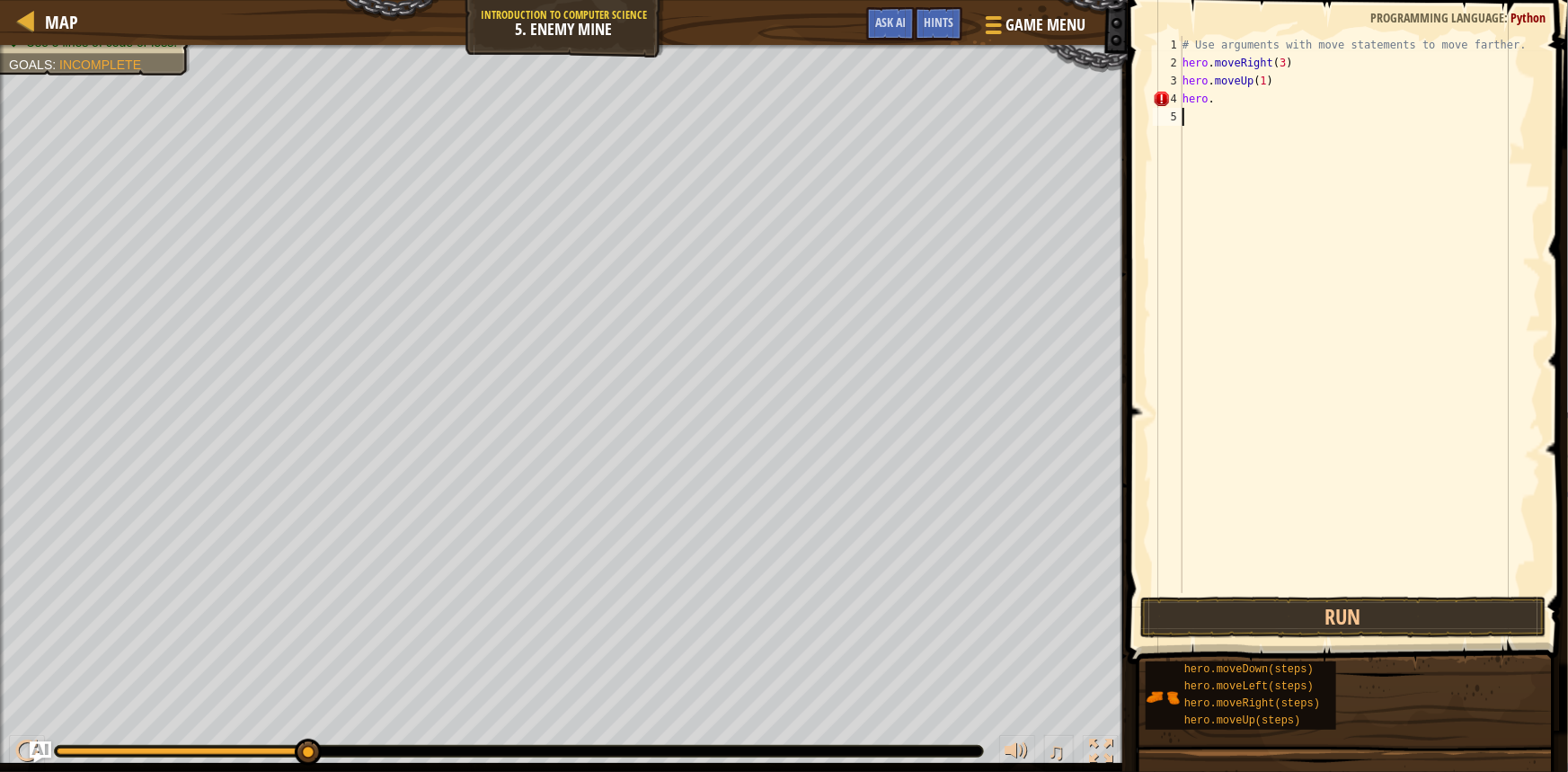
scroll to position [8, 0]
click at [1240, 100] on div "# Use arguments with move statements to move farther. hero . moveRight ( 3 ) he…" at bounding box center [1360, 332] width 362 height 593
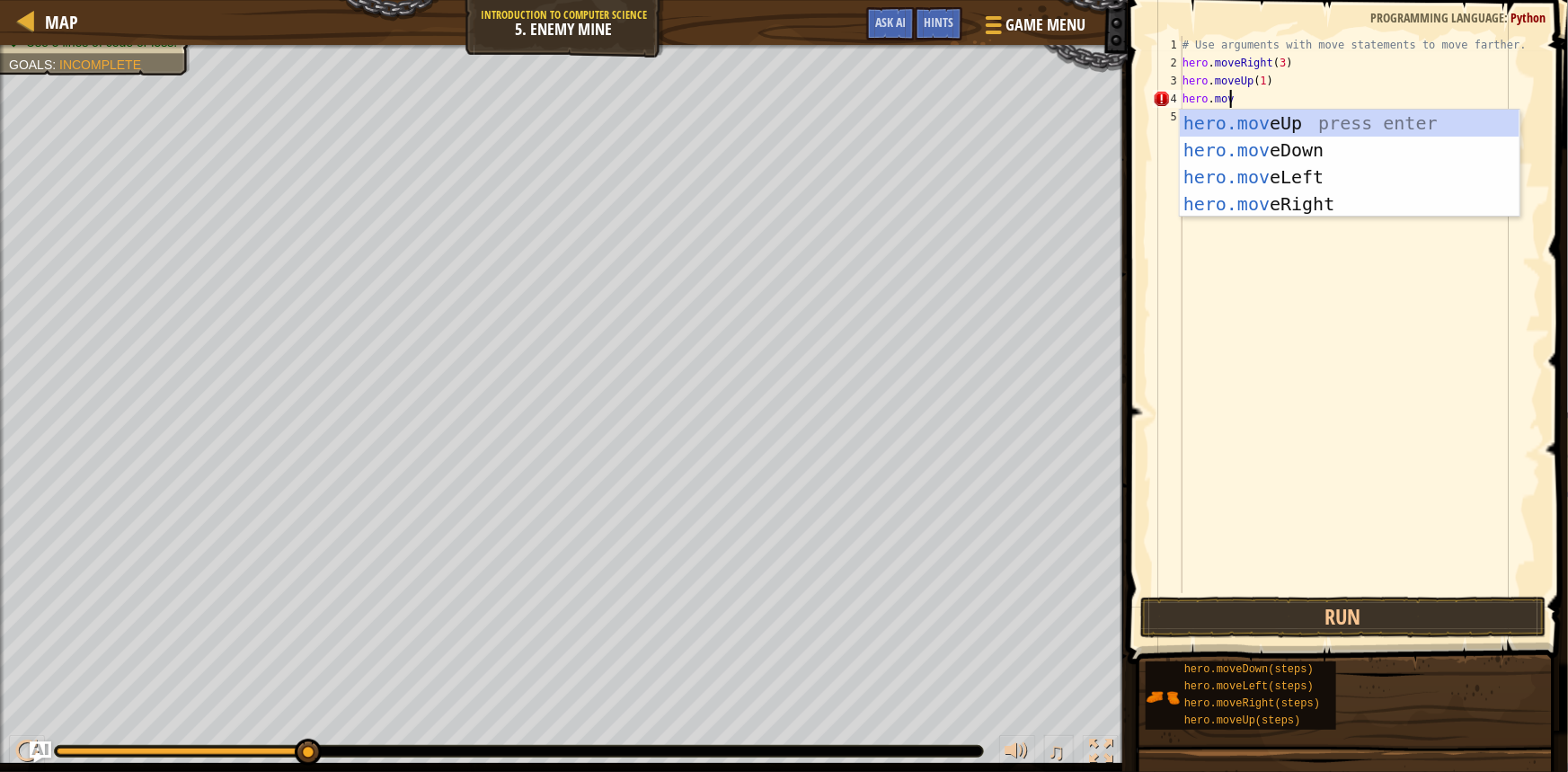
scroll to position [8, 3]
type textarea "hero.moveR"
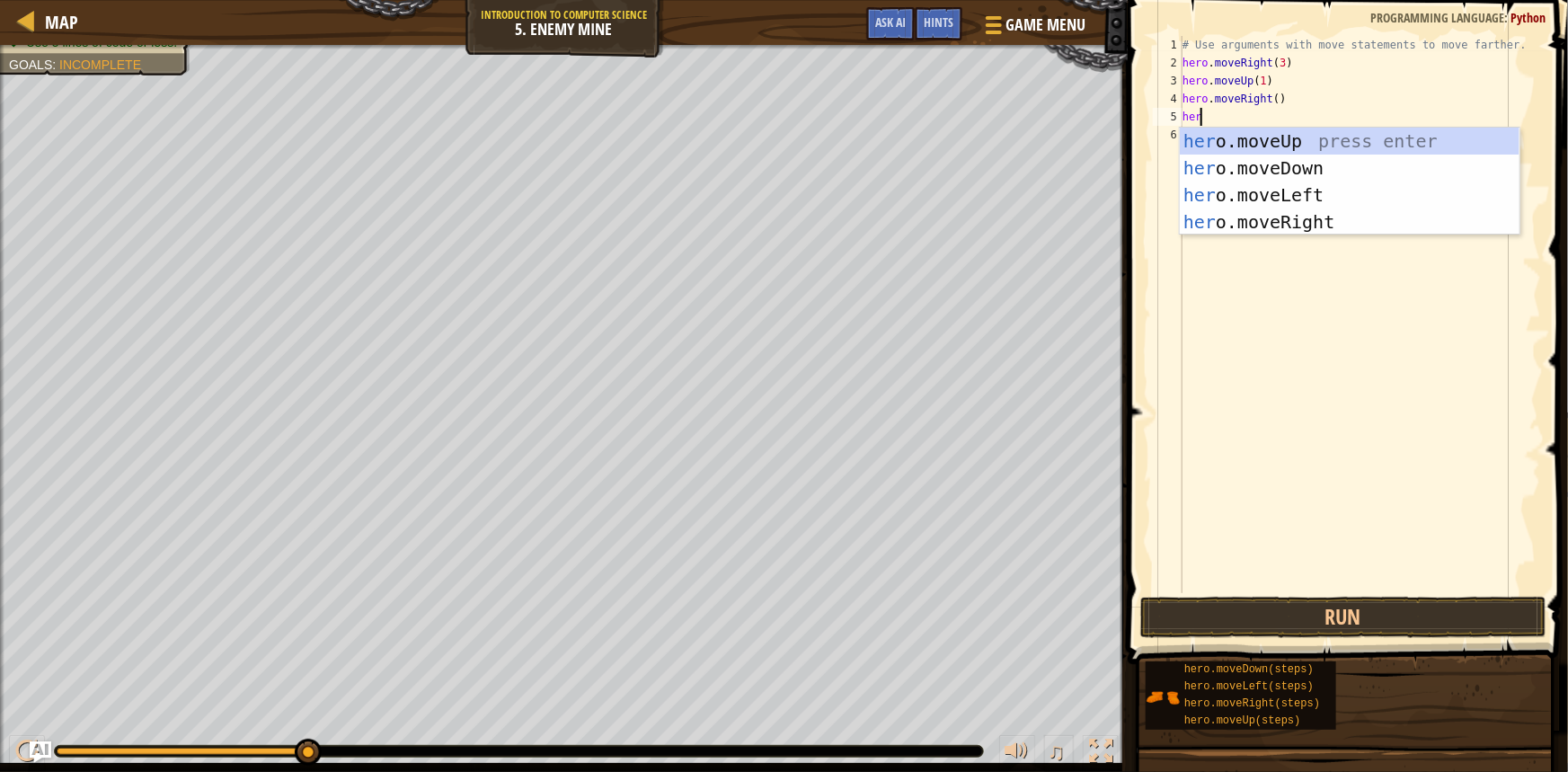
scroll to position [8, 1]
type textarea "hero."
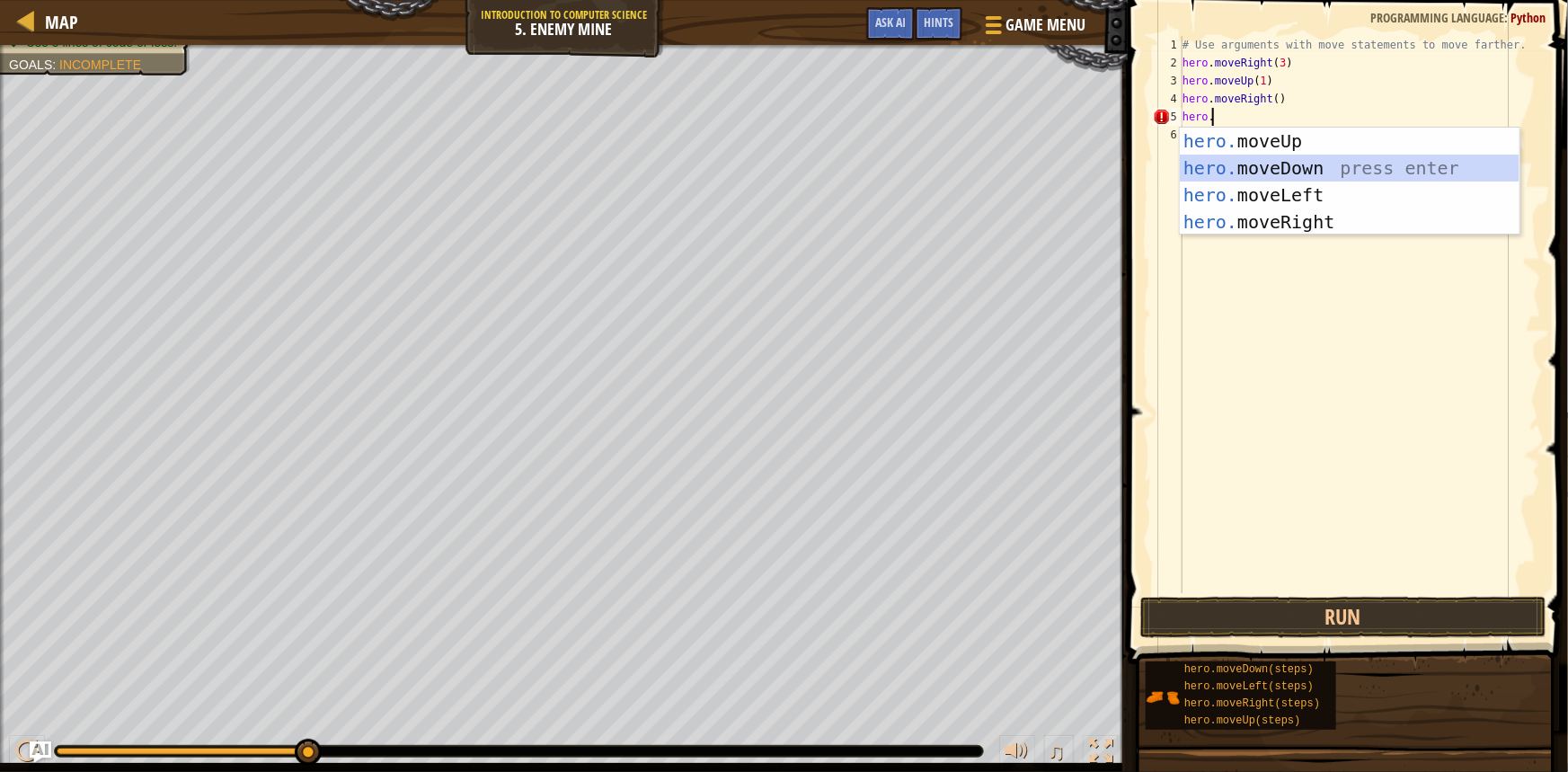
scroll to position [8, 0]
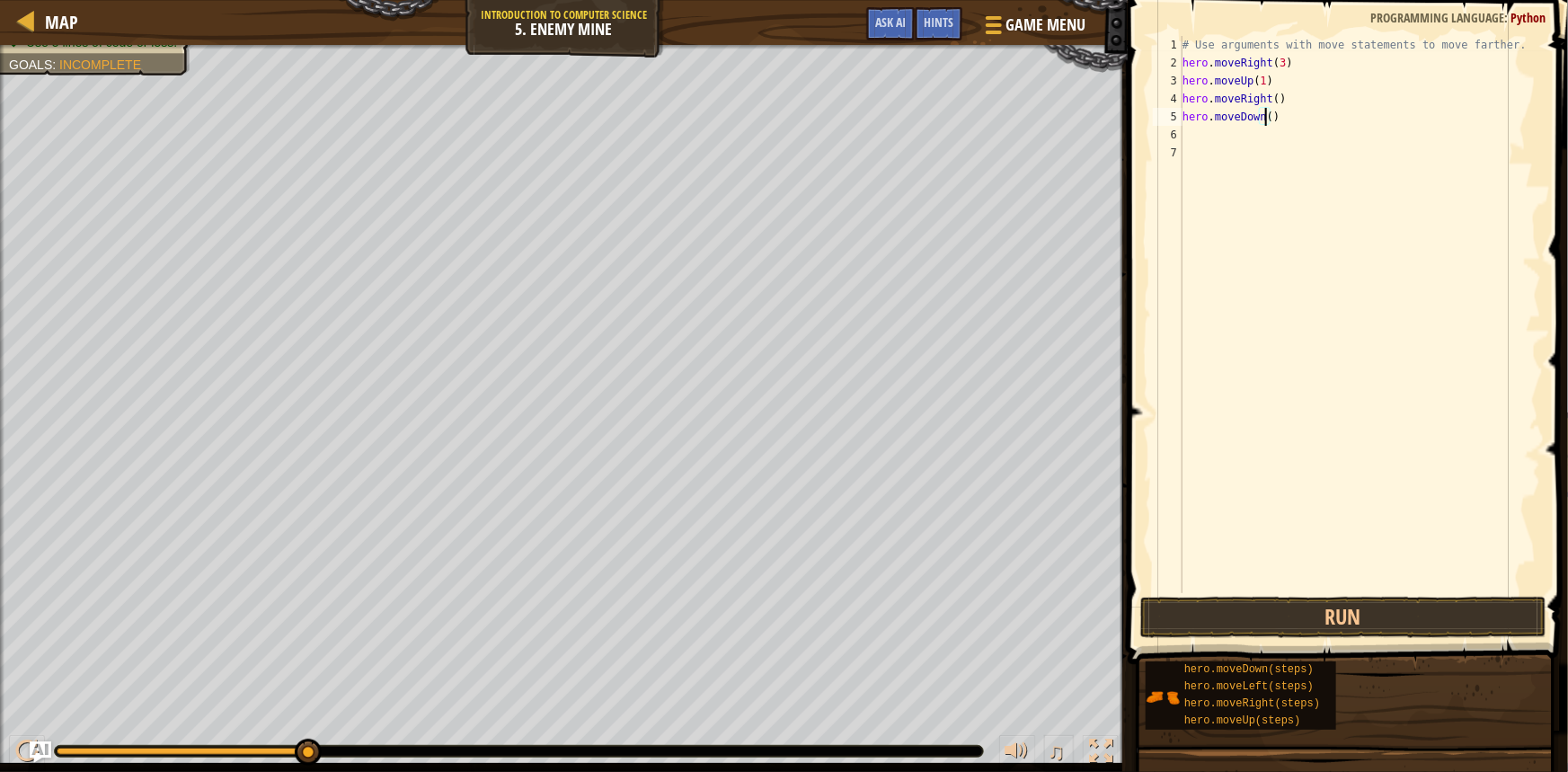
type textarea "hero.moveDown(4)"
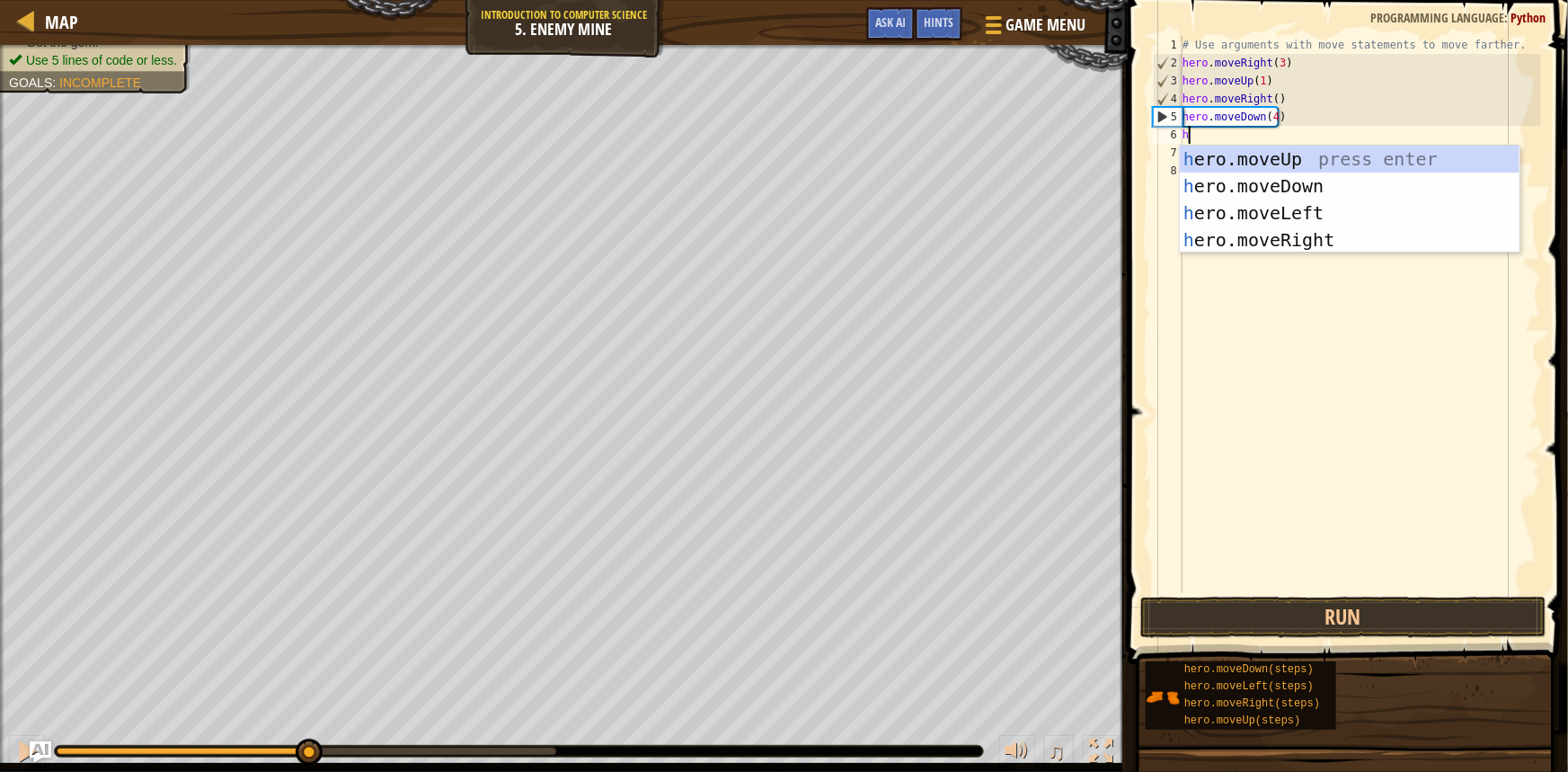
type textarea "he"
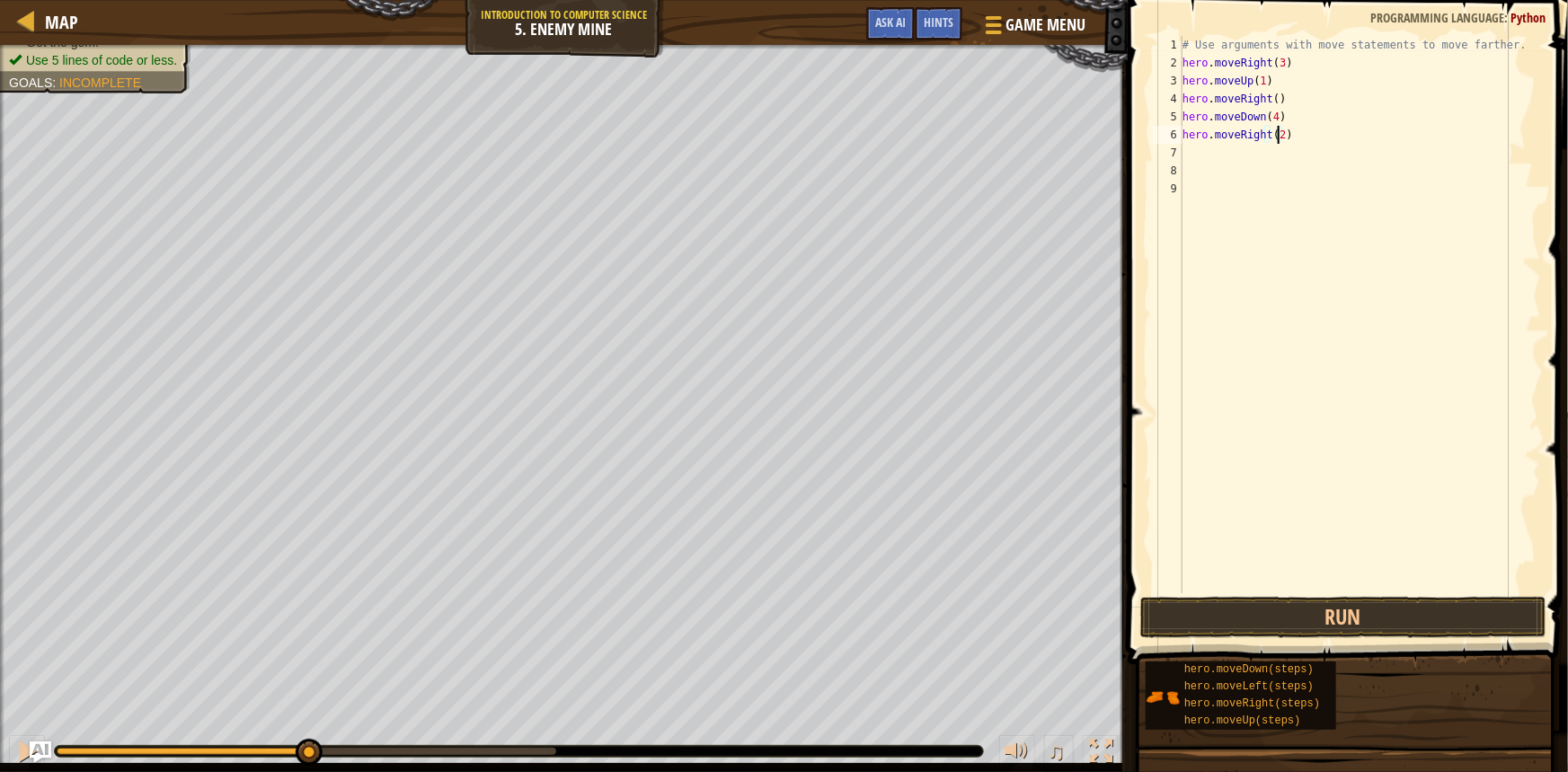
scroll to position [8, 7]
drag, startPoint x: 1500, startPoint y: 48, endPoint x: 1075, endPoint y: -3, distance: 428.0
click at [1075, 0] on html "Map Introduction to Computer Science 5. Enemy Mine Game Menu Done Hints Ask AI …" at bounding box center [784, 0] width 1568 height 0
type textarea "# Use arguments with move statements to move farther."
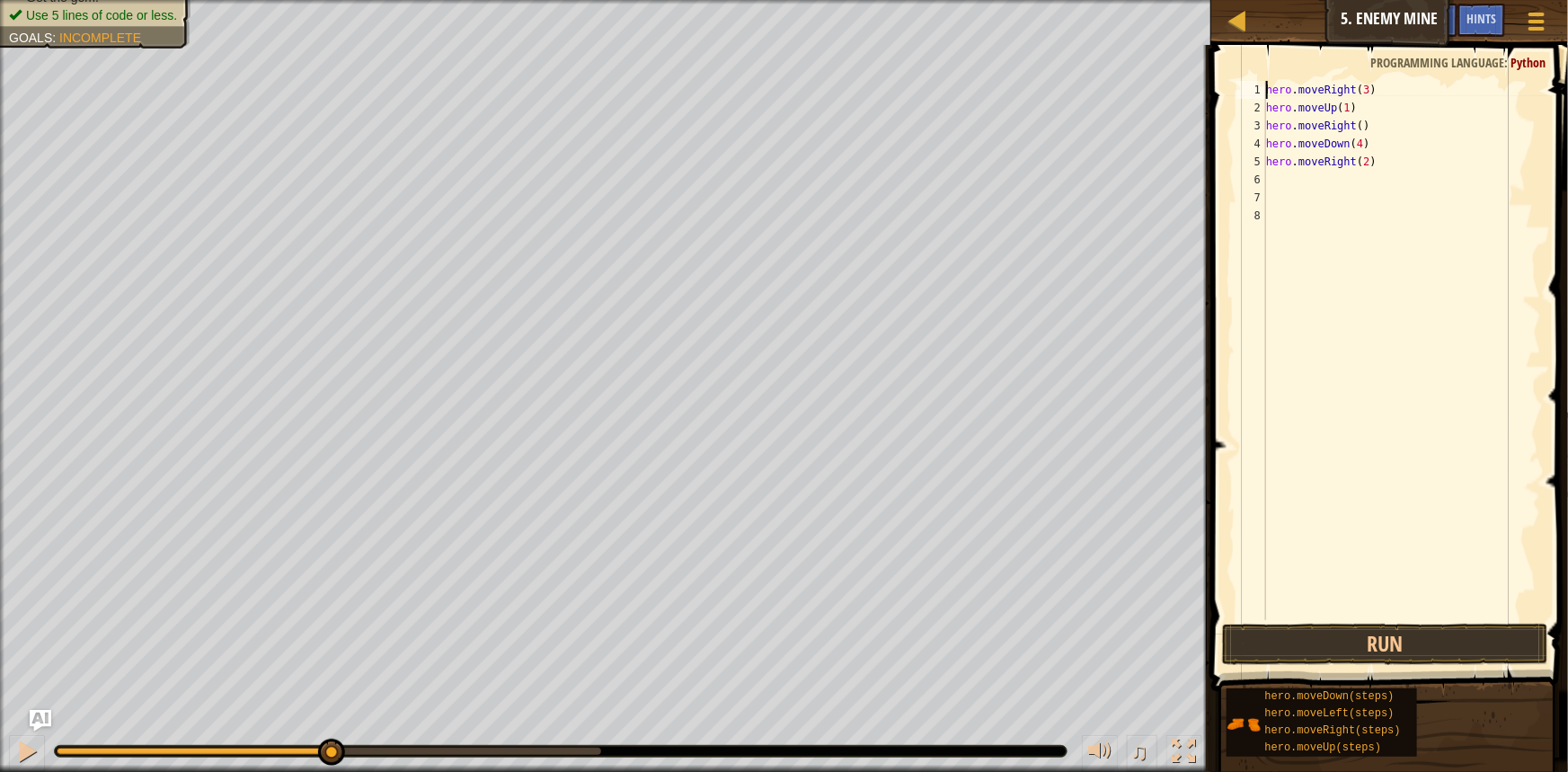
click at [1387, 170] on div "hero . moveRight ( 3 ) hero . moveUp ( 1 ) hero . moveRight ( ) hero . moveDown…" at bounding box center [1402, 368] width 279 height 575
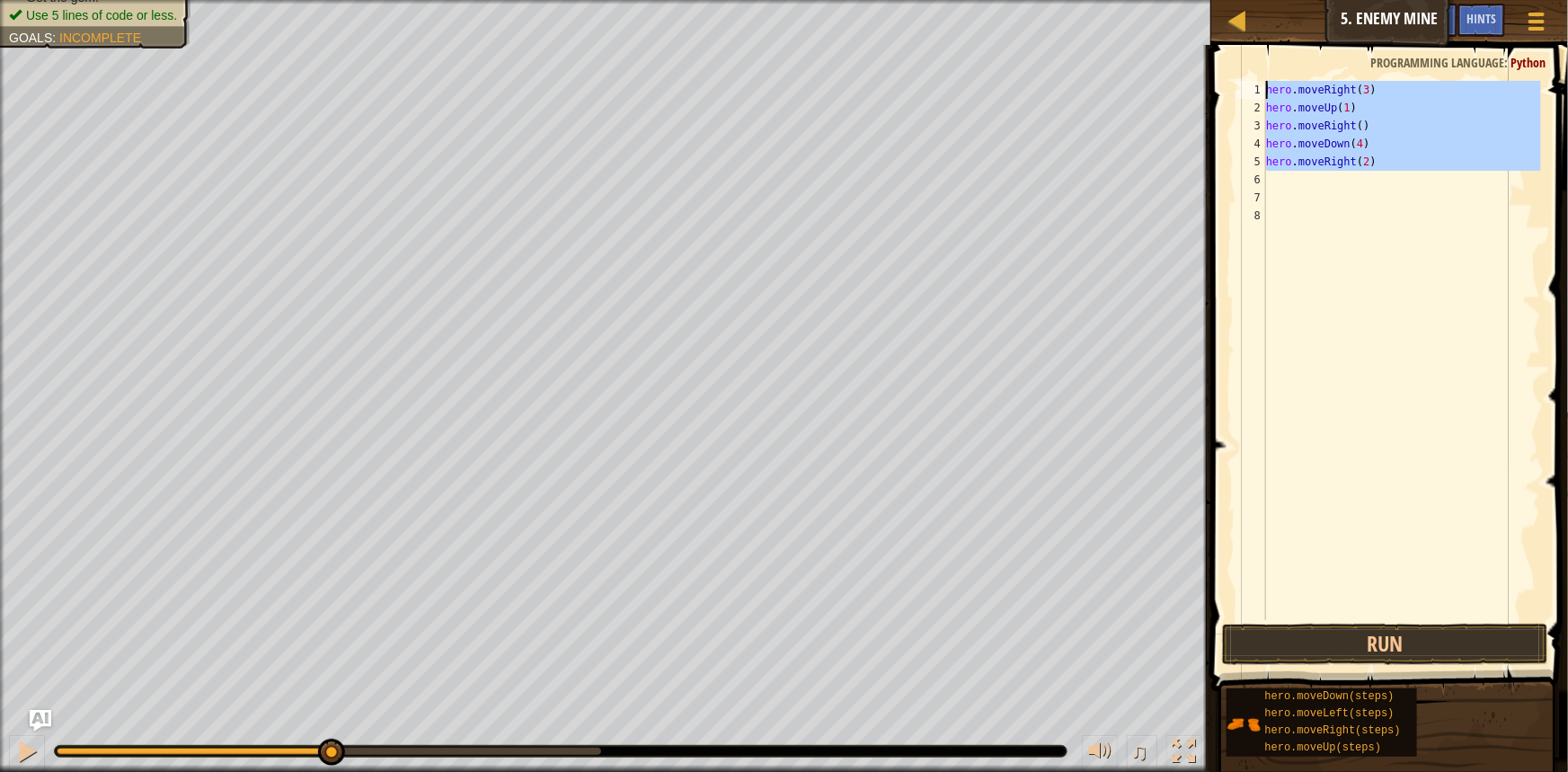
drag, startPoint x: 1388, startPoint y: 171, endPoint x: 1233, endPoint y: 87, distance: 176.3
click at [1233, 87] on div "hero.moveRight(2) 1 2 3 4 5 6 7 8 hero . moveRight ( 3 ) hero . moveUp ( 1 ) he…" at bounding box center [1386, 350] width 308 height 539
click at [1419, 638] on button "Run" at bounding box center [1384, 644] width 325 height 41
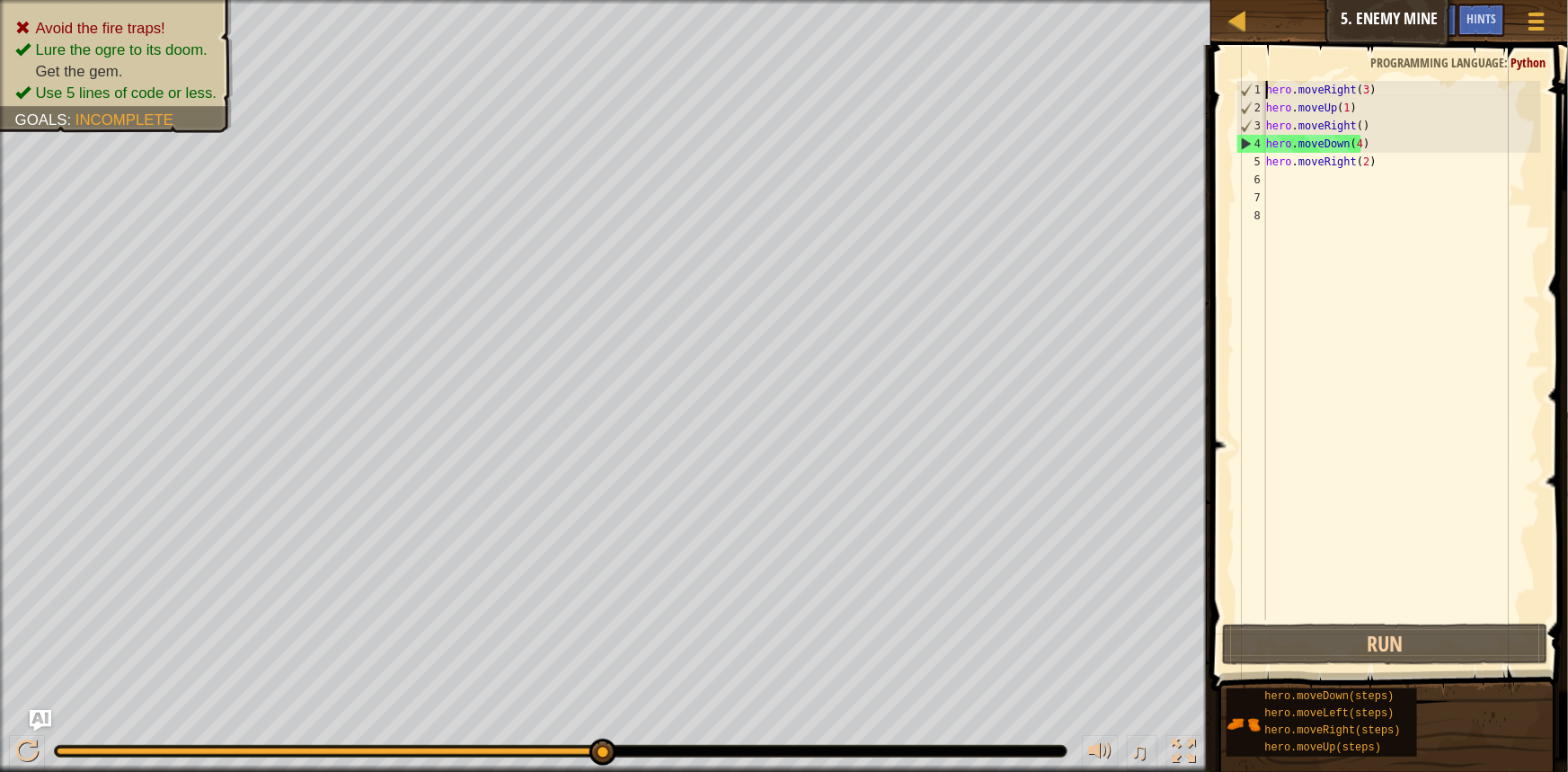
click at [1353, 145] on div "hero . moveRight ( 3 ) hero . moveUp ( 1 ) hero . moveRight ( ) hero . moveDown…" at bounding box center [1402, 368] width 279 height 575
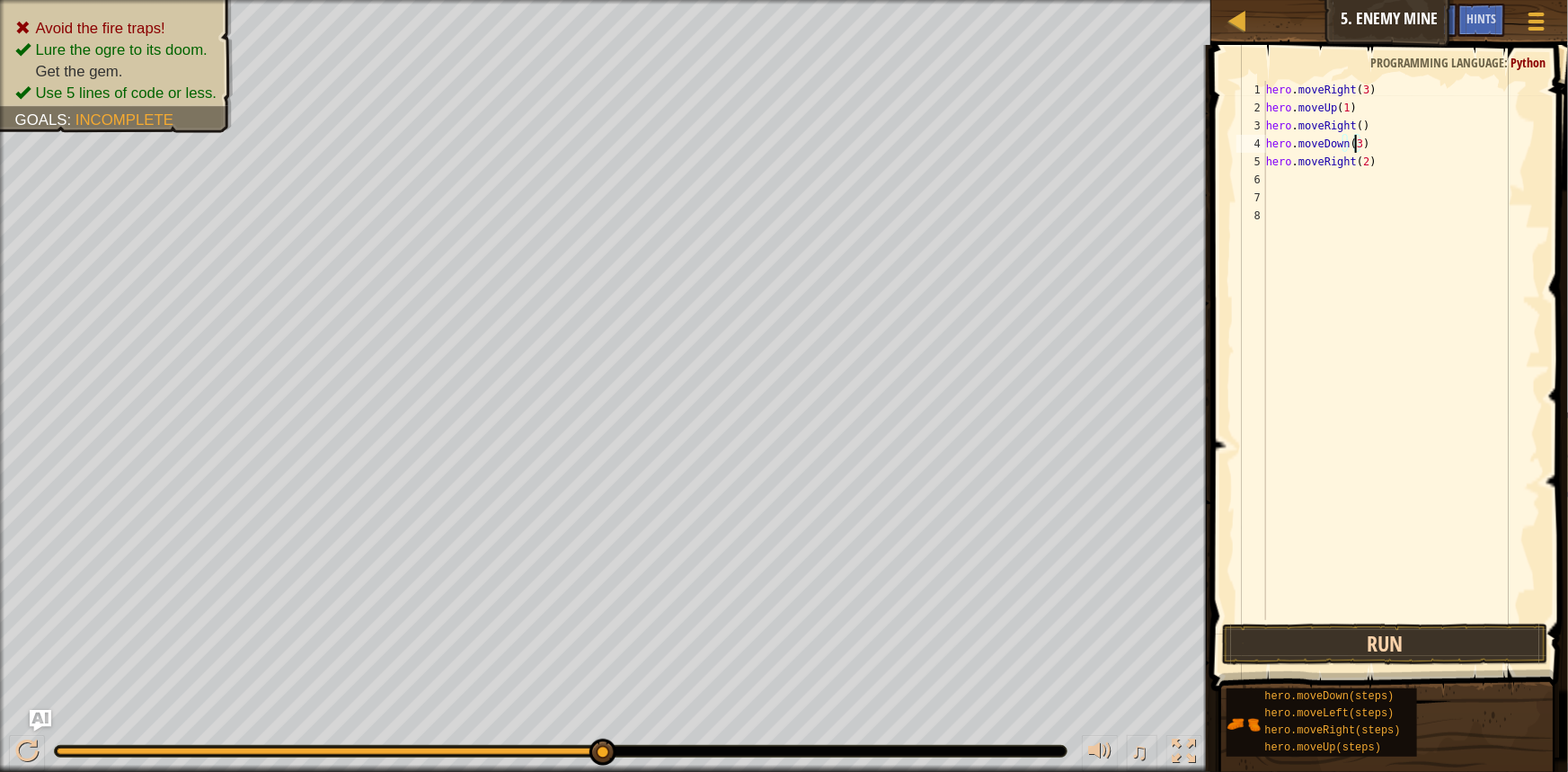
type textarea "hero.moveDown(3)"
click at [1333, 639] on button "Run" at bounding box center [1384, 644] width 325 height 41
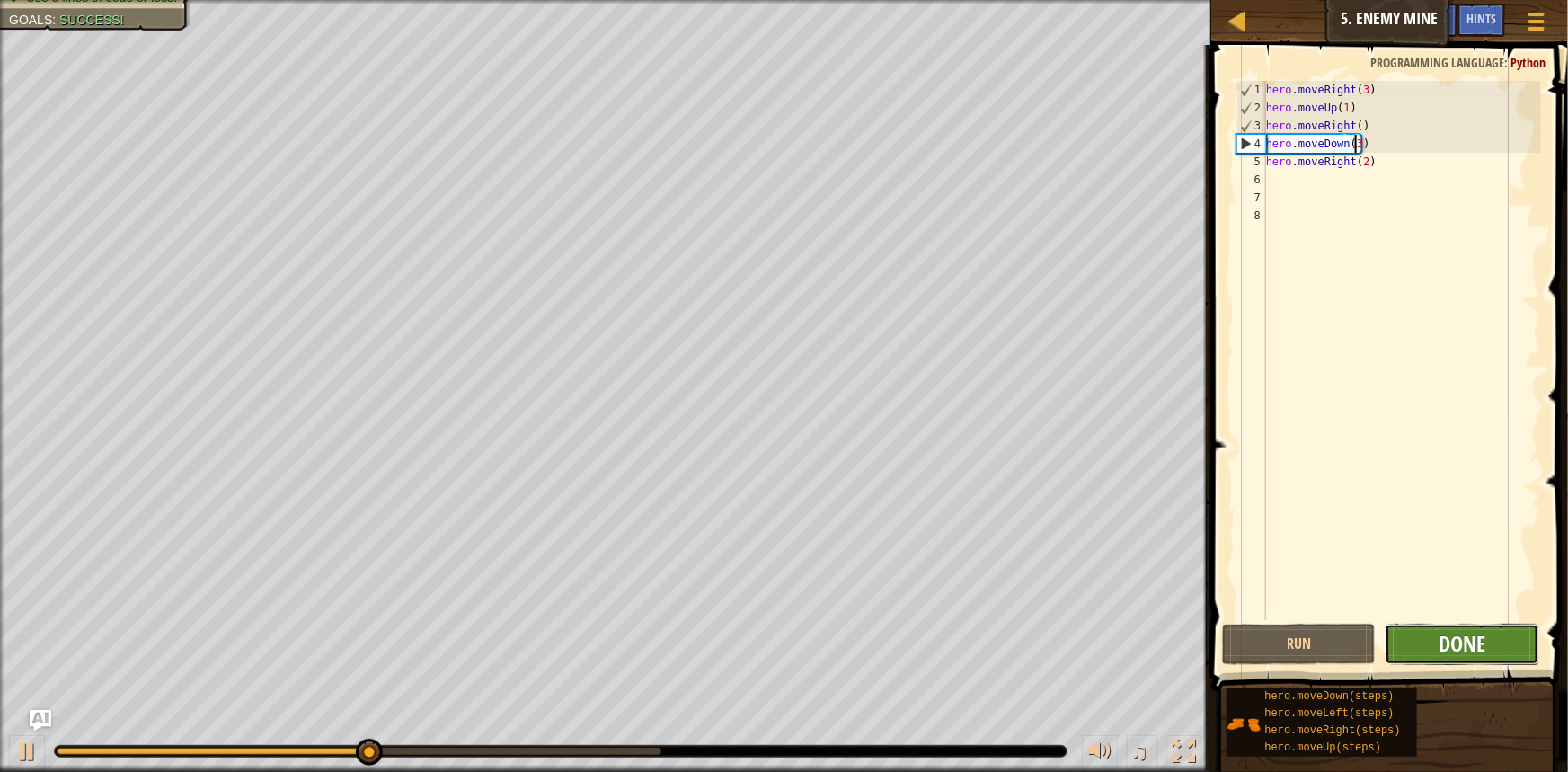
click at [1467, 639] on span "Done" at bounding box center [1461, 644] width 47 height 29
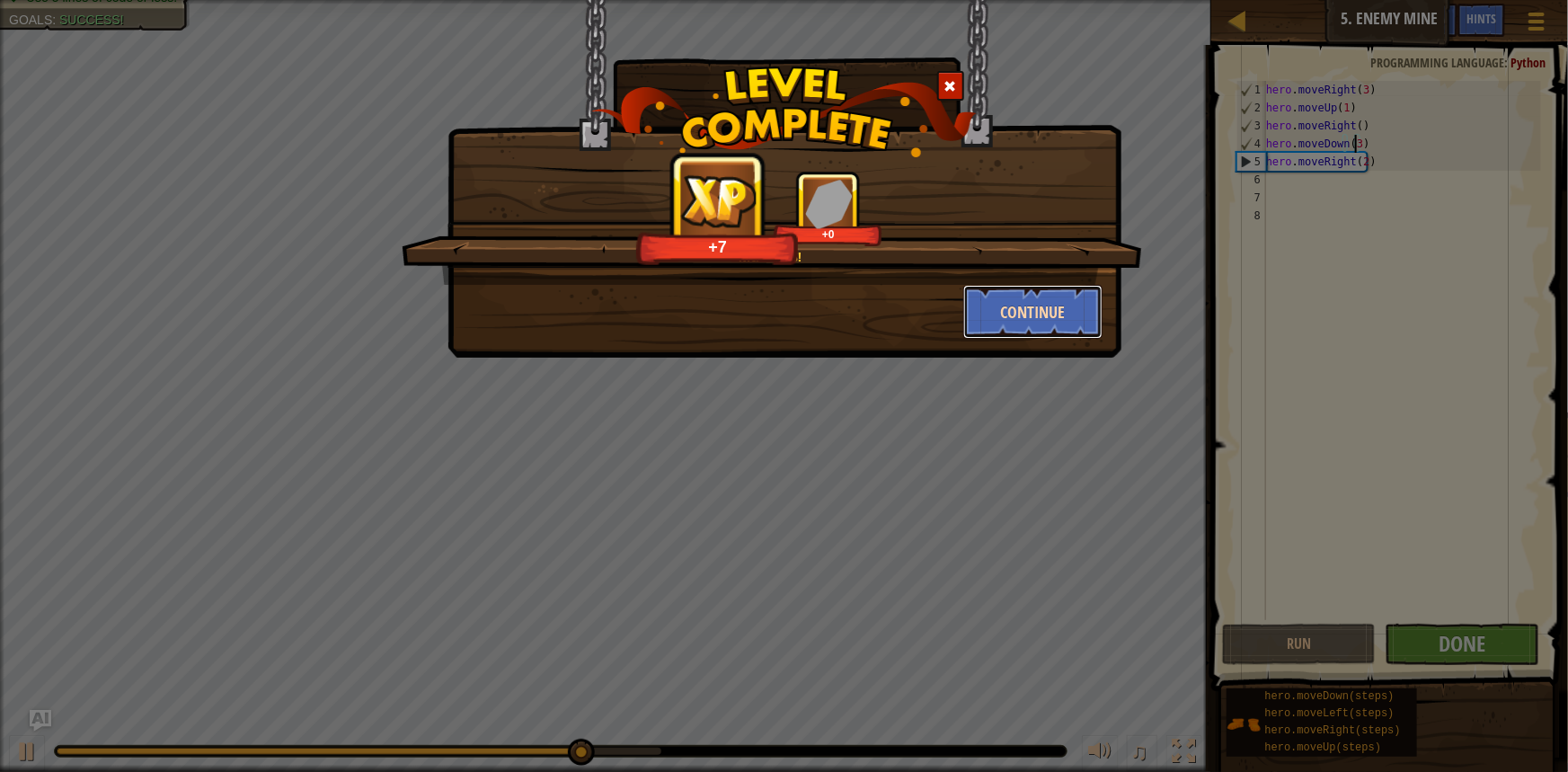
click at [1036, 308] on button "Continue" at bounding box center [1032, 311] width 139 height 54
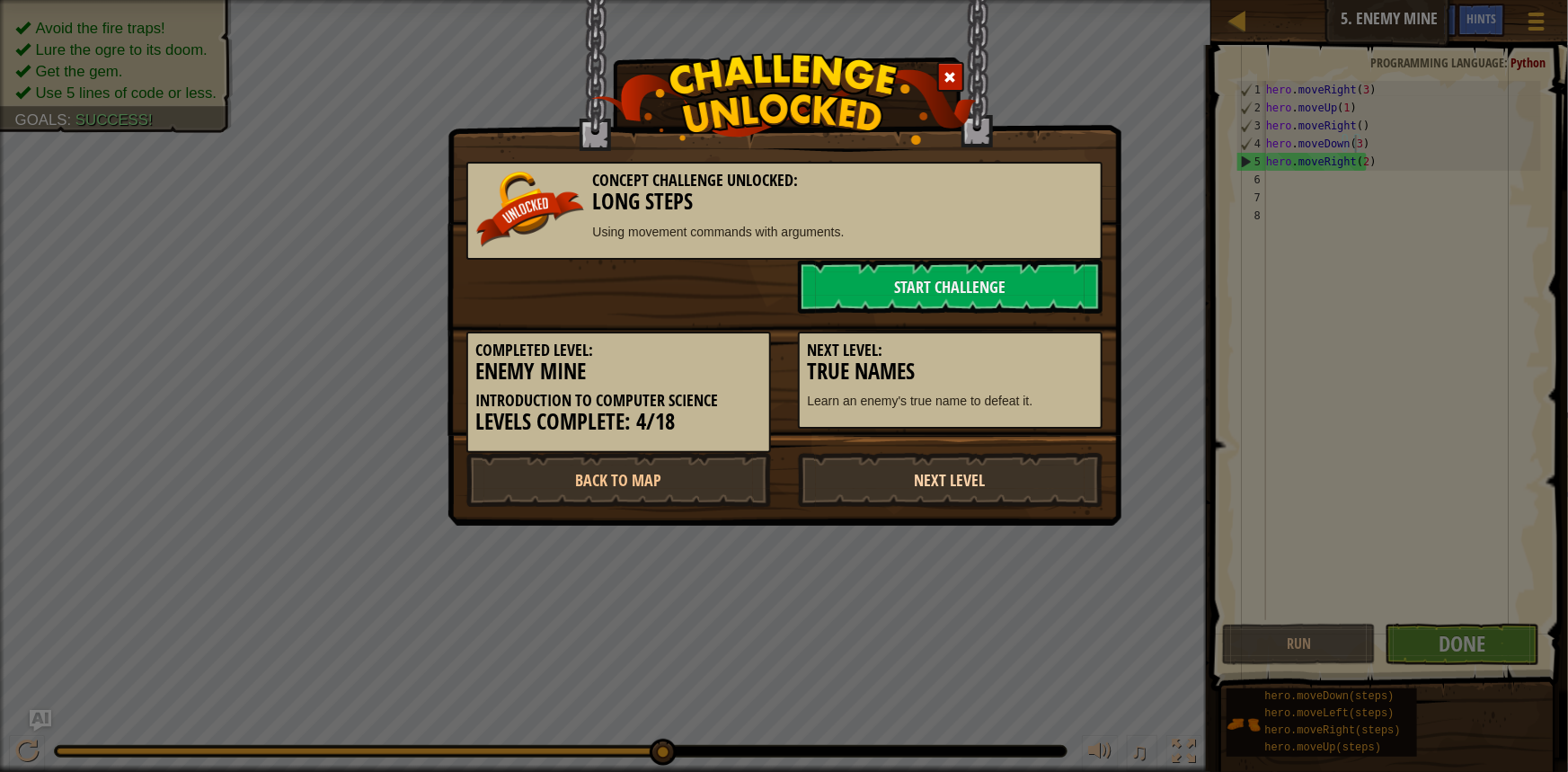
click at [993, 474] on link "Next Level" at bounding box center [949, 480] width 305 height 54
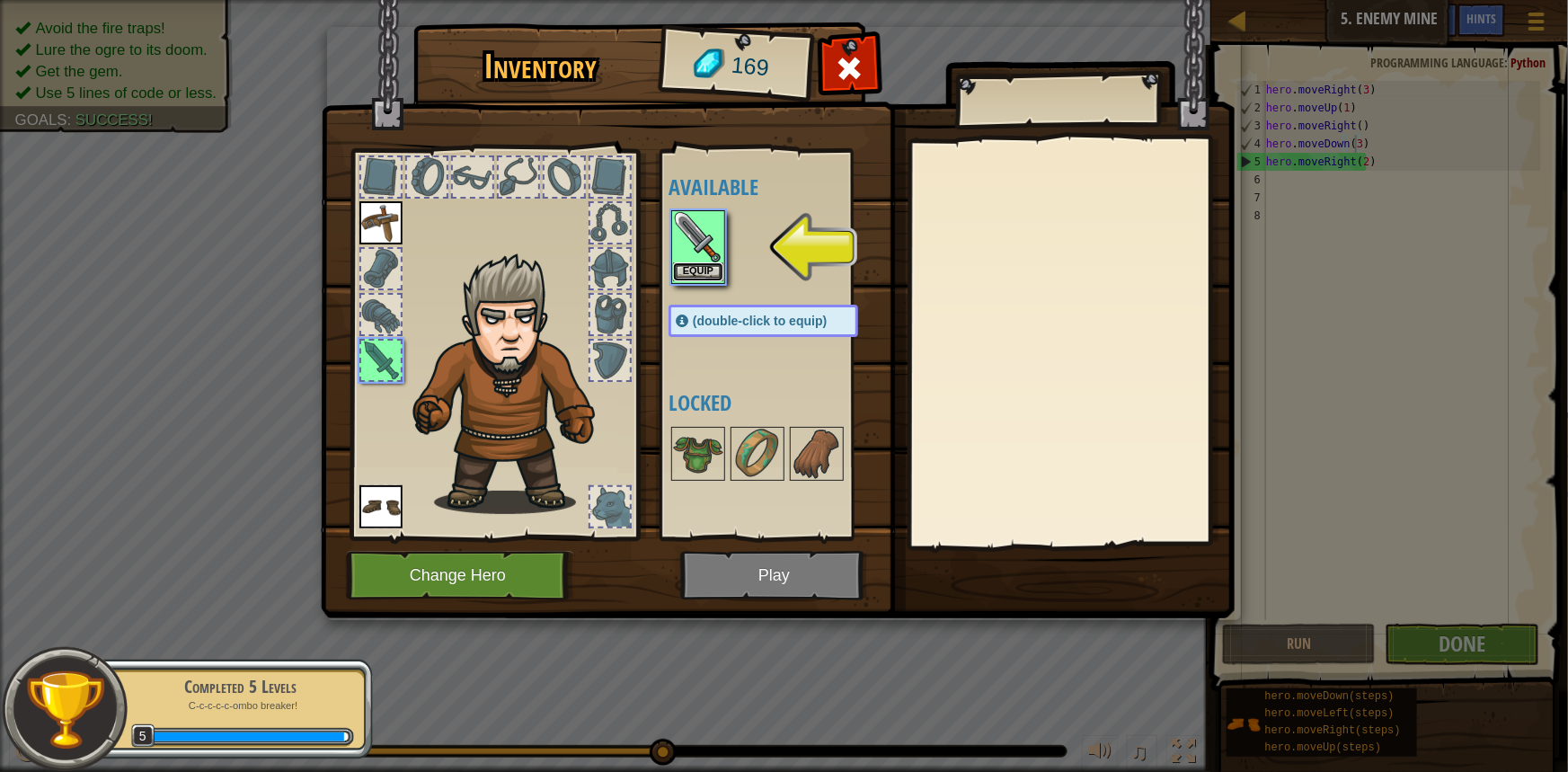
click at [700, 266] on button "Equip" at bounding box center [698, 272] width 50 height 19
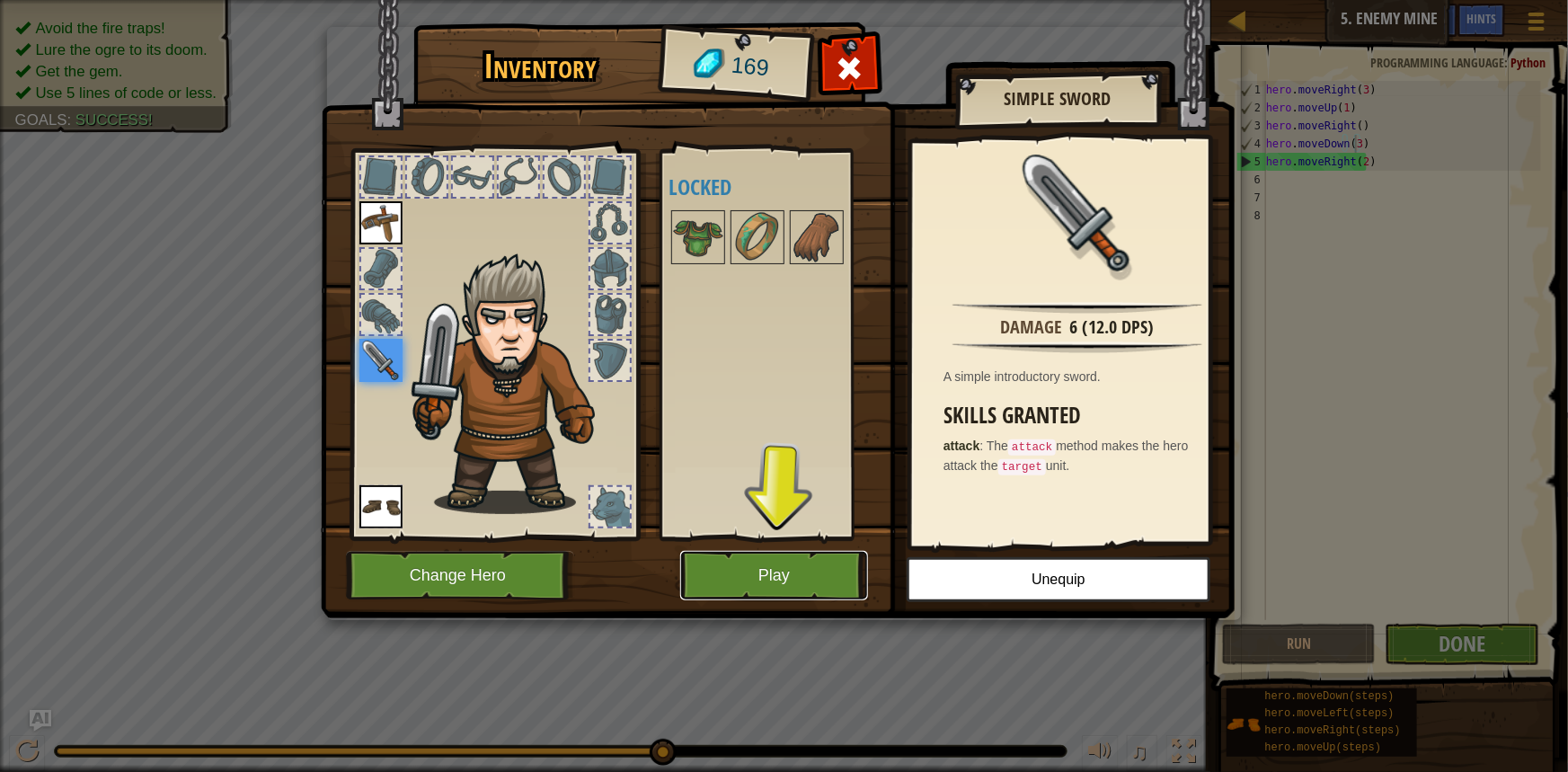
click at [814, 571] on button "Play" at bounding box center [773, 575] width 187 height 49
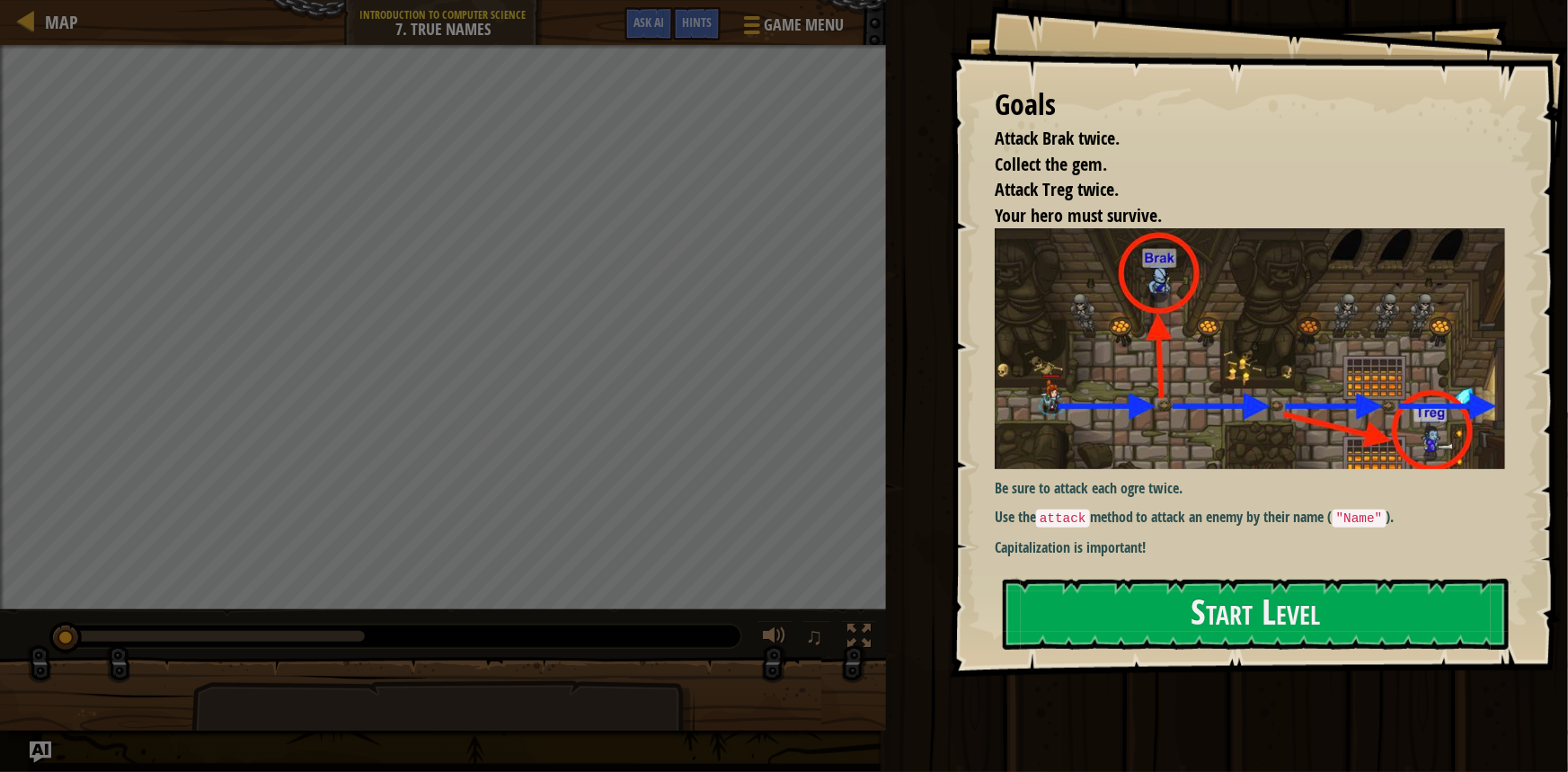
drag, startPoint x: 1164, startPoint y: 214, endPoint x: 950, endPoint y: 228, distance: 214.5
click at [950, 228] on div "Goals Attack Brak twice. Collect the gem. Attack Treg twice. Your hero must sur…" at bounding box center [1258, 338] width 618 height 678
drag, startPoint x: 1040, startPoint y: 520, endPoint x: 1158, endPoint y: 516, distance: 118.1
click at [1158, 516] on p "Use the attack method to attack an enemy by their name ( "Name" )." at bounding box center [1256, 517] width 524 height 21
click at [1066, 521] on p "Use the attack method to attack an enemy by their name ( "Name" )." at bounding box center [1256, 517] width 524 height 21
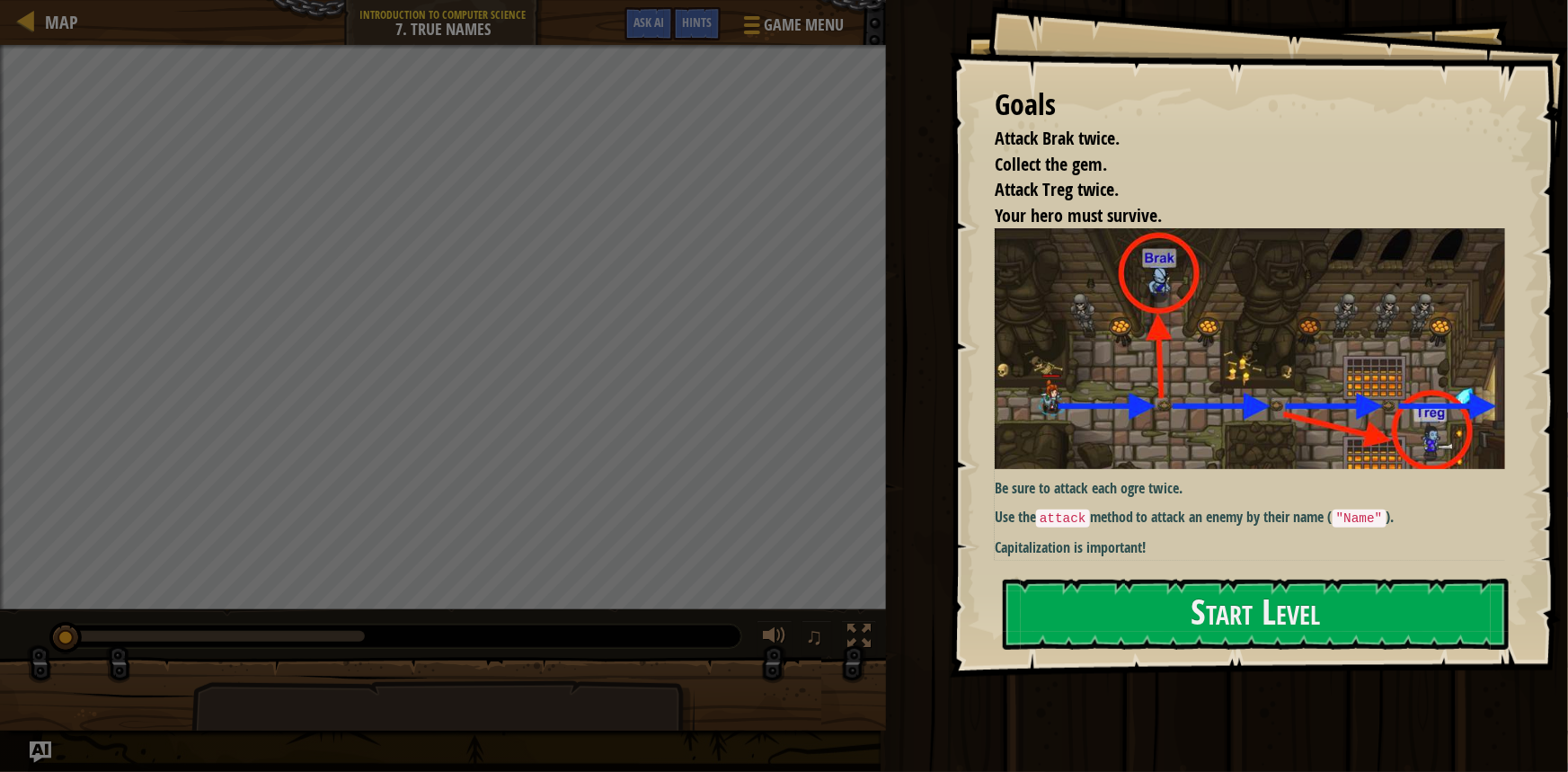
click at [1066, 521] on p "Use the attack method to attack an enemy by their name ( "Name" )." at bounding box center [1256, 517] width 524 height 21
click at [1318, 602] on button "Start Level" at bounding box center [1255, 614] width 505 height 71
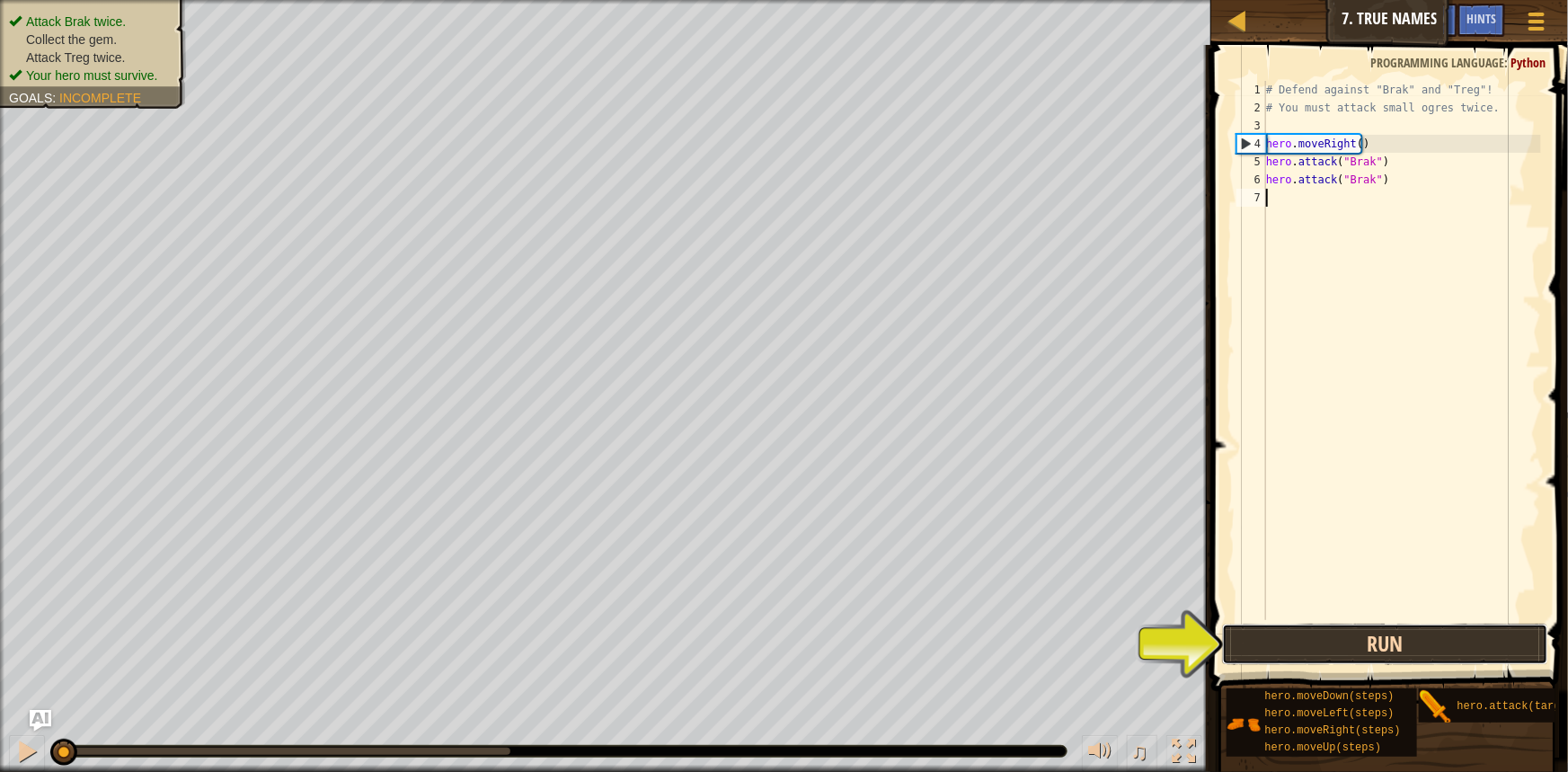
click at [1382, 644] on button "Run" at bounding box center [1384, 644] width 325 height 41
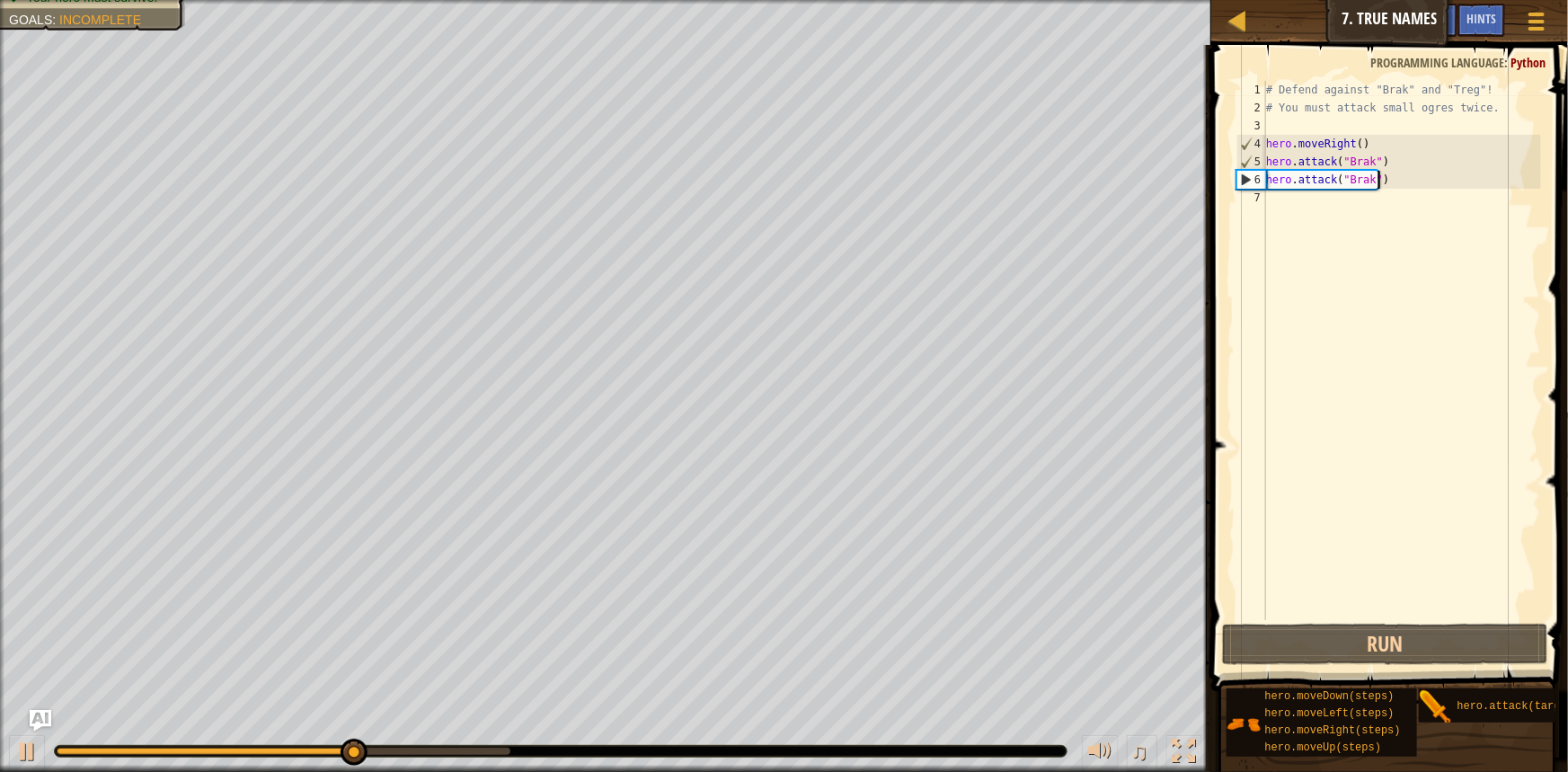
click at [1423, 175] on div "# Defend against "Brak" and "Treg"! # You must attack small ogres twice. hero .…" at bounding box center [1402, 368] width 279 height 575
type textarea "hero.attack("Brak")"
click at [1355, 180] on div "# Defend against "Brak" and "Treg"! # You must attack small ogres twice. hero .…" at bounding box center [1402, 368] width 279 height 575
click at [1385, 179] on div "# Defend against "Brak" and "Treg"! # You must attack small ogres twice. hero .…" at bounding box center [1402, 368] width 279 height 575
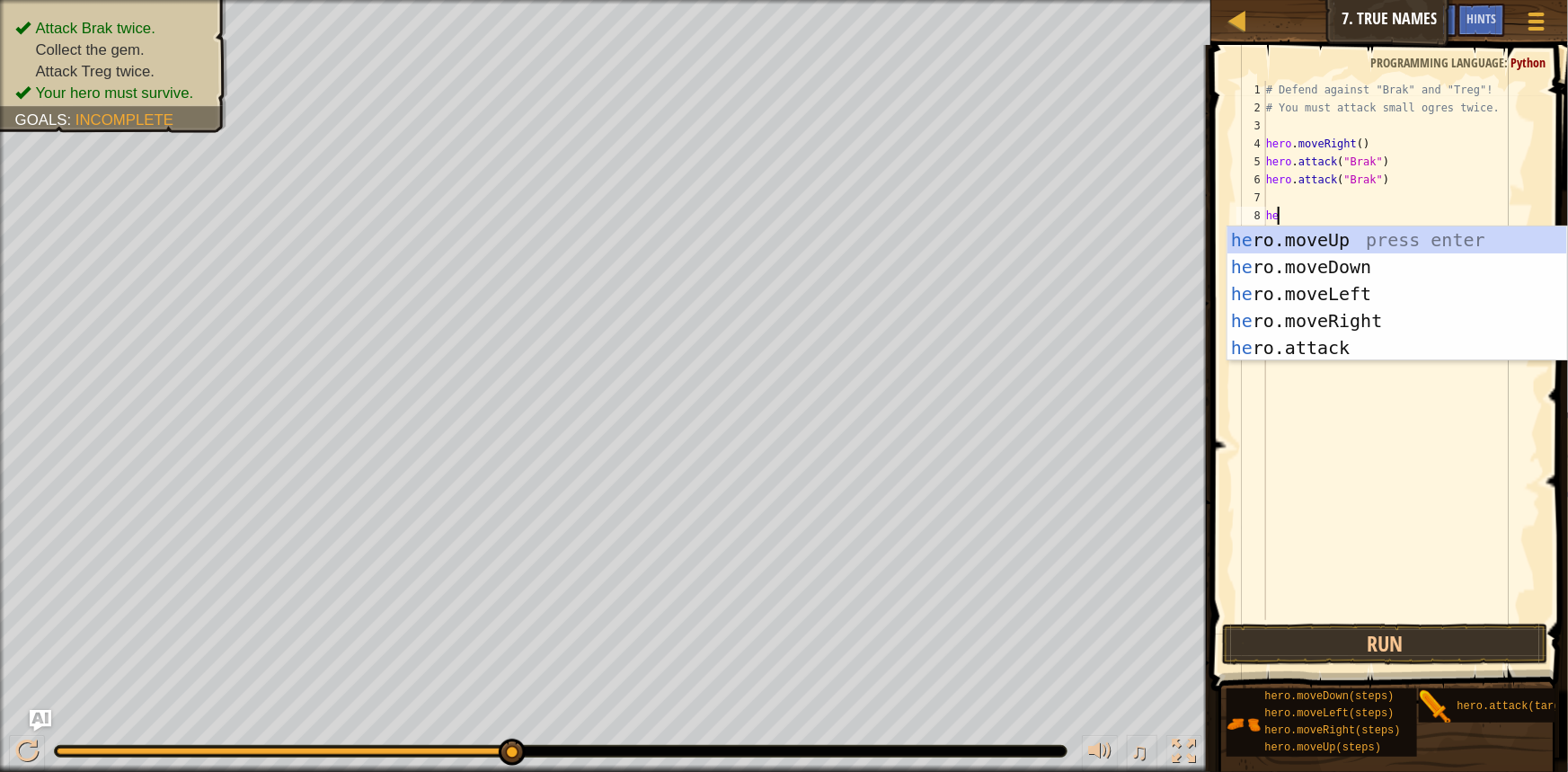
scroll to position [8, 0]
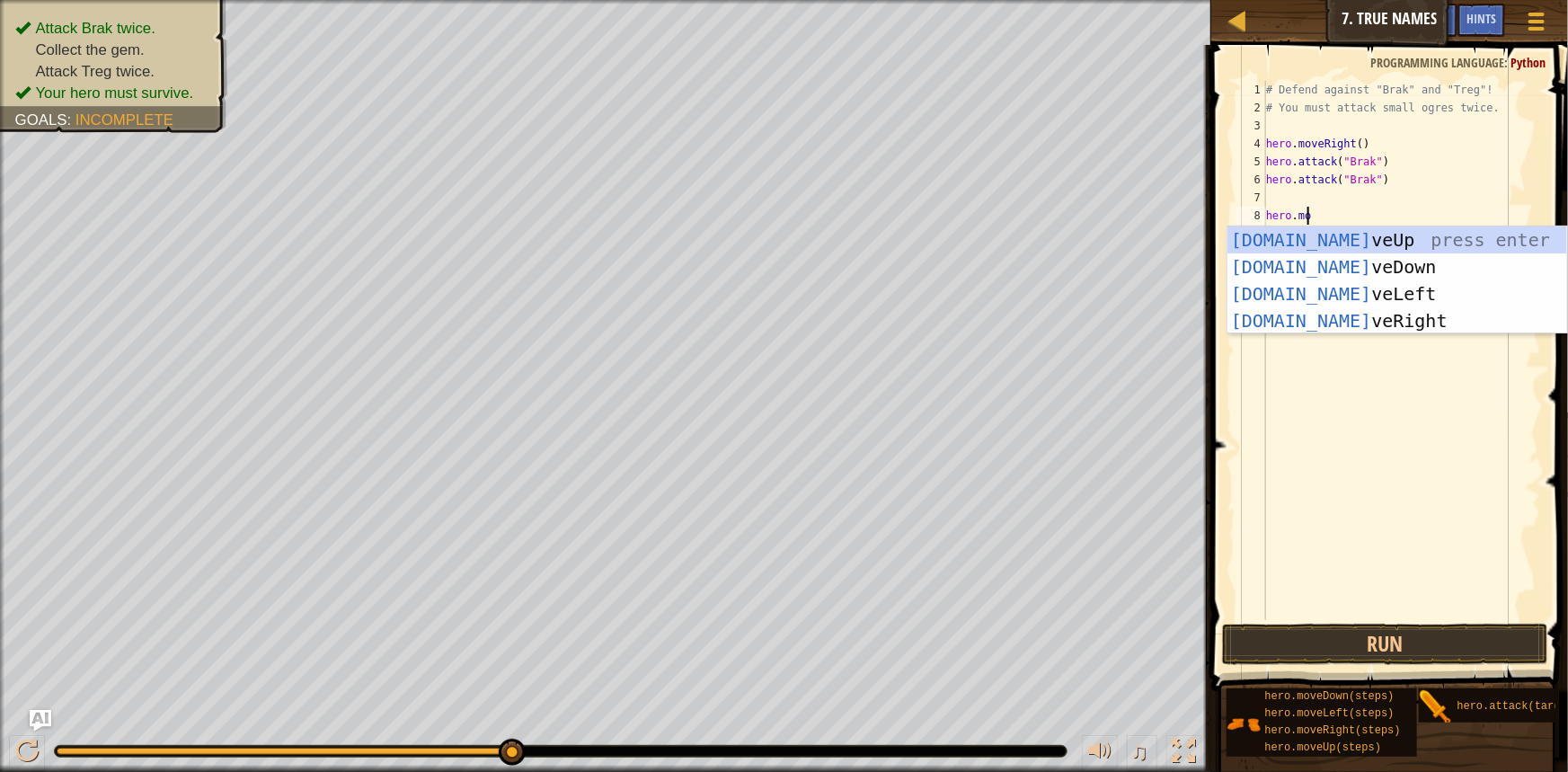
type textarea "hero.move"
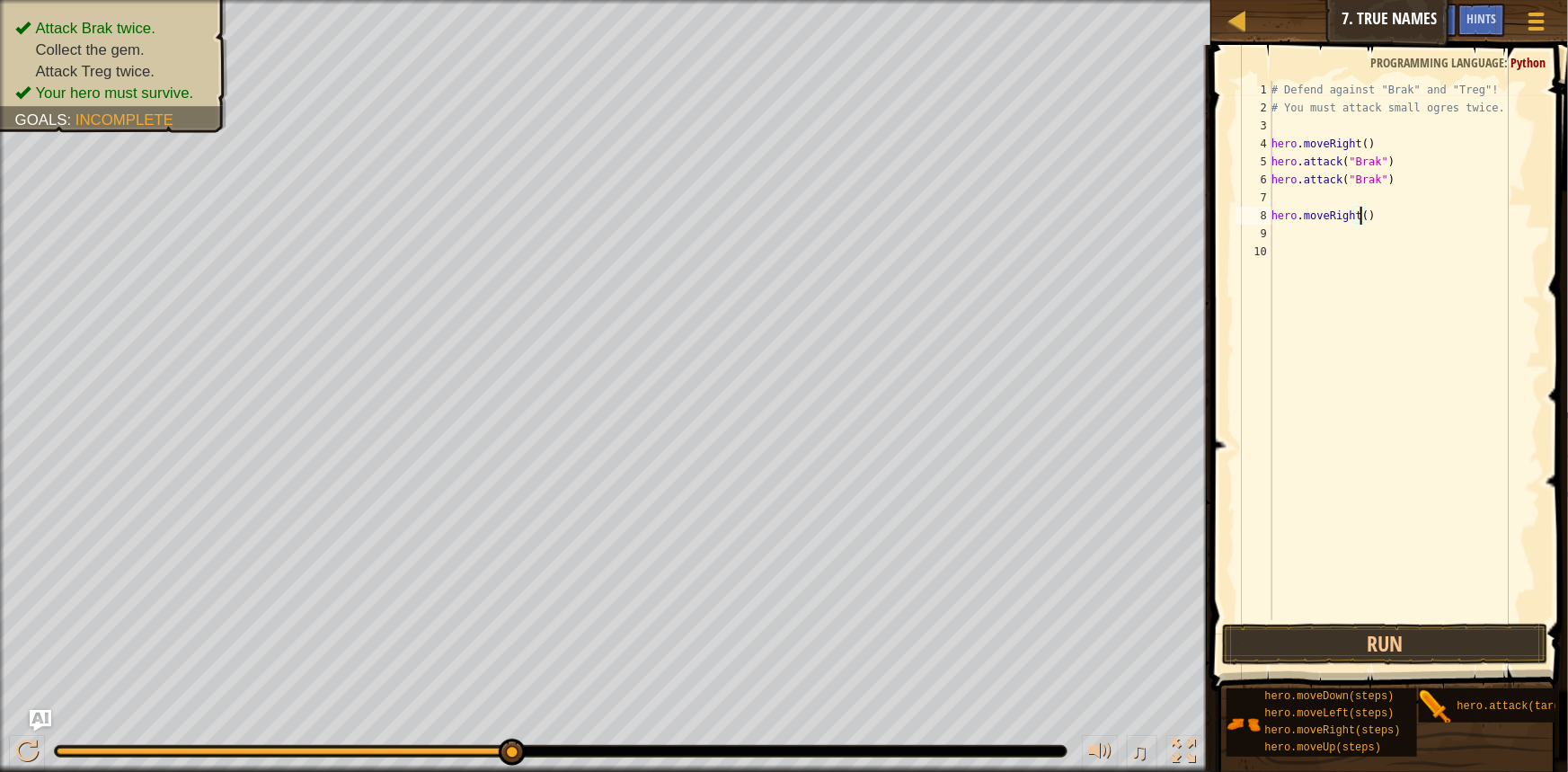
type textarea "hero.moveRight(2)"
type textarea "hero.attack("Treg")"
click at [1340, 252] on div "# Defend against "Brak" and "Treg"! # You must attack small ogres twice. hero .…" at bounding box center [1404, 368] width 273 height 575
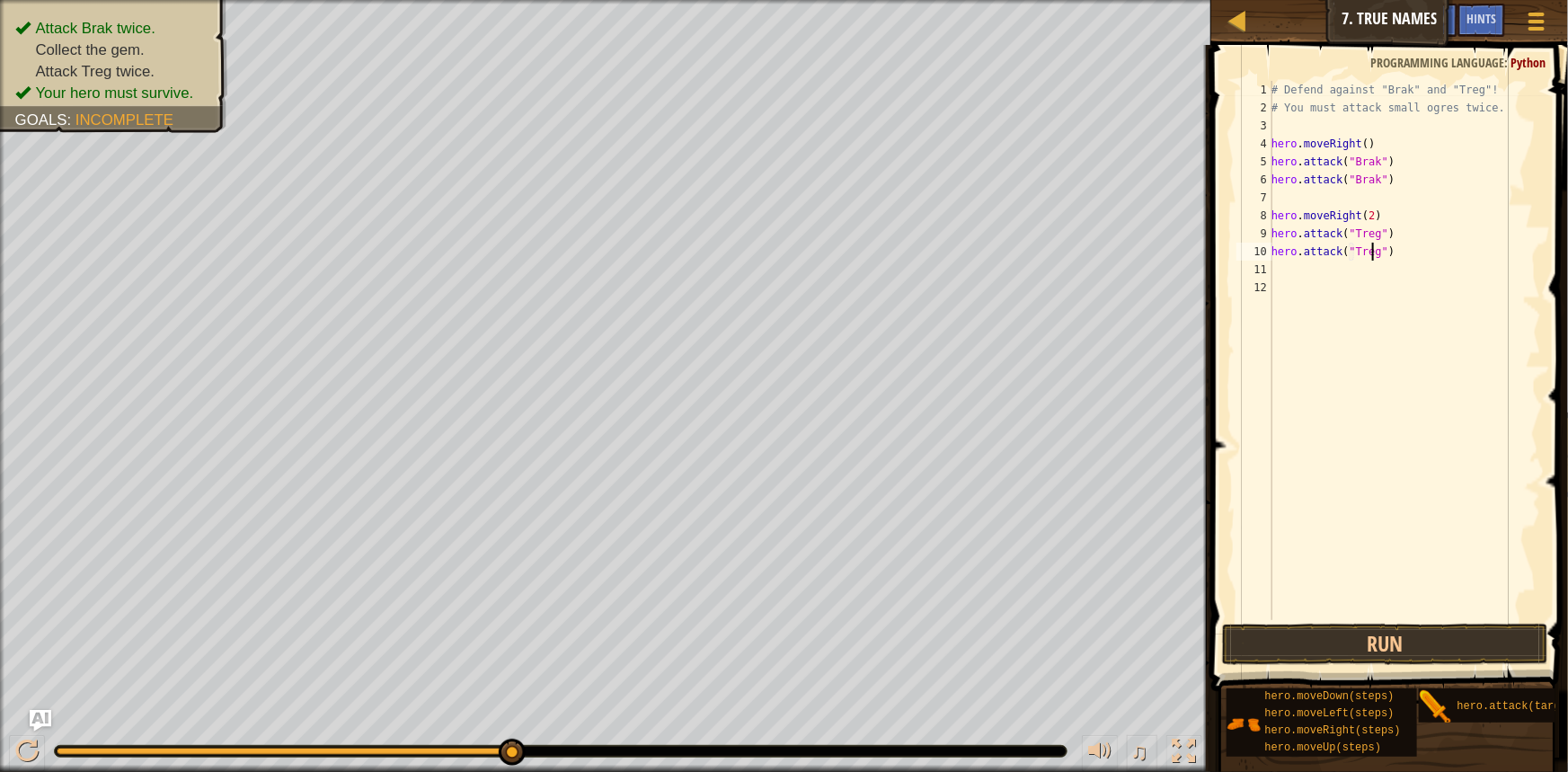
scroll to position [8, 9]
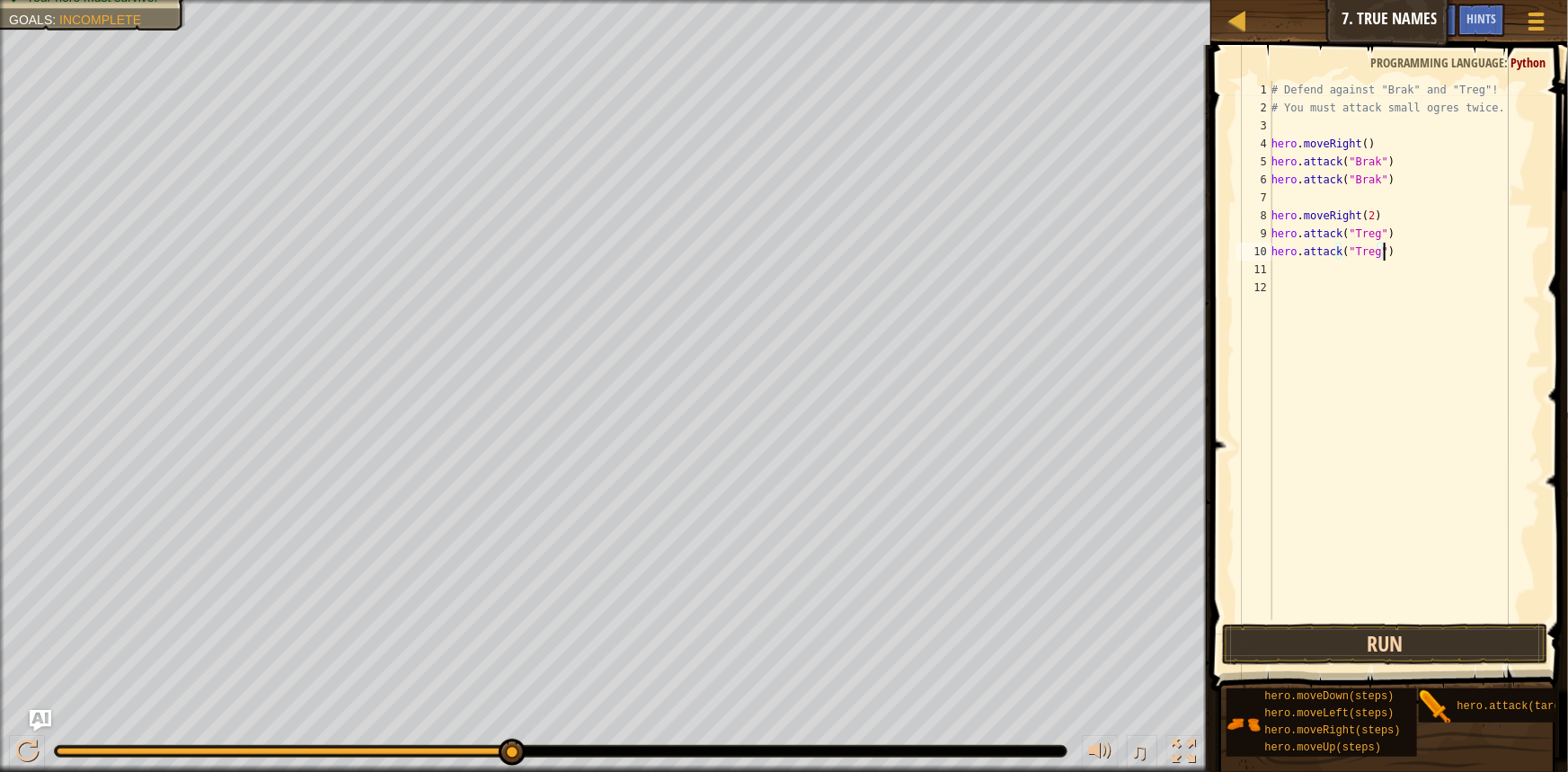
type textarea "hero.attack("Treg")"
click at [1415, 637] on button "Run" at bounding box center [1384, 644] width 325 height 41
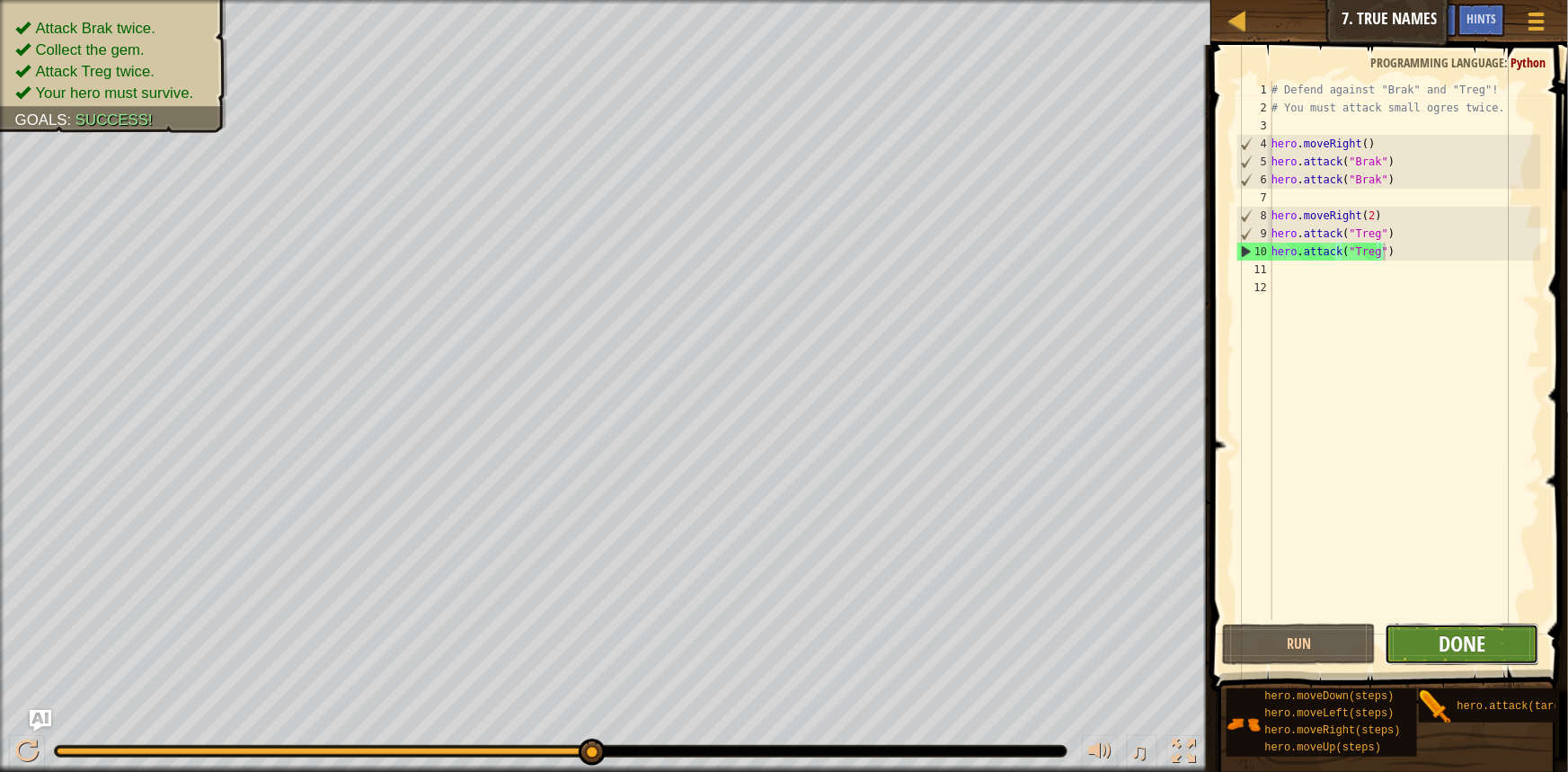
click at [1449, 644] on span "Done" at bounding box center [1461, 644] width 47 height 29
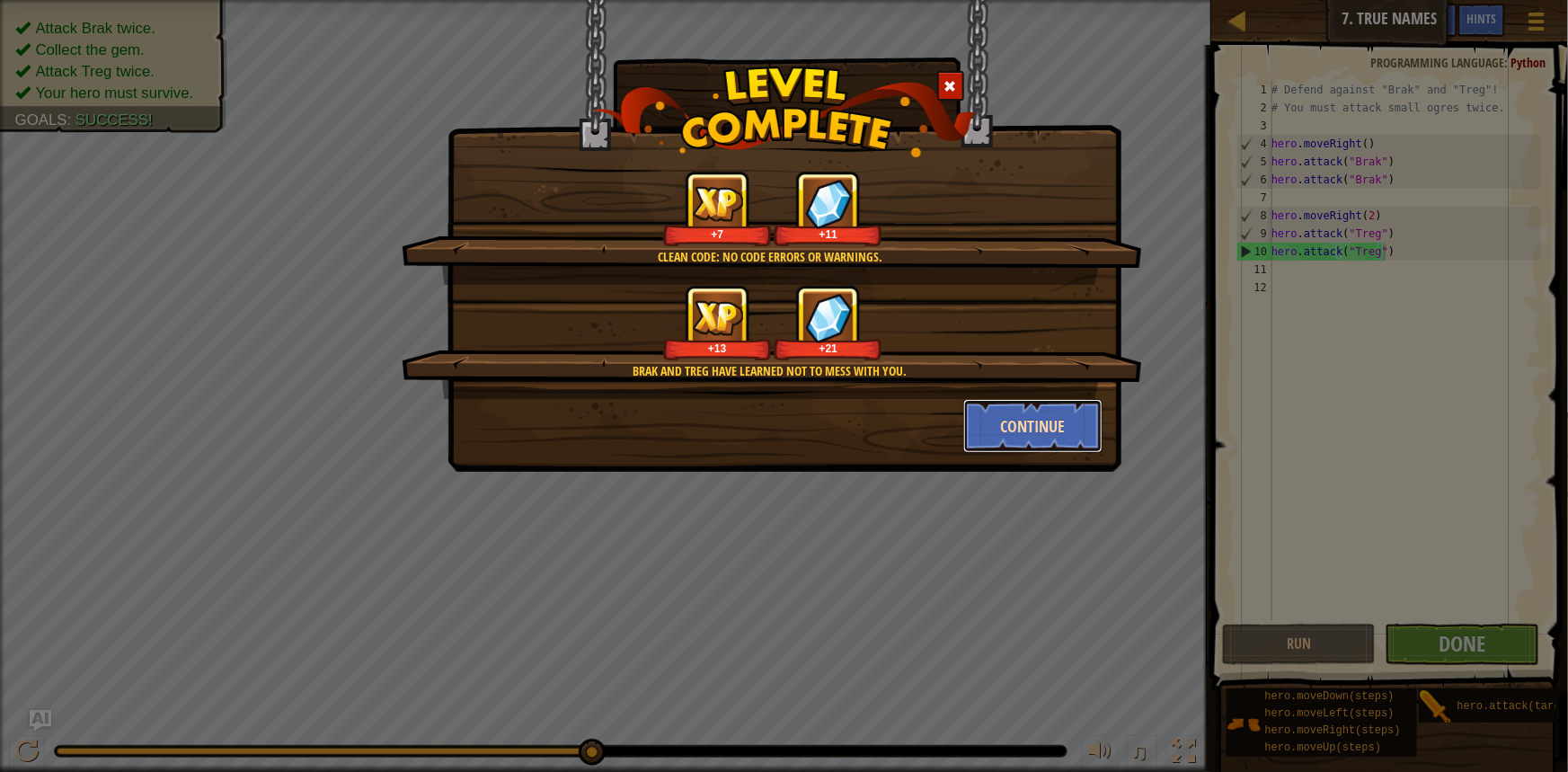
click at [1069, 422] on button "Continue" at bounding box center [1032, 426] width 139 height 54
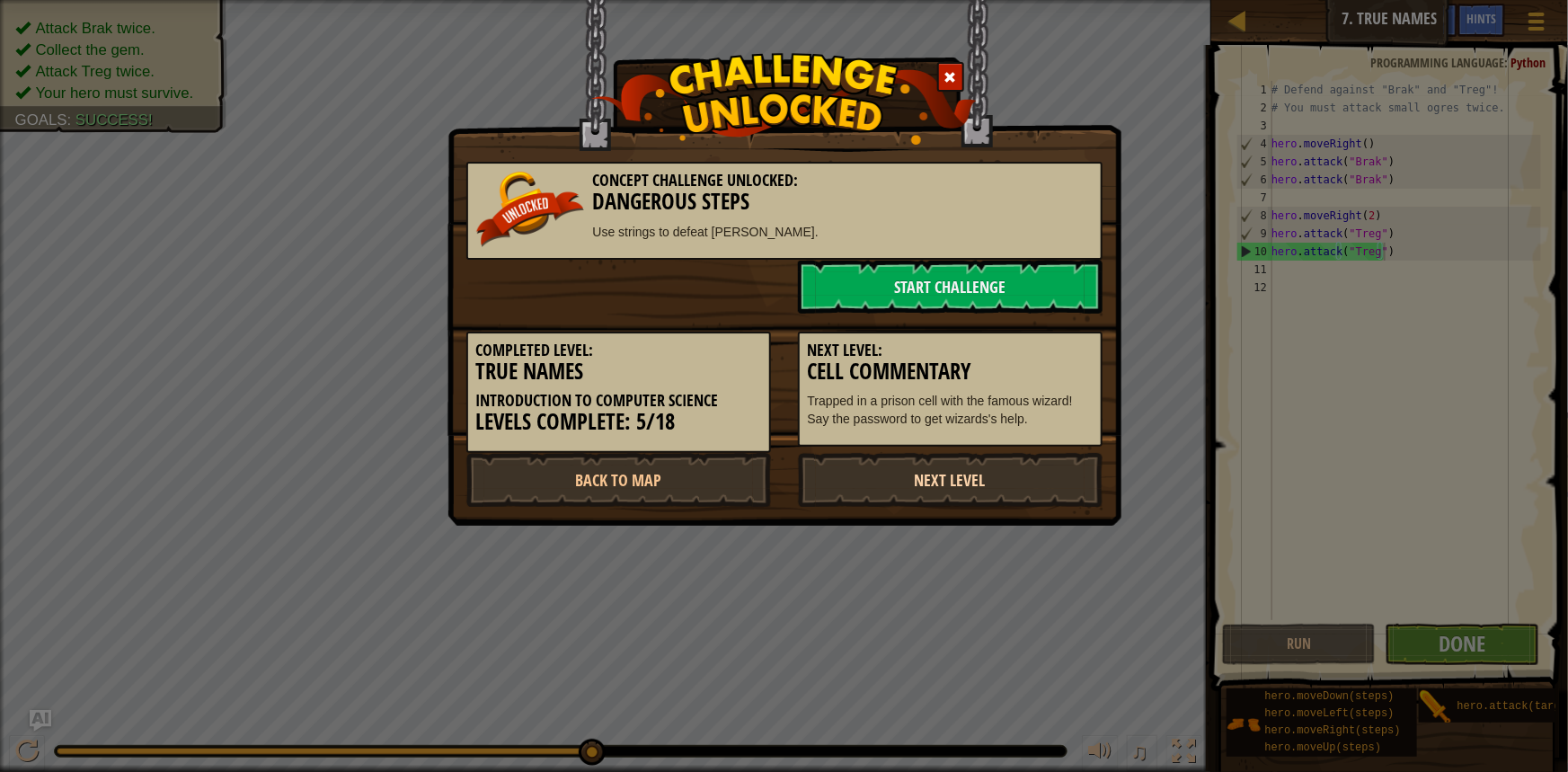
click at [972, 482] on link "Next Level" at bounding box center [949, 480] width 305 height 54
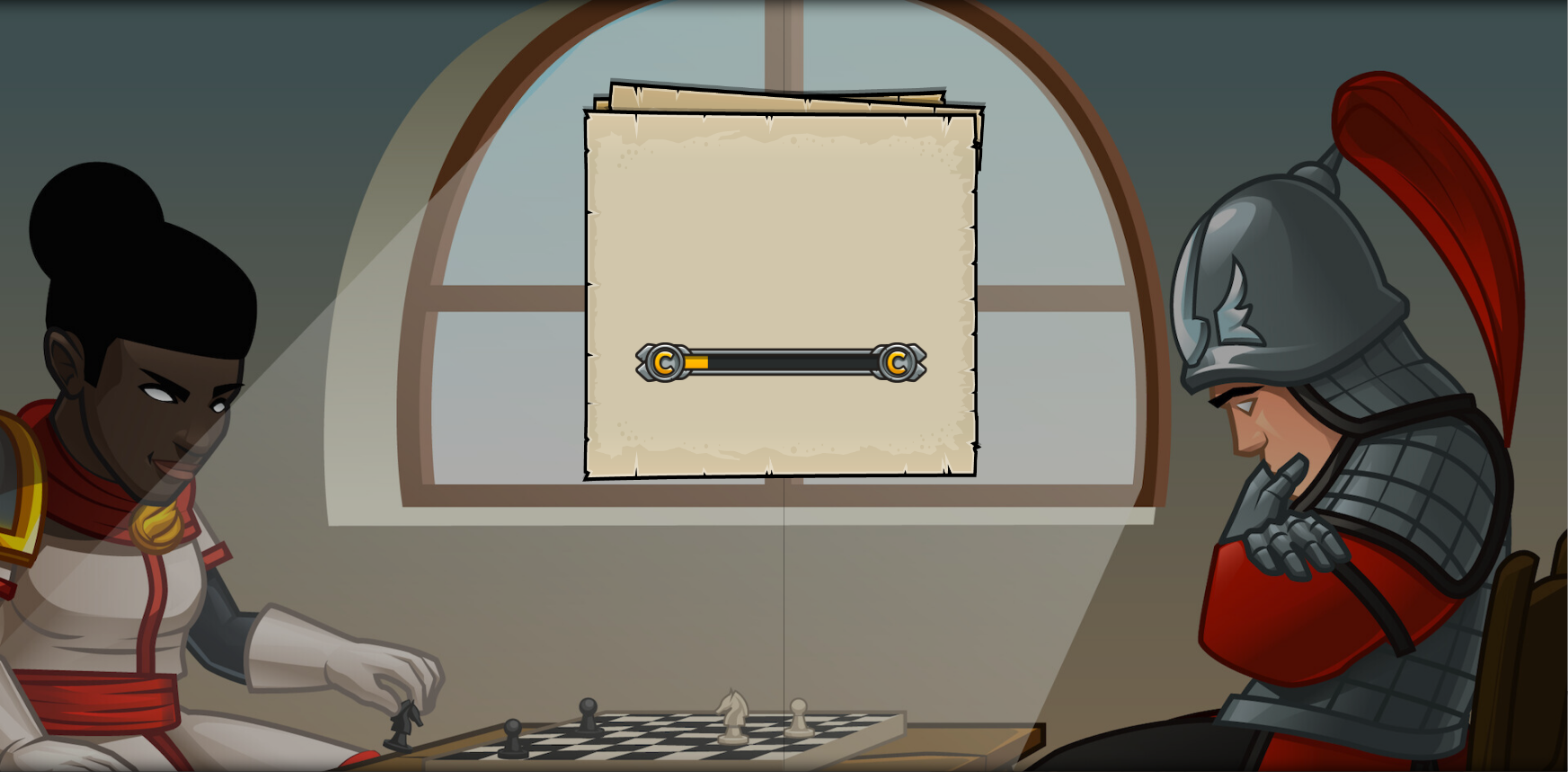
click at [868, 244] on div "Goals Start Level Error loading from server. Try refreshing the page. You'll ne…" at bounding box center [784, 279] width 404 height 405
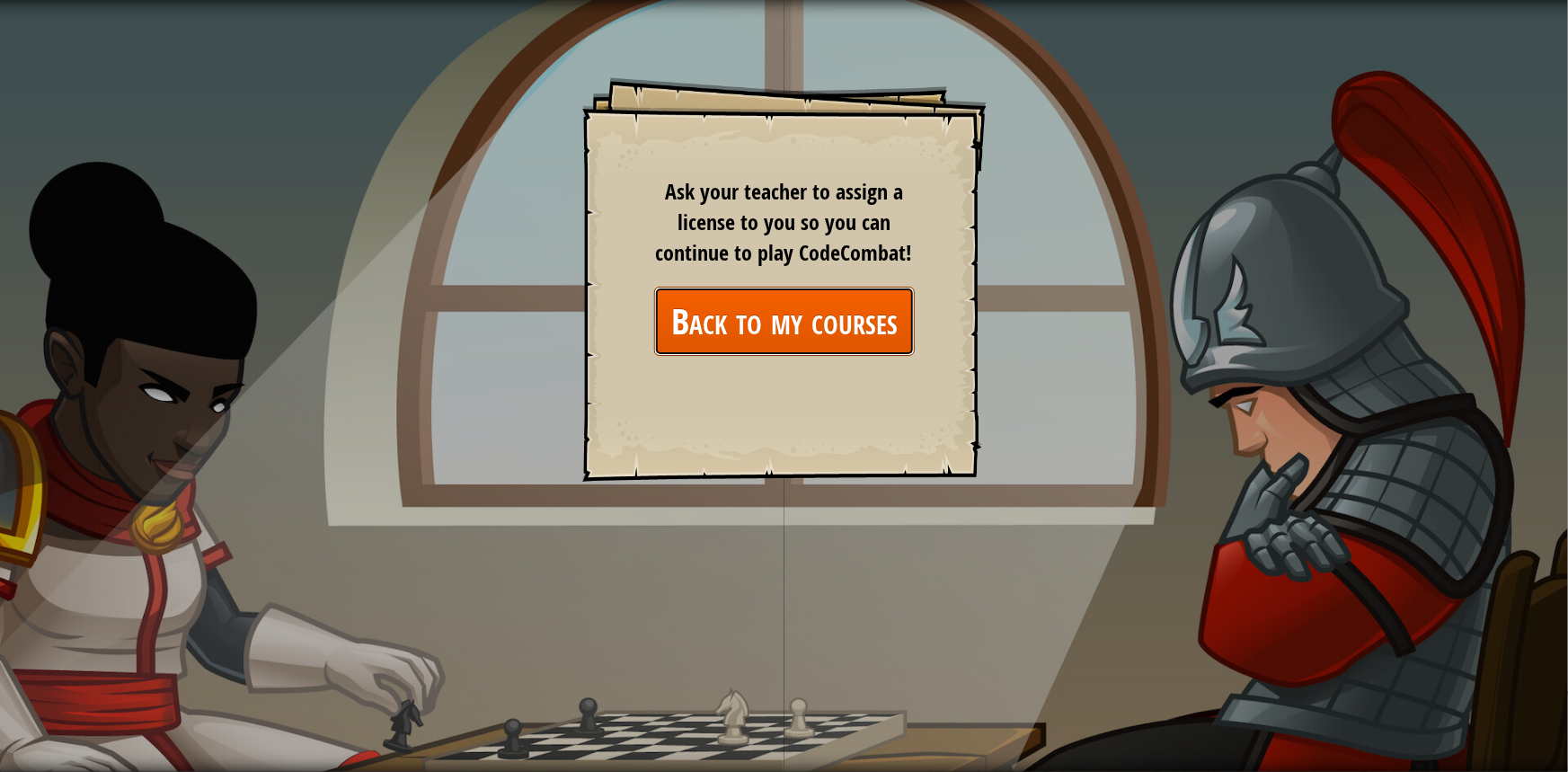
click at [847, 317] on link "Back to my courses" at bounding box center [784, 321] width 260 height 69
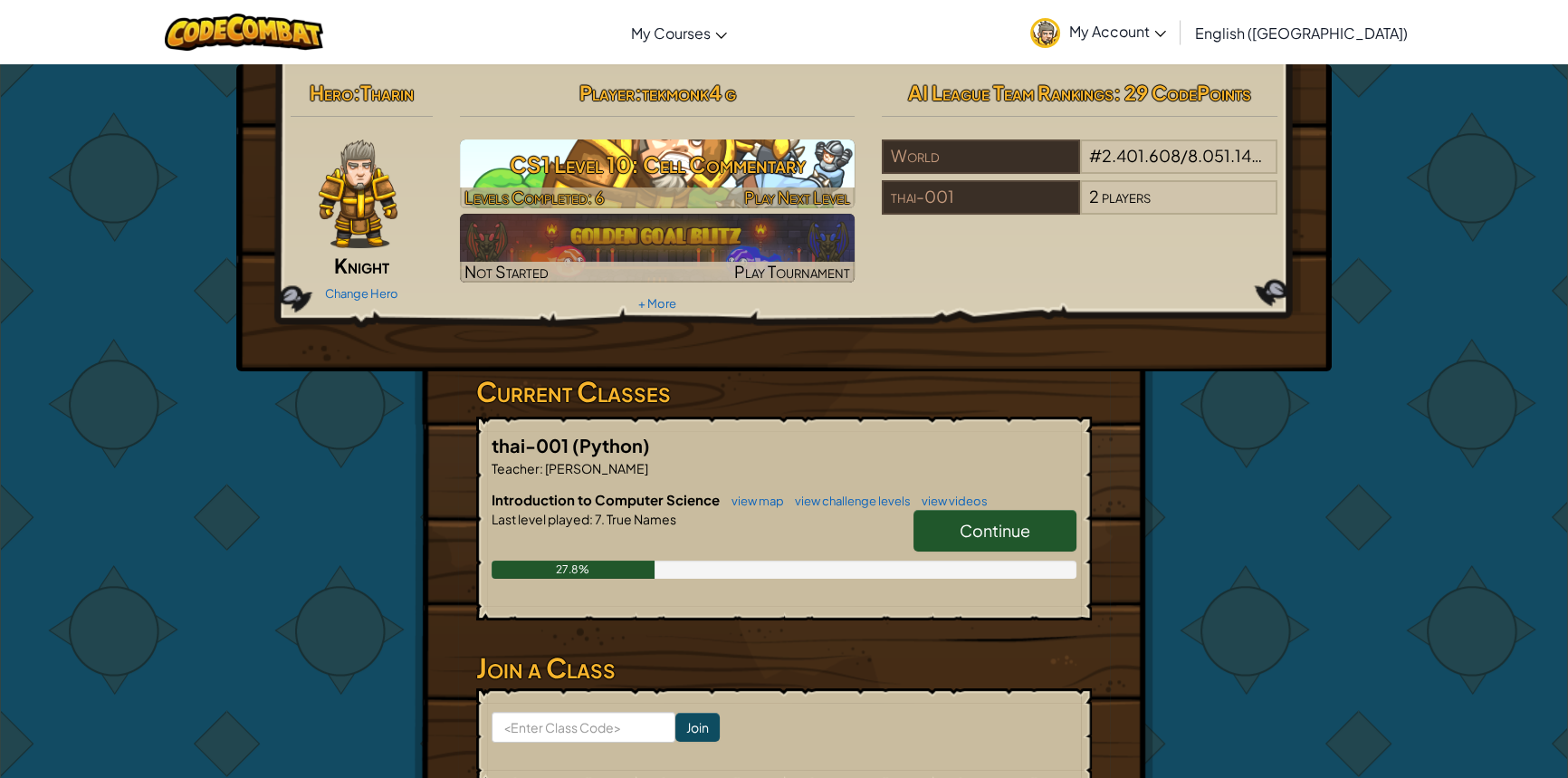
click at [679, 168] on h3 "CS1 Level 10: Cell Commentary" at bounding box center [658, 165] width 396 height 41
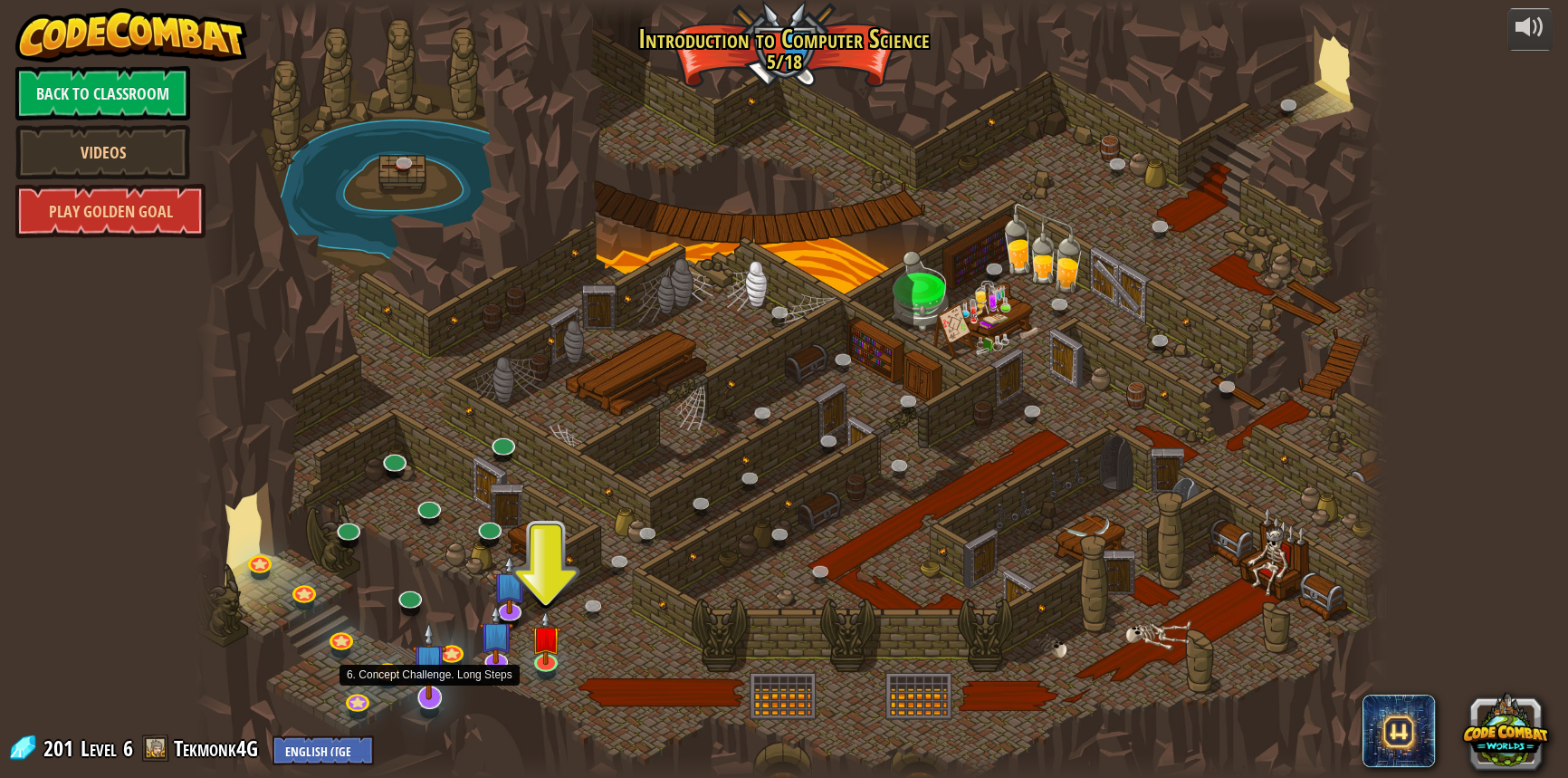
click at [427, 697] on img at bounding box center [429, 660] width 35 height 78
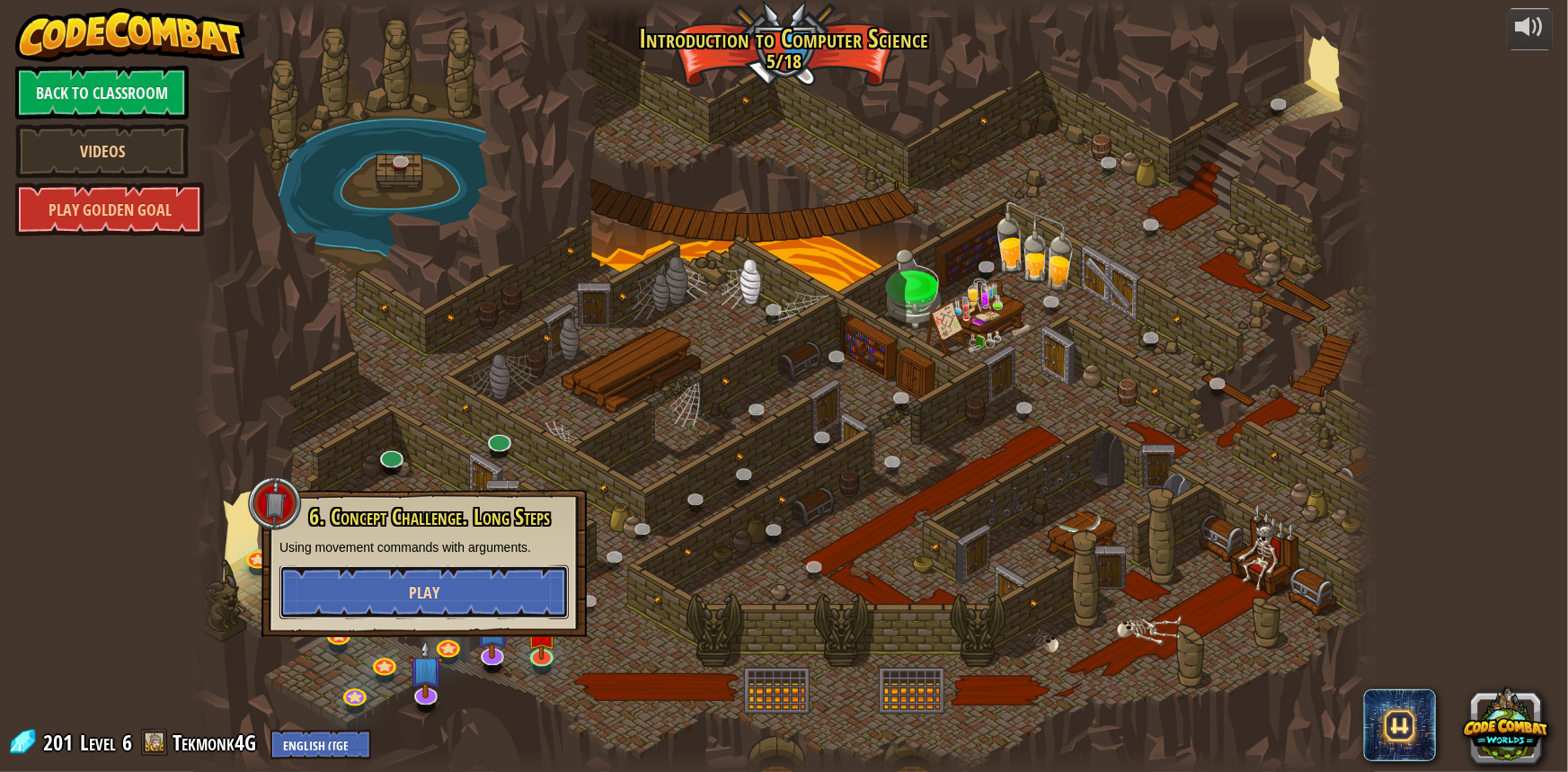
click at [455, 587] on button "Play" at bounding box center [424, 592] width 289 height 54
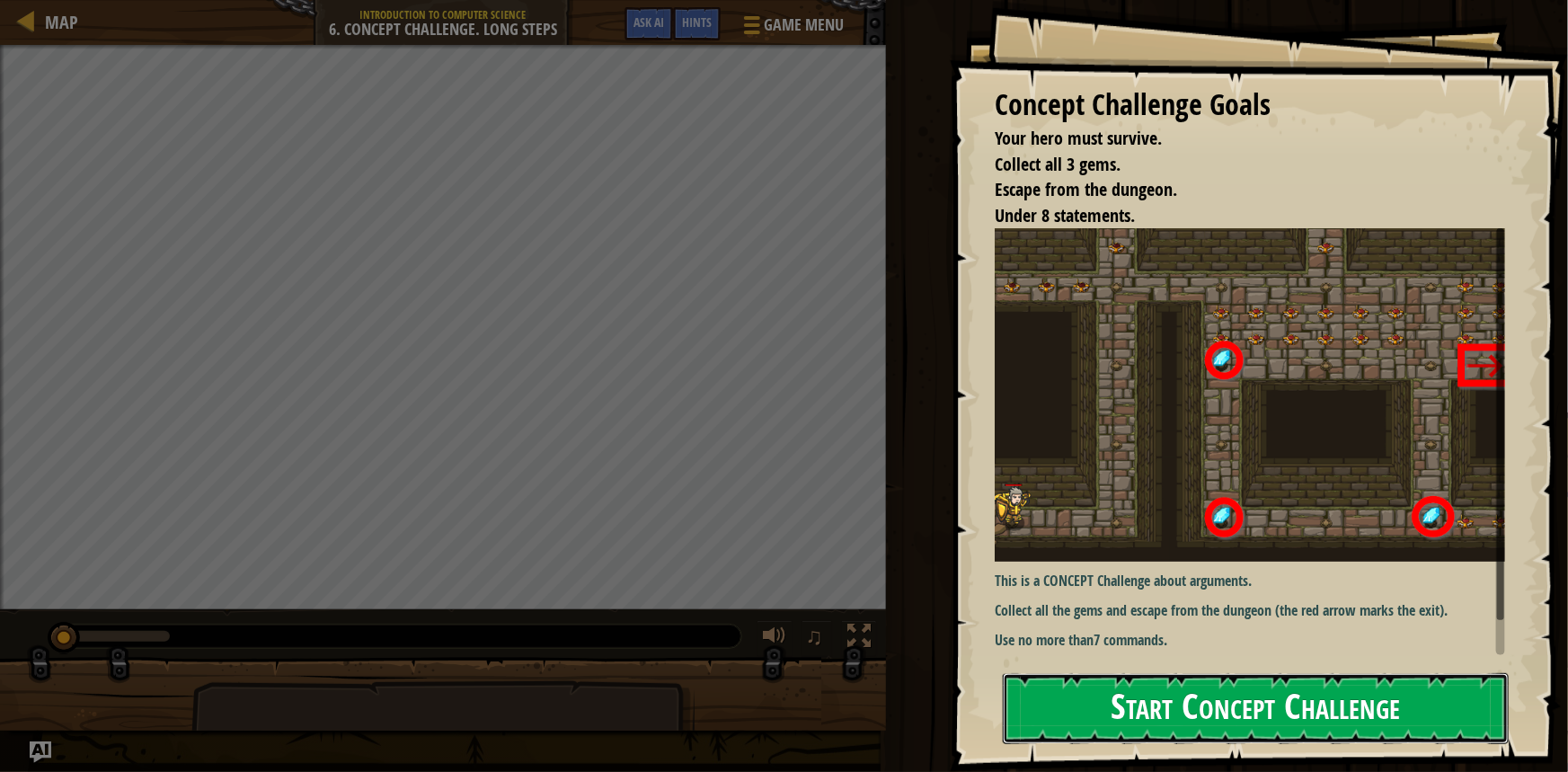
click at [1293, 720] on button "Start Concept Challenge" at bounding box center [1255, 709] width 505 height 71
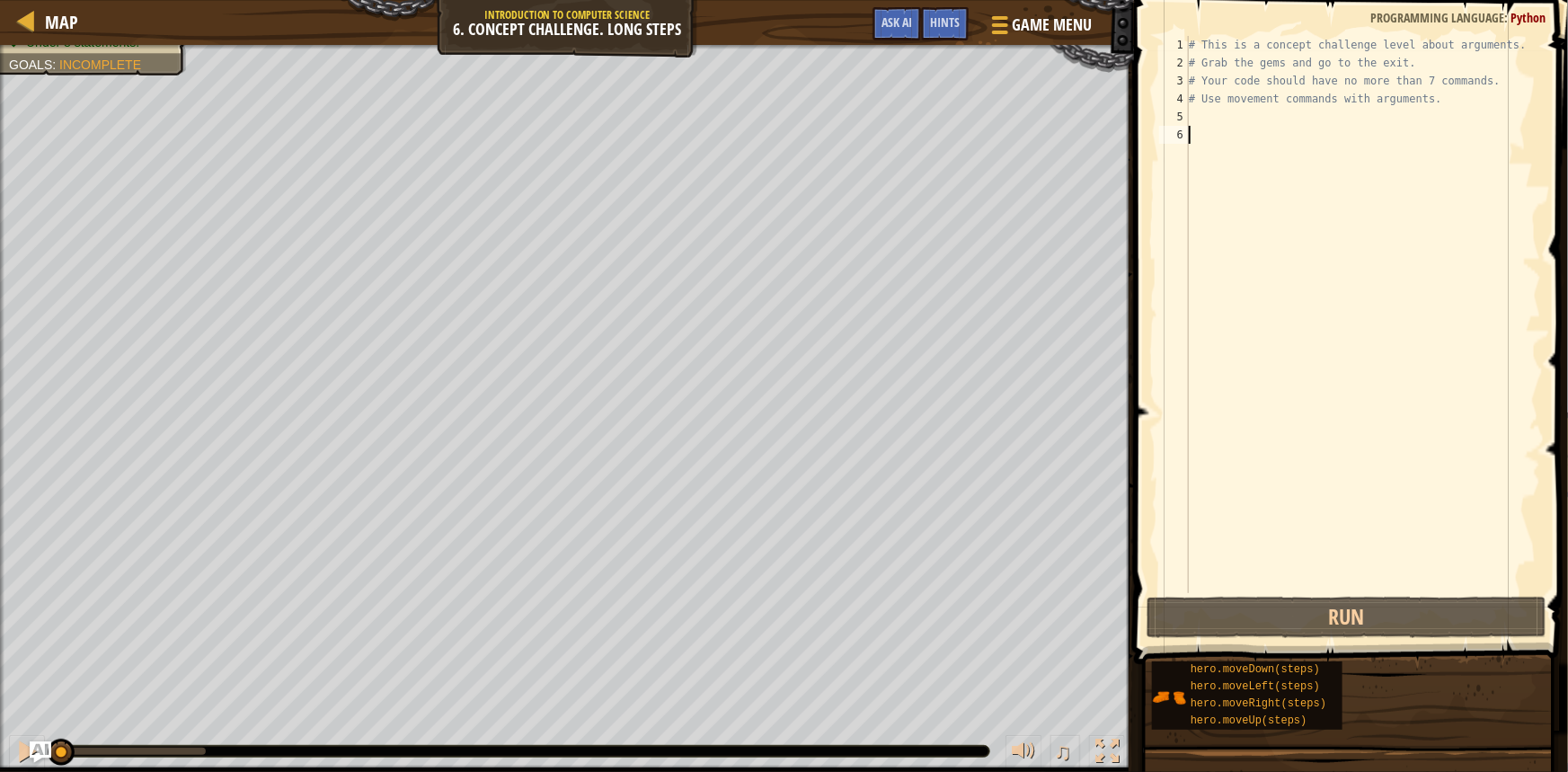
click at [1262, 136] on div "# This is a concept challenge level about arguments. # Grab the gems and go to …" at bounding box center [1362, 332] width 355 height 593
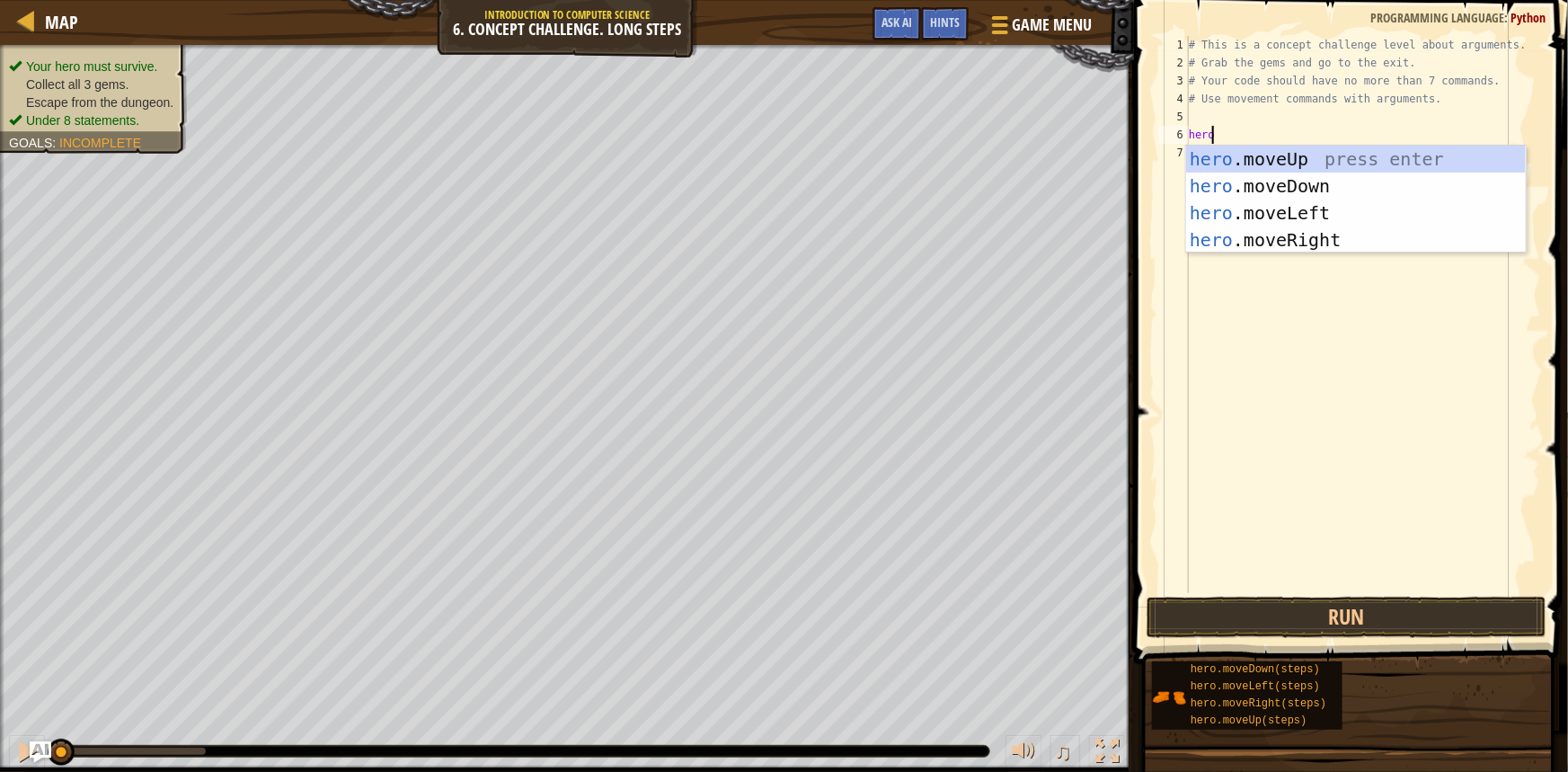
scroll to position [8, 1]
type textarea "hero.move"
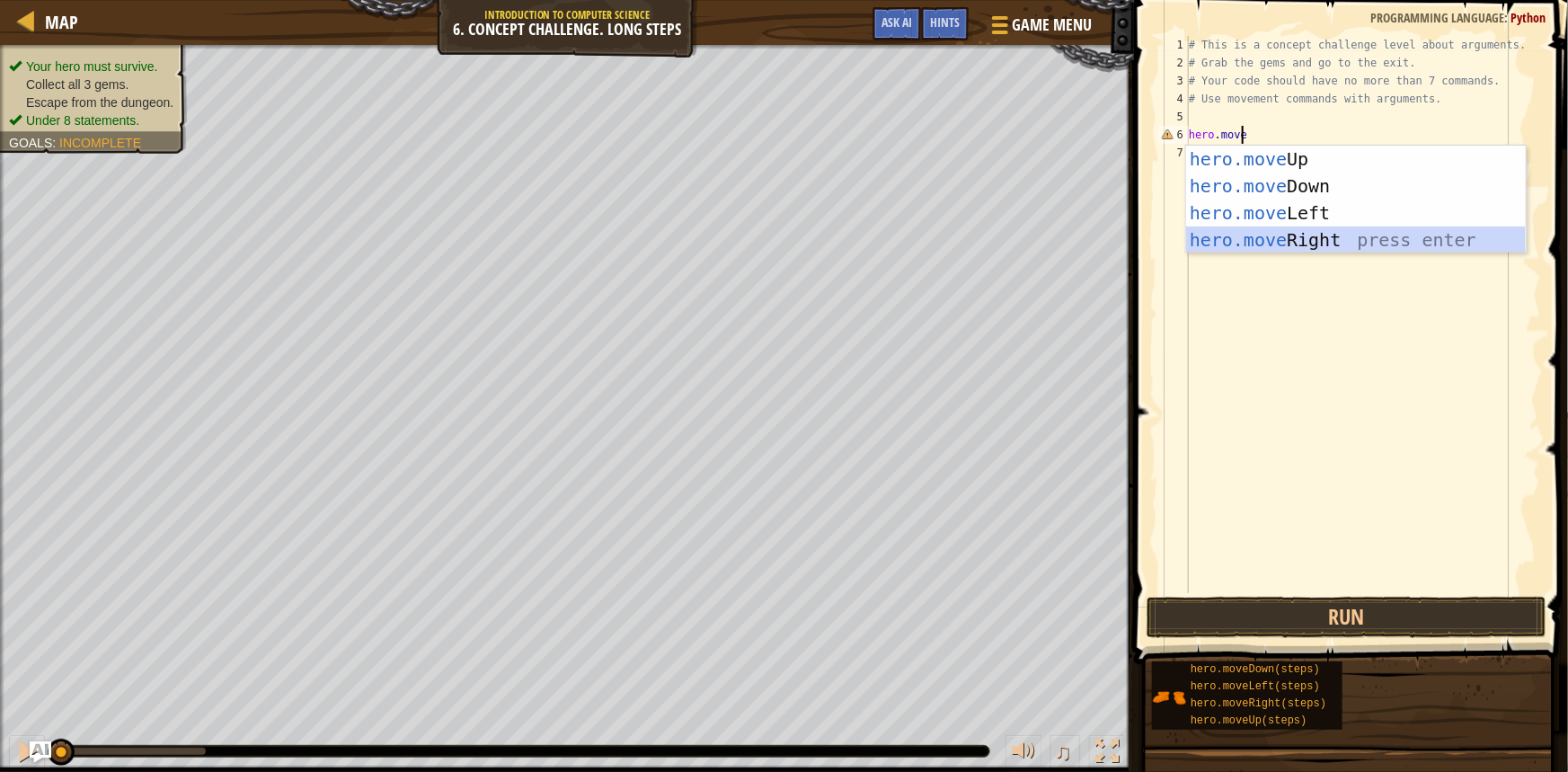
scroll to position [8, 0]
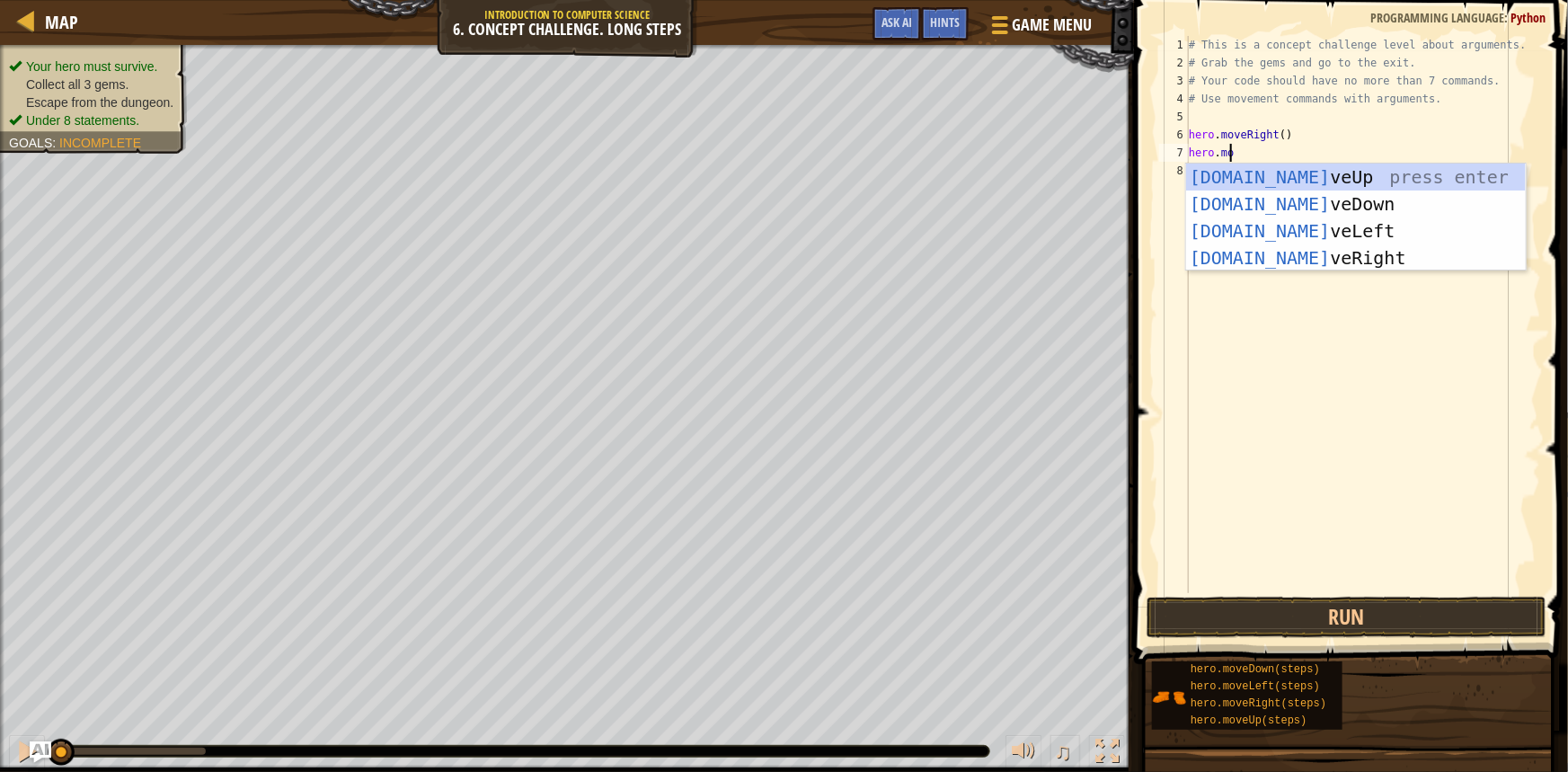
type textarea "hero.move"
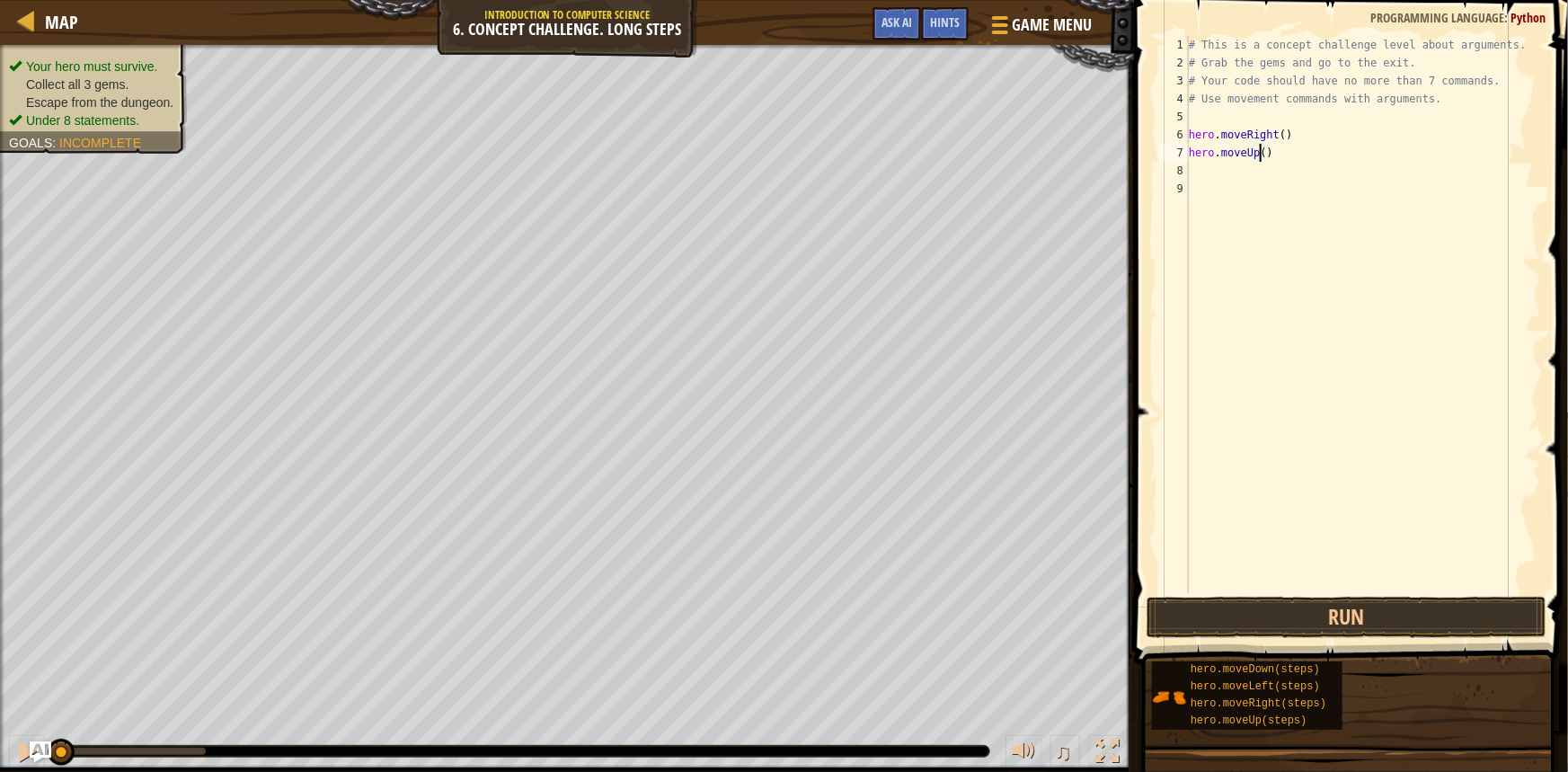
type textarea "hero.moveUp(3)"
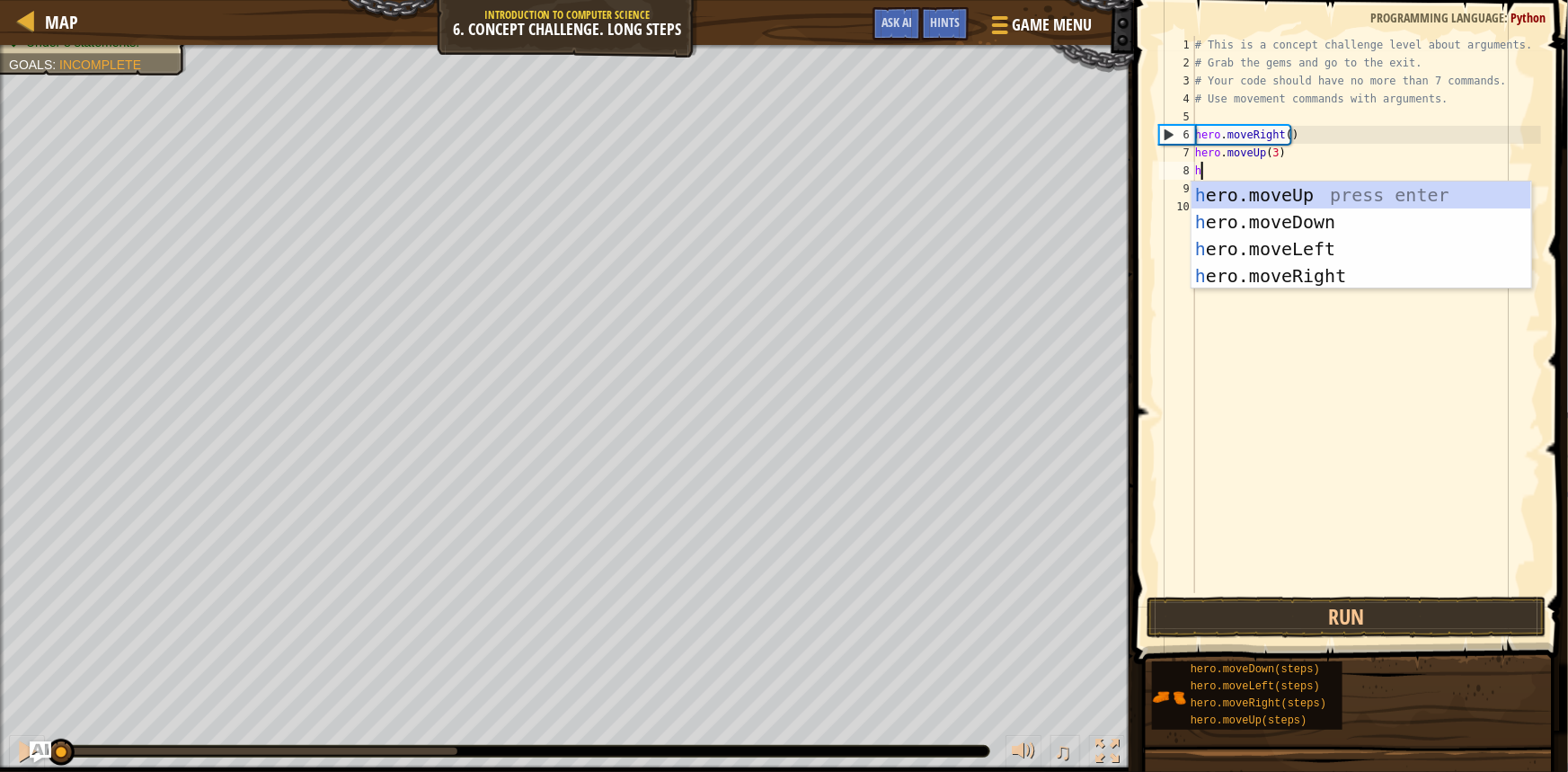
type textarea "her"
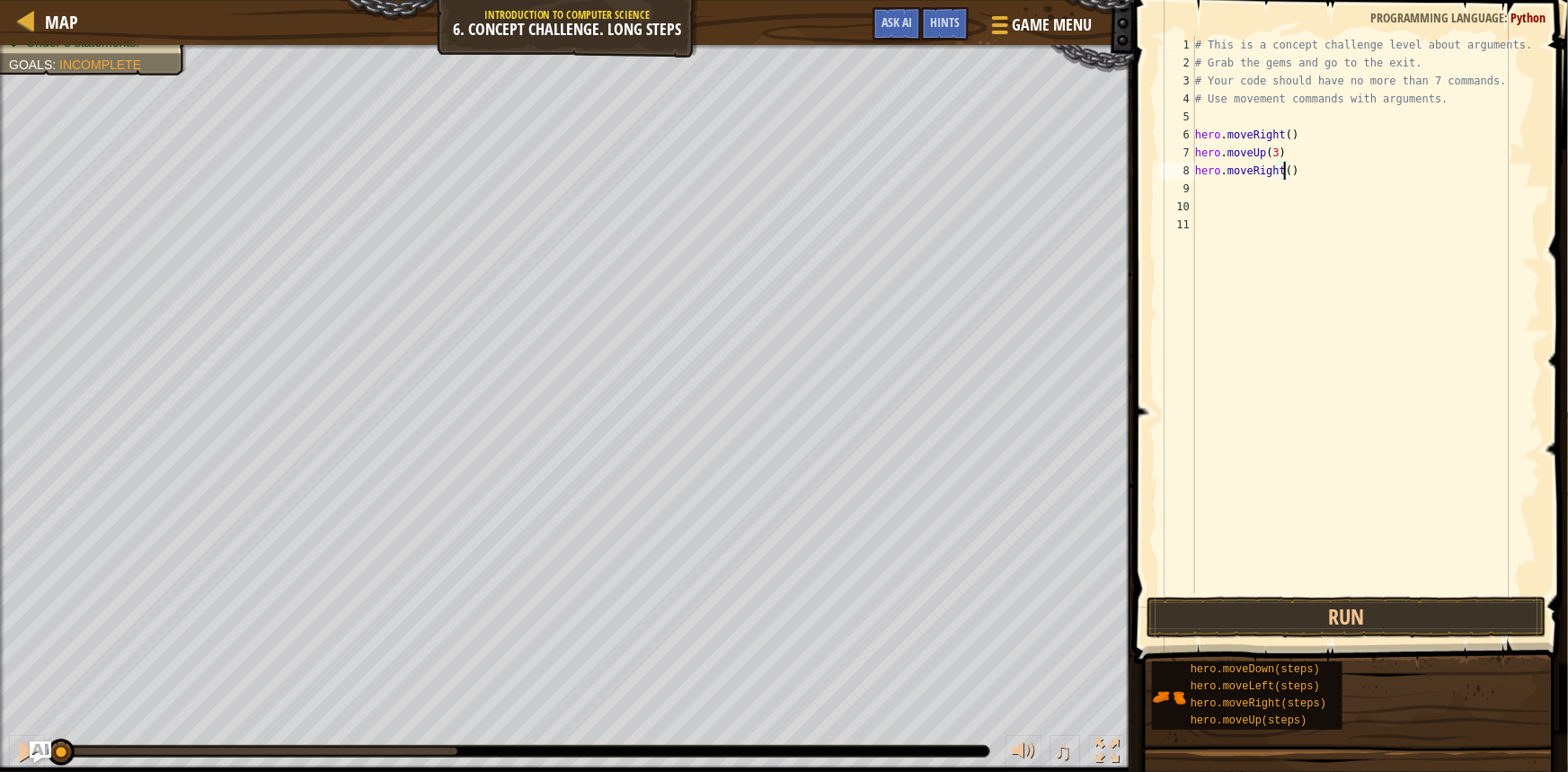
type textarea "hero.moveRight(2)"
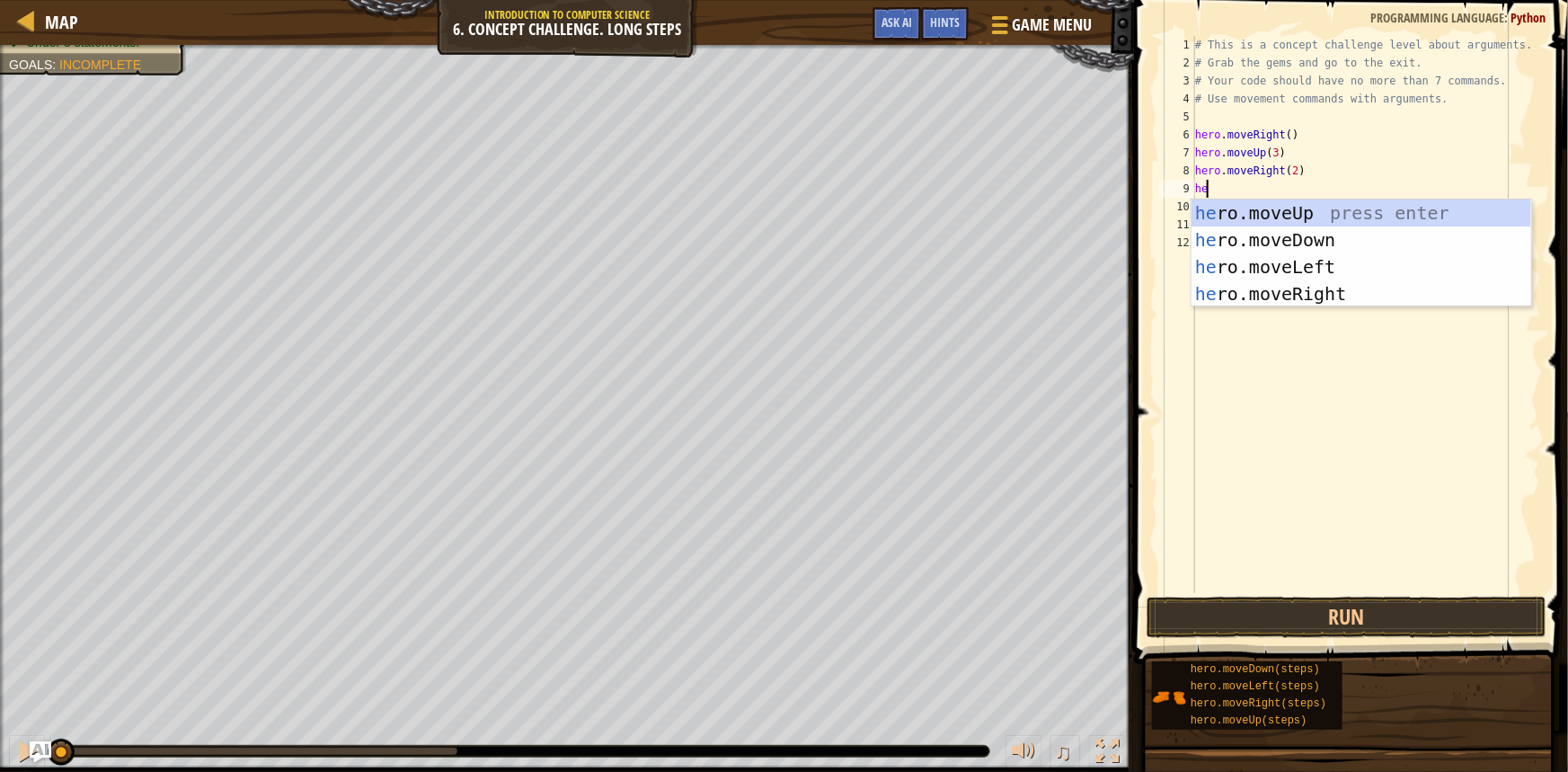
type textarea "hero"
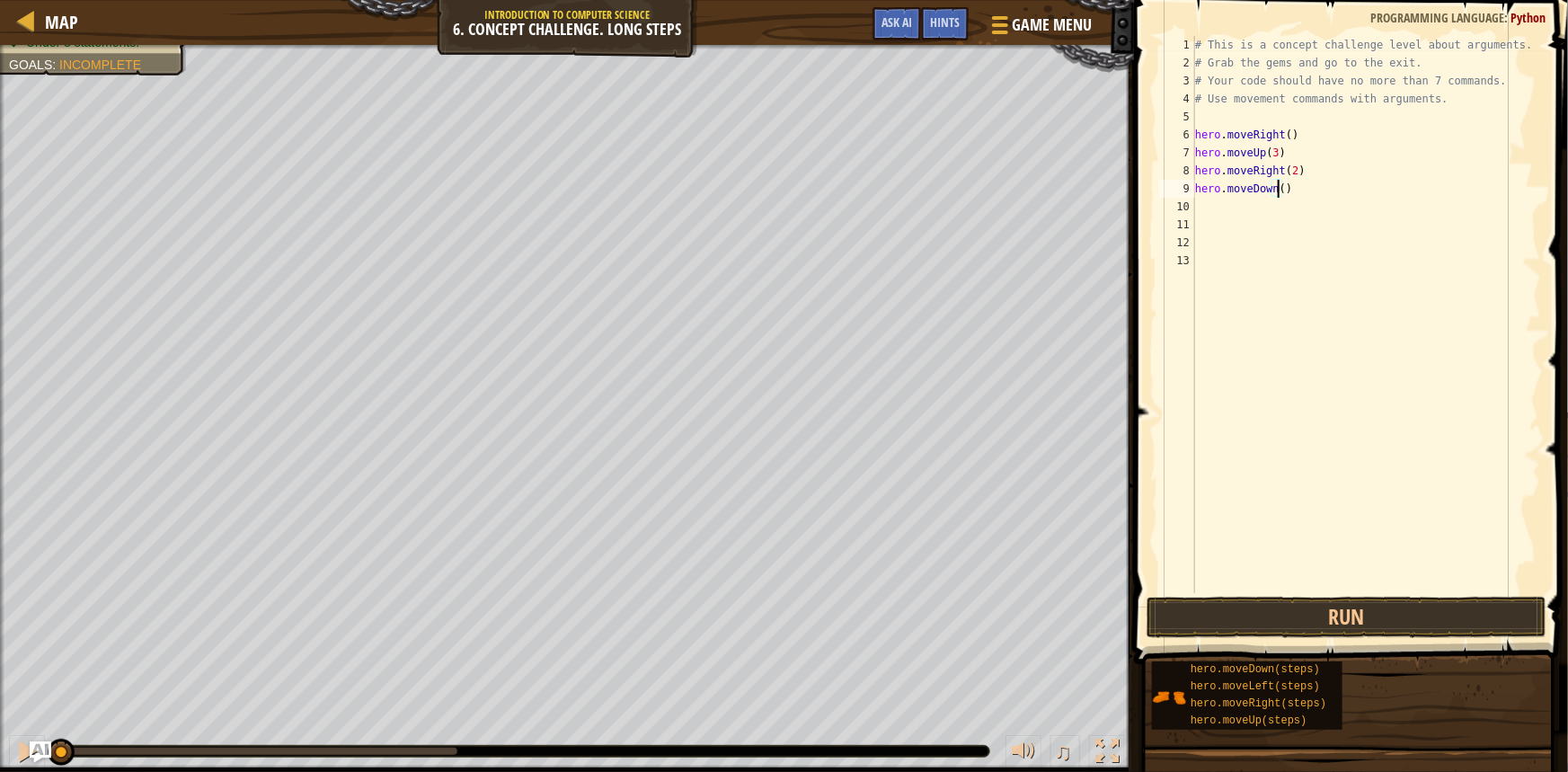
type textarea "hero.moveDown(3)"
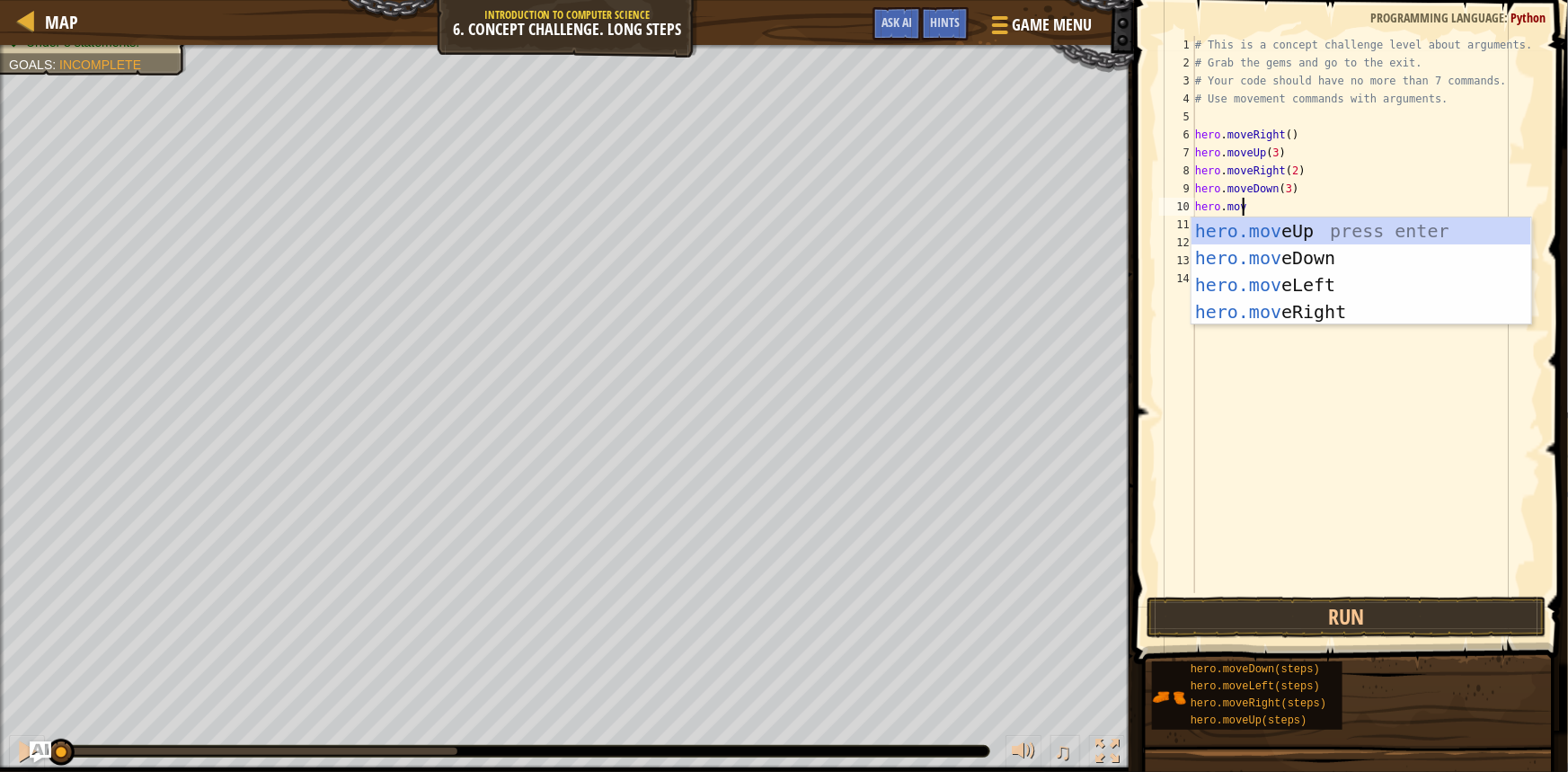
scroll to position [8, 4]
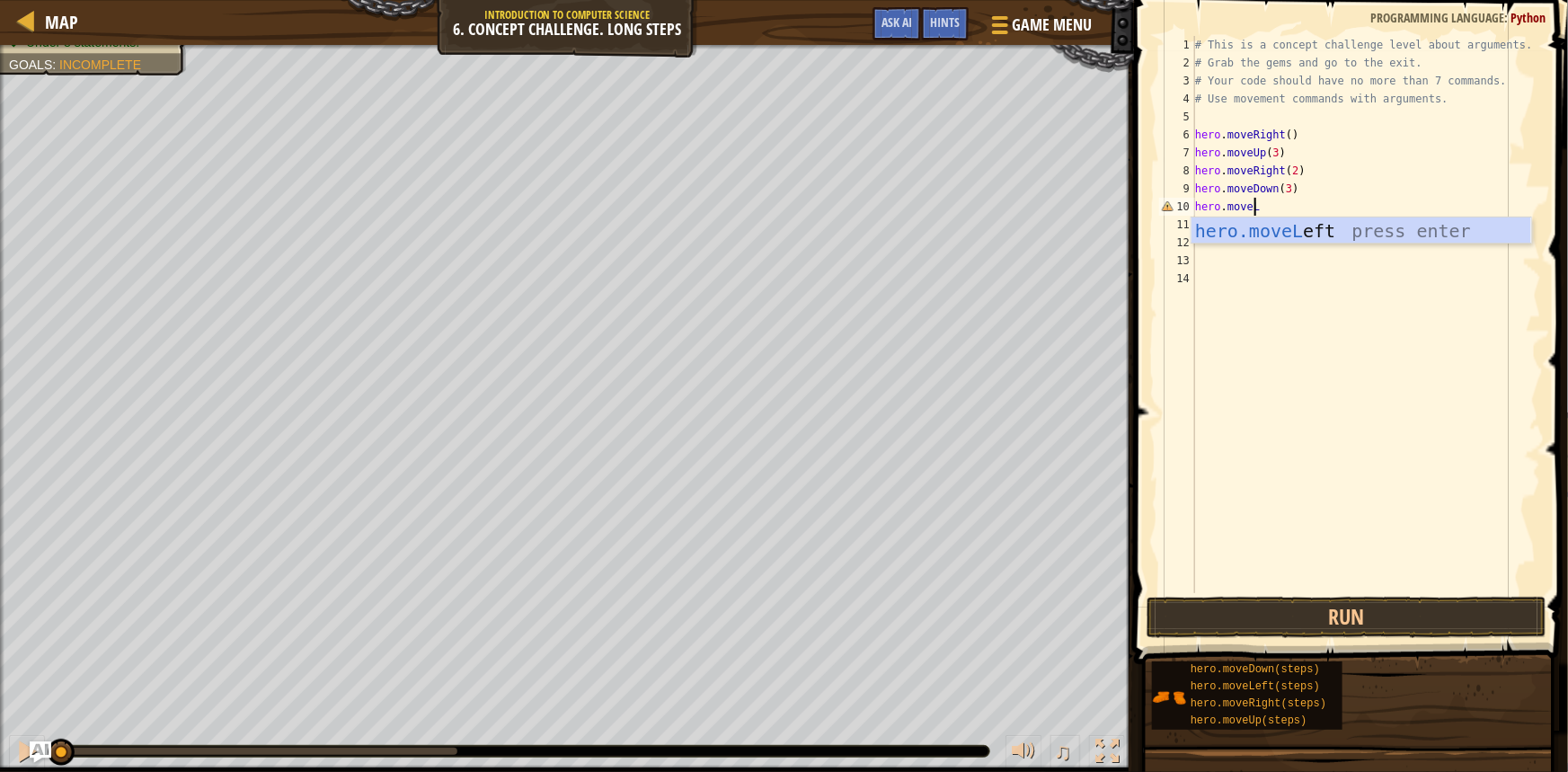
type textarea "hero.moveL"
type textarea "h"
type textarea "hero.moveUp(2)"
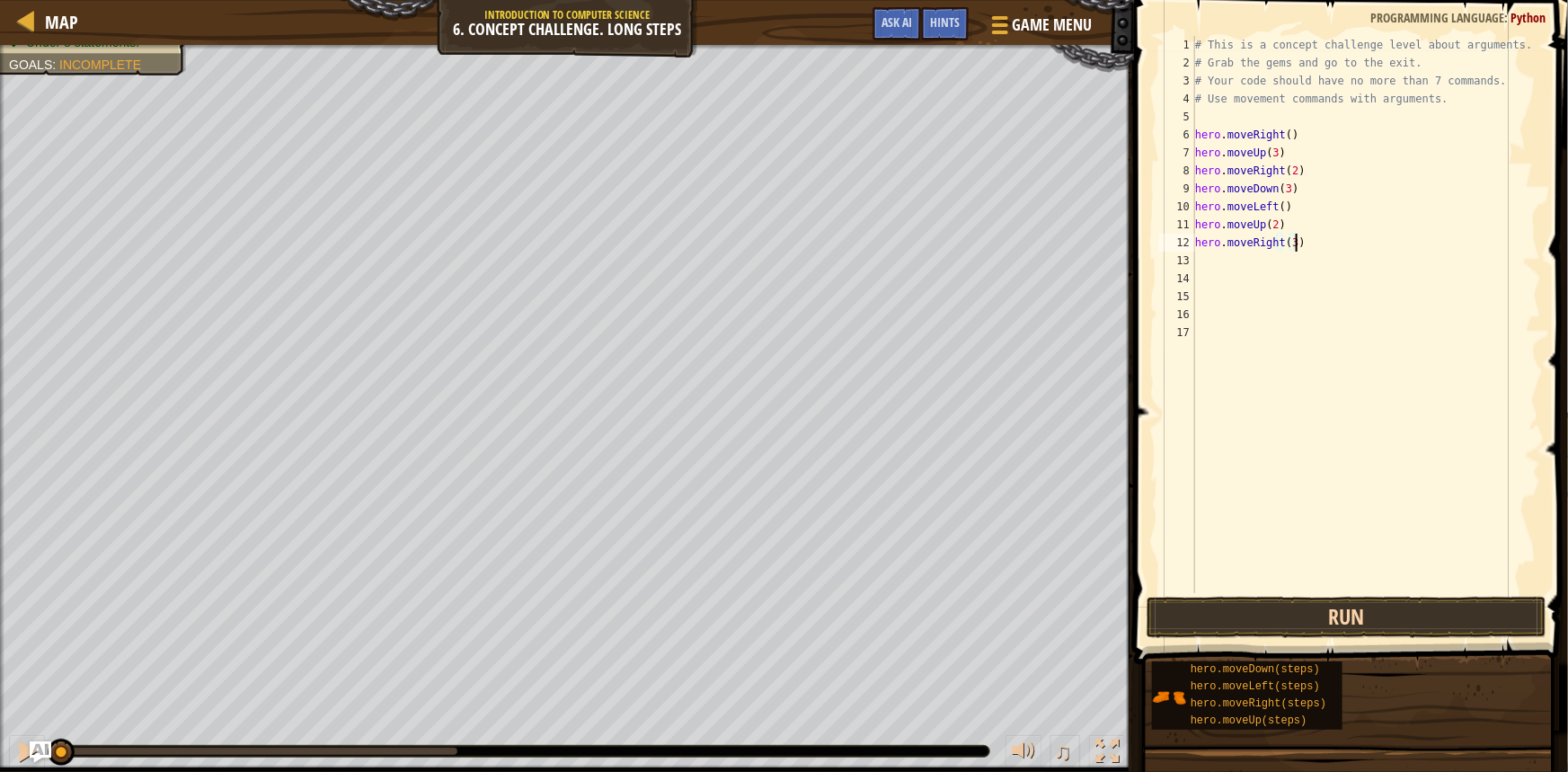
type textarea "hero.moveRight(3)"
click at [1417, 624] on button "Run" at bounding box center [1346, 617] width 400 height 41
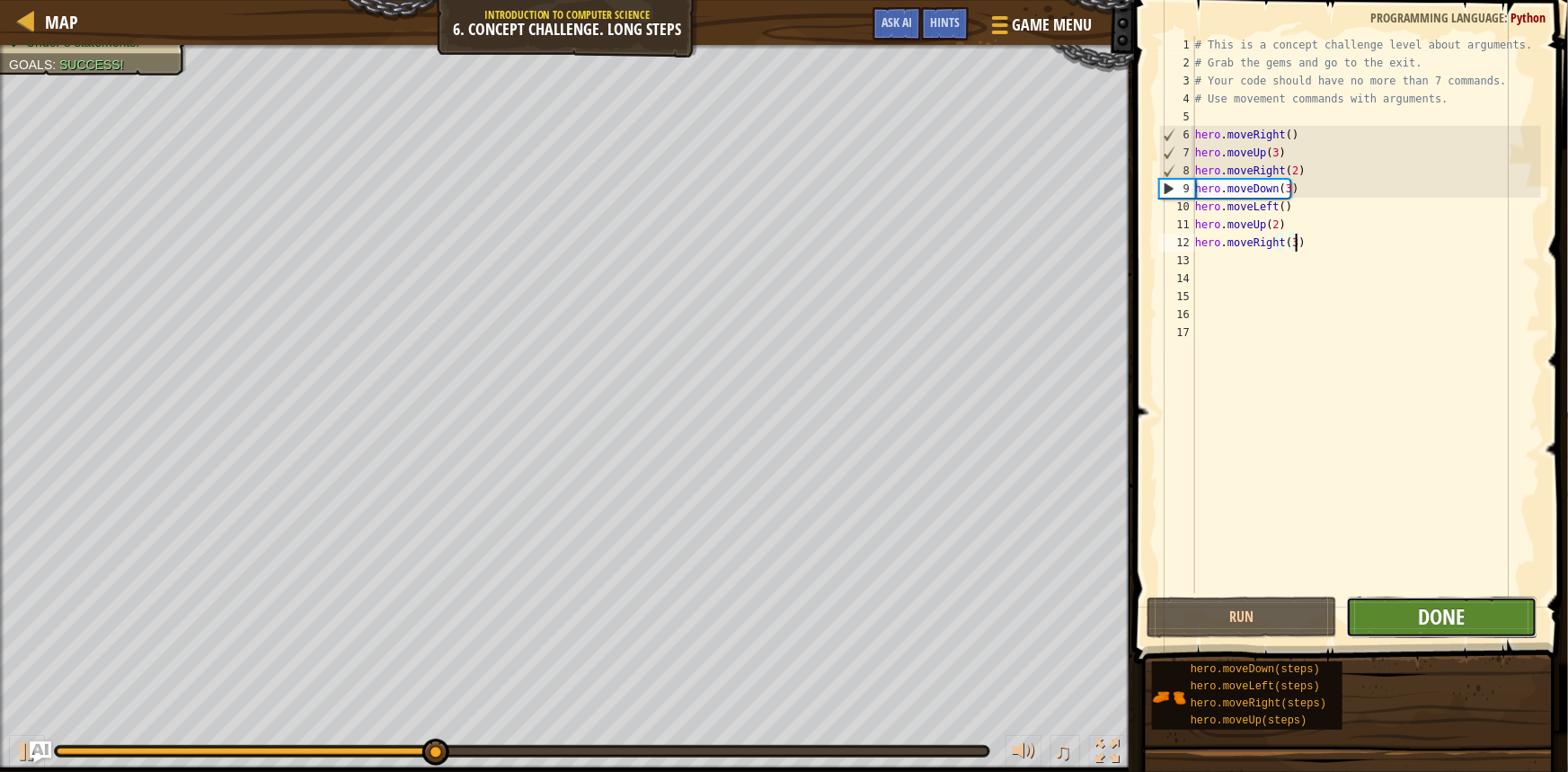
click at [1437, 614] on span "Done" at bounding box center [1441, 616] width 47 height 29
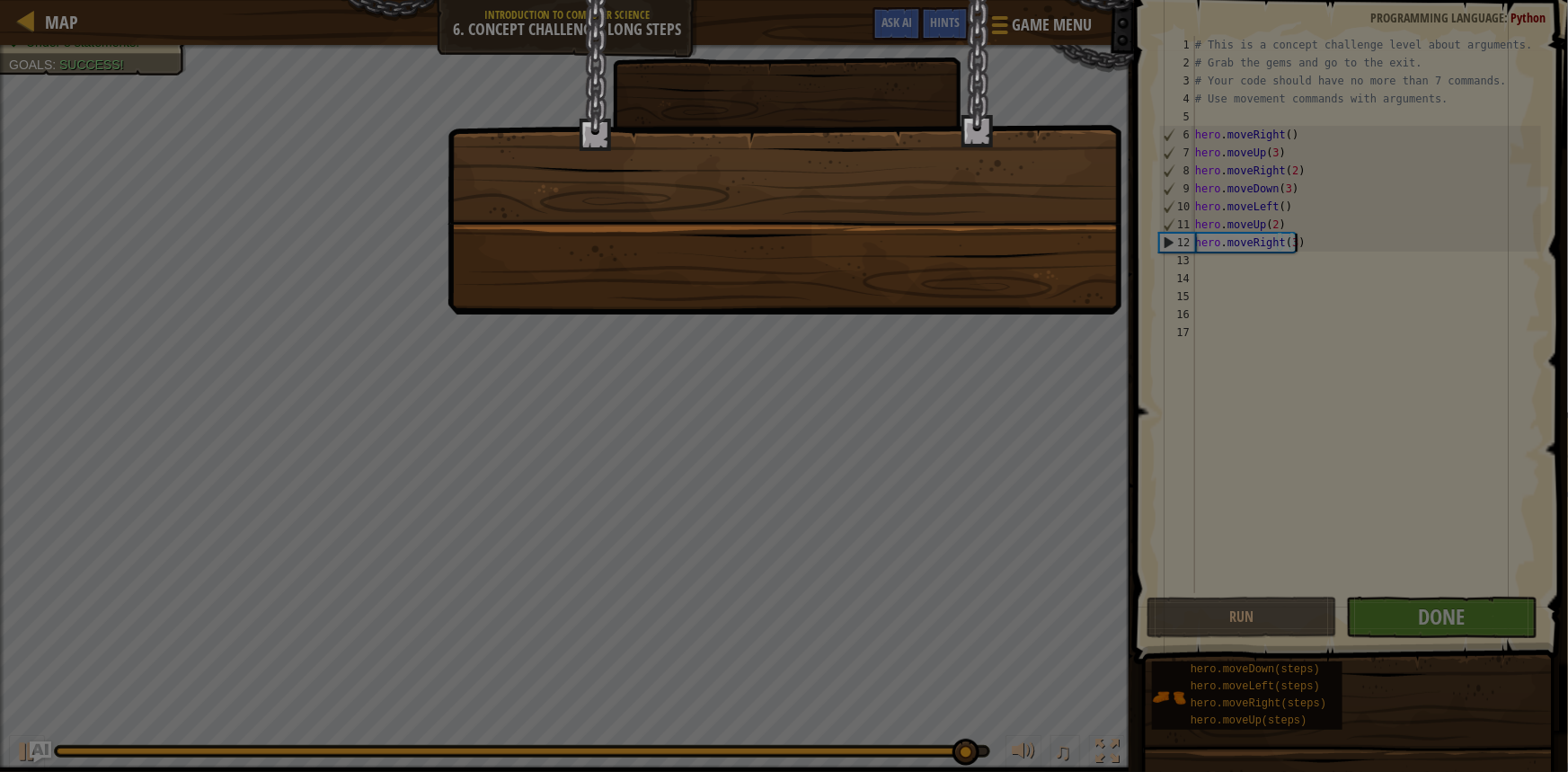
click at [604, 344] on div at bounding box center [784, 386] width 1568 height 772
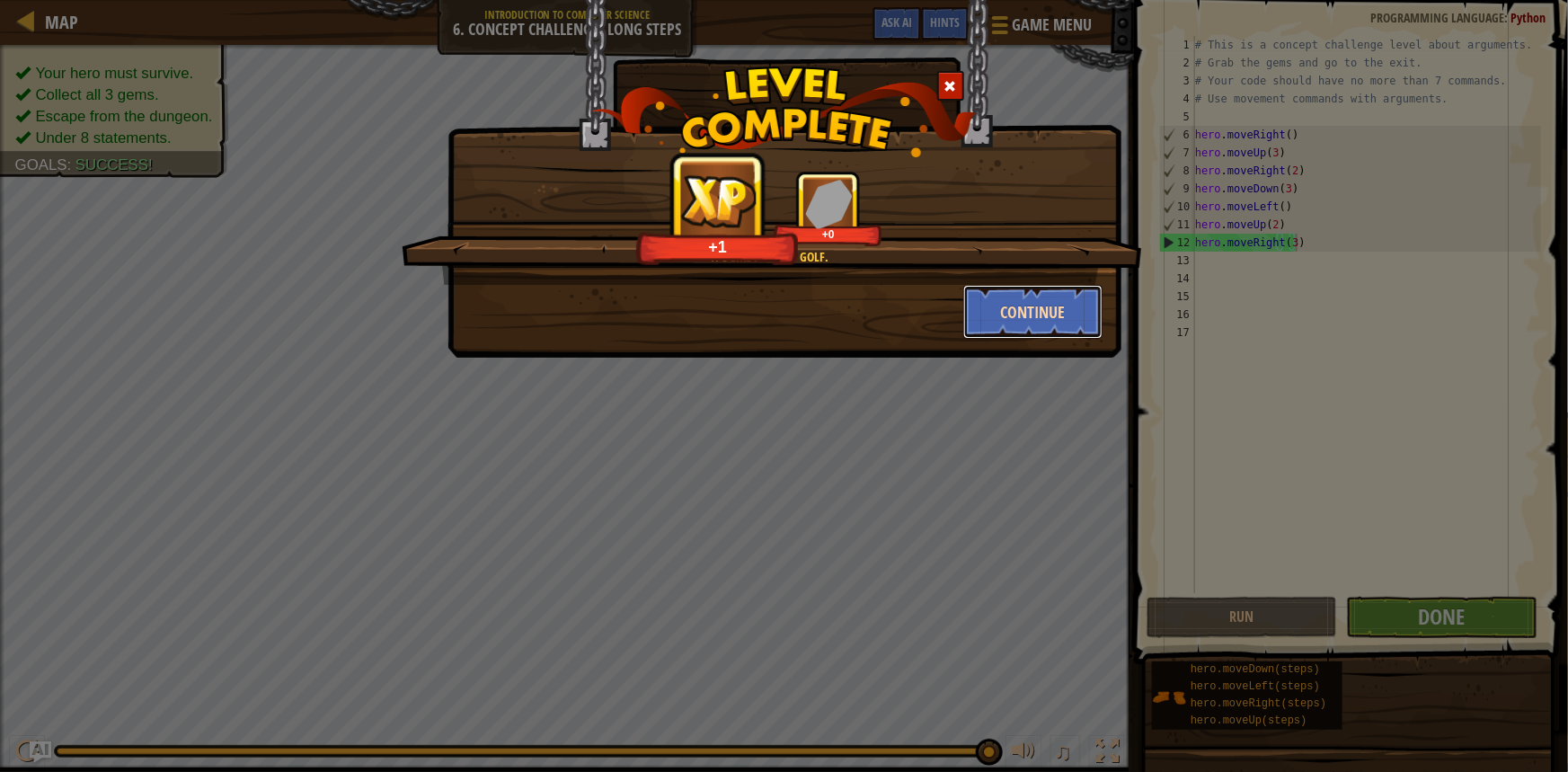
click at [1033, 312] on button "Continue" at bounding box center [1032, 311] width 139 height 54
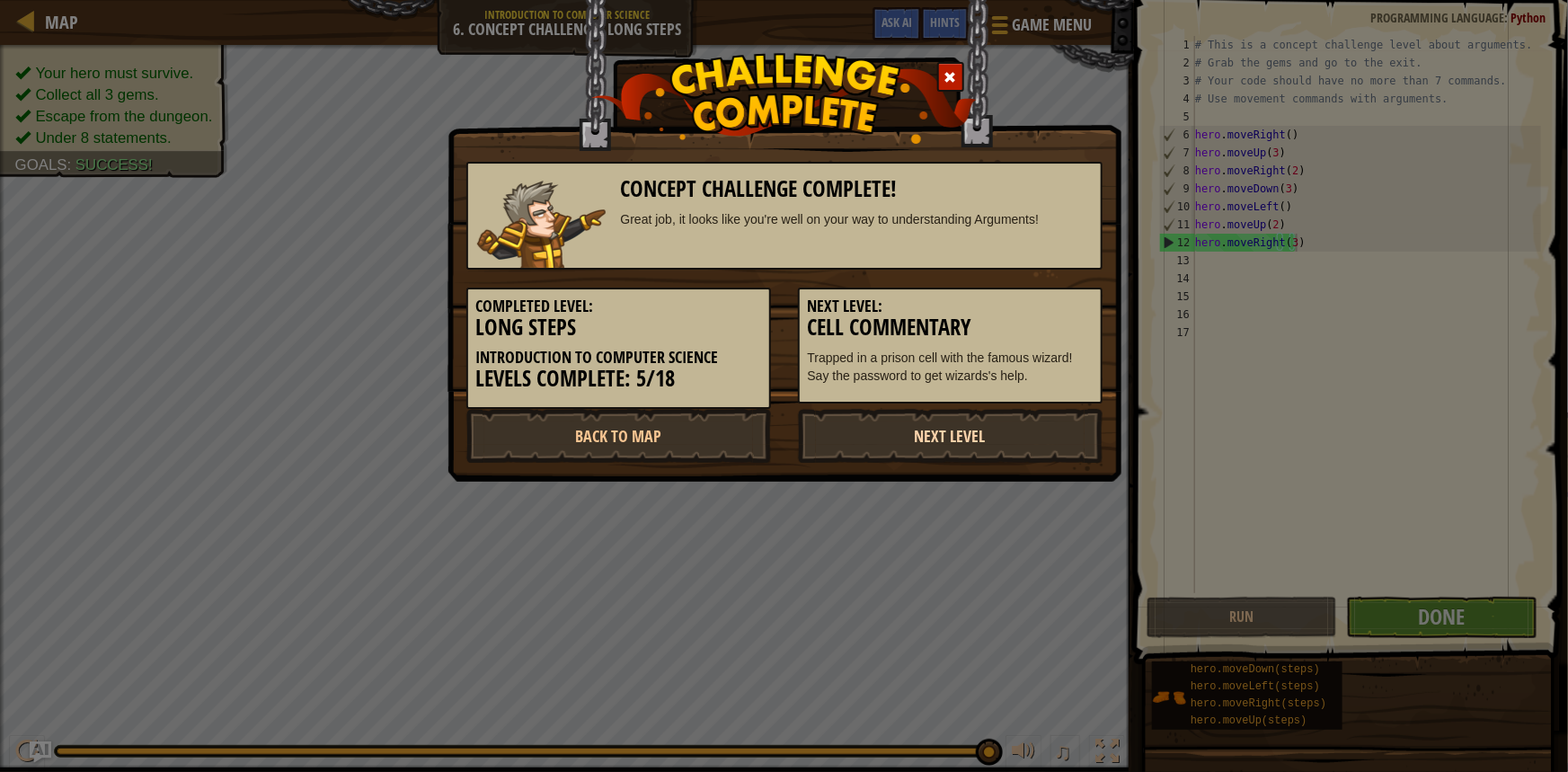
click at [961, 433] on link "Next Level" at bounding box center [949, 436] width 305 height 54
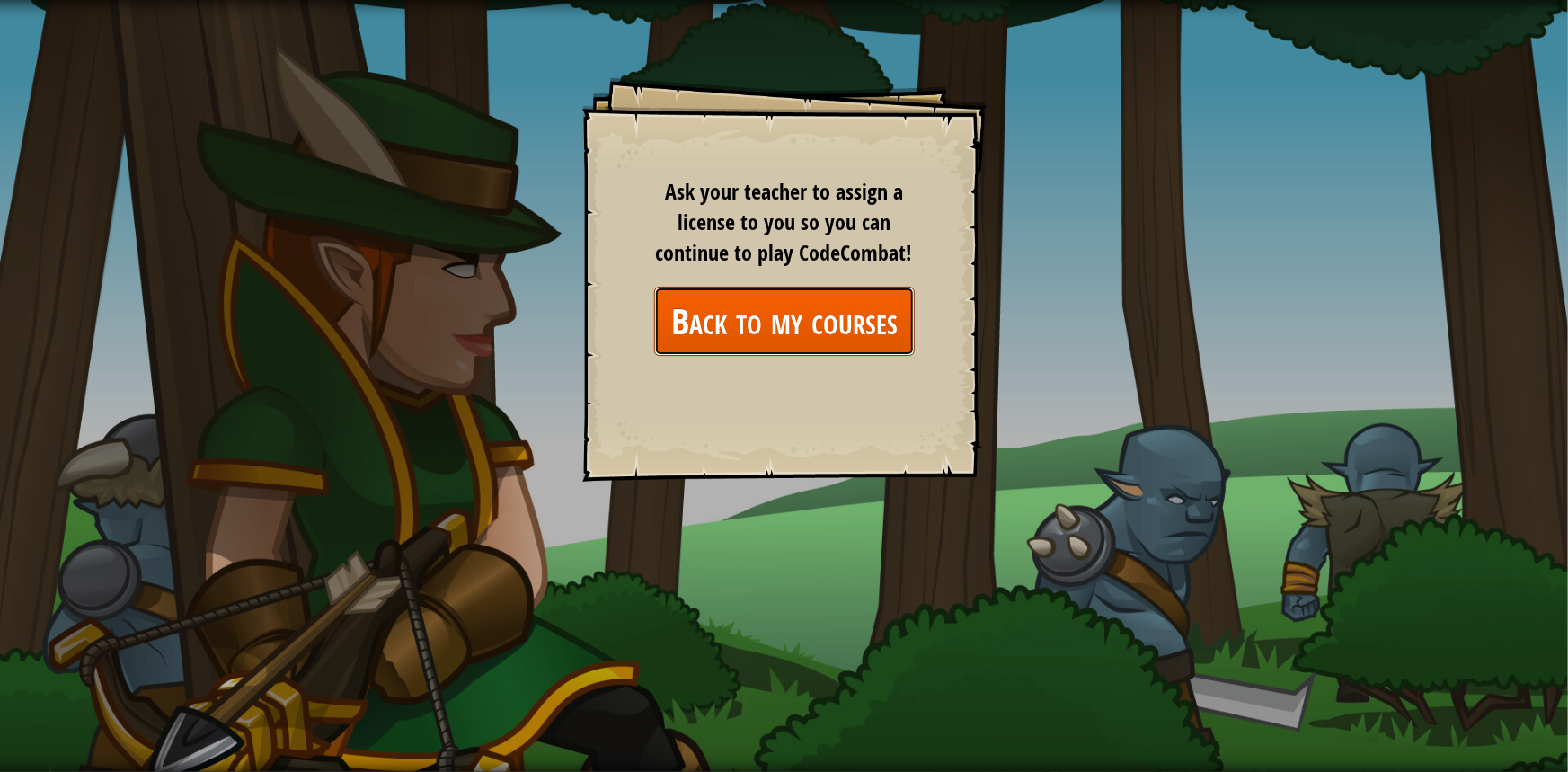
drag, startPoint x: 816, startPoint y: 323, endPoint x: 843, endPoint y: 323, distance: 27.0
